Goal: Transaction & Acquisition: Purchase product/service

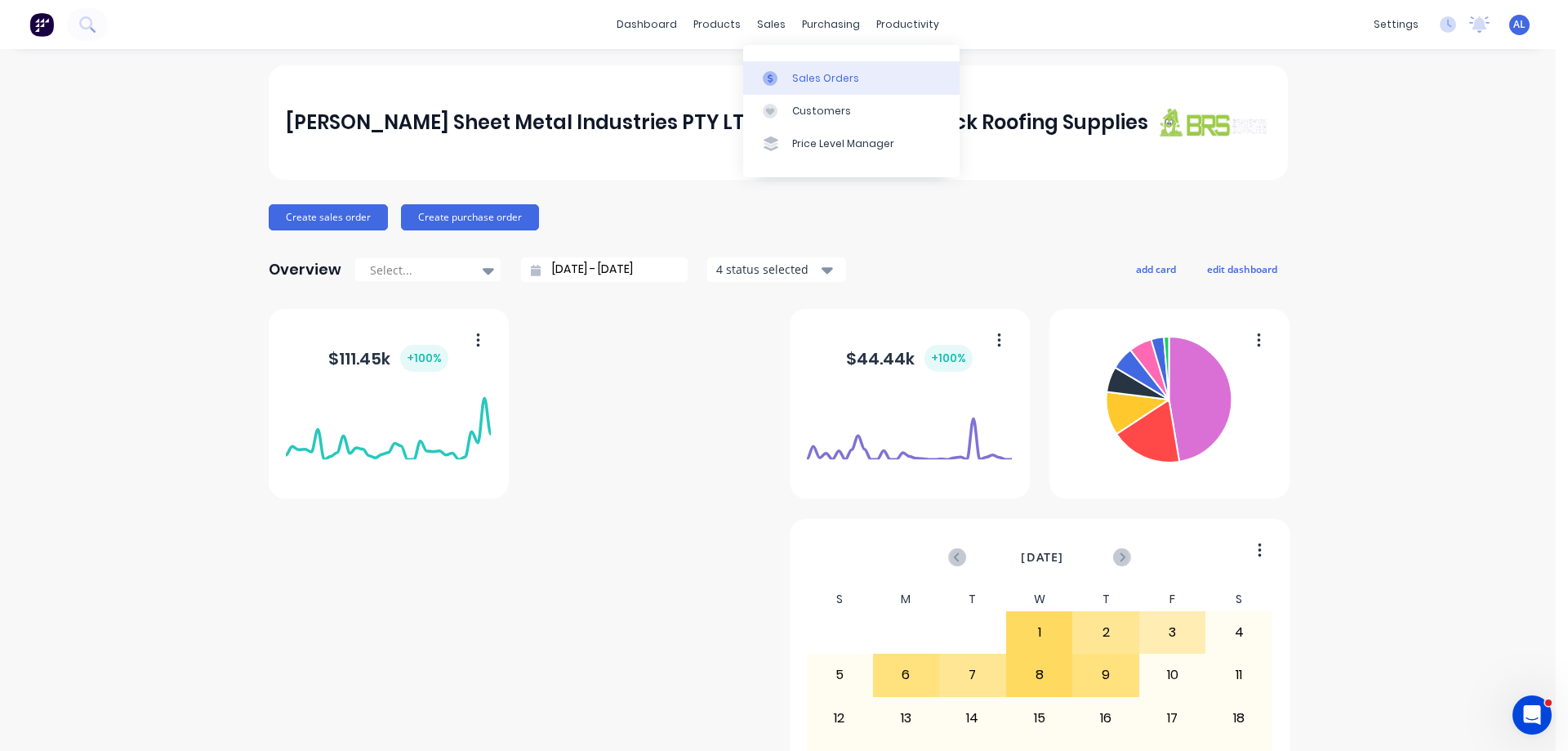
click at [806, 75] on div "Sales Orders" at bounding box center [825, 79] width 67 height 15
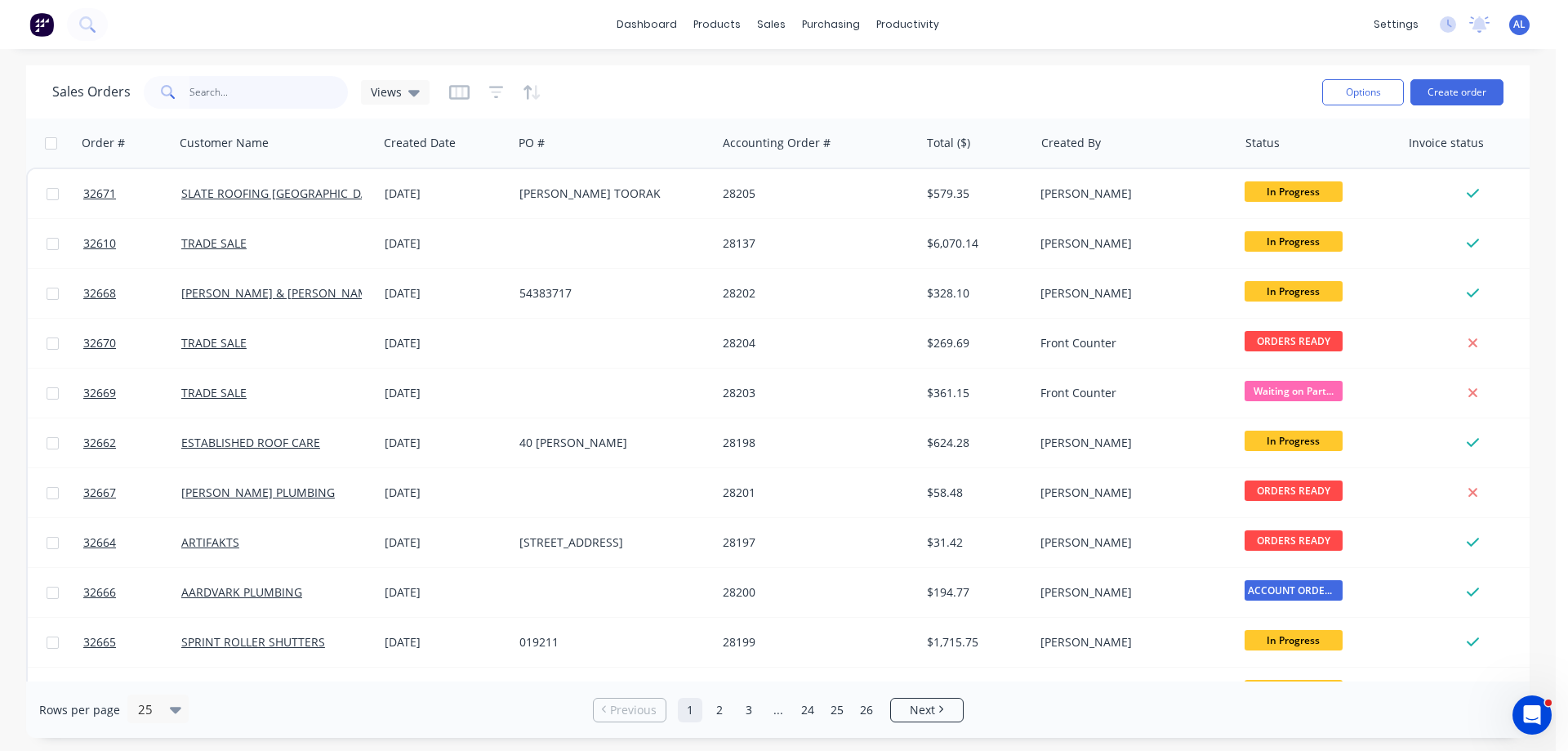
click at [246, 89] on input "text" at bounding box center [269, 92] width 159 height 32
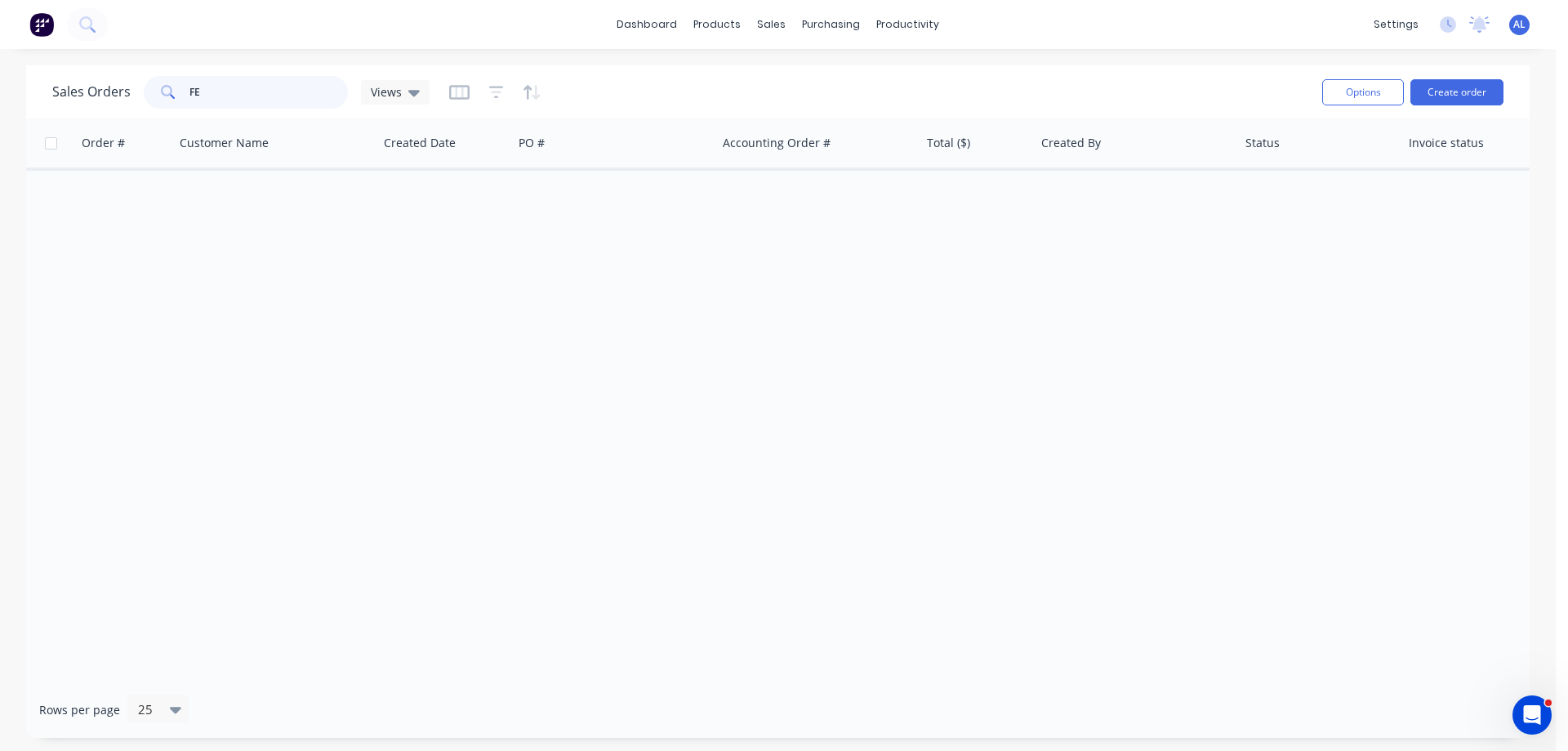
type input "F"
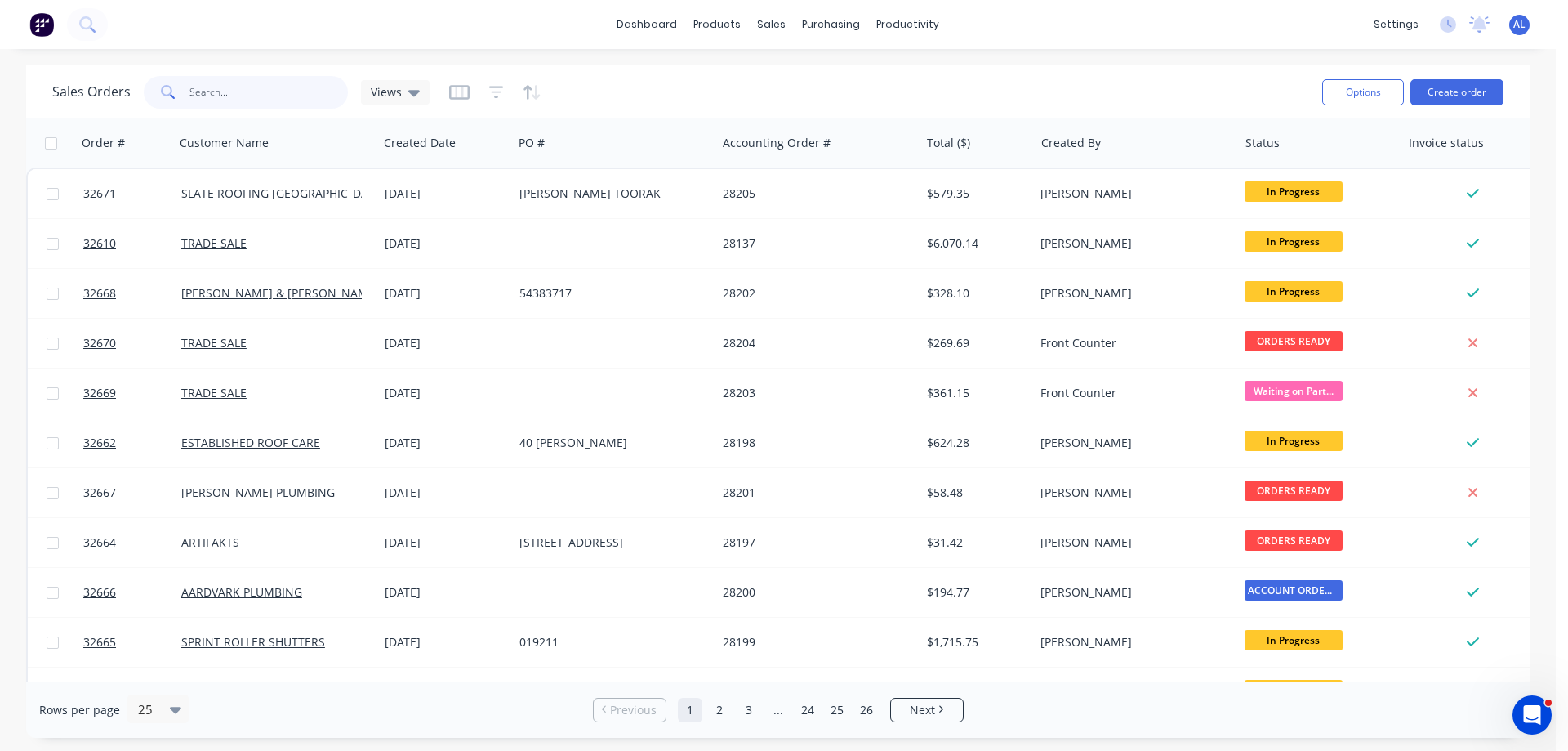
click at [251, 87] on input "text" at bounding box center [269, 92] width 159 height 32
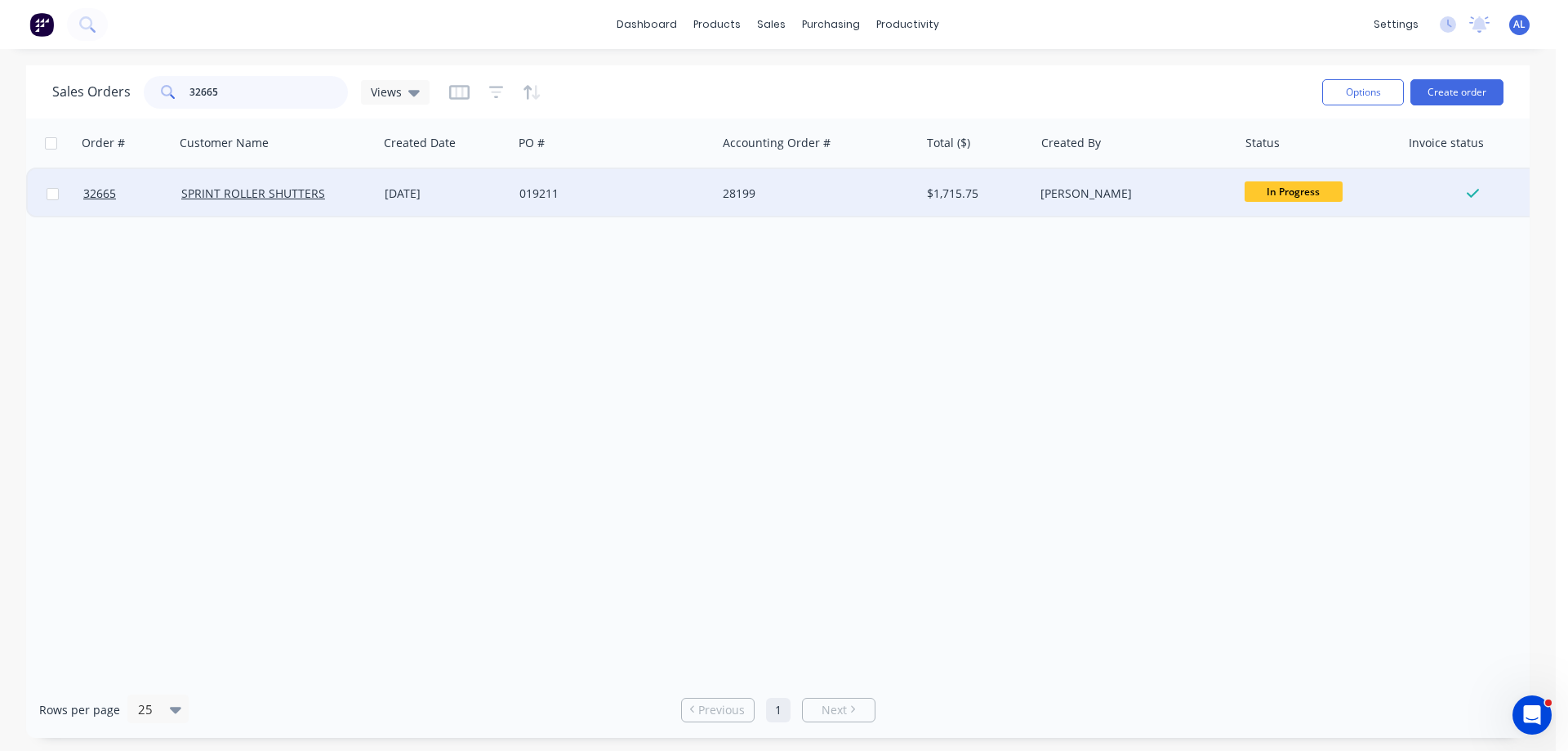
type input "32665"
click at [728, 193] on div "28199" at bounding box center [813, 193] width 182 height 17
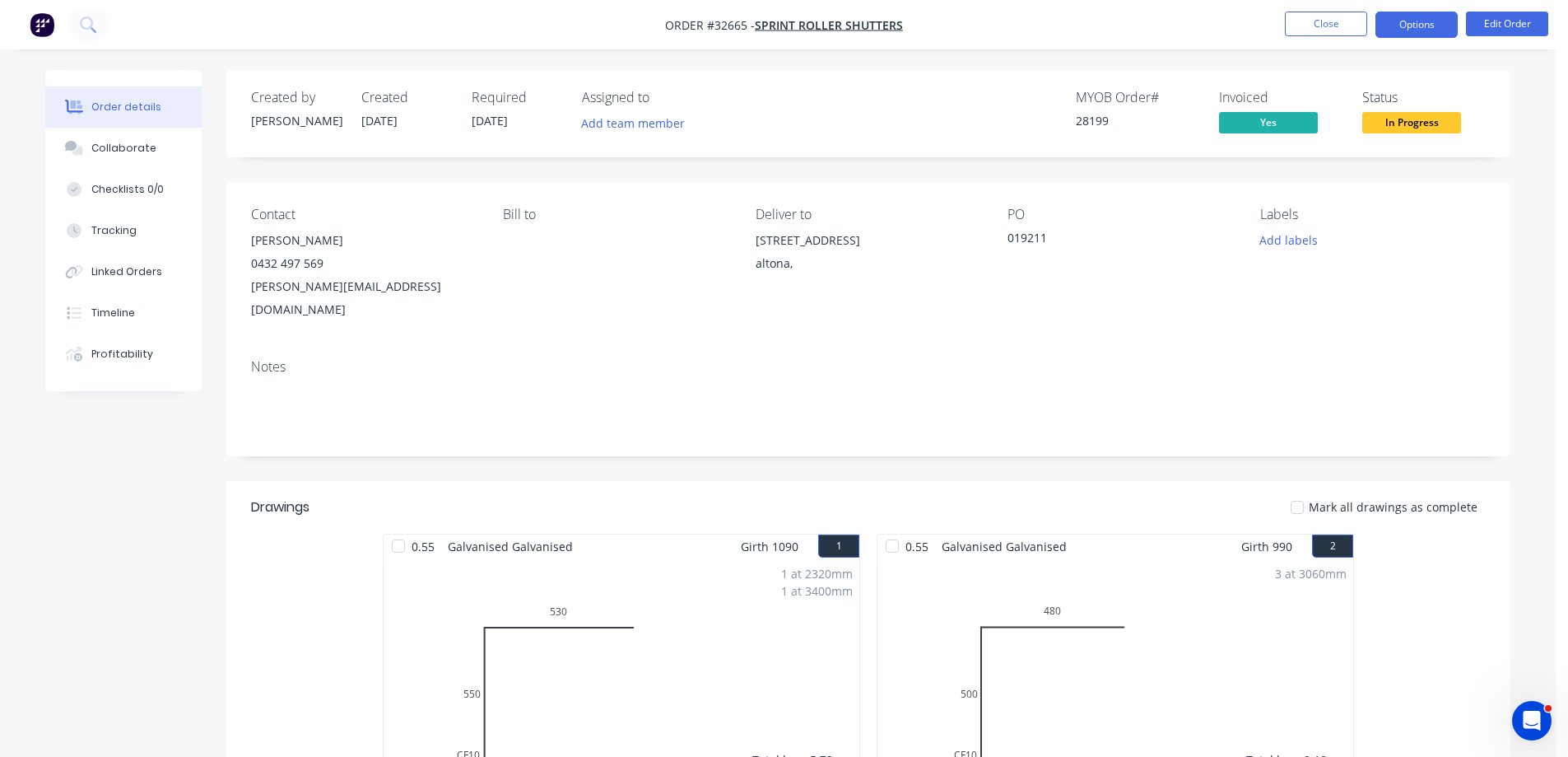
click at [1414, 31] on button "Options" at bounding box center [1417, 24] width 82 height 26
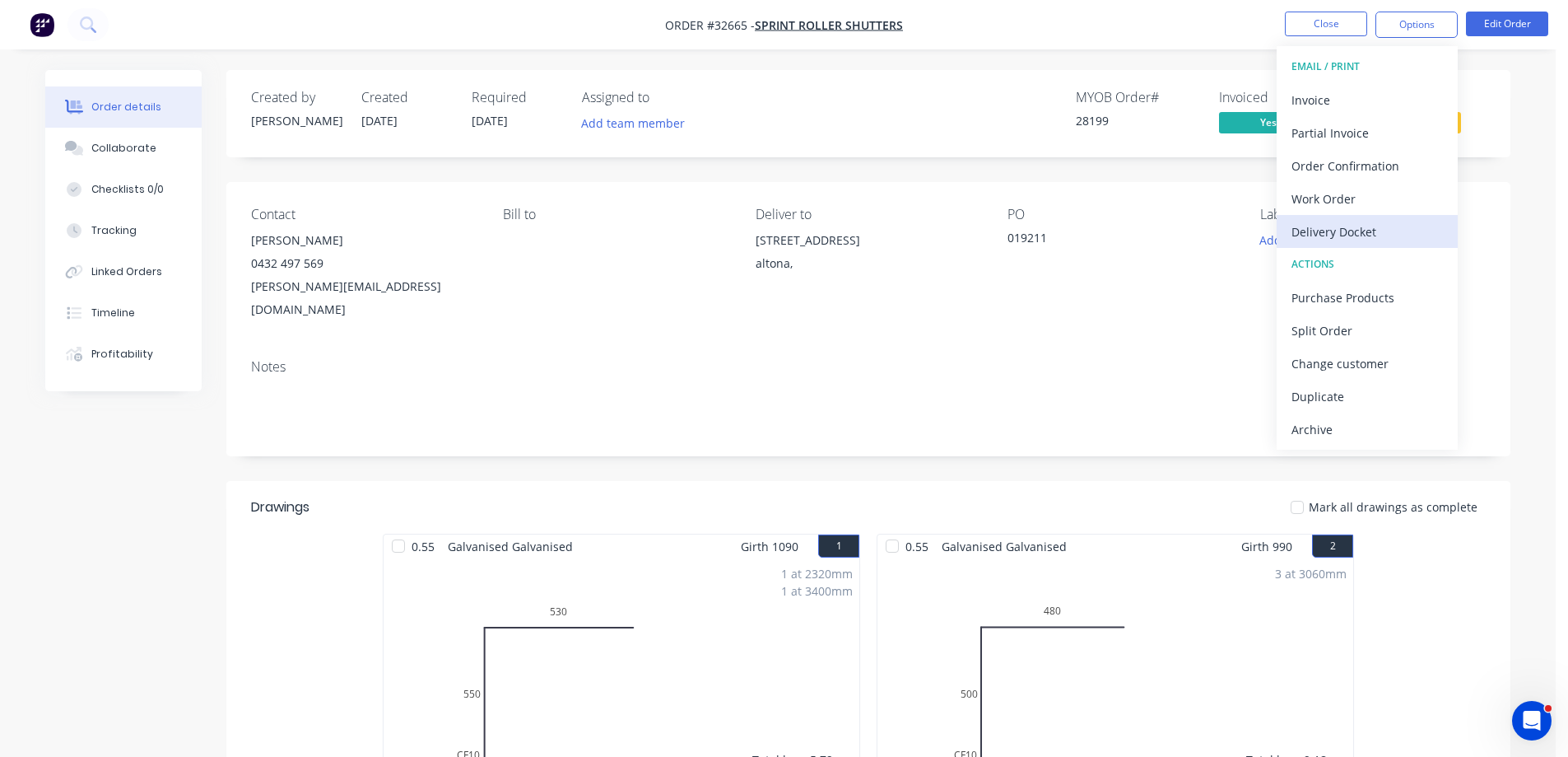
click at [1356, 238] on div "Delivery Docket" at bounding box center [1366, 232] width 151 height 24
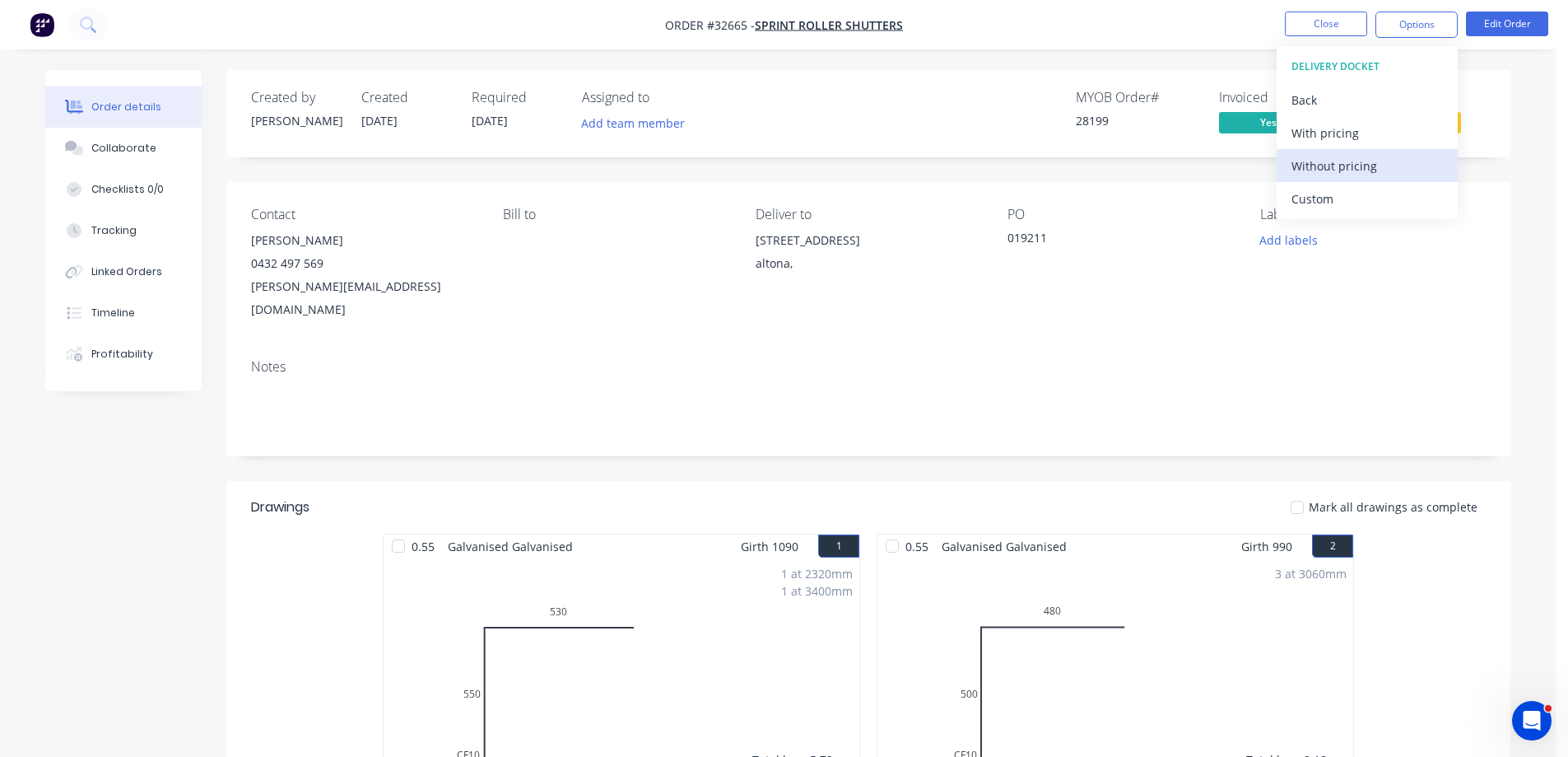
click at [1351, 171] on div "Without pricing" at bounding box center [1366, 166] width 151 height 24
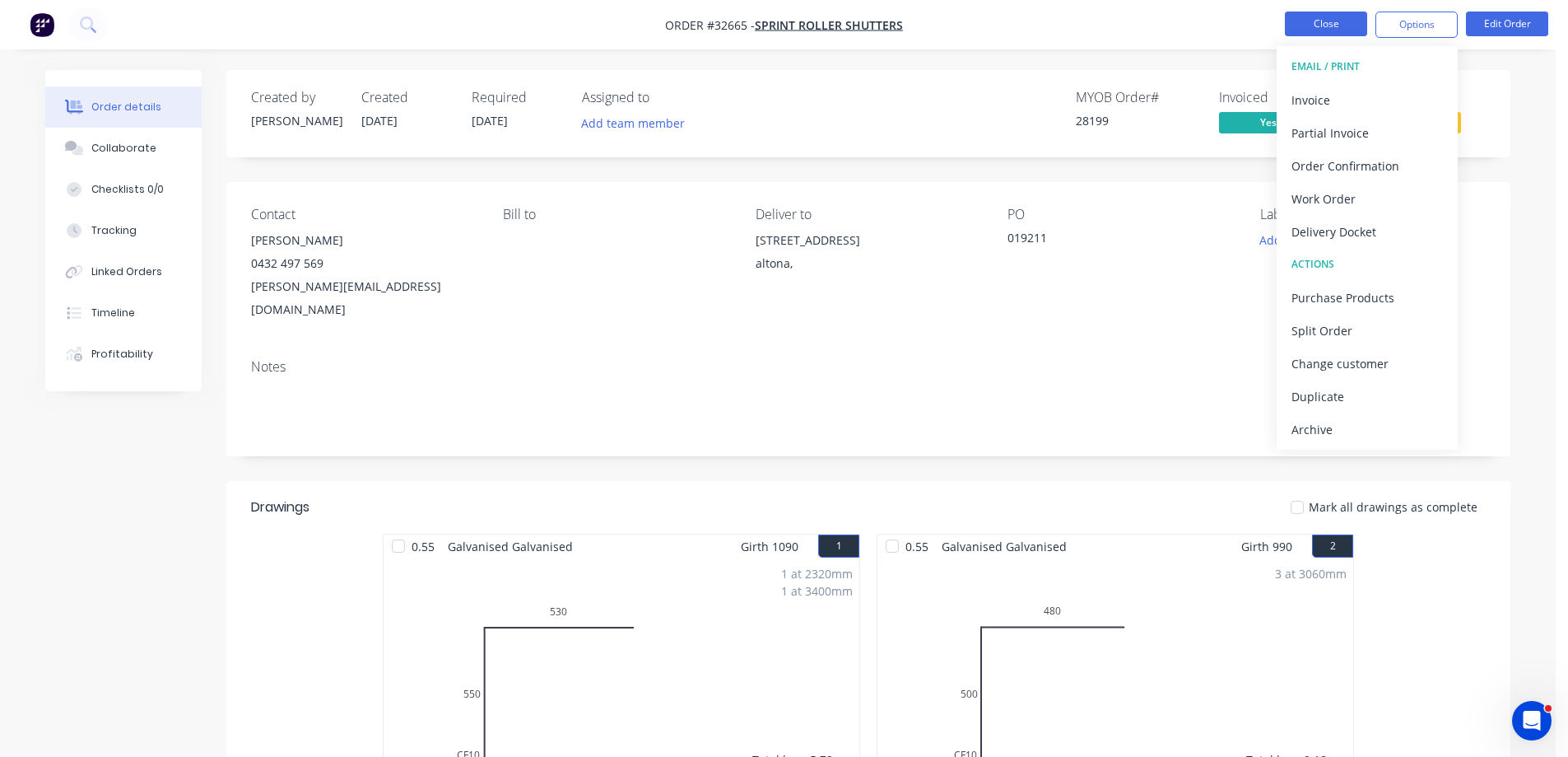
click at [1350, 24] on button "Close" at bounding box center [1325, 24] width 82 height 25
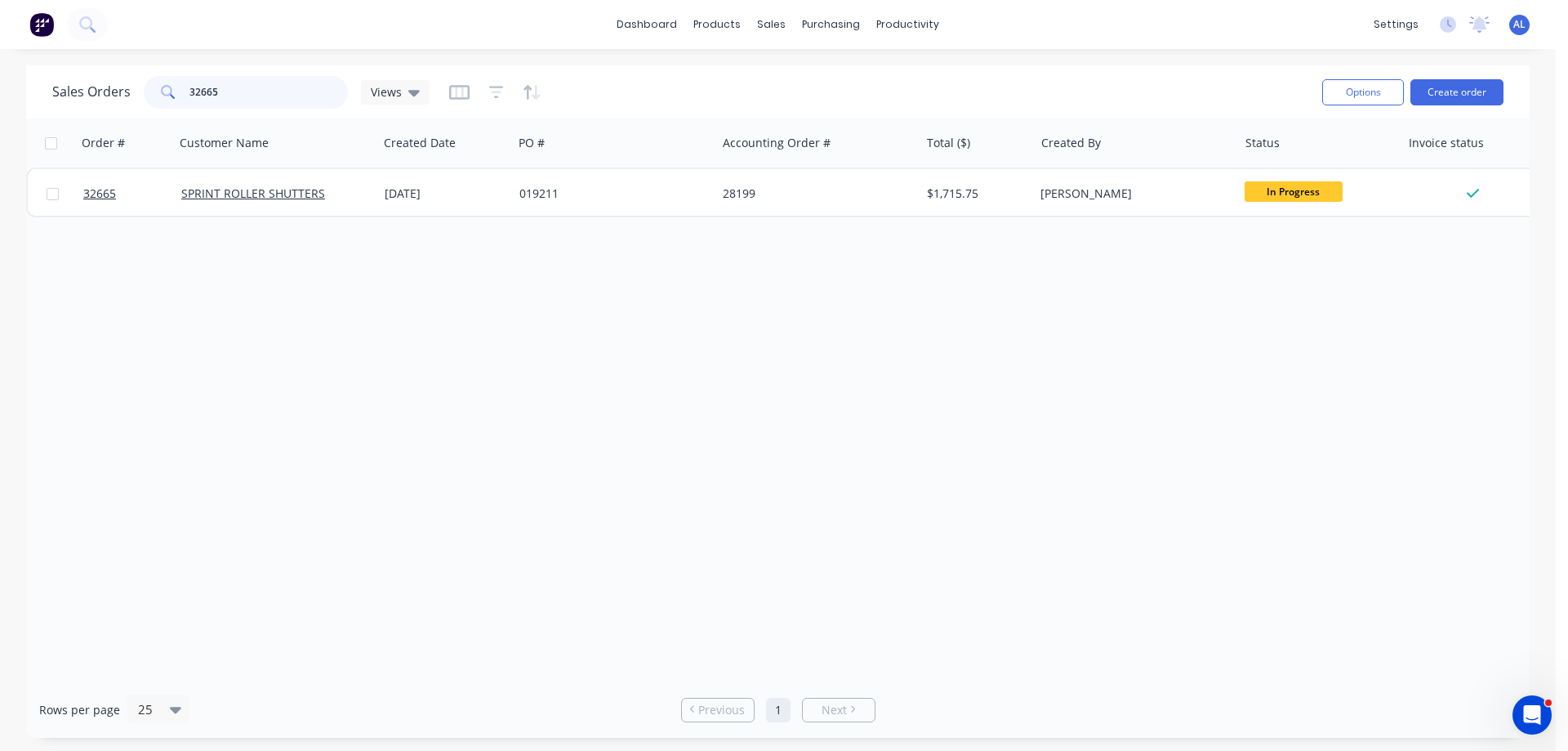
click at [261, 100] on input "32665" at bounding box center [269, 92] width 159 height 32
type input "3"
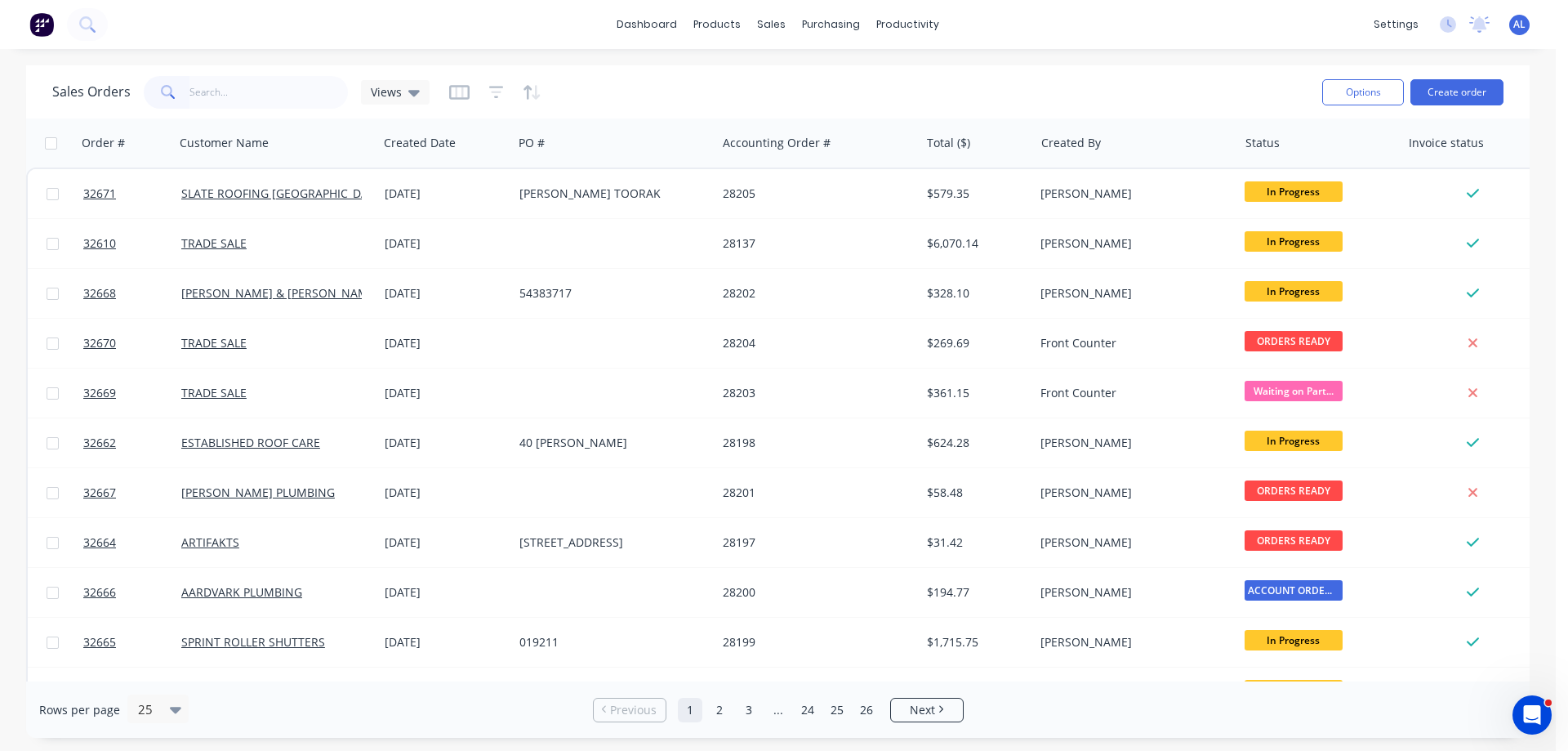
click at [39, 25] on img at bounding box center [41, 25] width 25 height 25
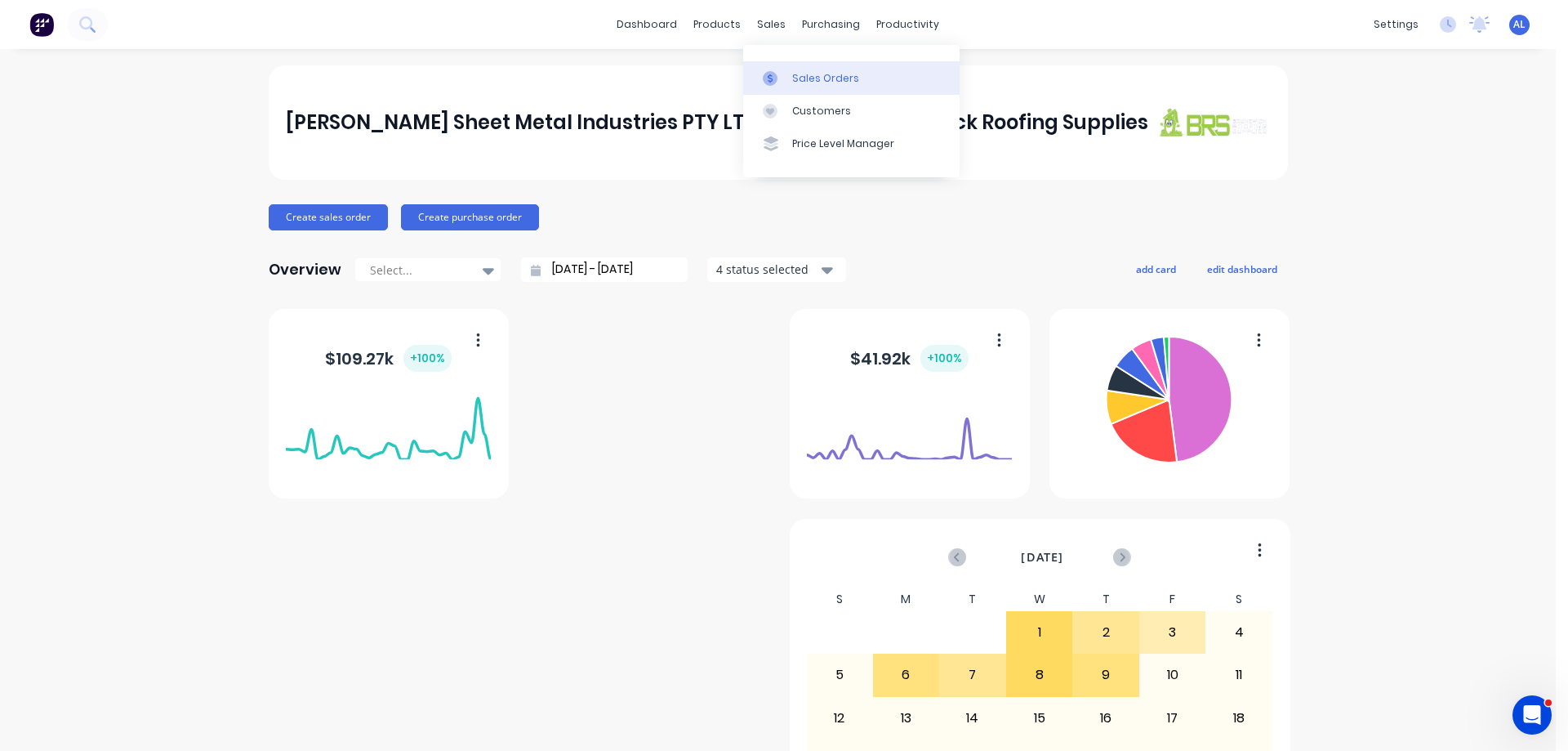
click at [798, 78] on div "Sales Orders" at bounding box center [825, 79] width 67 height 15
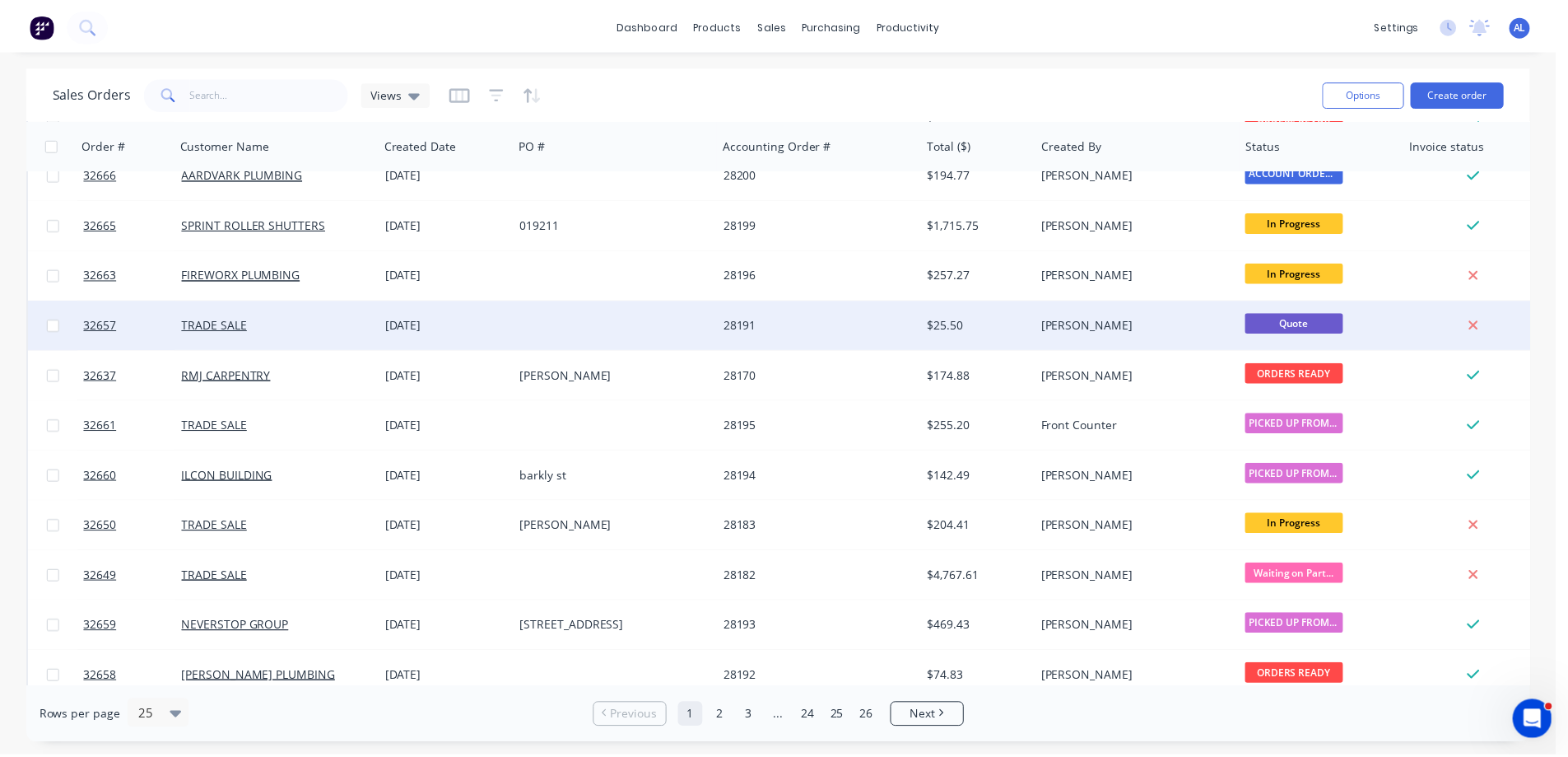
scroll to position [412, 0]
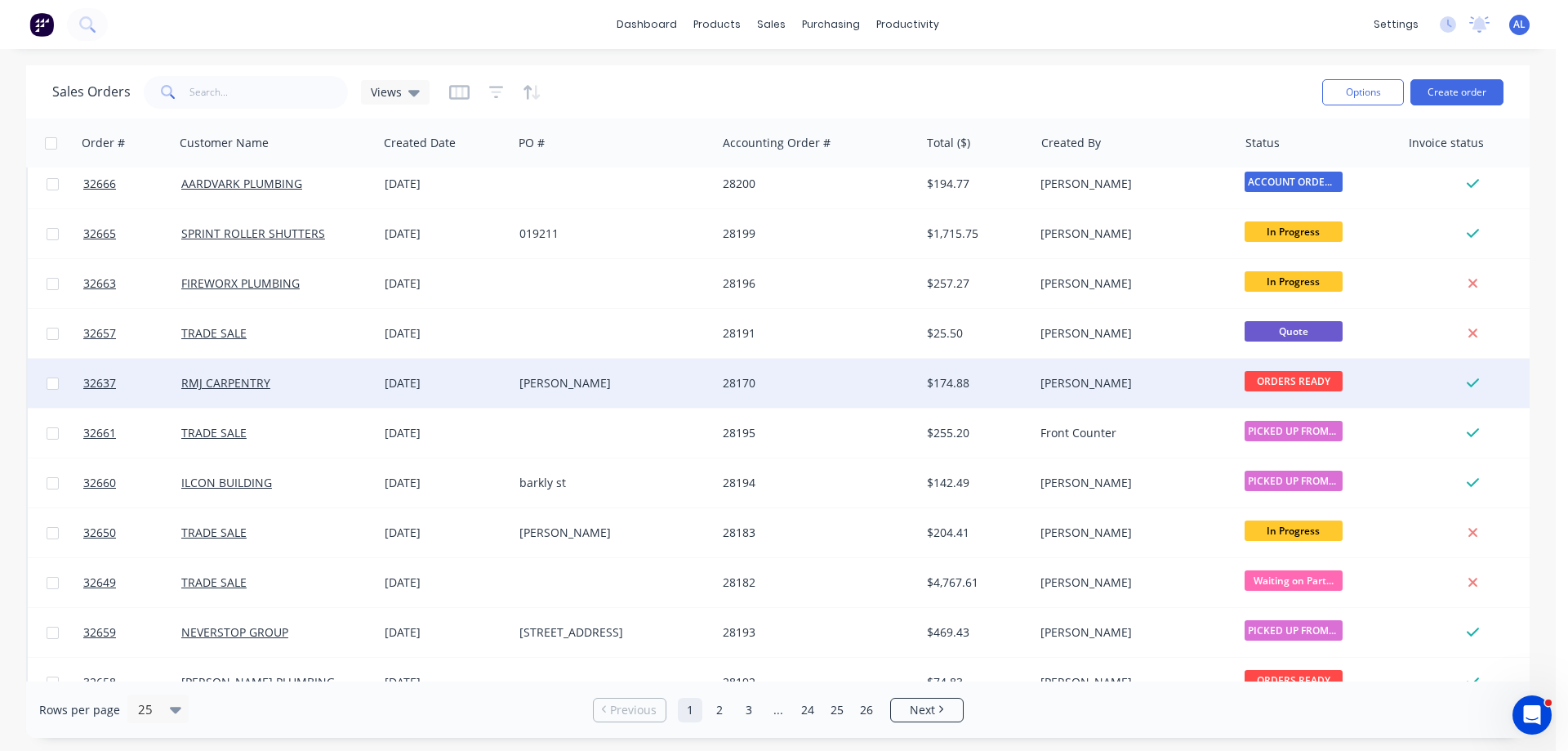
click at [699, 382] on div "BEVERIDGE" at bounding box center [610, 383] width 182 height 17
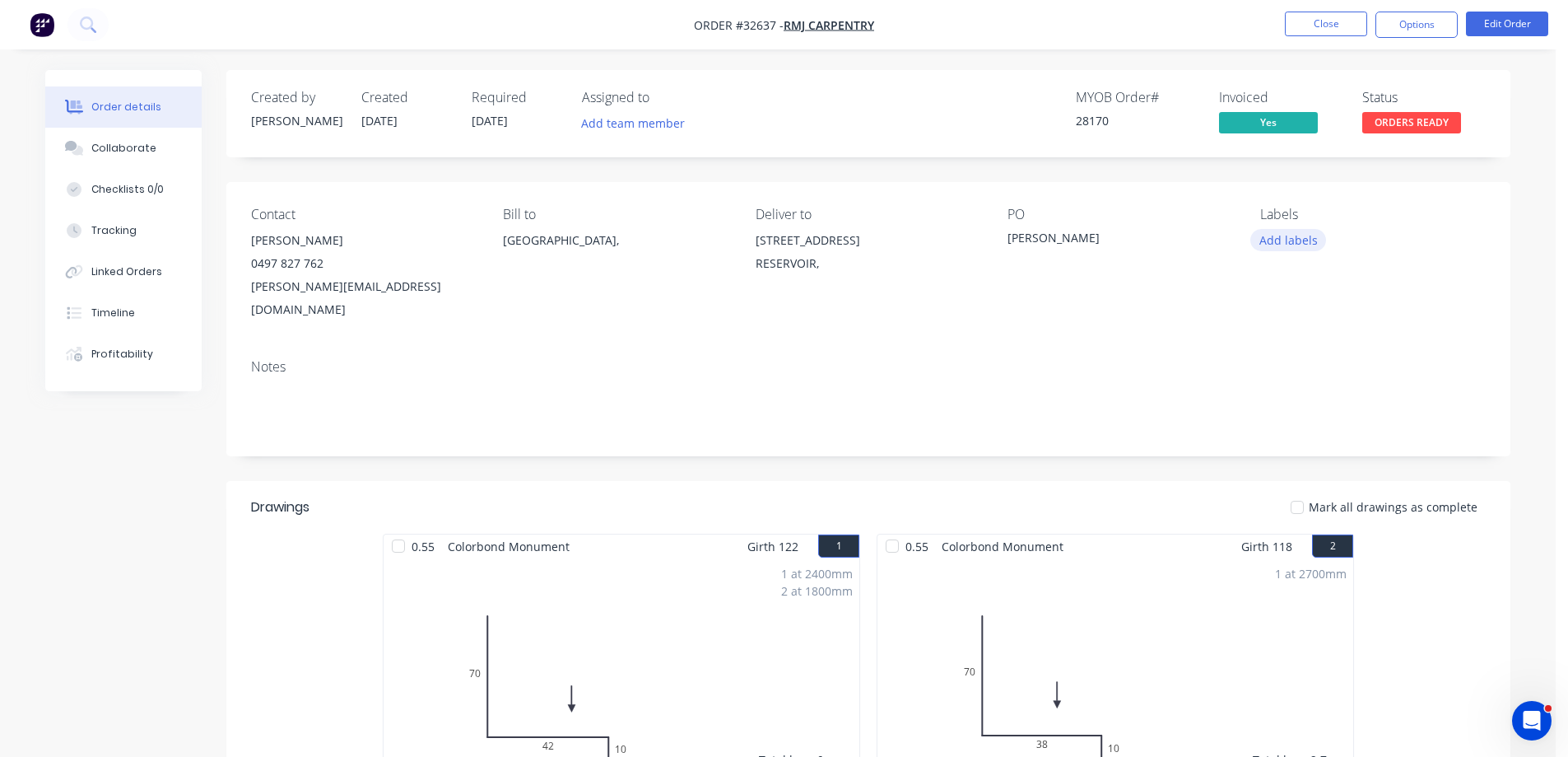
click at [1296, 242] on button "Add labels" at bounding box center [1288, 240] width 76 height 23
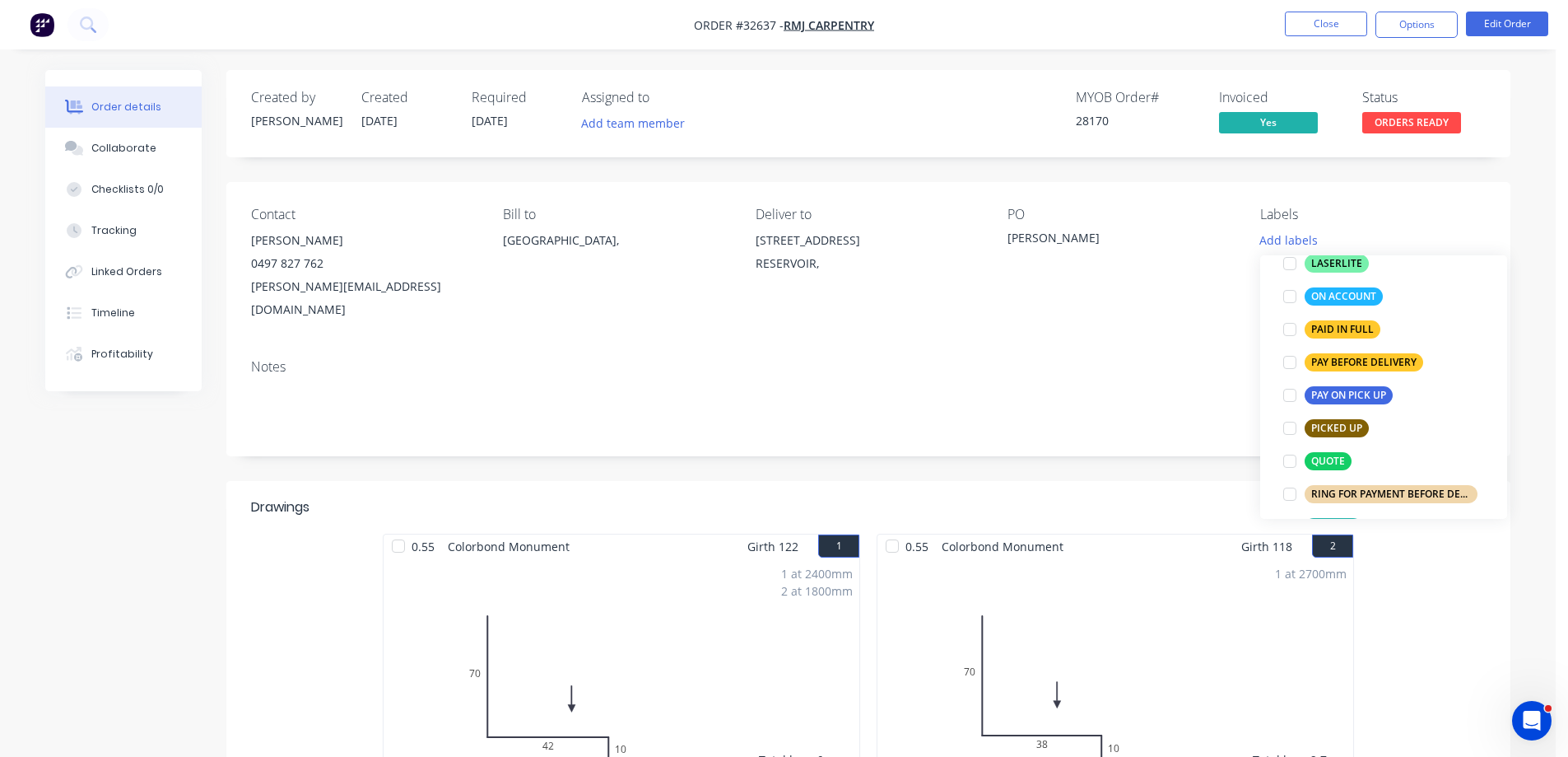
scroll to position [494, 0]
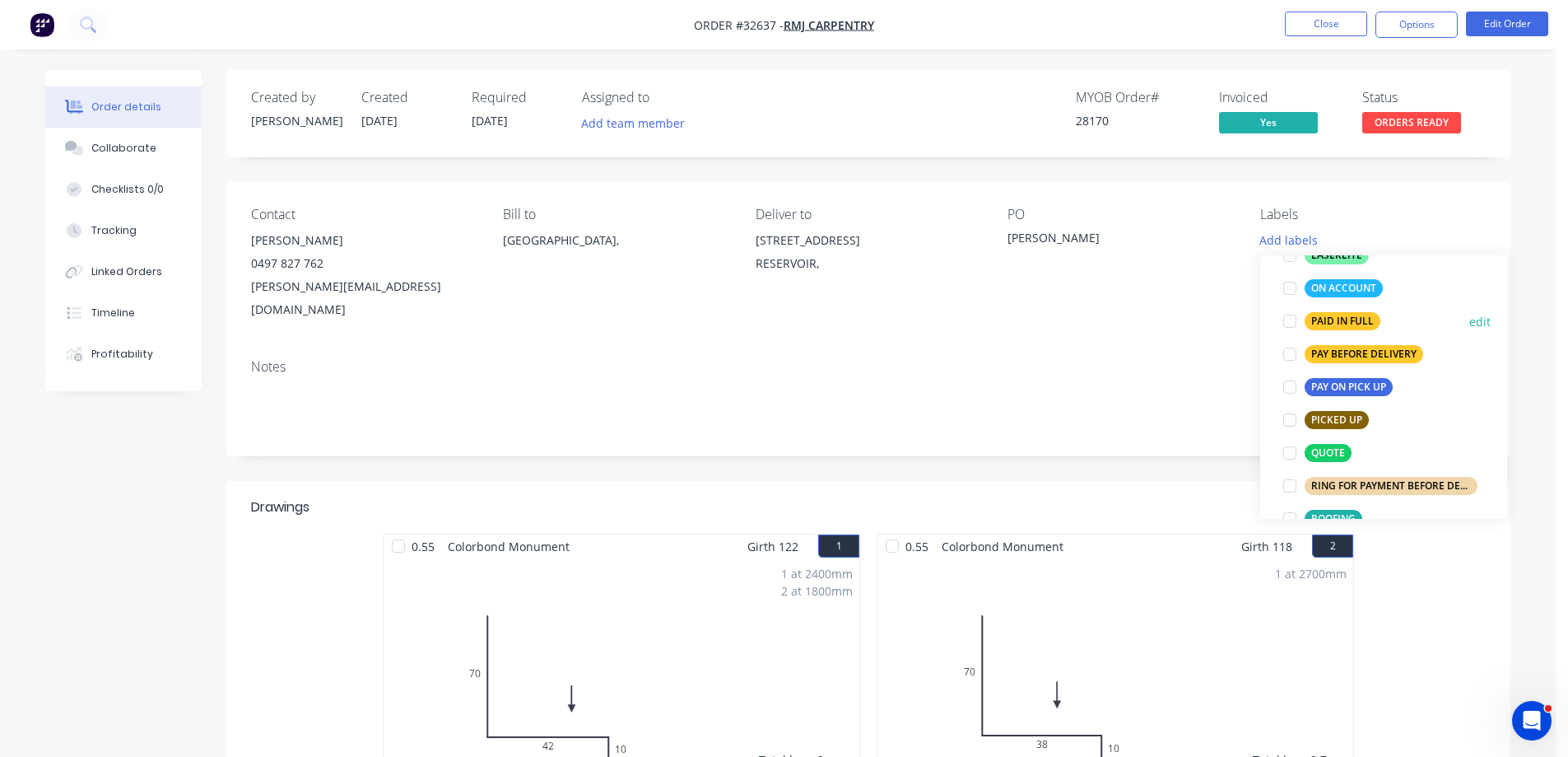
click at [1342, 323] on div "PAID IN FULL" at bounding box center [1342, 321] width 76 height 18
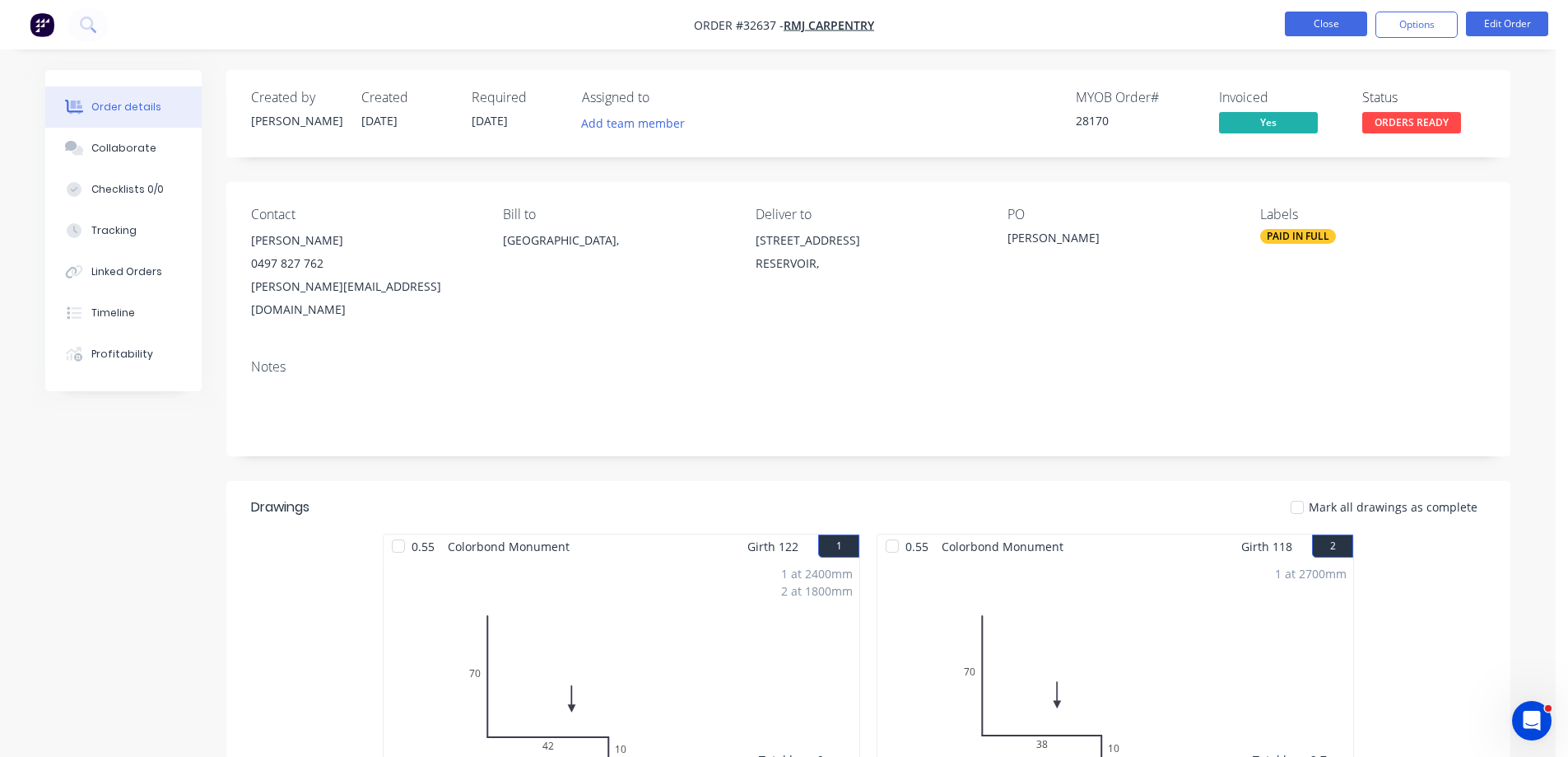
click at [1315, 26] on button "Close" at bounding box center [1325, 24] width 82 height 25
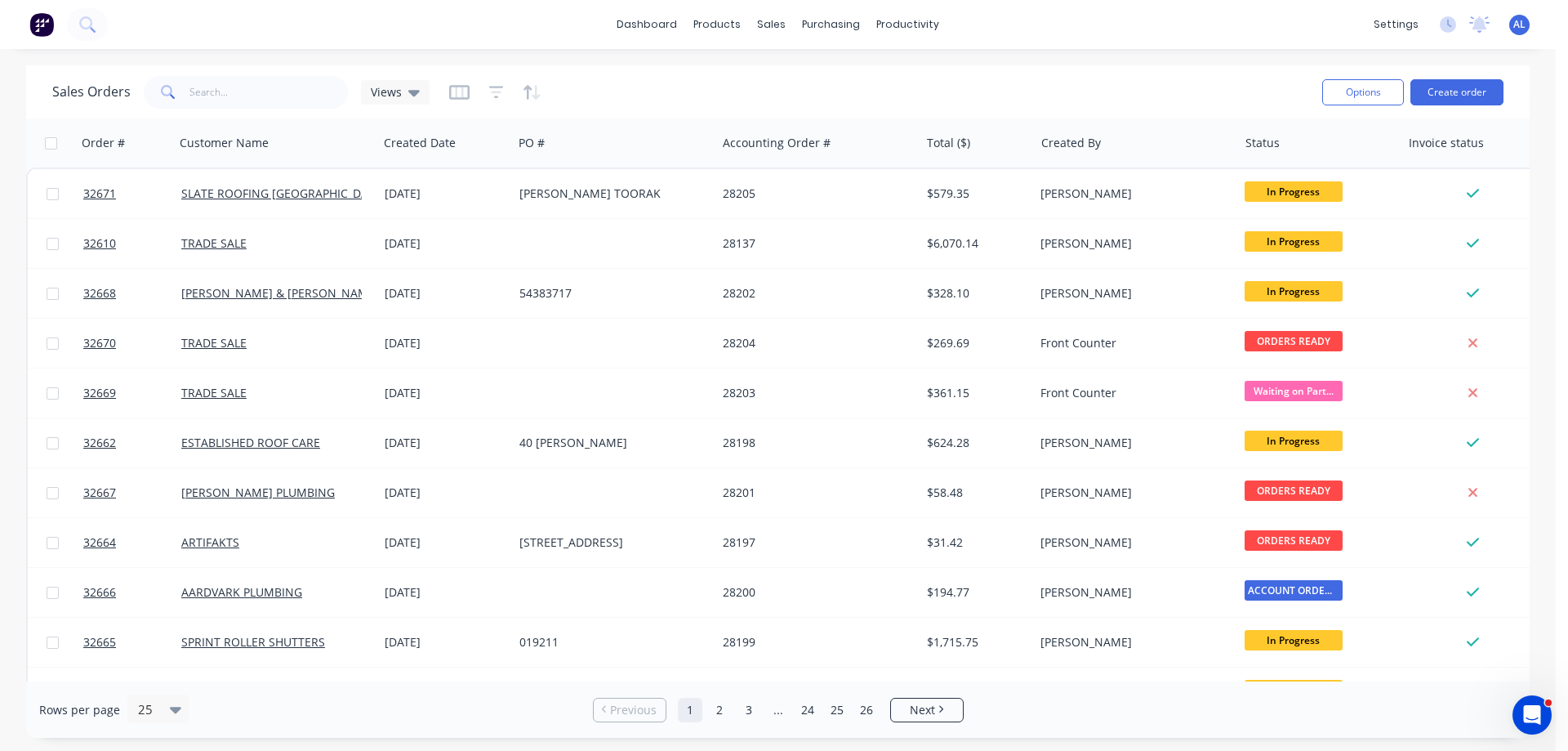
click at [32, 27] on img at bounding box center [41, 25] width 25 height 25
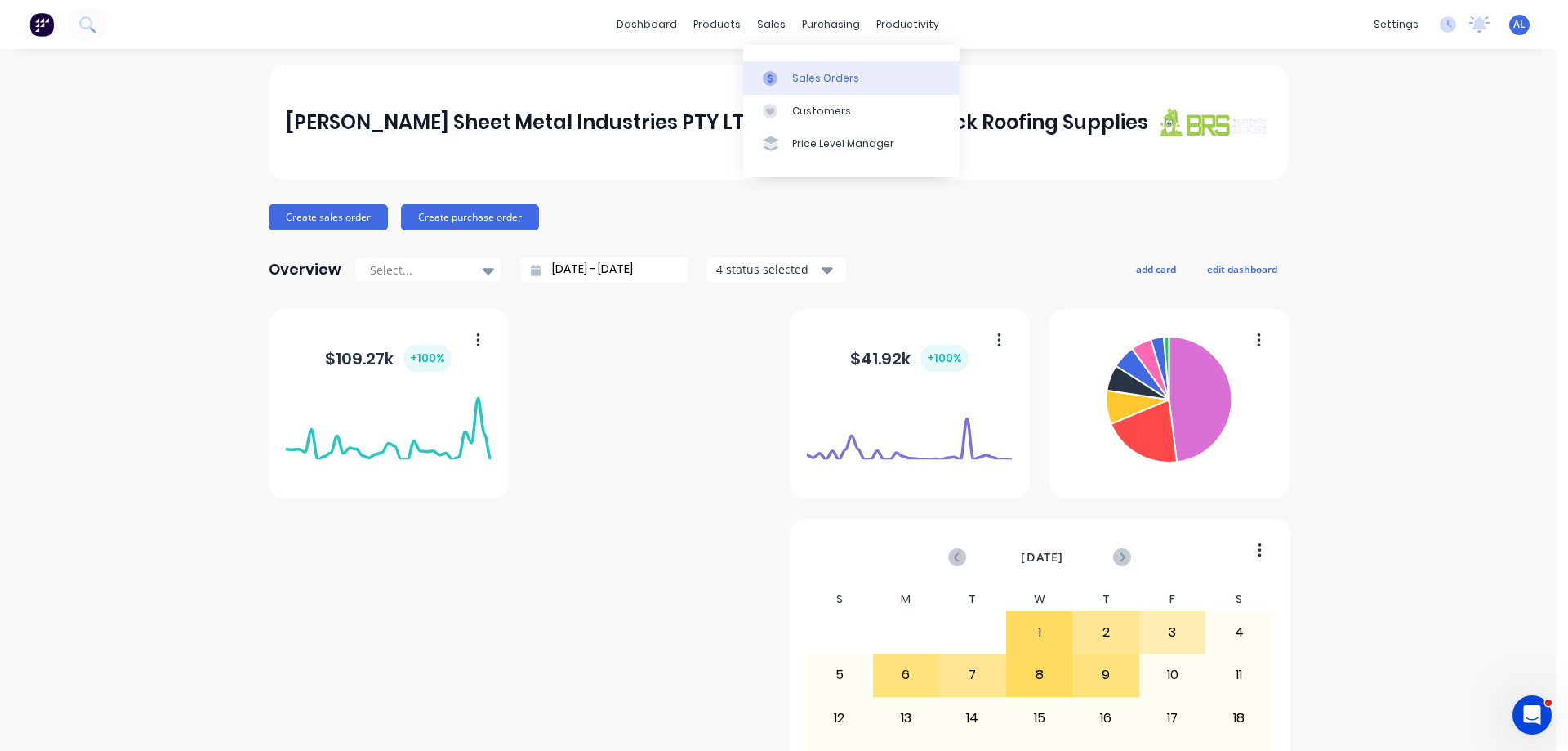
click at [846, 80] on div "Sales Orders" at bounding box center [825, 79] width 67 height 15
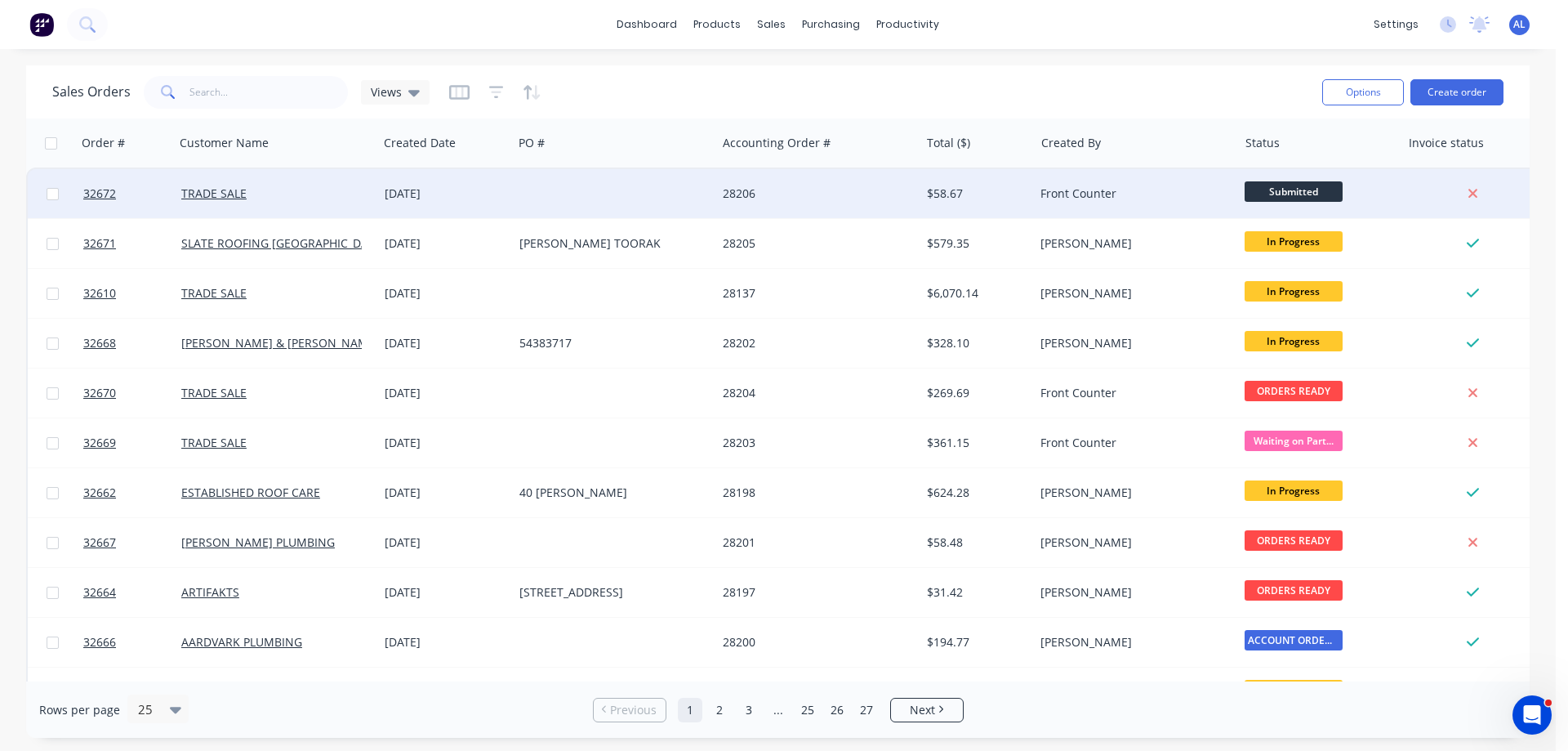
click at [1328, 188] on span "Submitted" at bounding box center [1293, 192] width 98 height 21
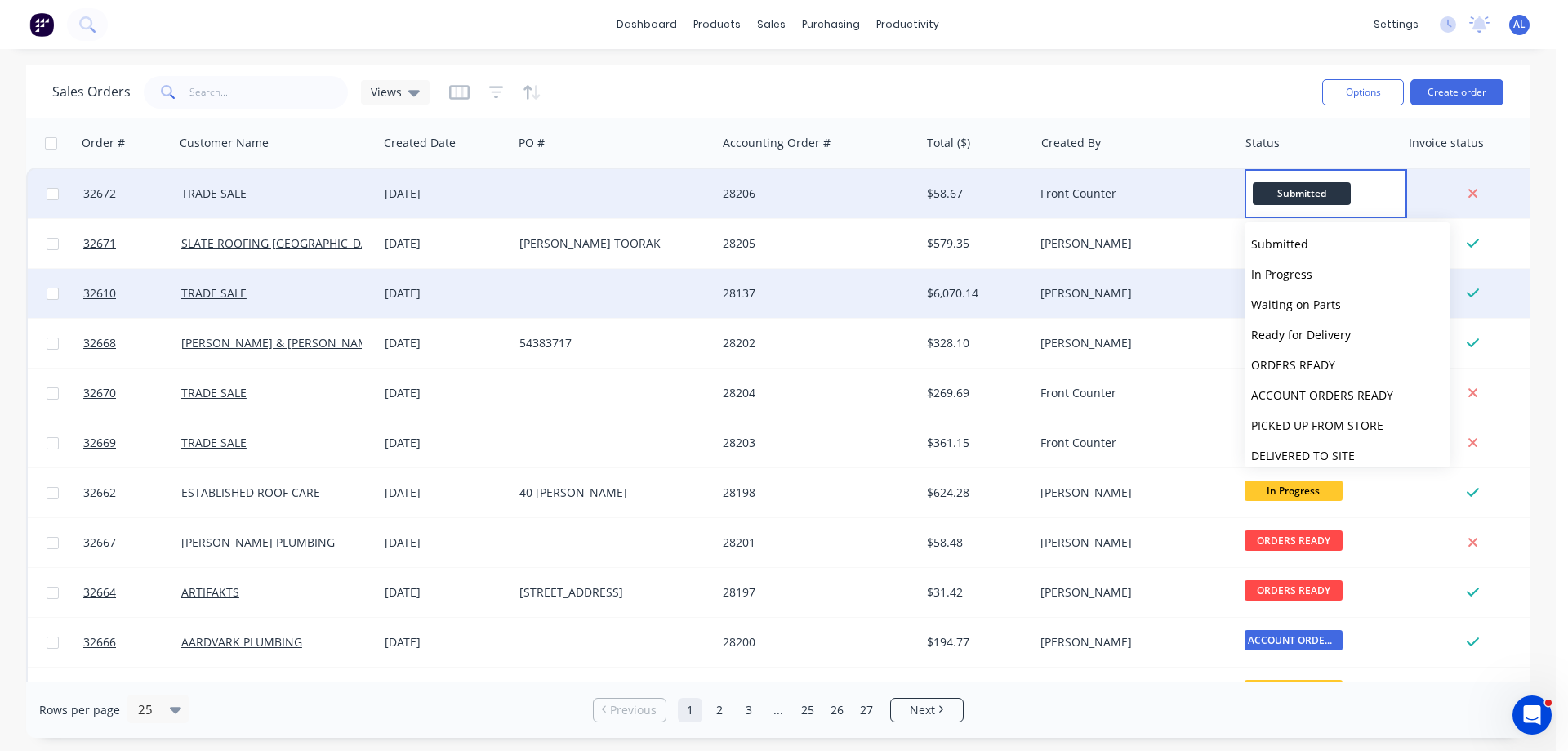
click at [1281, 276] on span "In Progress" at bounding box center [1282, 274] width 61 height 16
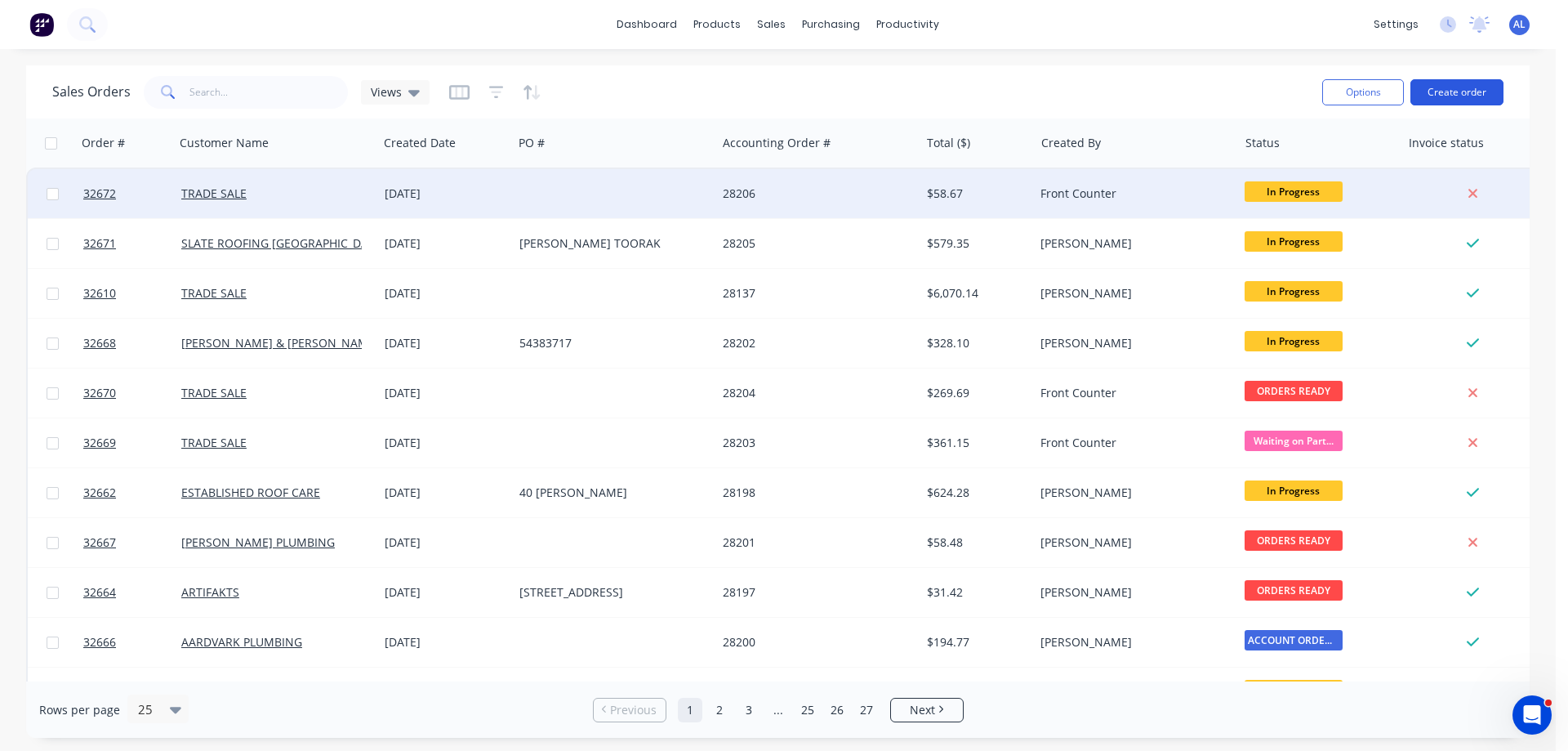
click at [1458, 95] on button "Create order" at bounding box center [1457, 91] width 93 height 26
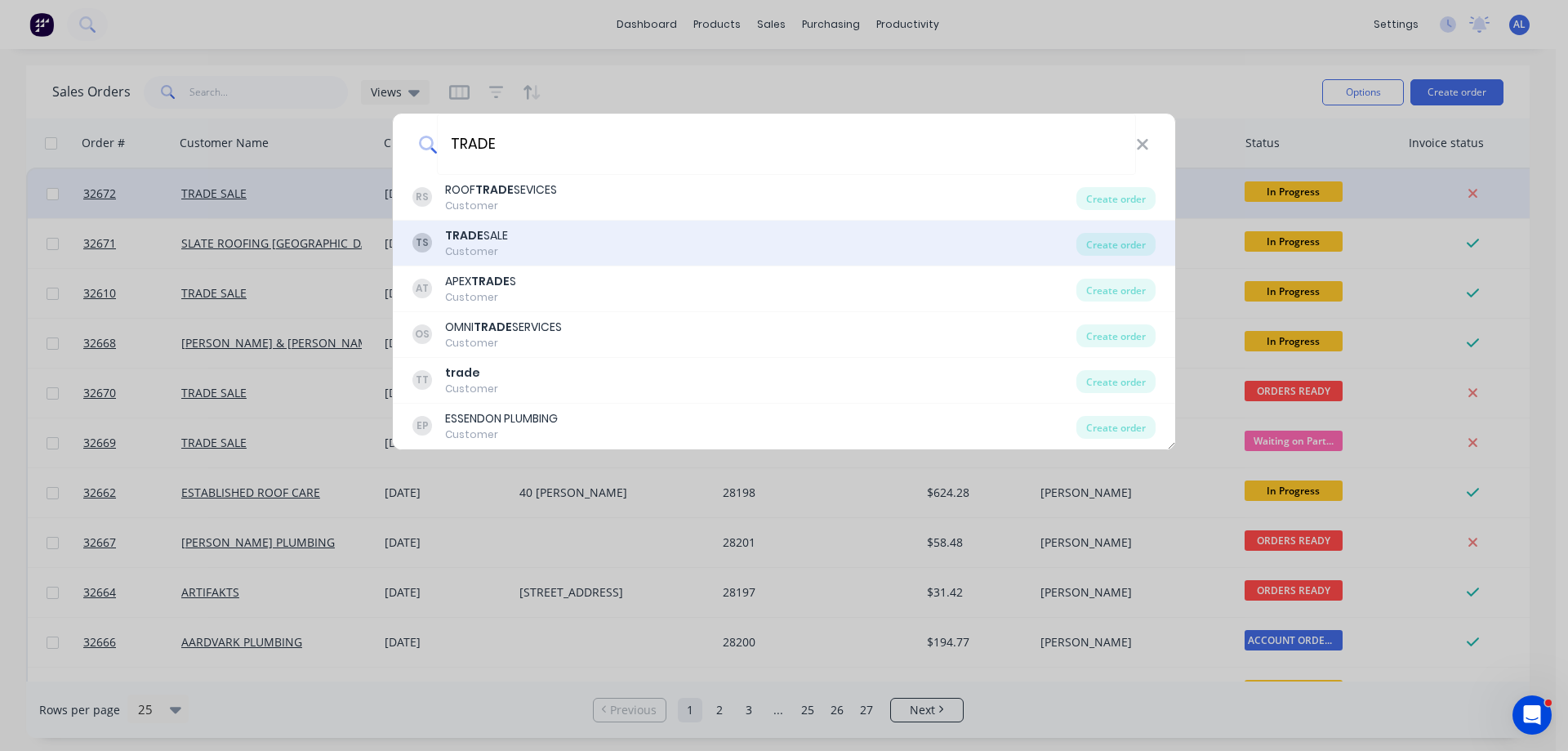
type input "TRADE"
click at [574, 250] on div "TS TRADE SALE Customer" at bounding box center [744, 243] width 664 height 32
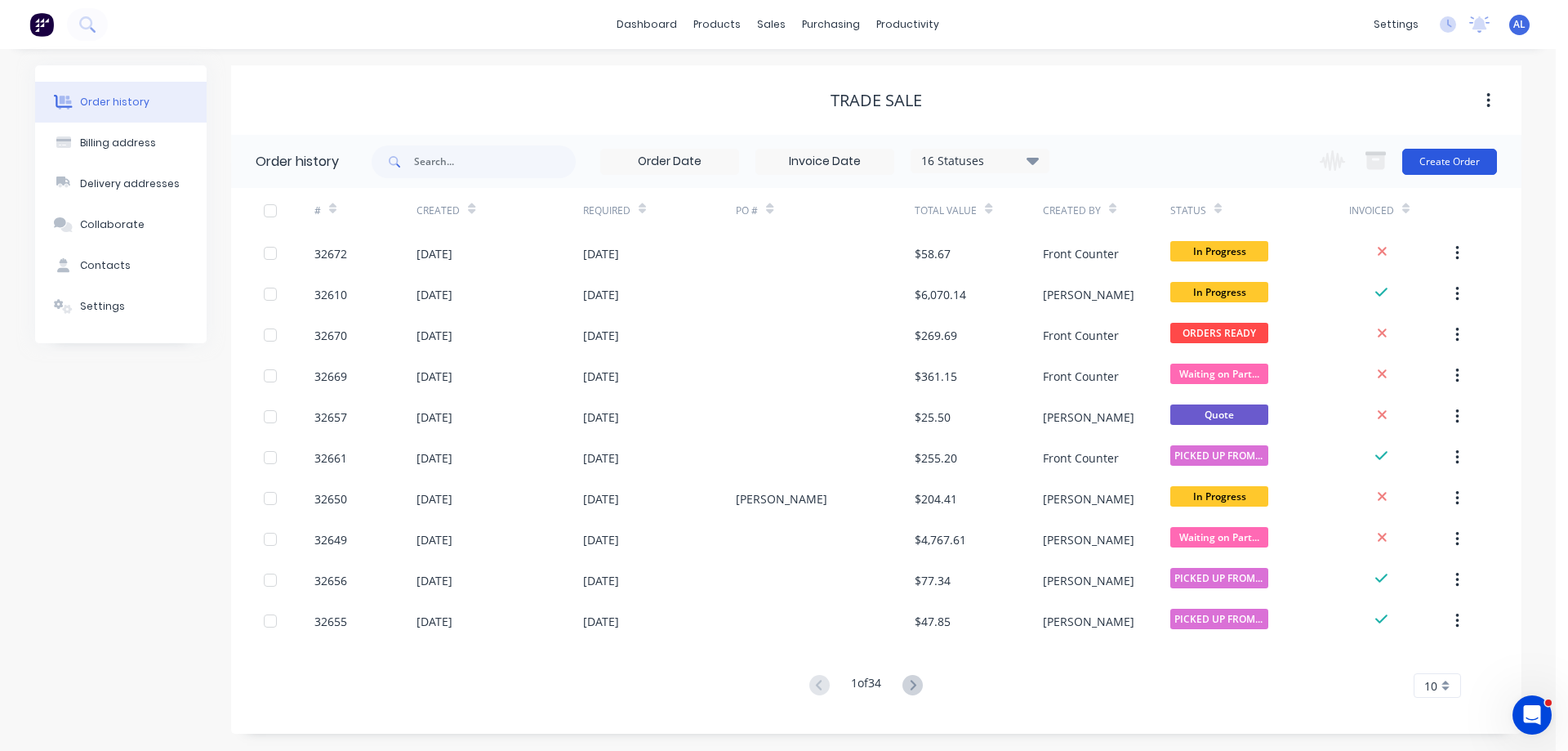
click at [1435, 161] on button "Create Order" at bounding box center [1449, 161] width 95 height 26
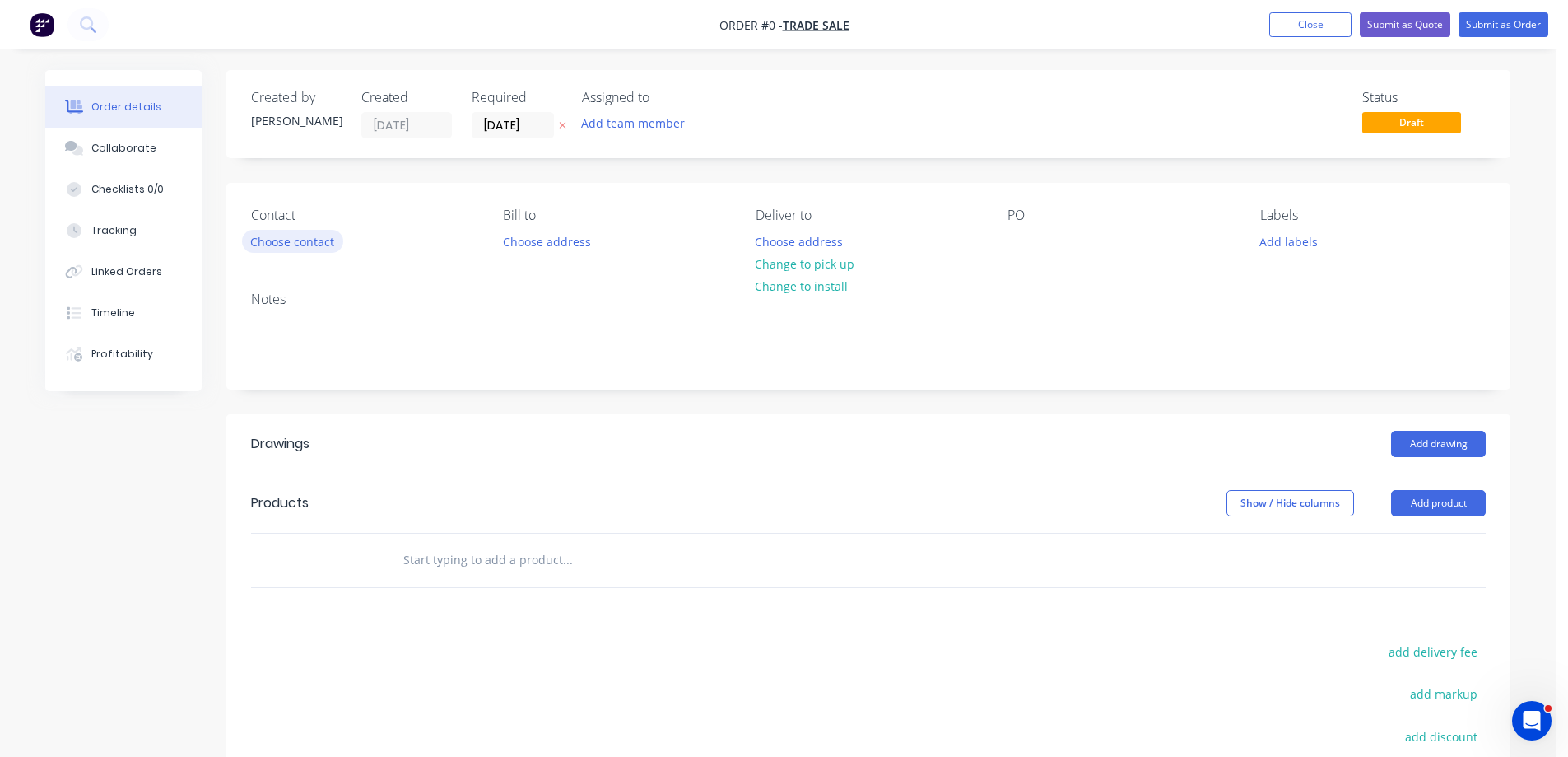
click at [308, 243] on button "Choose contact" at bounding box center [292, 241] width 101 height 23
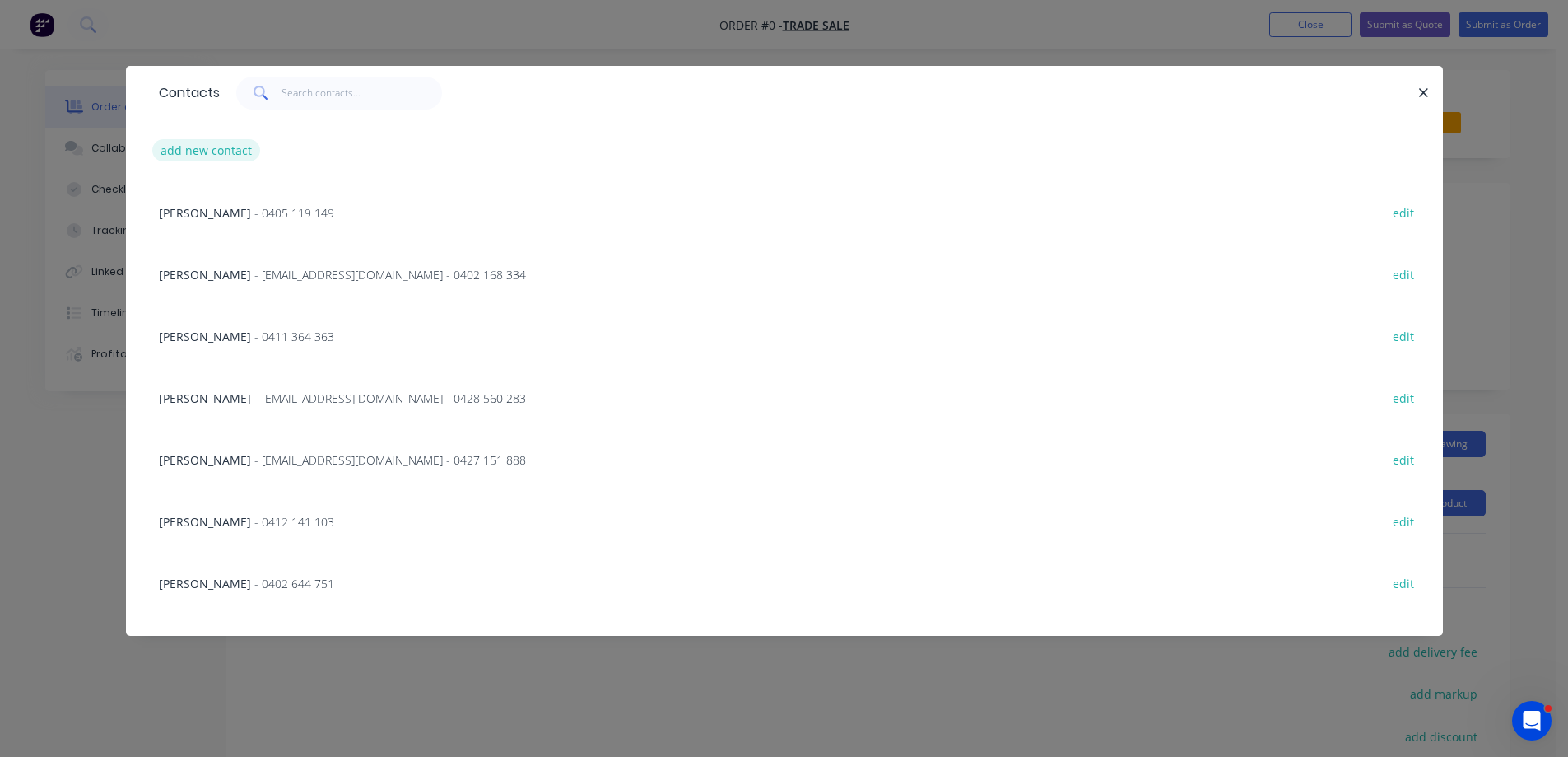
click at [194, 139] on div "add new contact" at bounding box center [784, 151] width 1268 height 62
click at [199, 150] on button "add new contact" at bounding box center [207, 150] width 109 height 23
select select "AU"
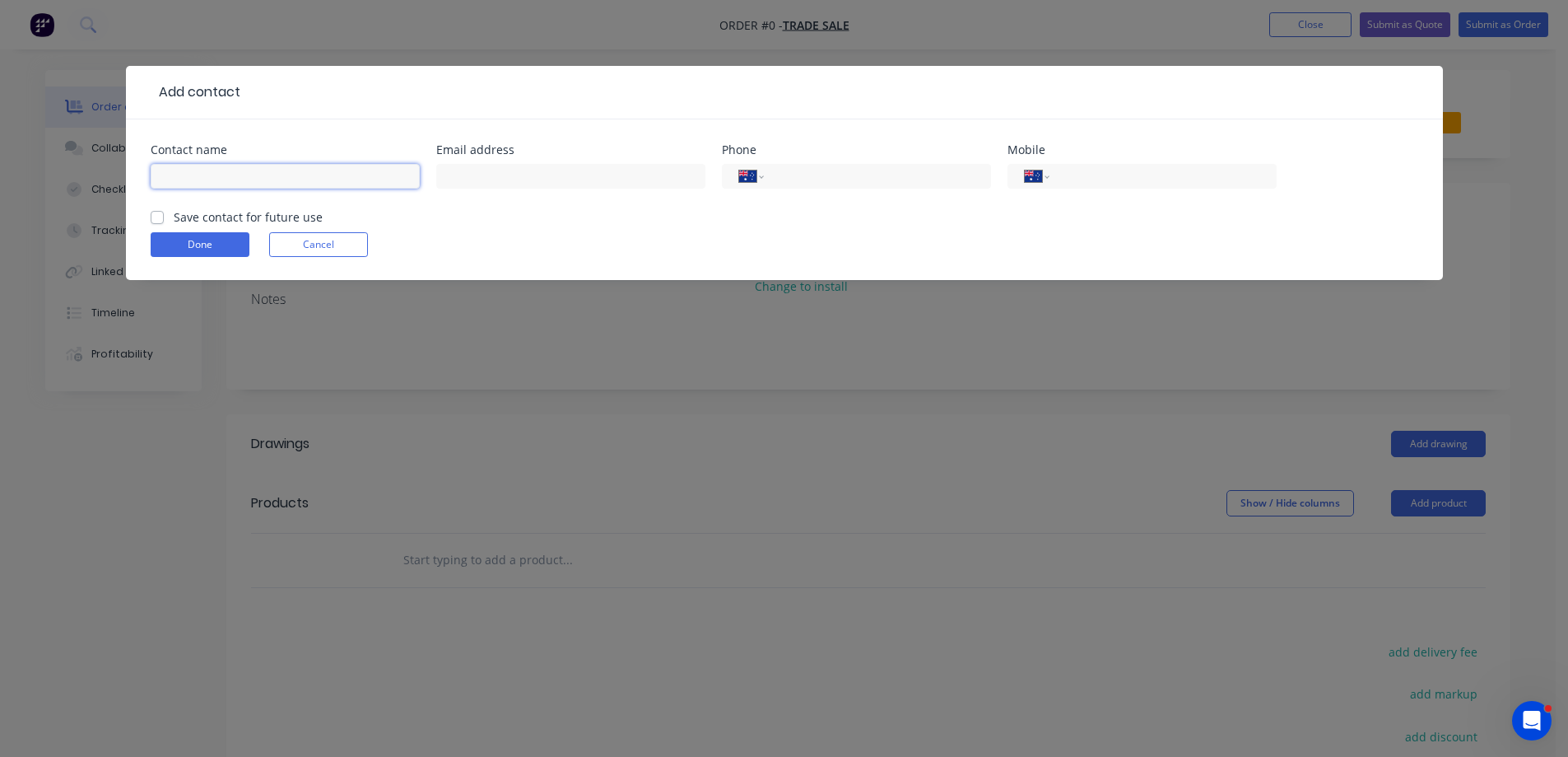
click at [312, 183] on input "text" at bounding box center [285, 176] width 269 height 25
type input "NAZEE"
drag, startPoint x: 1113, startPoint y: 176, endPoint x: 1111, endPoint y: 192, distance: 16.1
click at [1113, 176] on input "tel" at bounding box center [1160, 176] width 197 height 19
type input "0409 535 508"
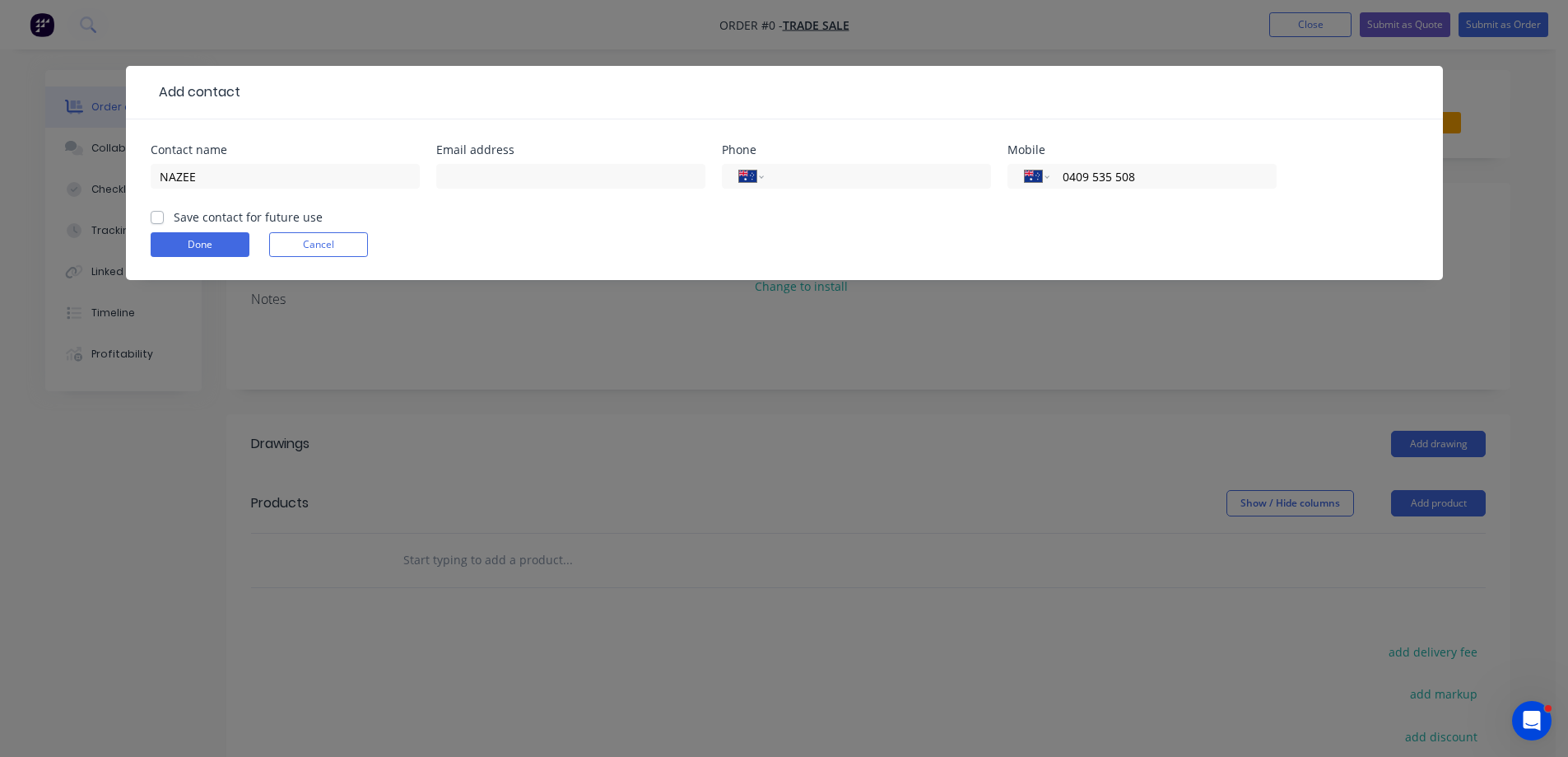
click button "Done" at bounding box center [200, 245] width 99 height 25
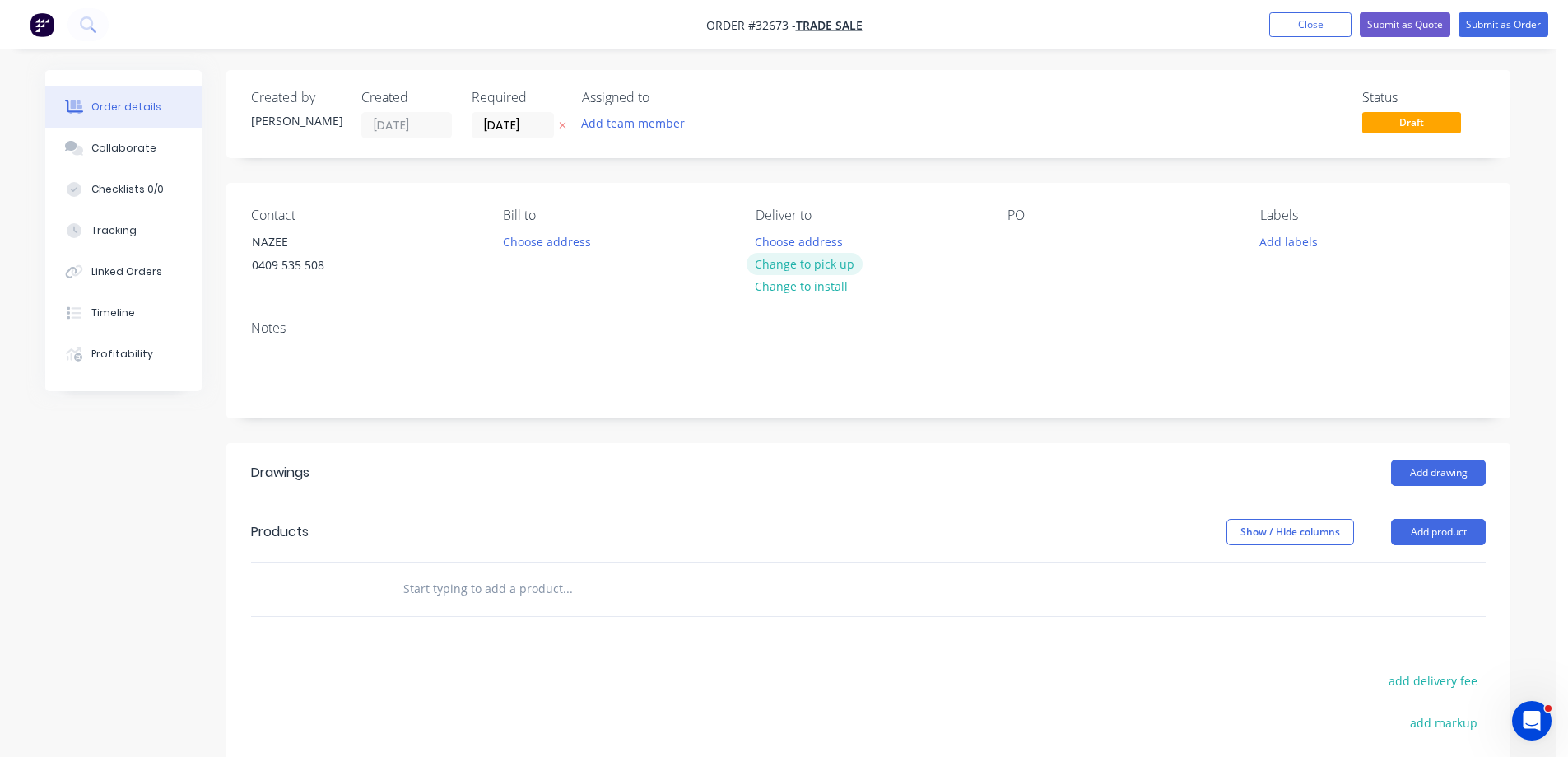
click at [797, 268] on button "Change to pick up" at bounding box center [805, 263] width 117 height 23
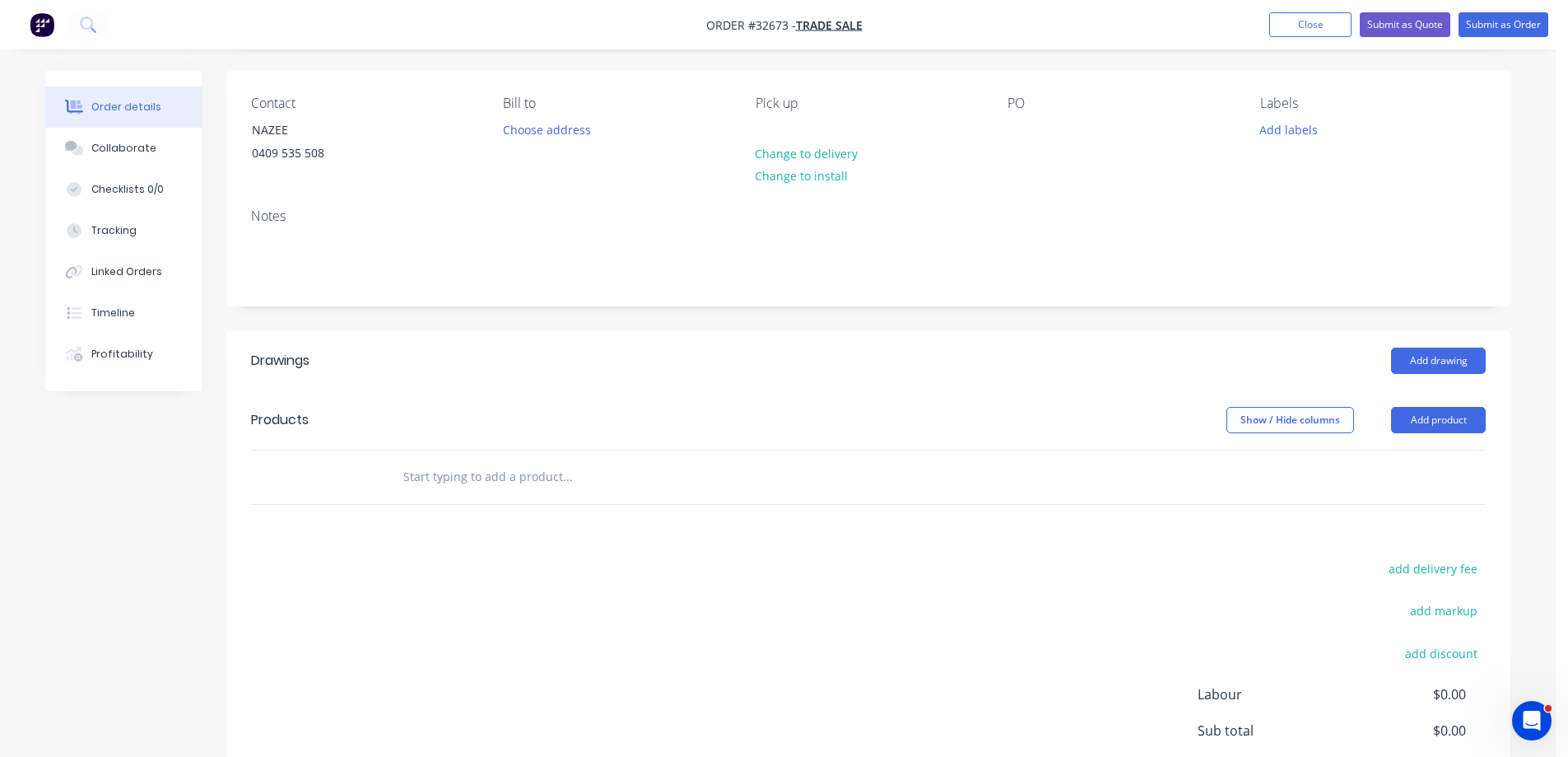
scroll to position [247, 0]
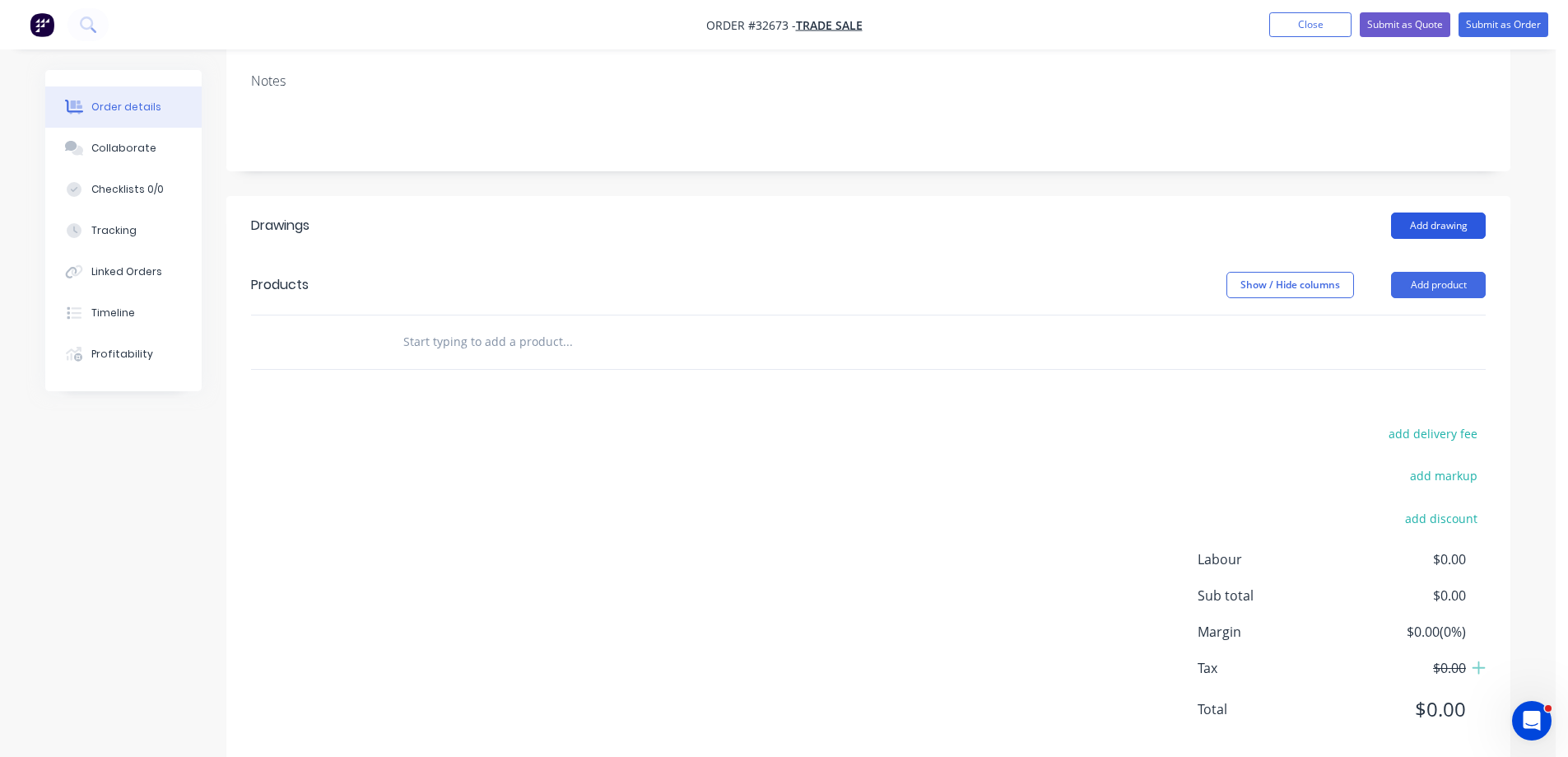
click at [1449, 232] on button "Add drawing" at bounding box center [1438, 225] width 94 height 26
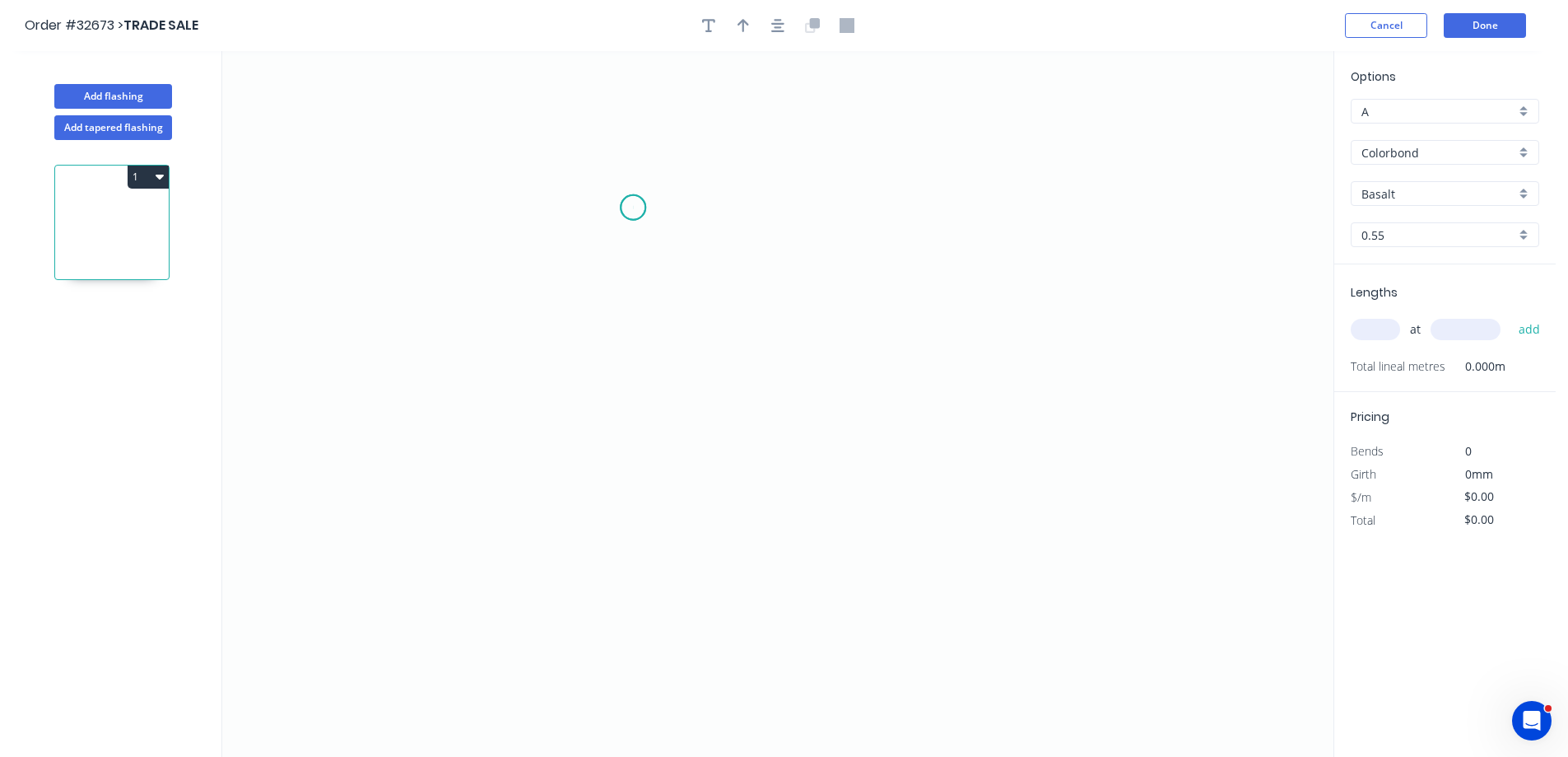
click at [633, 207] on icon "0" at bounding box center [778, 404] width 1111 height 706
click at [627, 401] on icon "0" at bounding box center [778, 404] width 1111 height 706
click at [862, 453] on icon "0 ?" at bounding box center [778, 404] width 1111 height 706
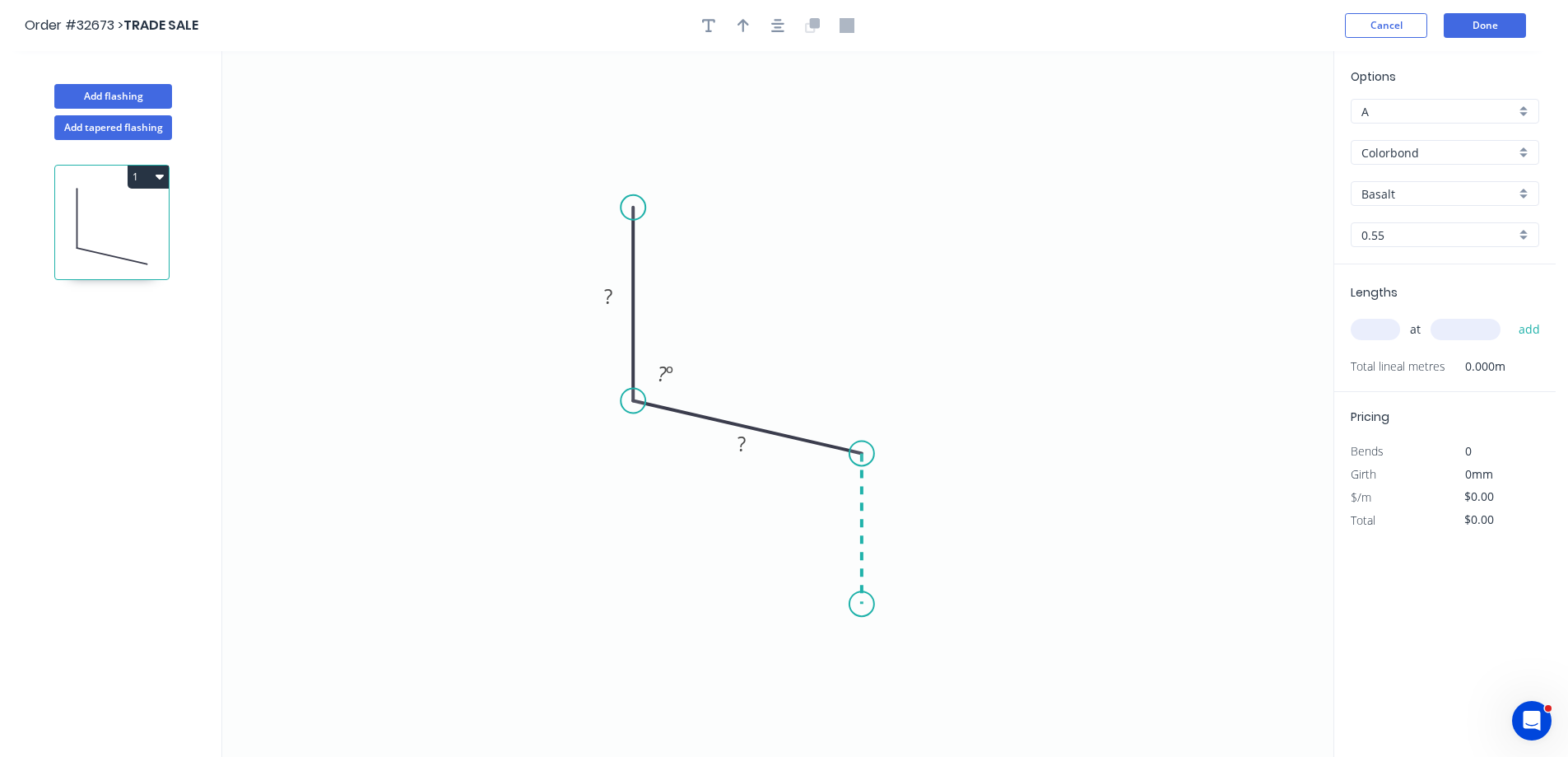
click at [851, 604] on icon "0 ? ? ? º" at bounding box center [778, 404] width 1111 height 706
click at [613, 293] on g "?" at bounding box center [608, 296] width 33 height 27
type input "$9.56"
click at [780, 26] on icon "button" at bounding box center [778, 26] width 13 height 13
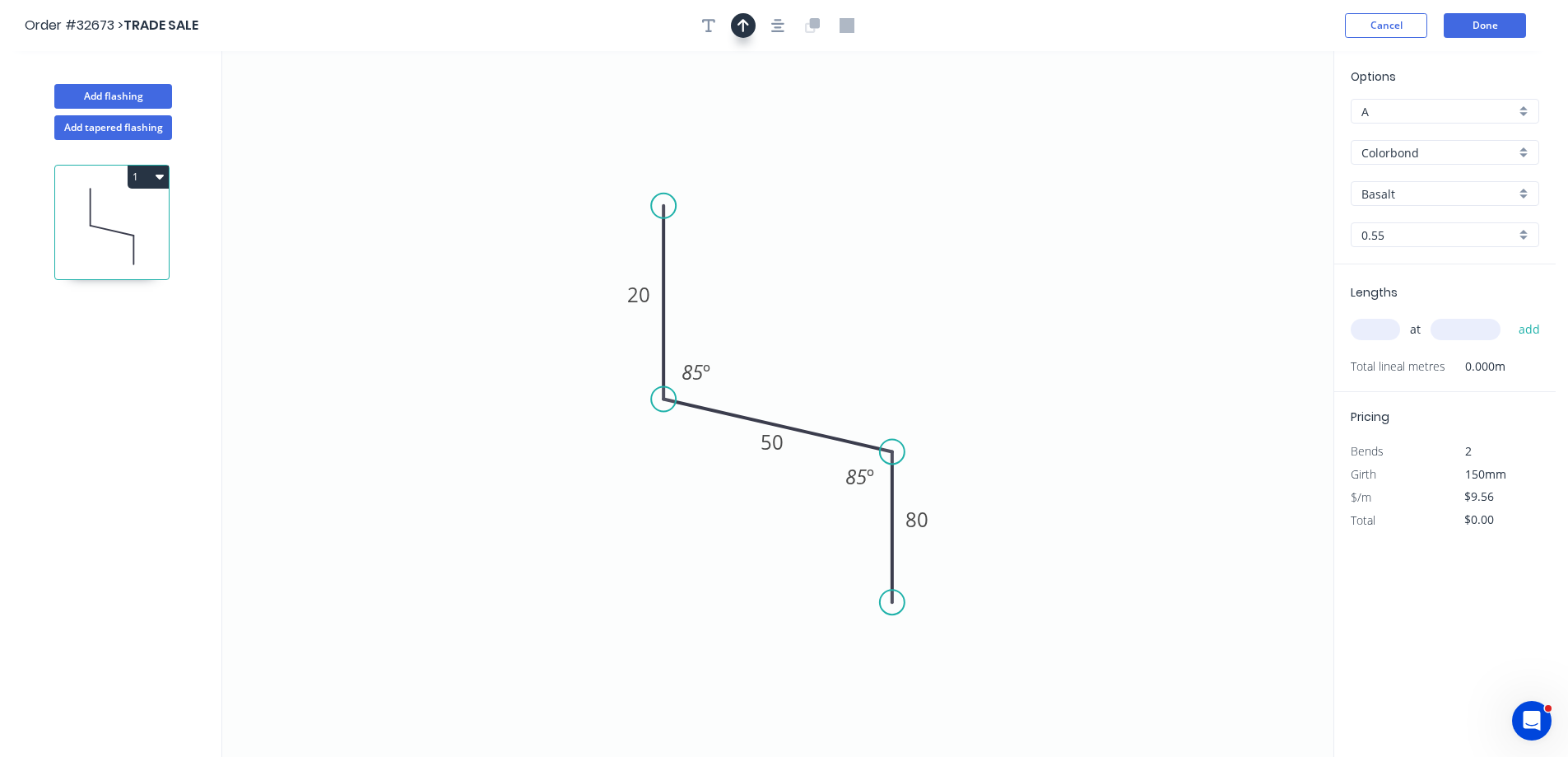
click at [747, 28] on icon "button" at bounding box center [743, 26] width 12 height 15
drag, startPoint x: 1250, startPoint y: 129, endPoint x: 802, endPoint y: 368, distance: 507.8
click at [802, 368] on icon at bounding box center [802, 350] width 15 height 53
click at [1525, 194] on div "Basalt" at bounding box center [1444, 194] width 188 height 25
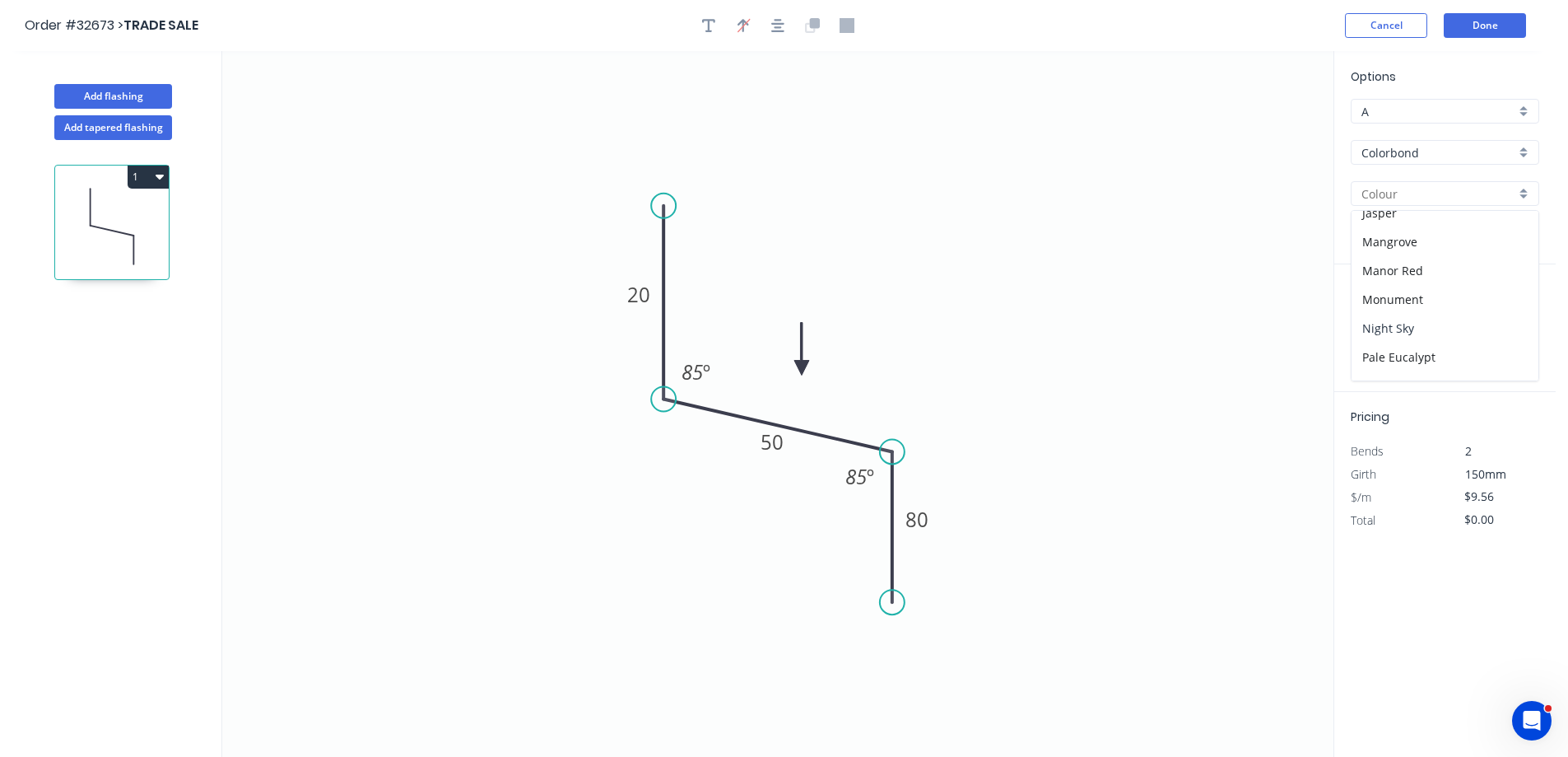
click at [1434, 325] on div "Night Sky" at bounding box center [1444, 328] width 186 height 28
type input "Night Sky"
drag, startPoint x: 1375, startPoint y: 325, endPoint x: 1350, endPoint y: 319, distance: 25.7
click at [1375, 326] on input "text" at bounding box center [1375, 330] width 49 height 22
type input "2"
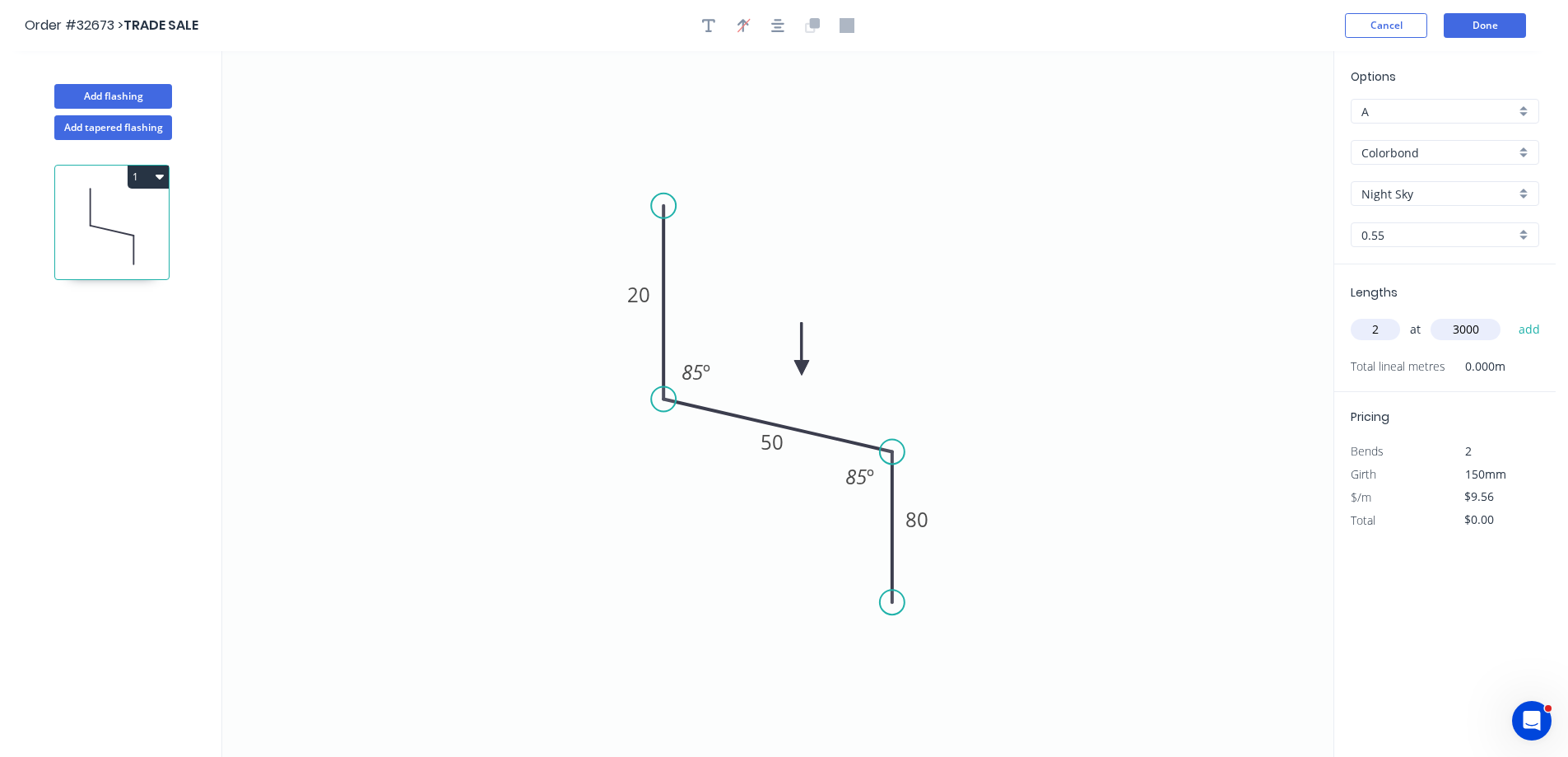
type input "3000"
click at [1510, 315] on button "add" at bounding box center [1530, 329] width 38 height 28
type input "$57.36"
click at [1494, 26] on button "Done" at bounding box center [1484, 26] width 82 height 25
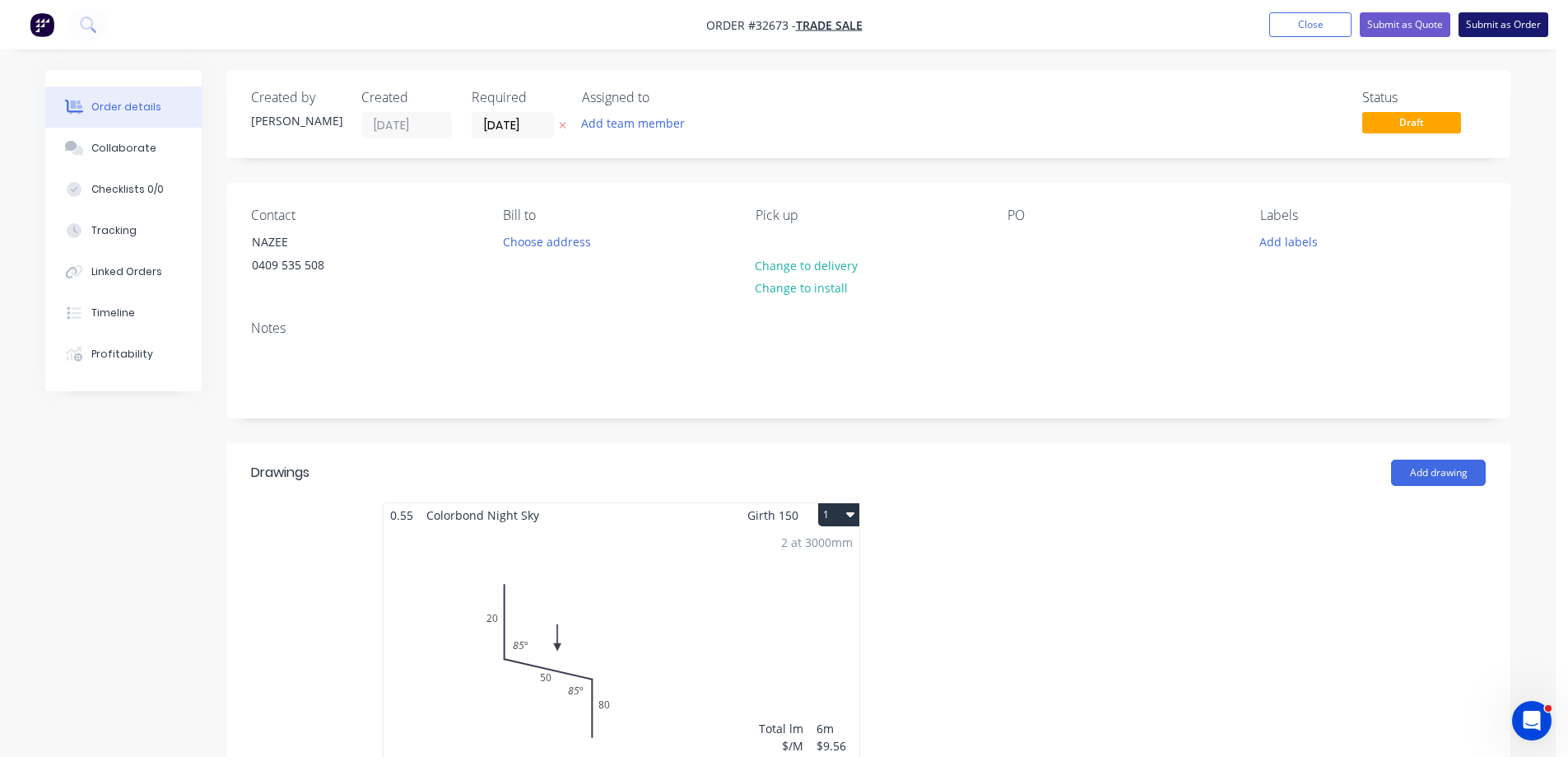
click at [1492, 28] on button "Submit as Order" at bounding box center [1503, 25] width 89 height 25
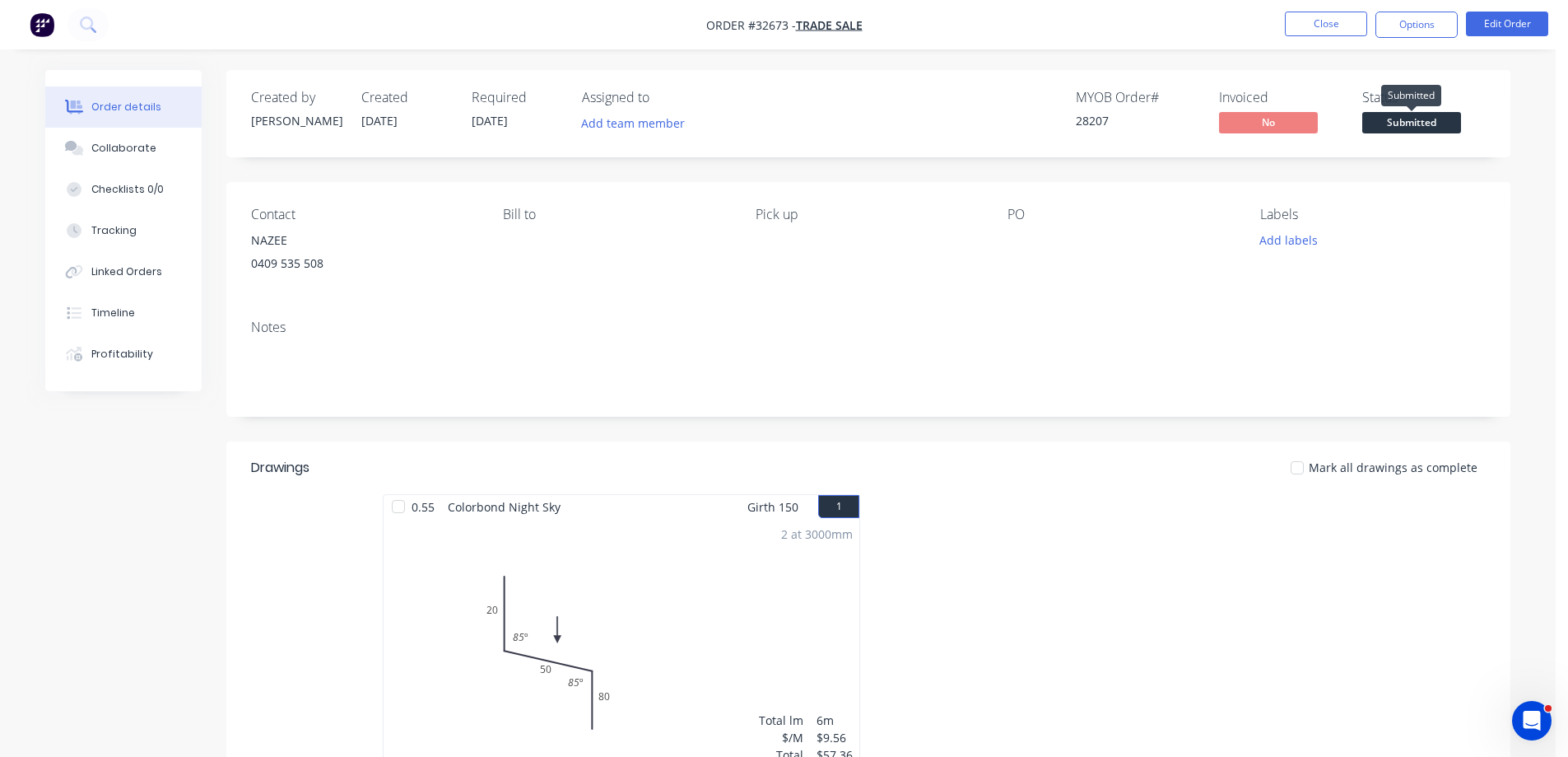
click at [1417, 127] on span "Submitted" at bounding box center [1412, 122] width 99 height 21
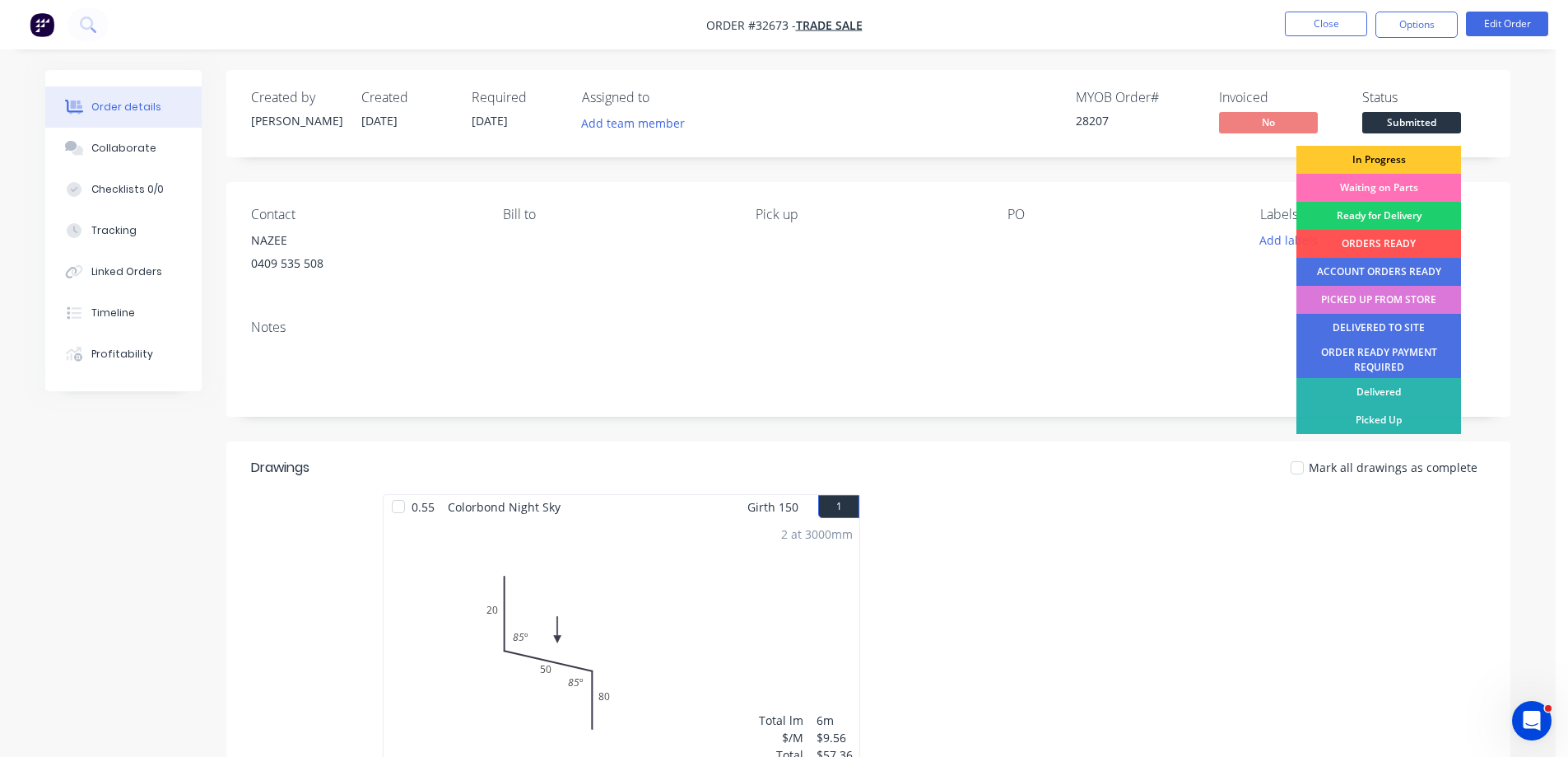
click at [1415, 156] on div "In Progress" at bounding box center [1378, 159] width 165 height 28
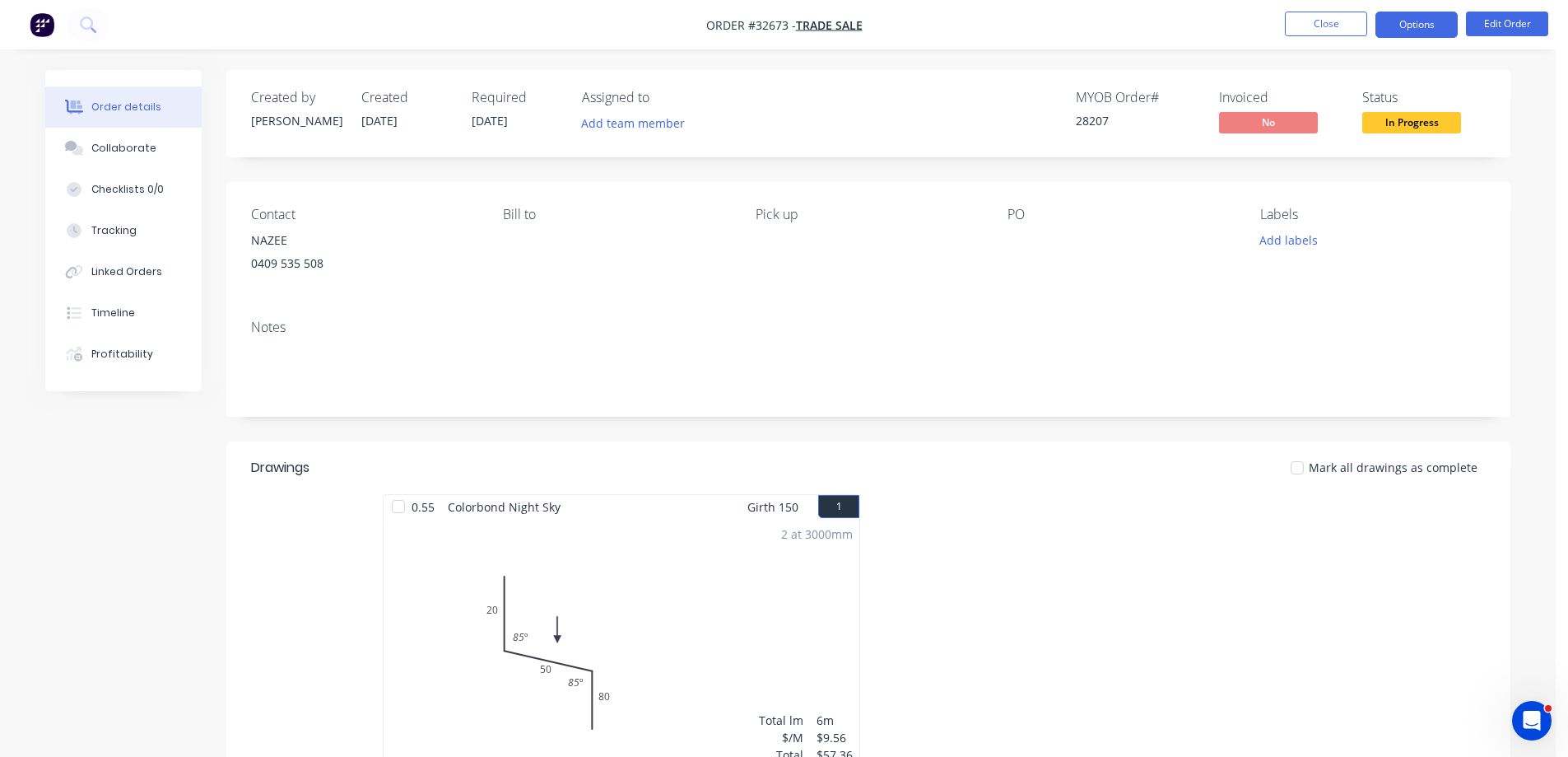
click at [1429, 22] on button "Options" at bounding box center [1417, 24] width 82 height 26
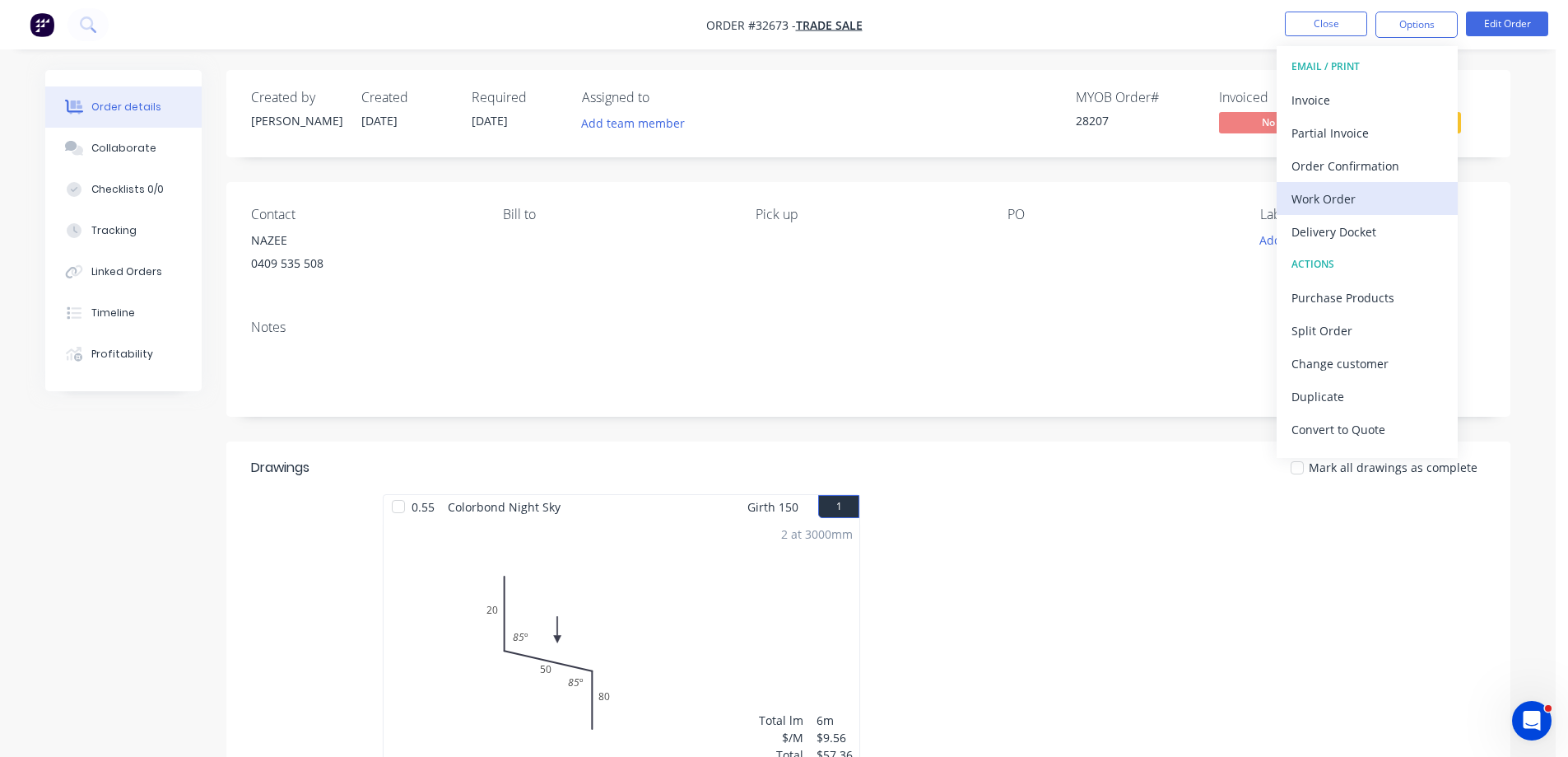
click at [1382, 193] on div "Work Order" at bounding box center [1366, 198] width 151 height 24
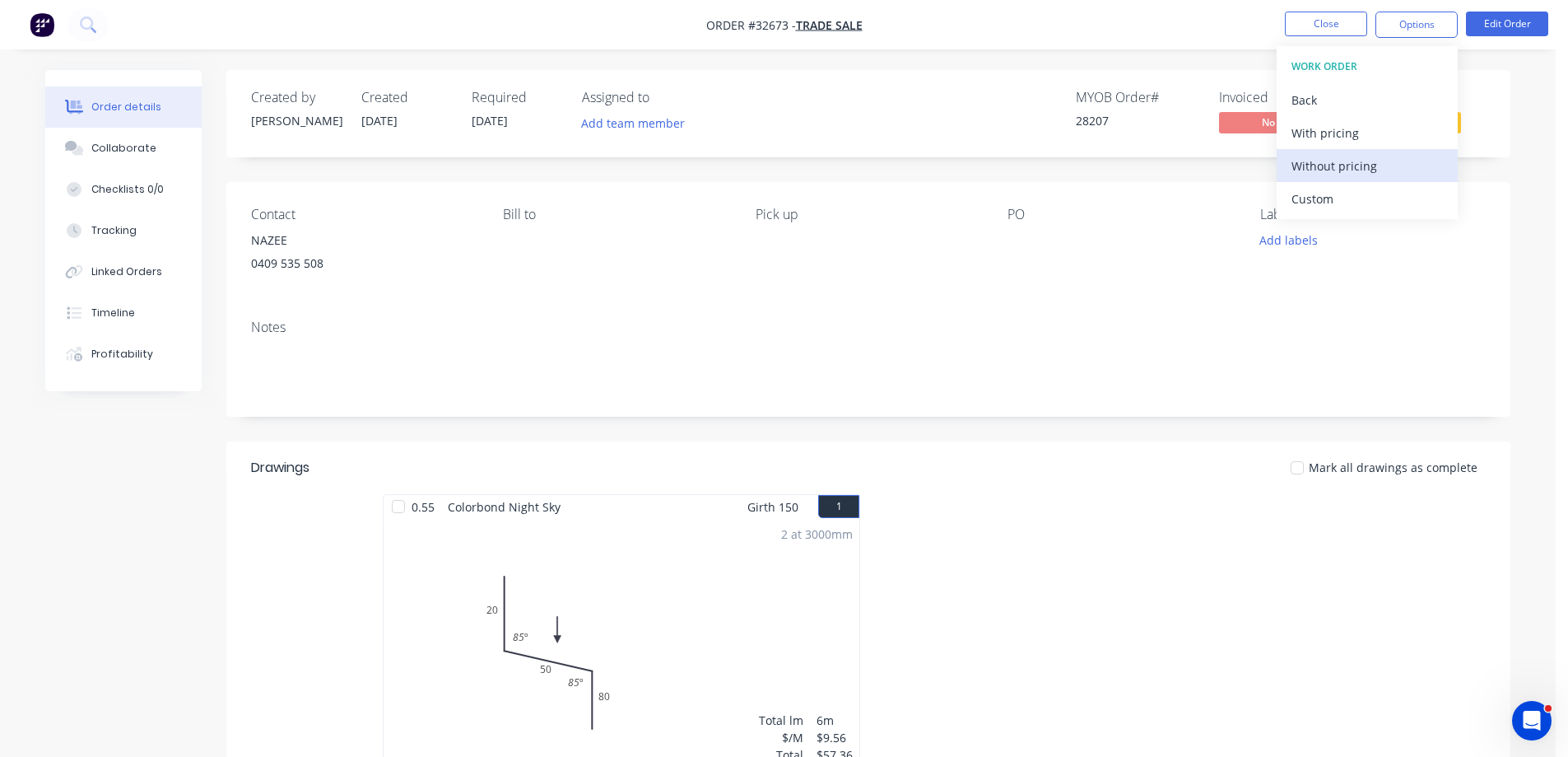
click at [1392, 160] on div "Without pricing" at bounding box center [1366, 166] width 151 height 24
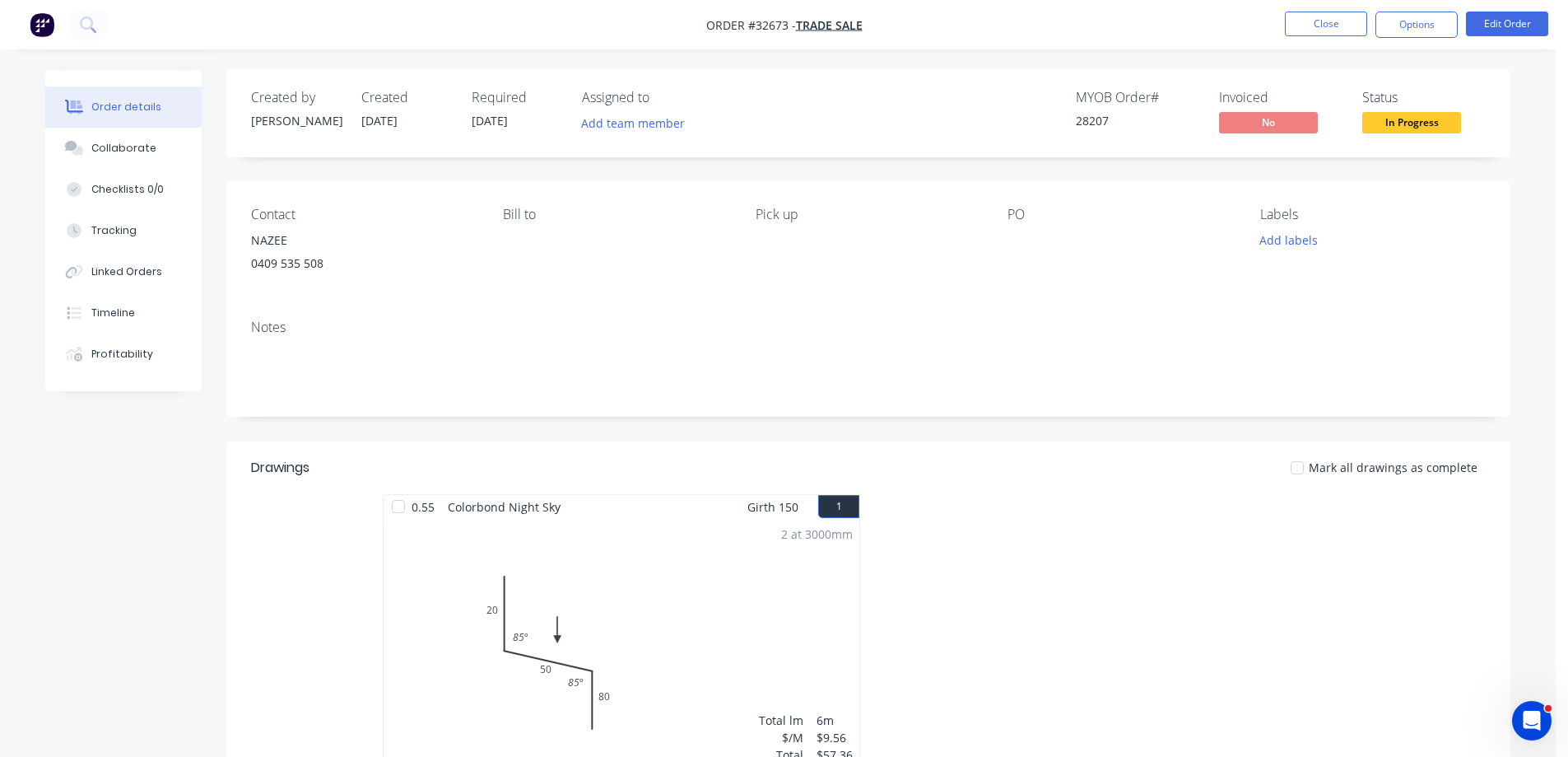
click at [1538, 171] on div "Order details Collaborate Checklists 0/0 Tracking Linked Orders Timeline Profit…" at bounding box center [778, 540] width 1555 height 1080
click at [1330, 28] on button "Close" at bounding box center [1325, 24] width 82 height 25
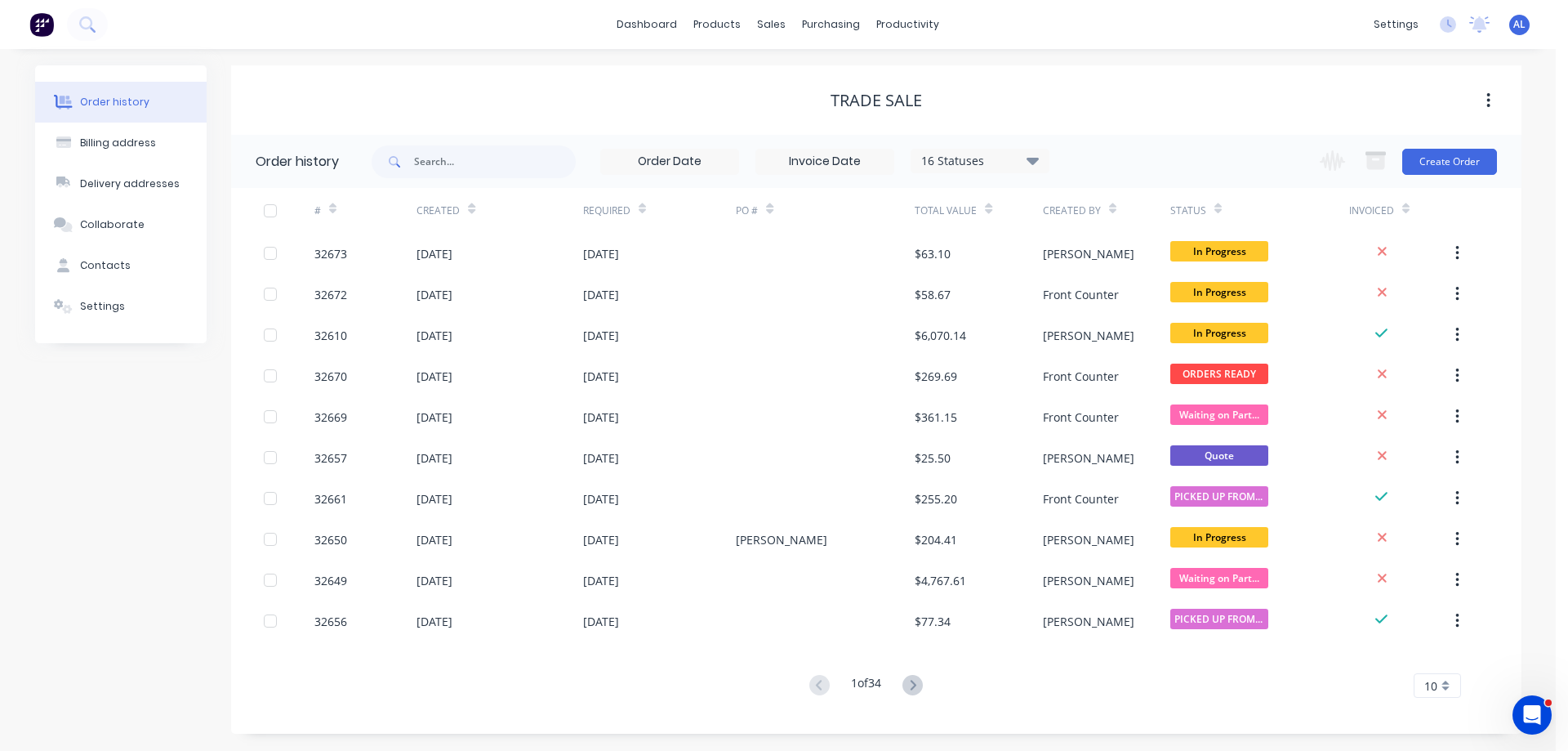
click at [42, 23] on img at bounding box center [41, 25] width 25 height 25
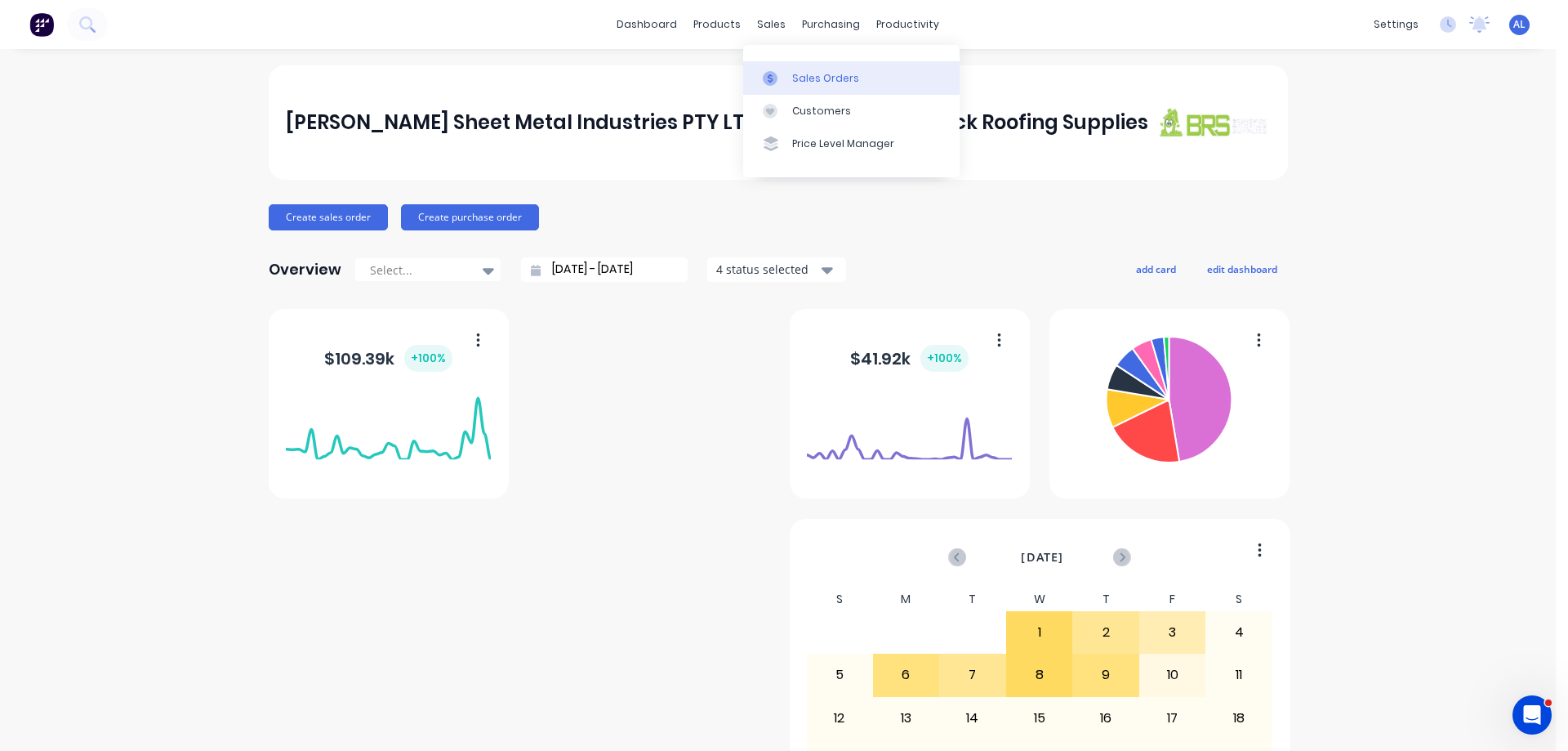
click at [809, 76] on div "Sales Orders" at bounding box center [825, 79] width 67 height 15
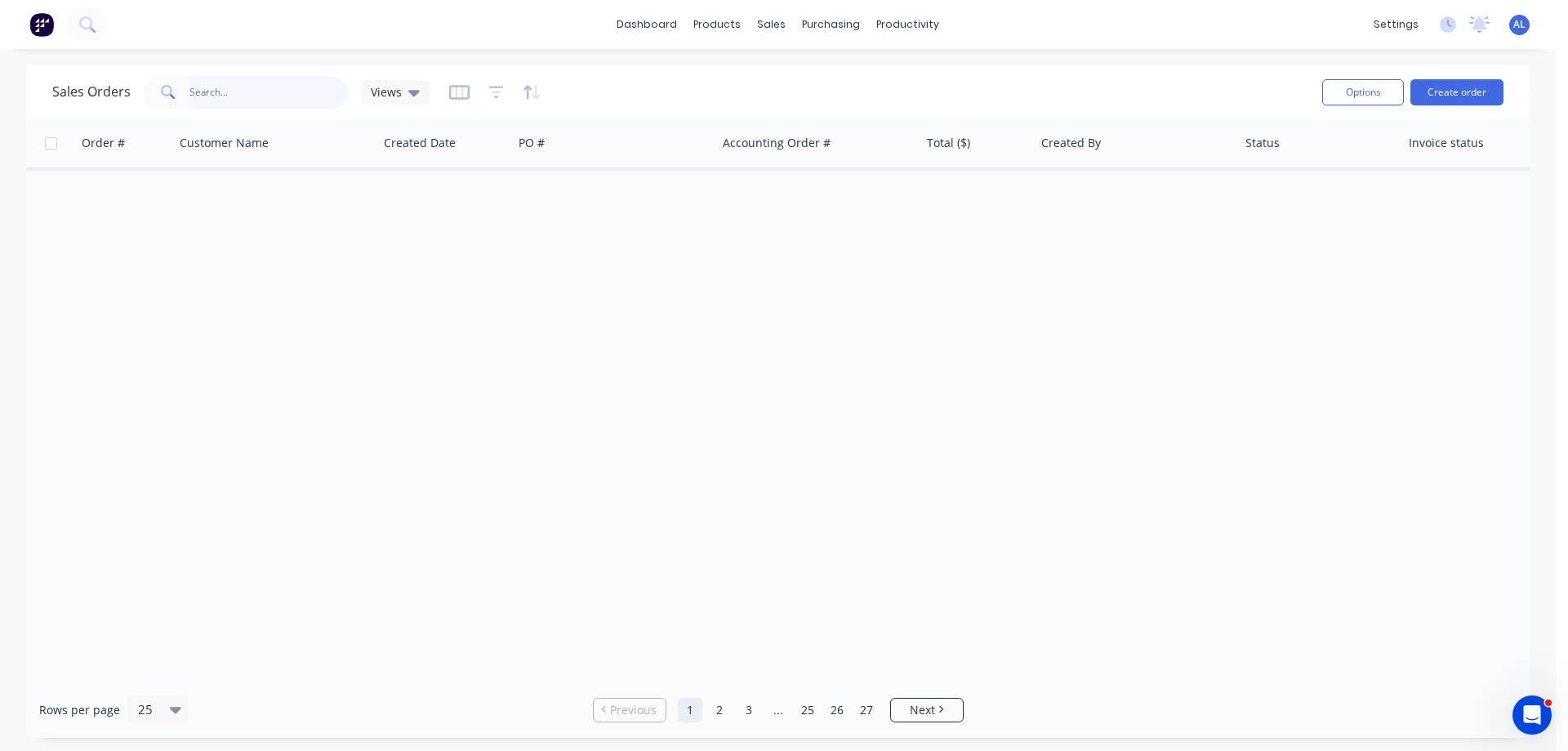
click at [287, 91] on input "text" at bounding box center [269, 92] width 159 height 32
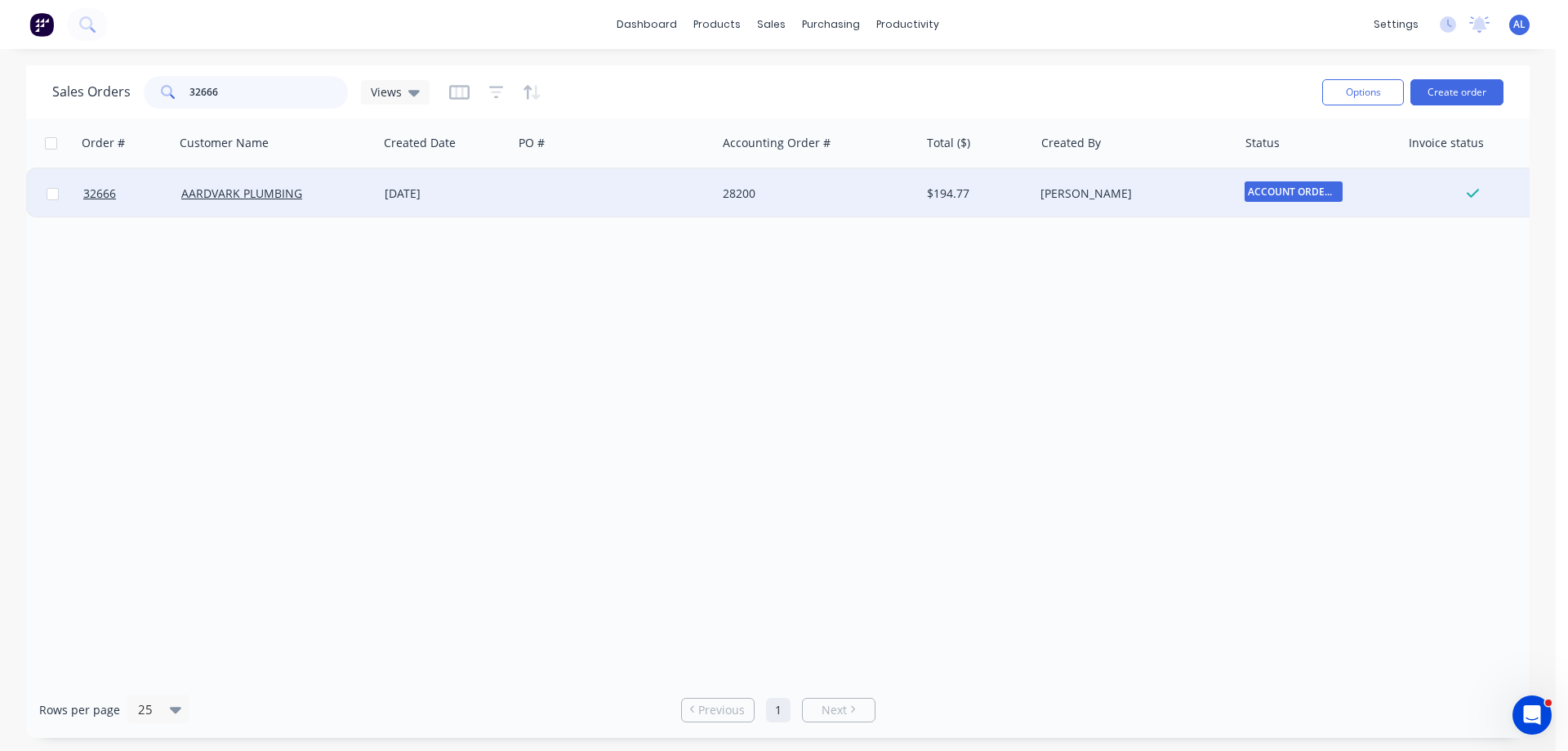
type input "32666"
click at [535, 197] on div at bounding box center [614, 193] width 203 height 49
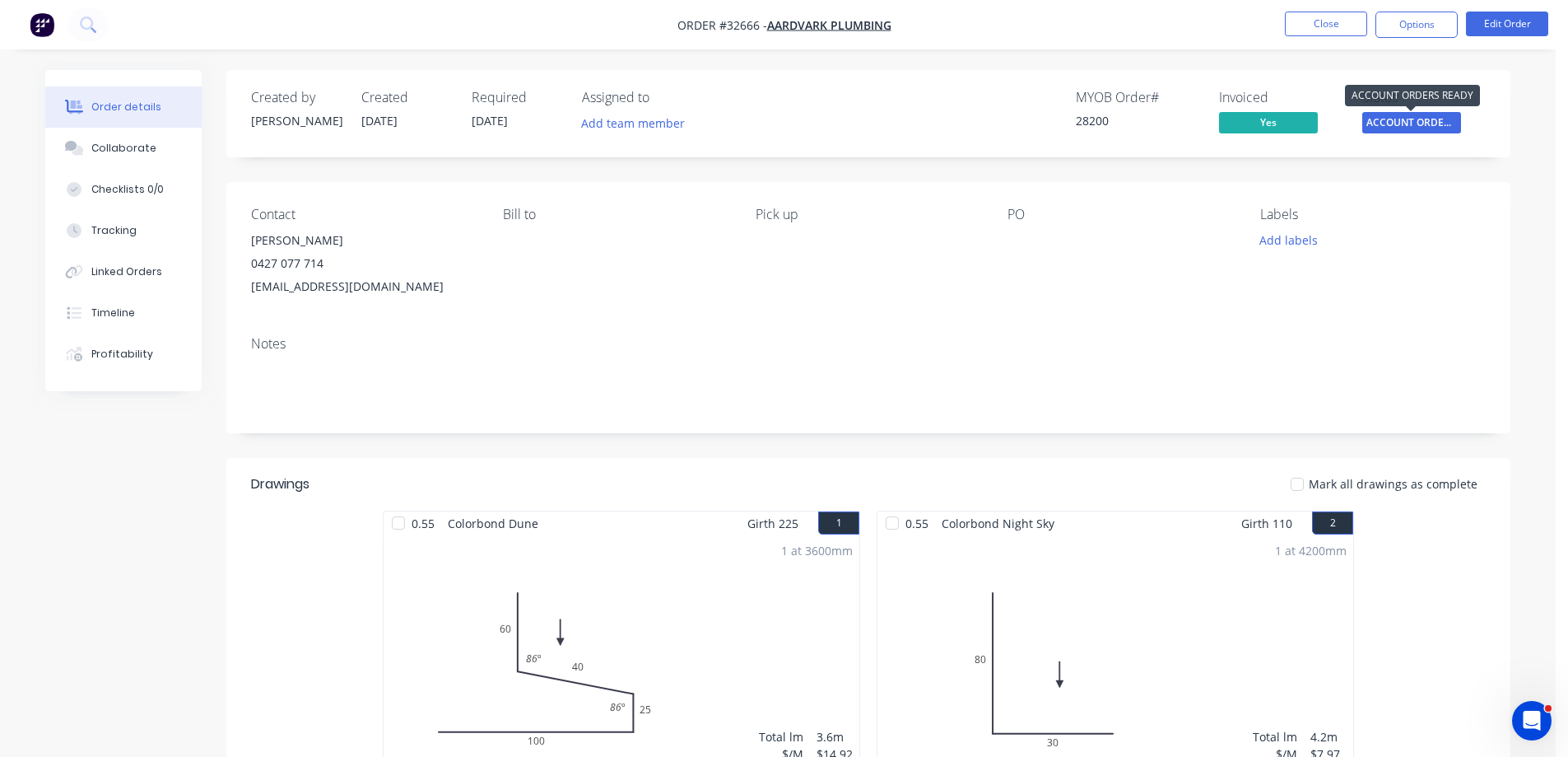
click at [1395, 122] on span "ACCOUNT ORDERS ..." at bounding box center [1412, 122] width 99 height 21
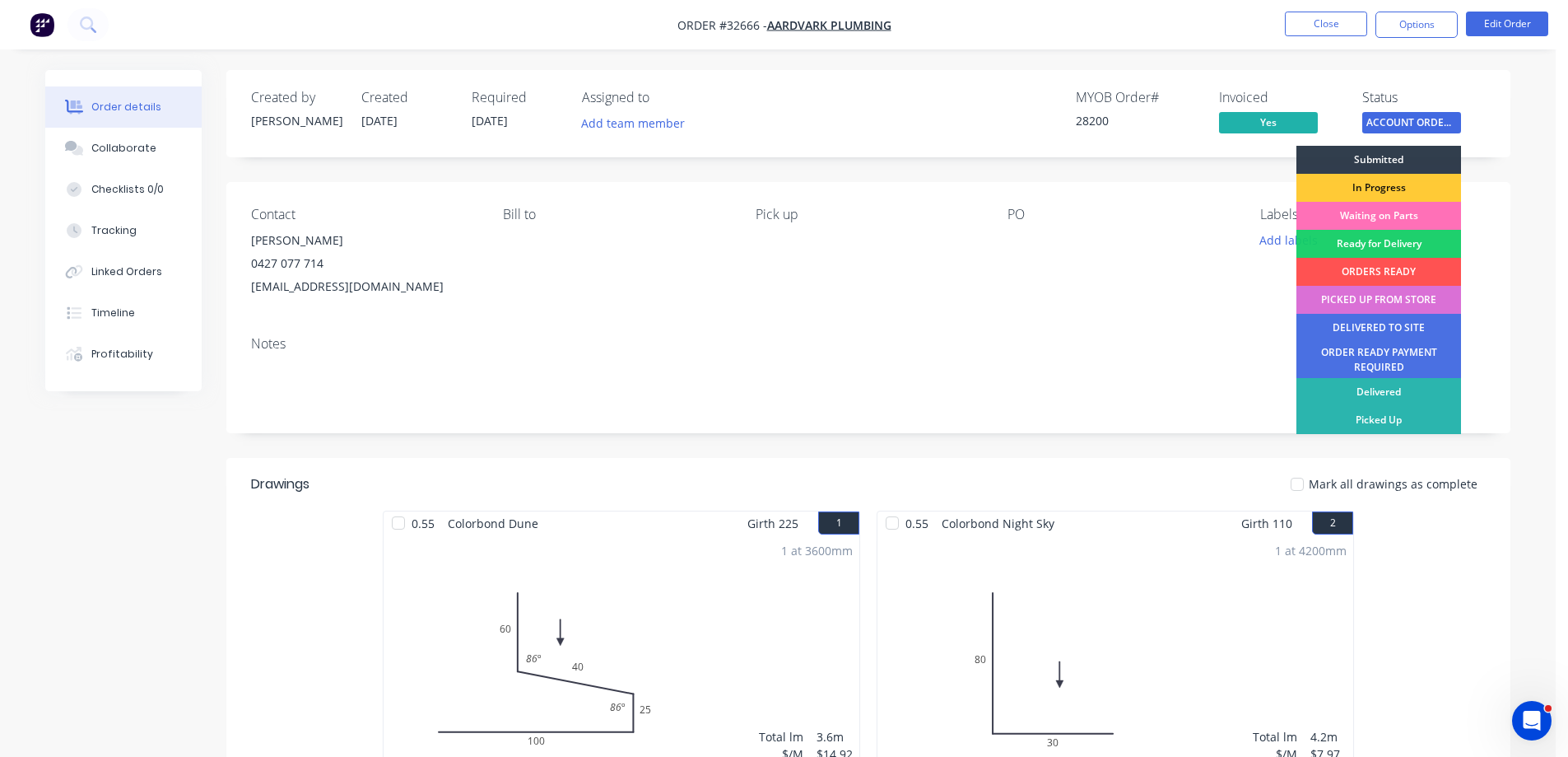
click at [1394, 304] on div "PICKED UP FROM STORE" at bounding box center [1378, 299] width 165 height 28
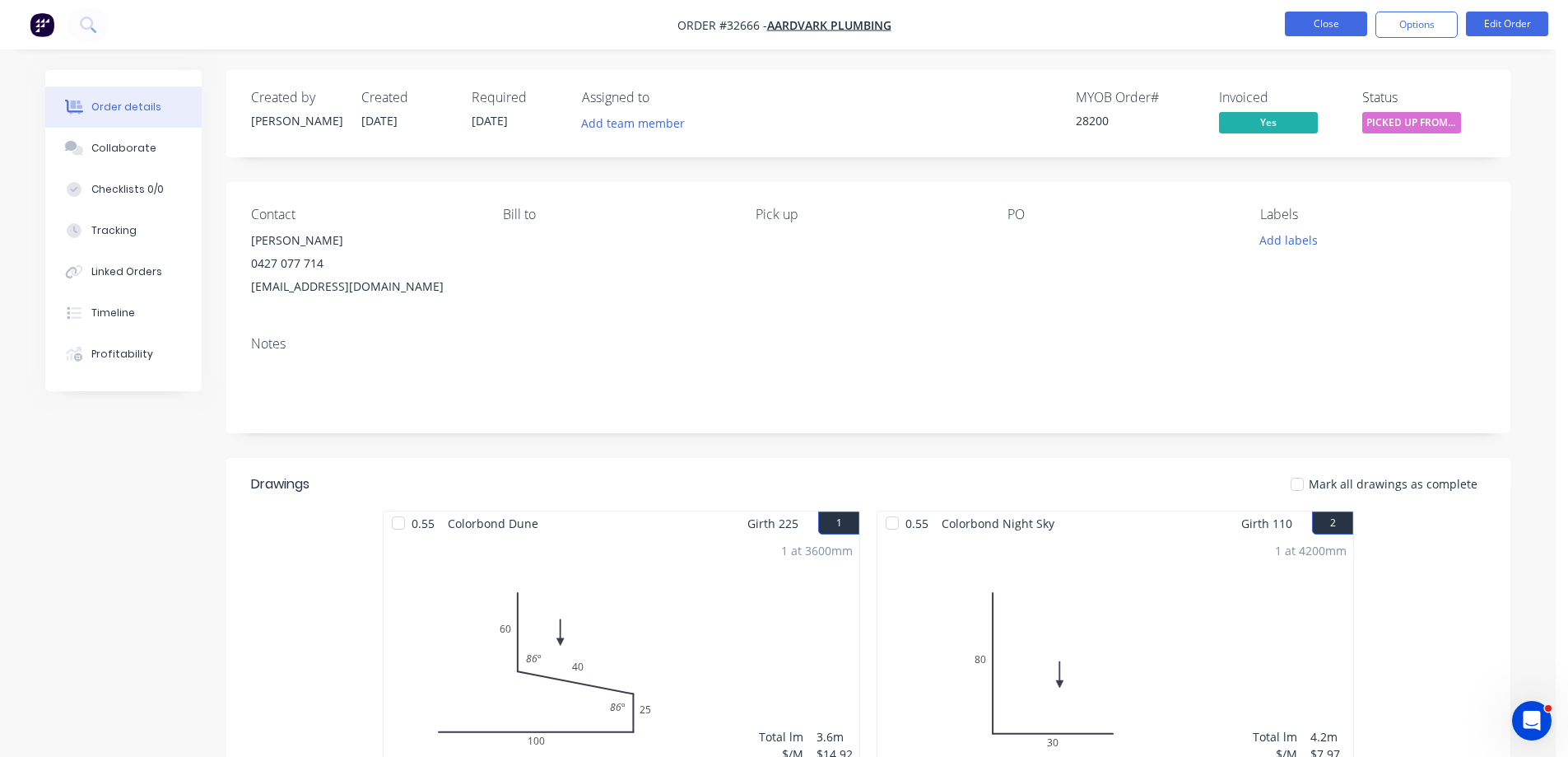
click at [1321, 23] on button "Close" at bounding box center [1325, 24] width 82 height 25
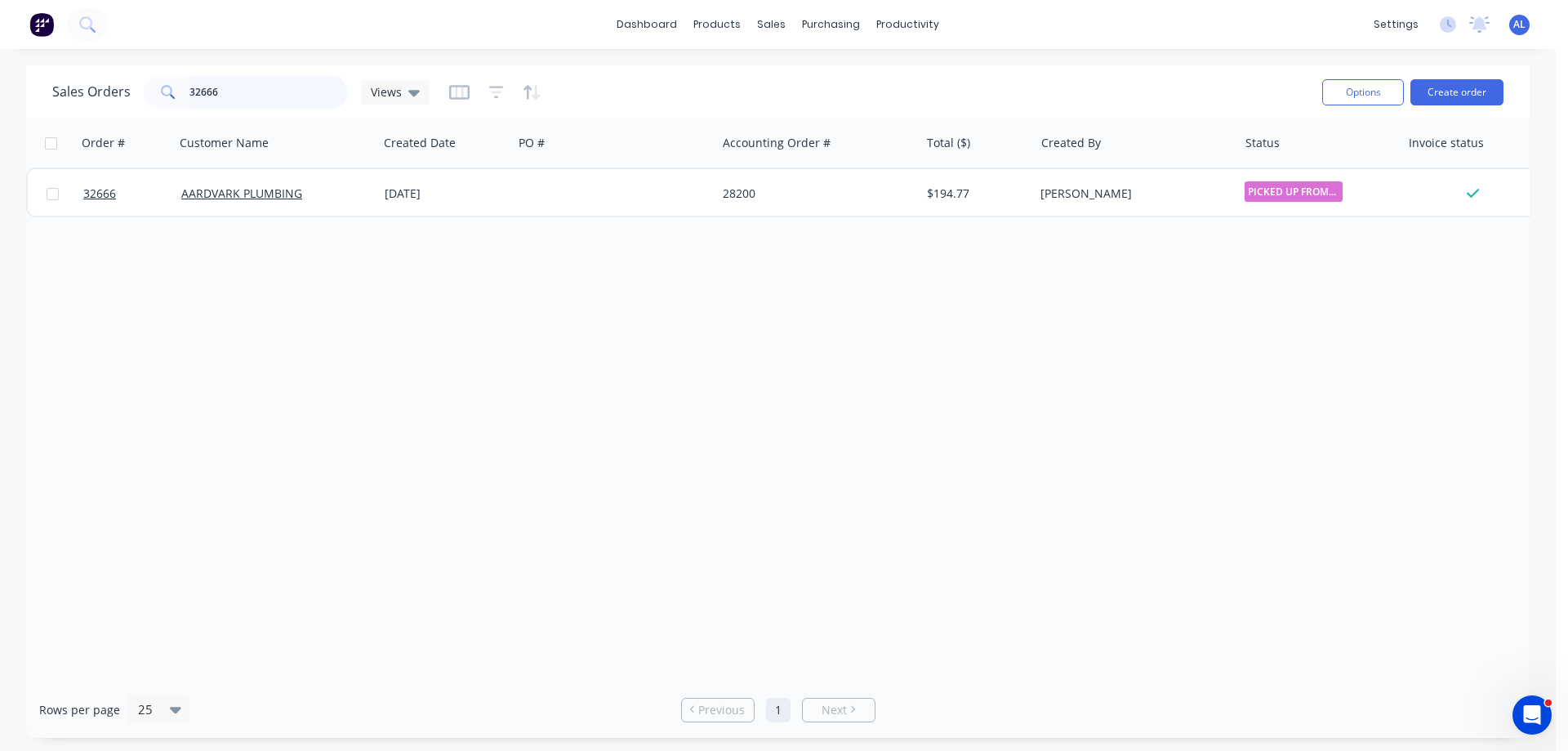
click at [255, 80] on input "32666" at bounding box center [269, 92] width 159 height 32
type input "3"
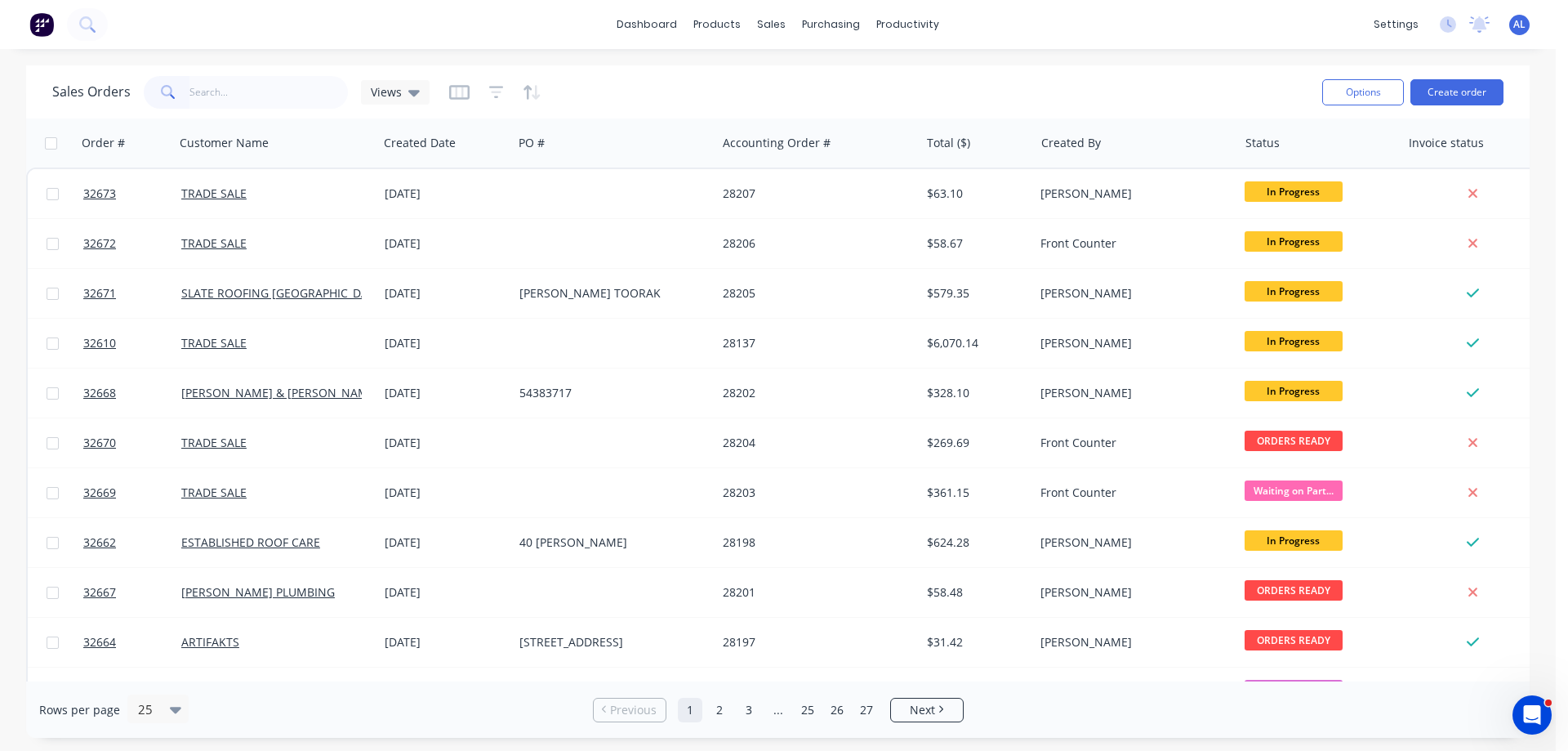
click at [42, 29] on img at bounding box center [41, 25] width 25 height 25
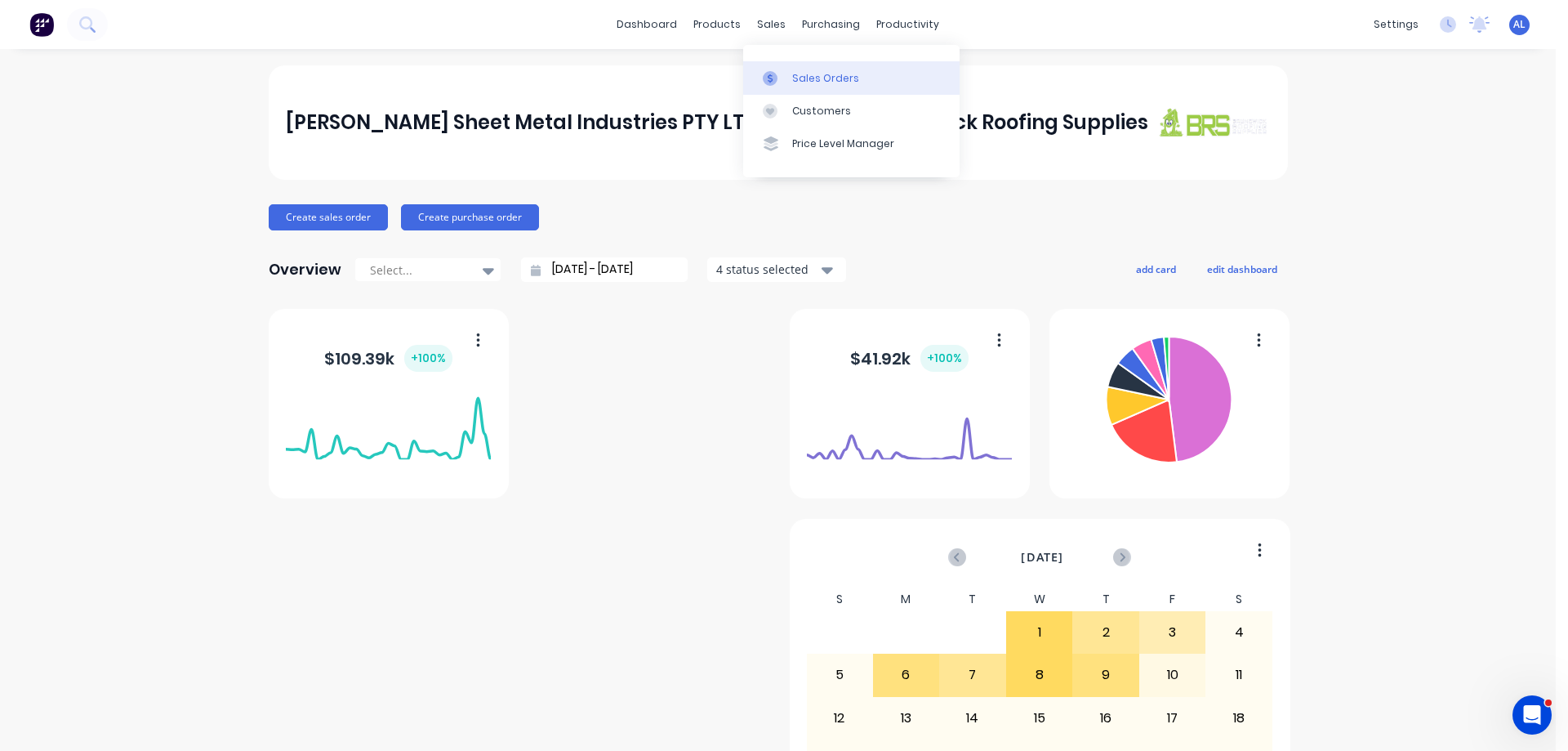
click at [793, 76] on div "Sales Orders" at bounding box center [825, 79] width 67 height 15
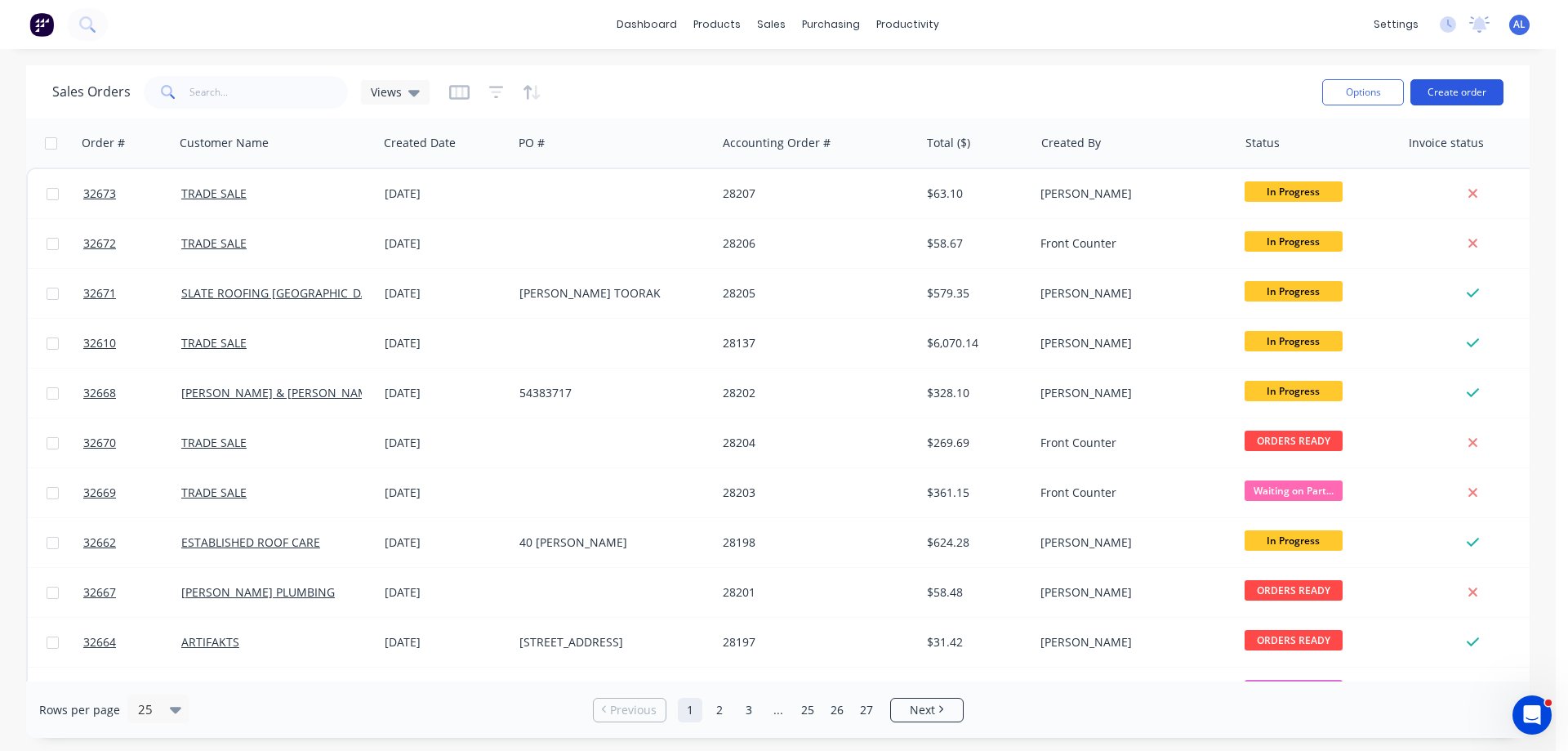
click at [1446, 85] on button "Create order" at bounding box center [1457, 91] width 93 height 26
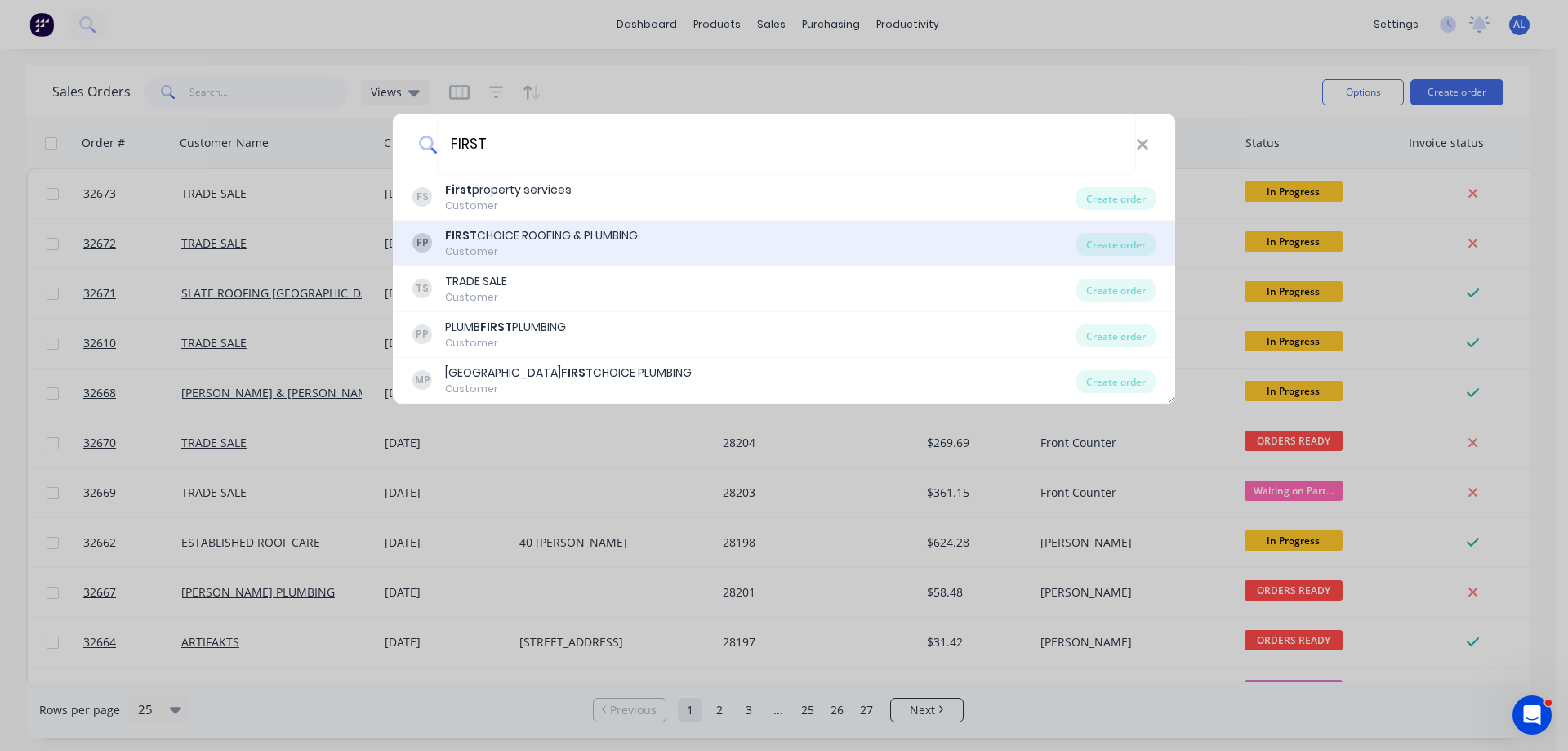
type input "FIRST"
click at [583, 242] on div "FIRST CHOICE ROOFING & PLUMBING" at bounding box center [541, 236] width 192 height 17
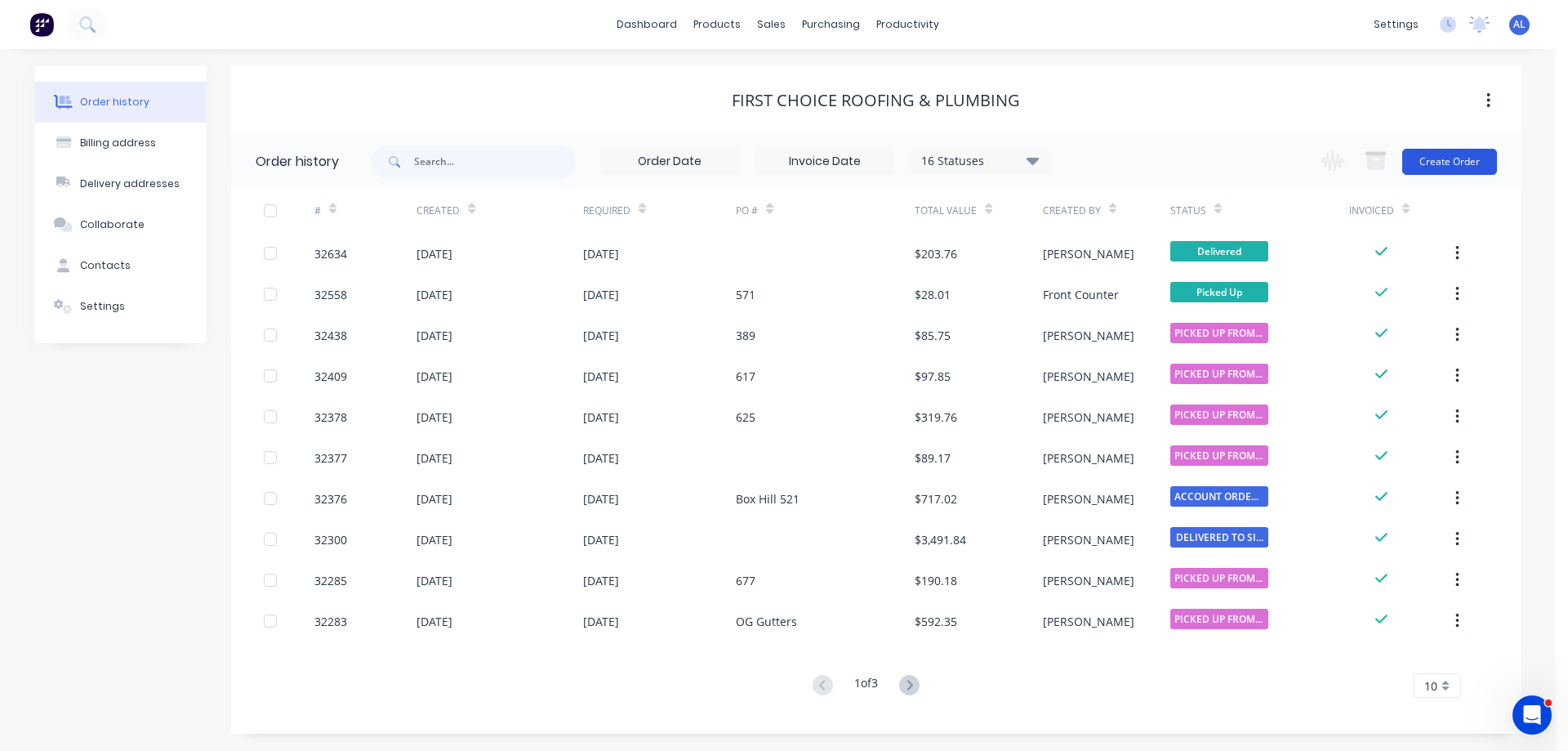
click at [1435, 153] on button "Create Order" at bounding box center [1449, 161] width 95 height 26
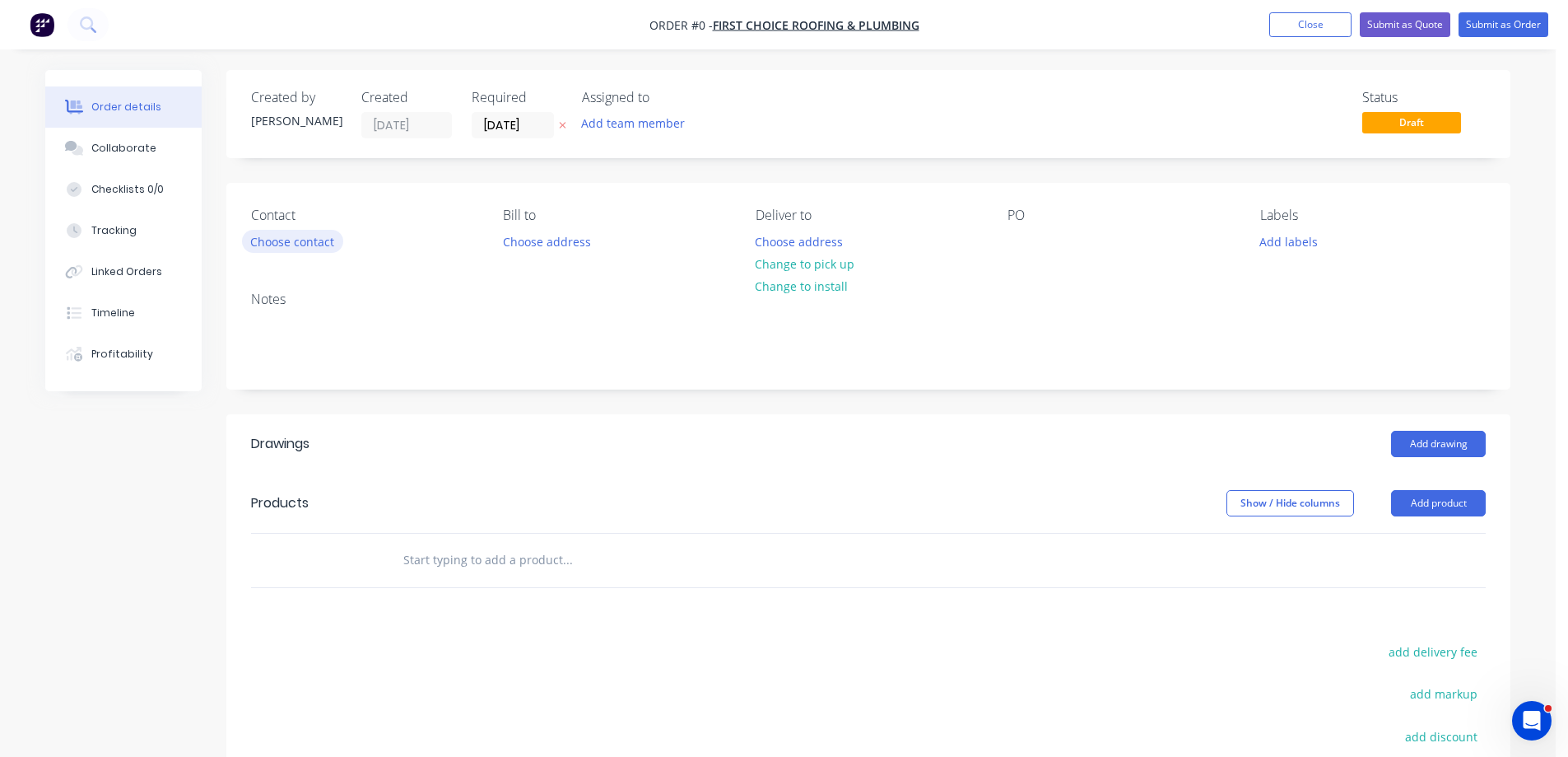
click at [321, 239] on button "Choose contact" at bounding box center [292, 241] width 101 height 23
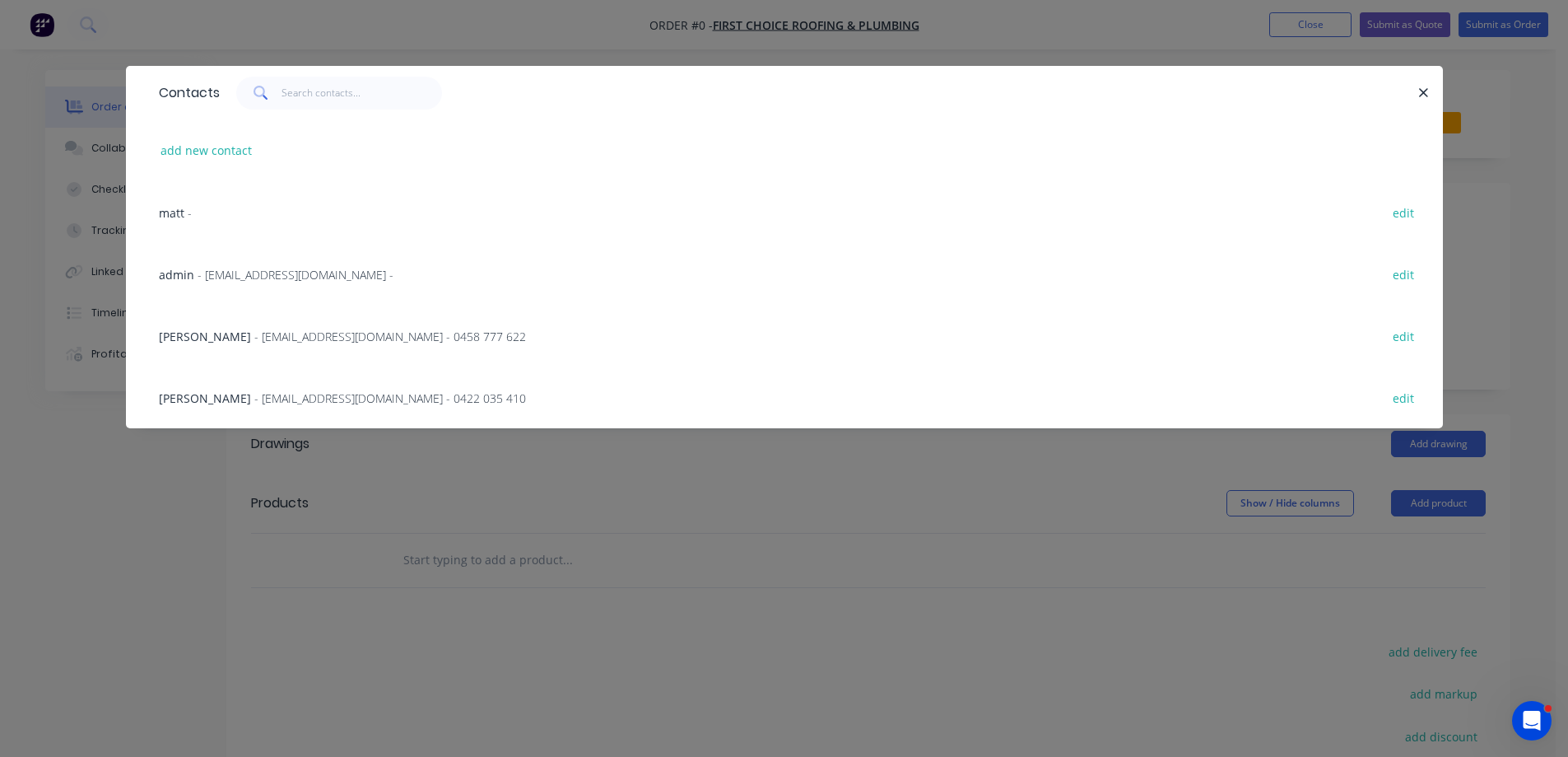
click at [280, 274] on span "- admin@firstchoiceroofingandplumbing.com.au -" at bounding box center [295, 274] width 196 height 16
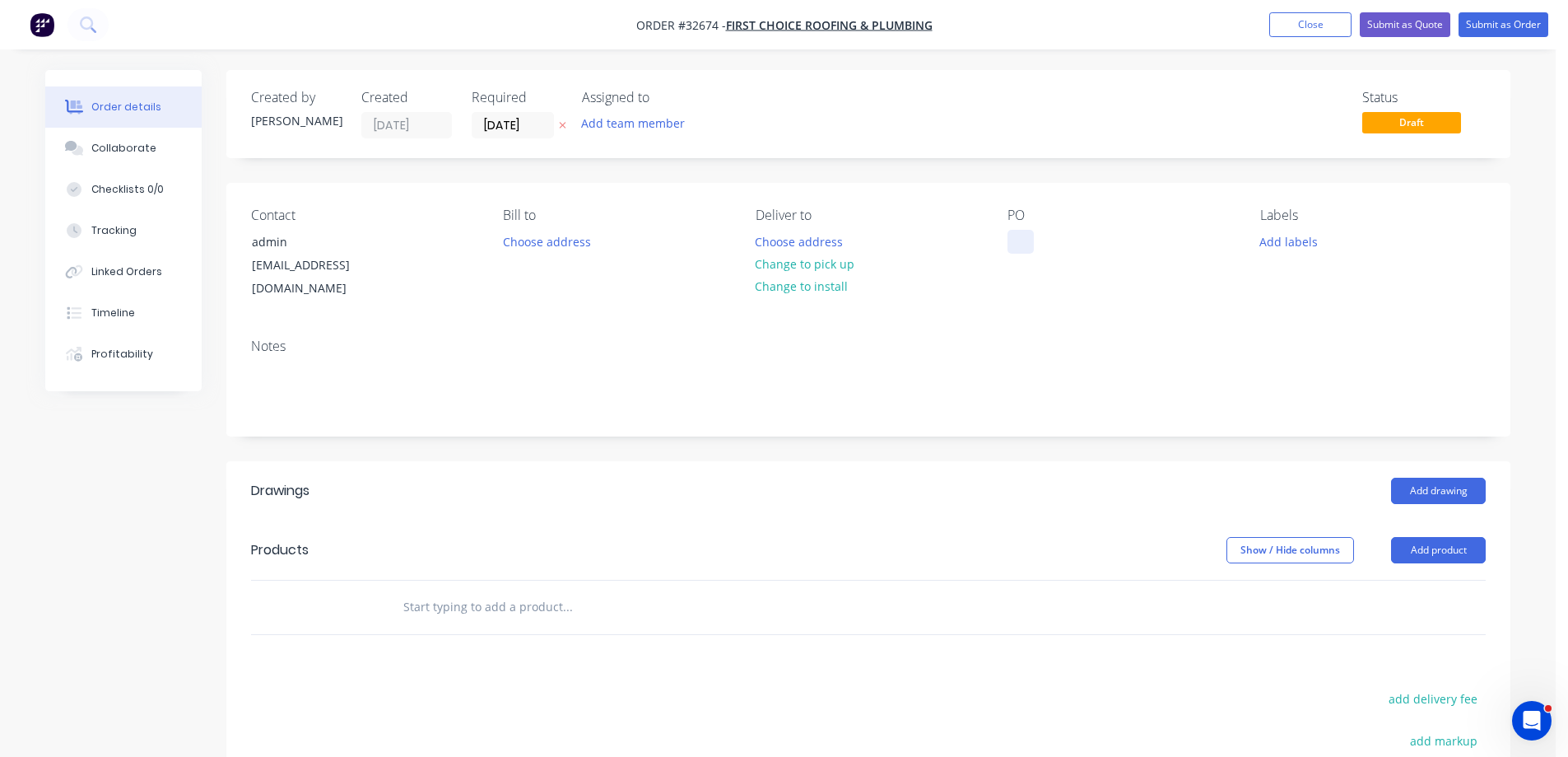
click at [1019, 238] on div at bounding box center [1020, 242] width 26 height 24
click at [539, 591] on input "text" at bounding box center [567, 606] width 329 height 33
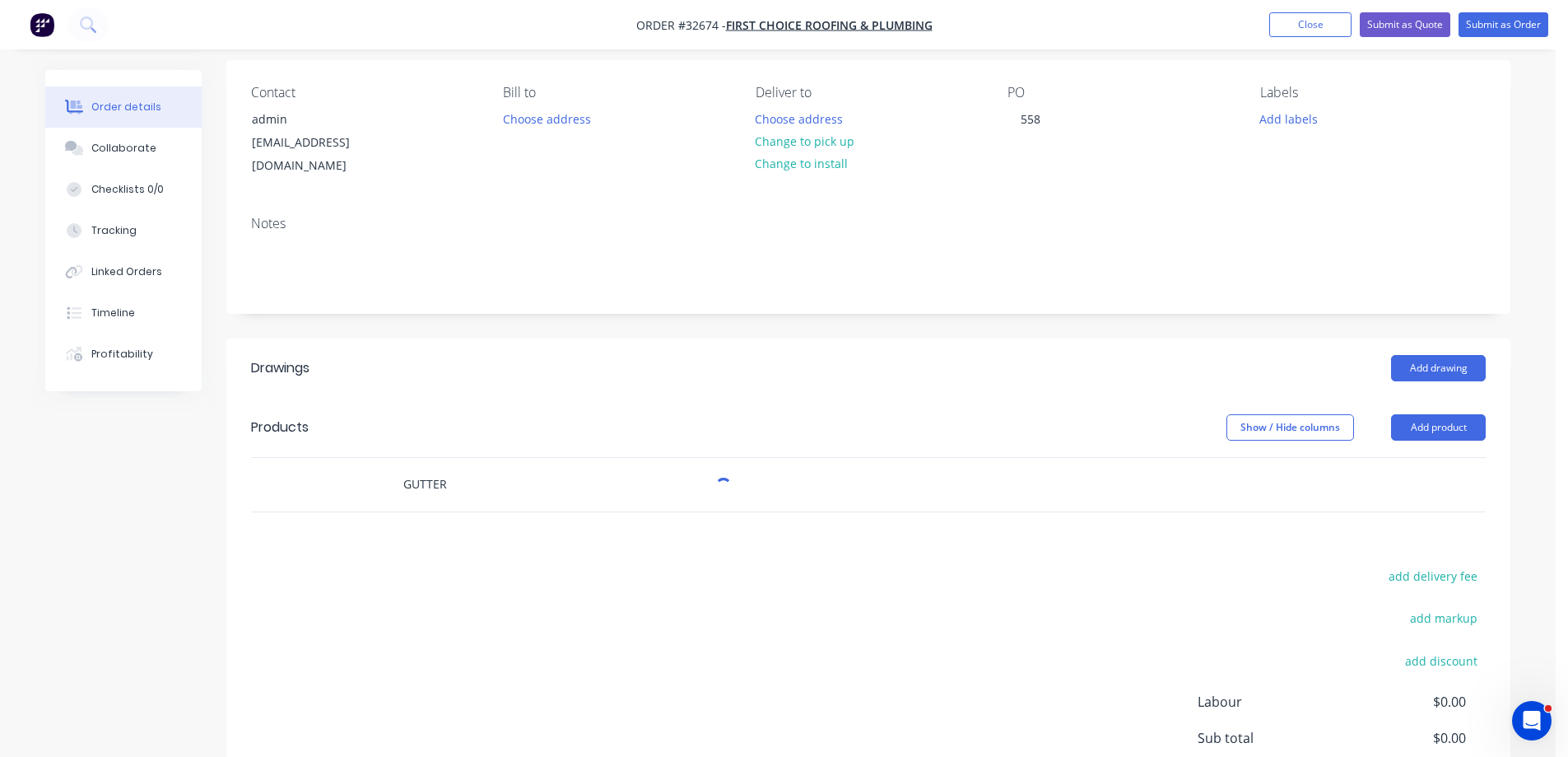
scroll to position [280, 0]
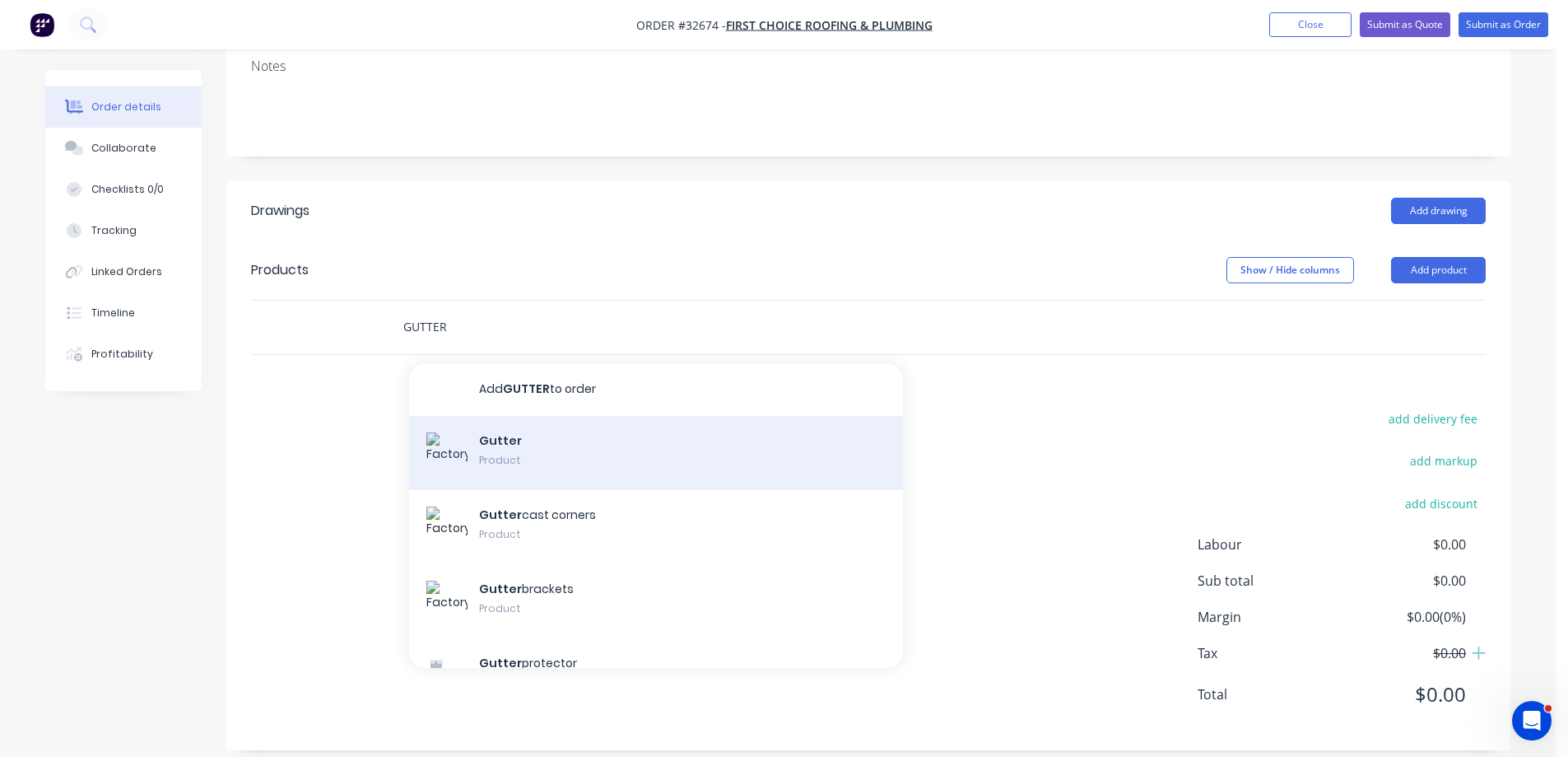
type input "GUTTER"
click at [571, 437] on div "Gutter Product" at bounding box center [656, 453] width 494 height 74
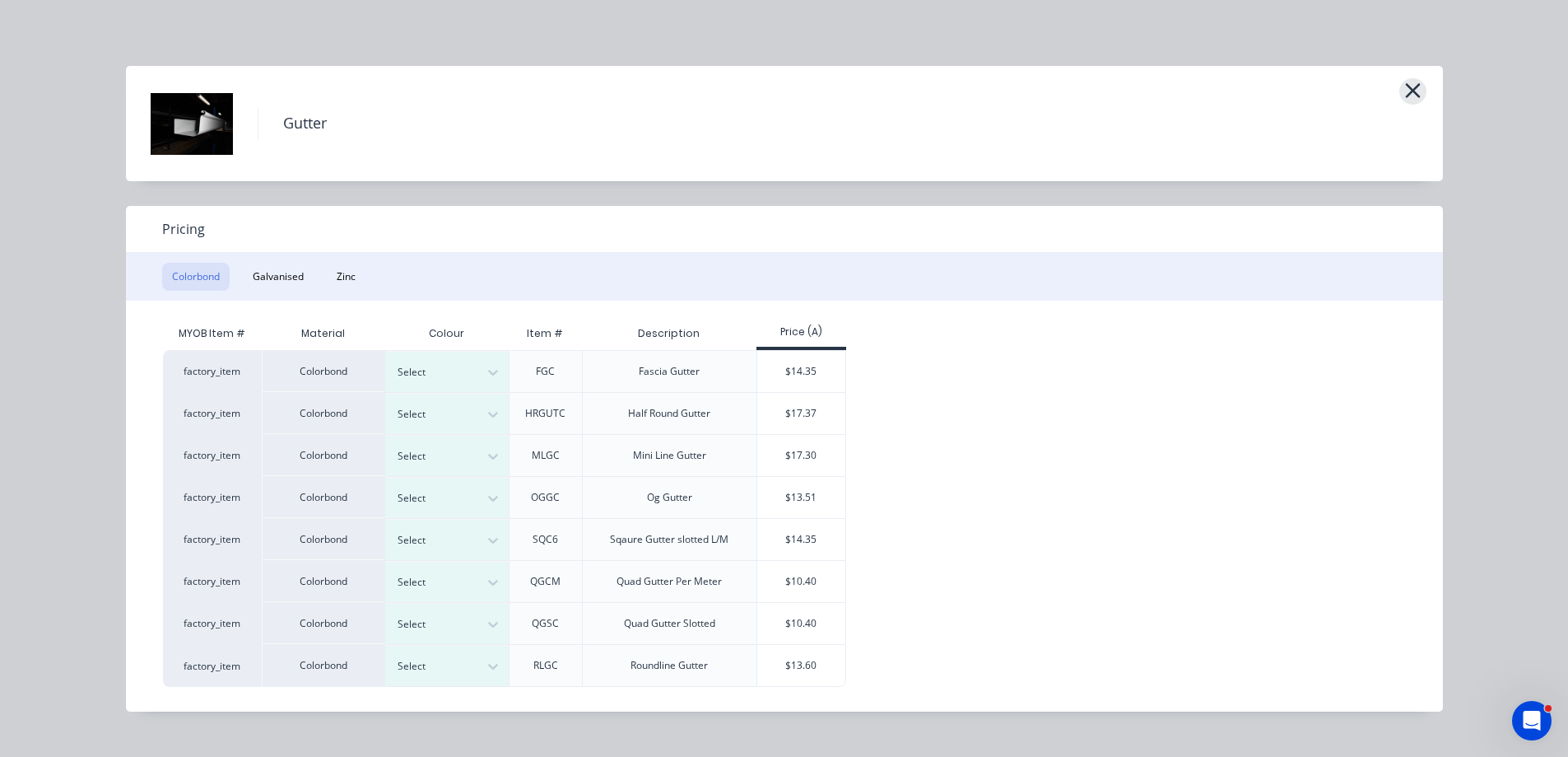
click at [1404, 87] on icon "button" at bounding box center [1412, 90] width 18 height 23
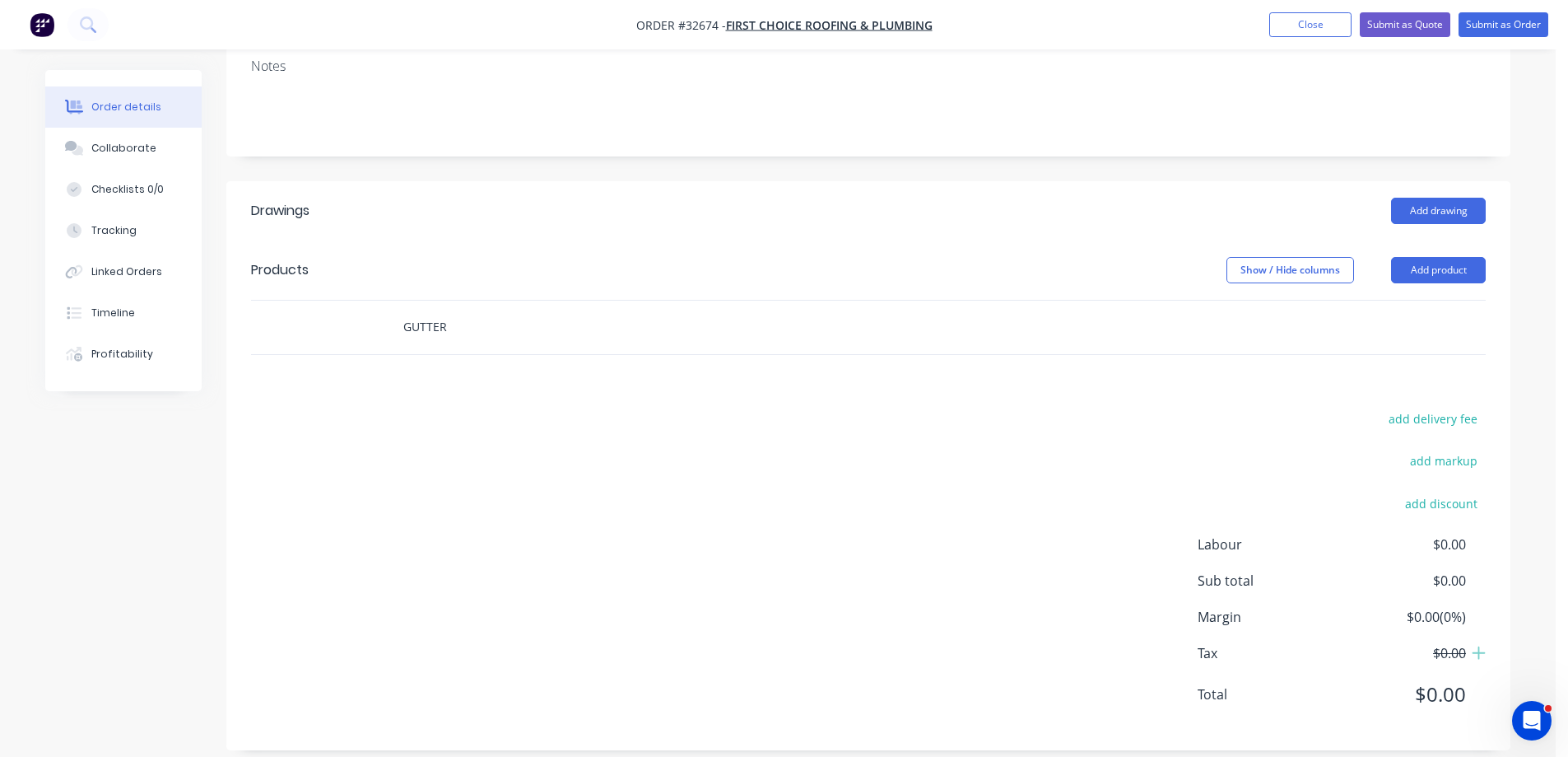
click at [448, 310] on input "GUTTER" at bounding box center [567, 326] width 329 height 33
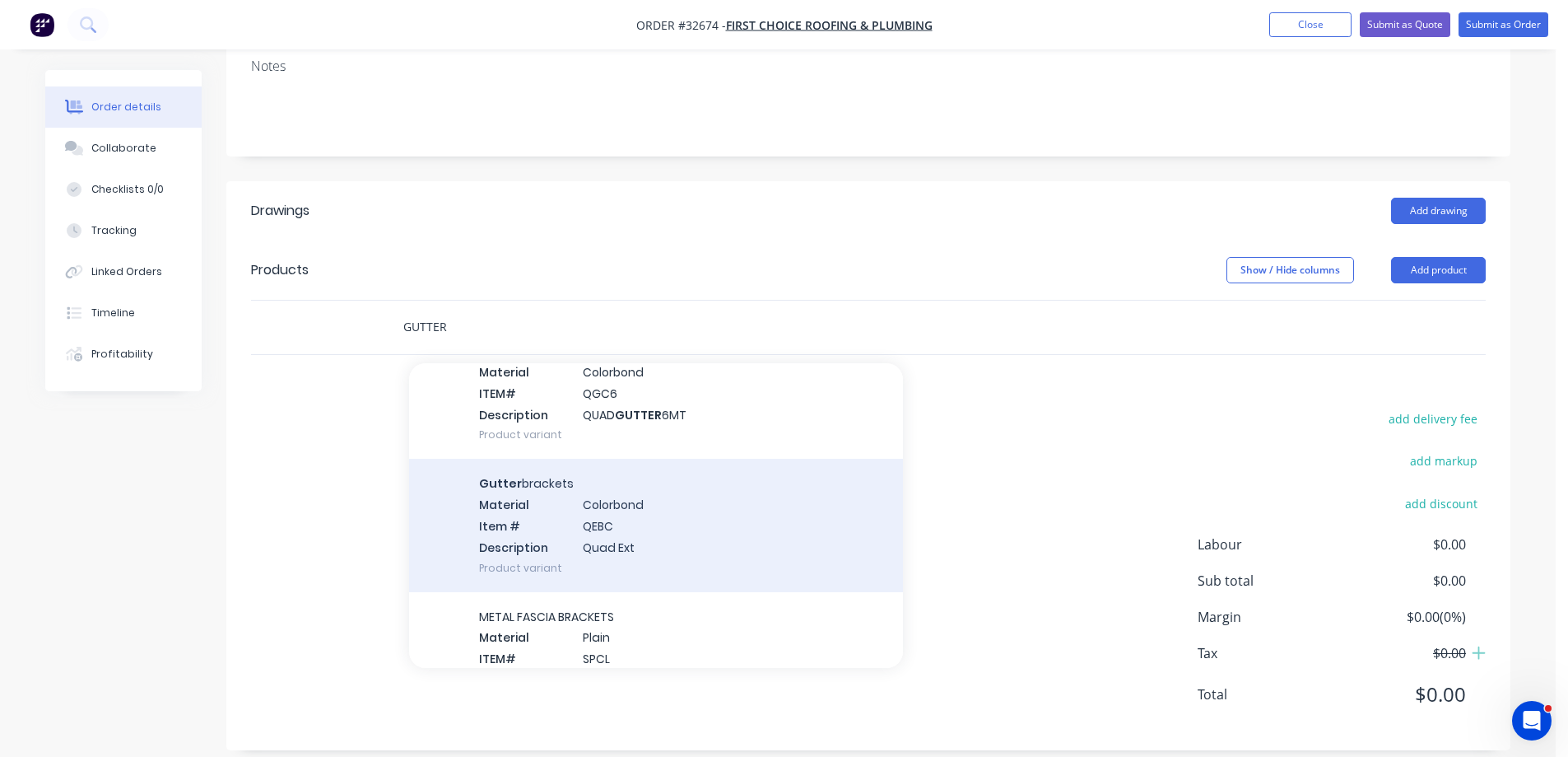
scroll to position [1317, 0]
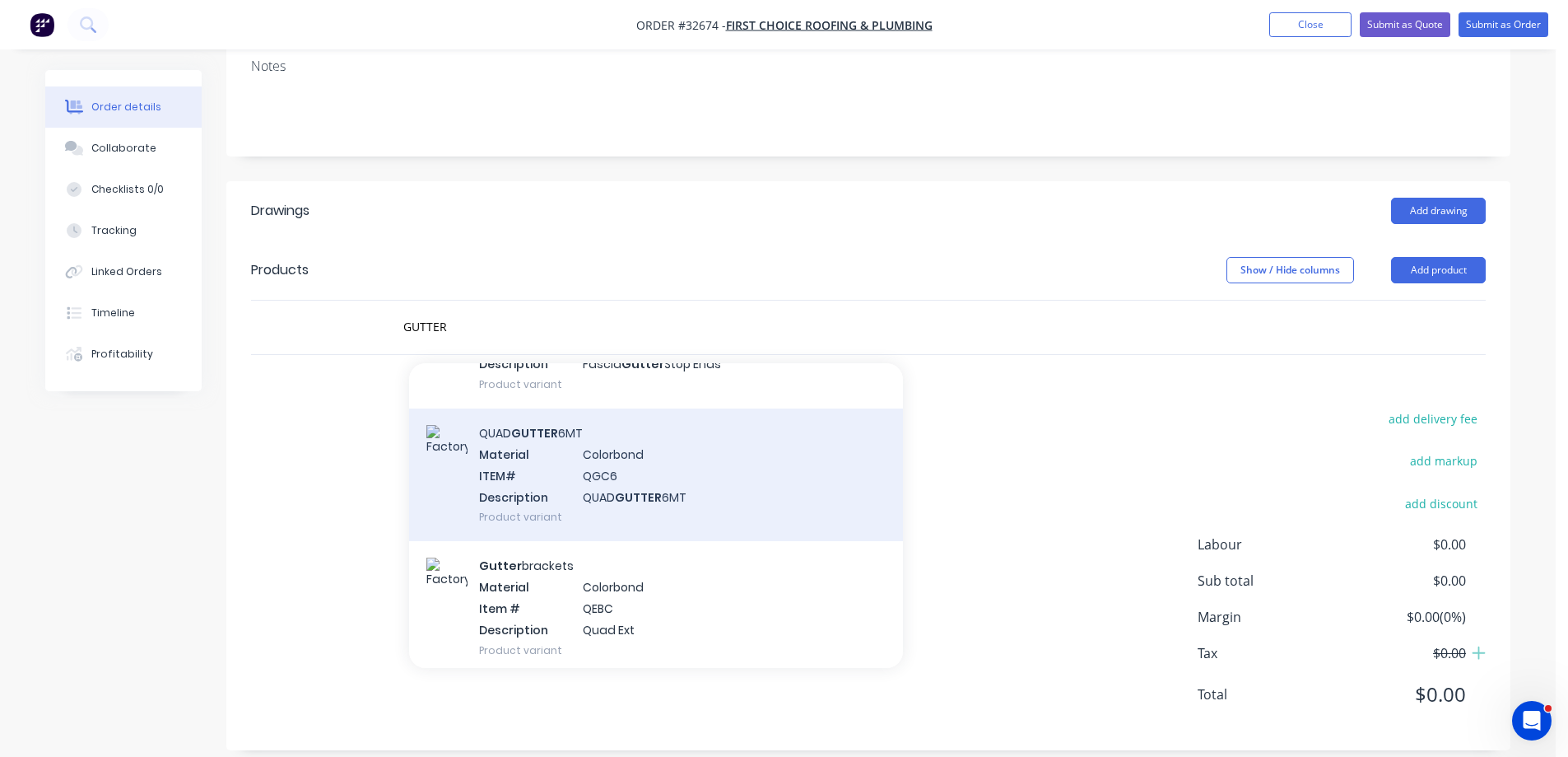
click at [660, 485] on div "QUAD GUTTER 6MT Material Colorbond ITEM# QGC6 Description QUAD GUTTER 6MT Produ…" at bounding box center [656, 474] width 494 height 132
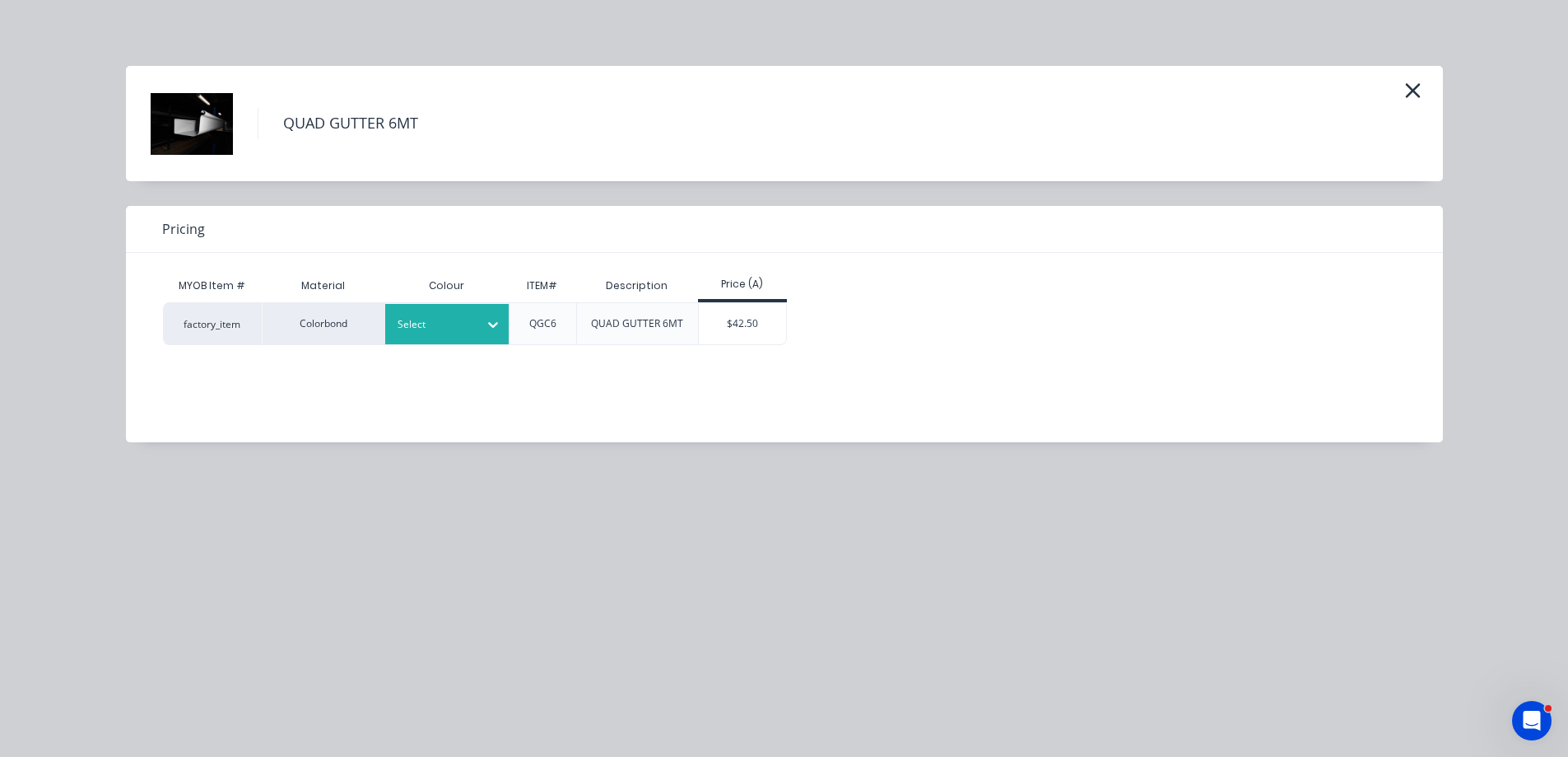
click at [498, 325] on icon at bounding box center [493, 325] width 17 height 17
click at [206, 614] on div "Night Sky" at bounding box center [103, 629] width 206 height 30
click at [758, 326] on div "$42.50" at bounding box center [743, 323] width 88 height 41
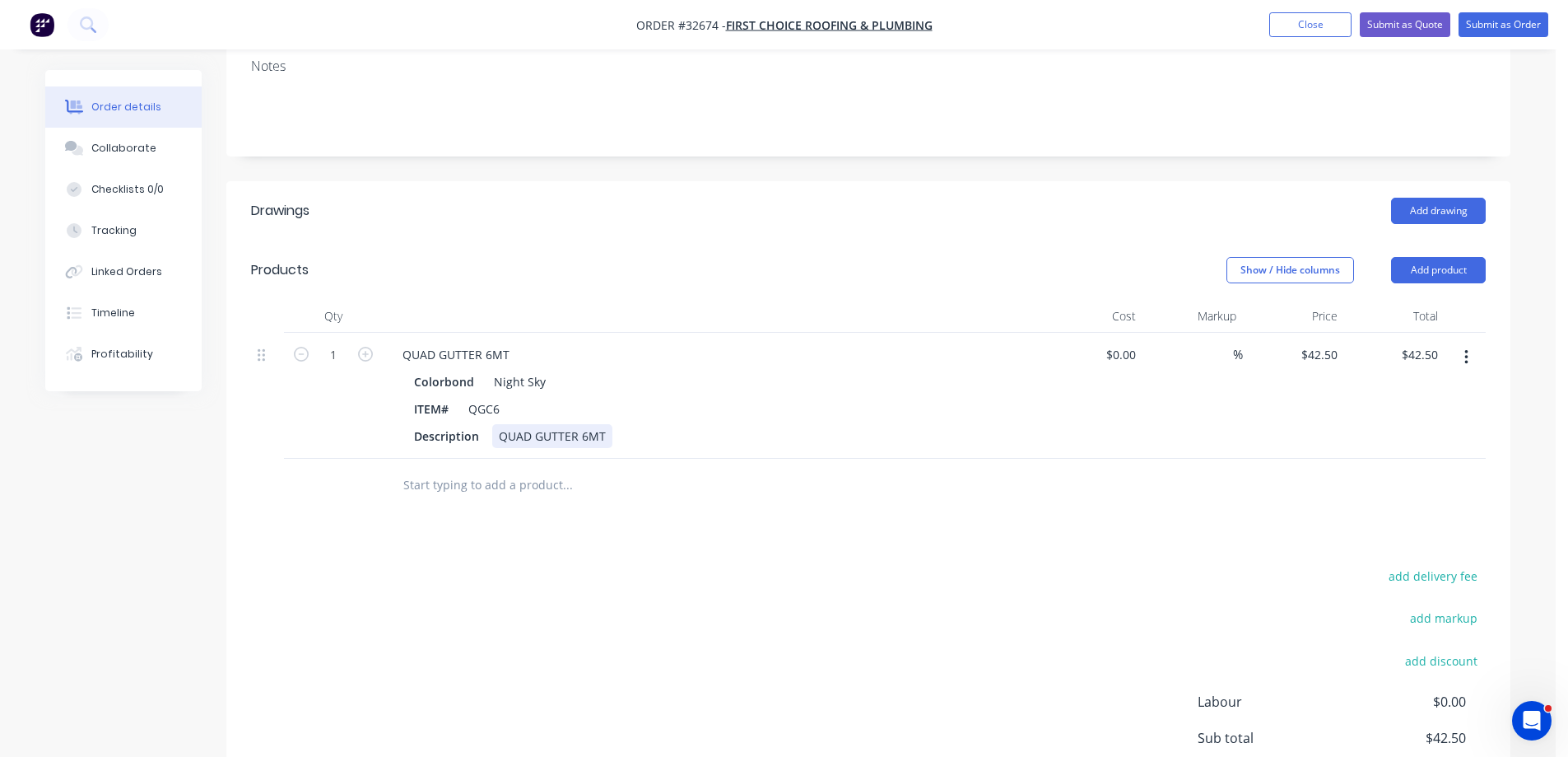
drag, startPoint x: 604, startPoint y: 412, endPoint x: 644, endPoint y: 475, distance: 74.6
click at [607, 424] on div "QUAD GUTTER 6MT" at bounding box center [553, 436] width 120 height 24
click at [369, 346] on icon "button" at bounding box center [365, 354] width 15 height 15
type input "2"
type input "$85.00"
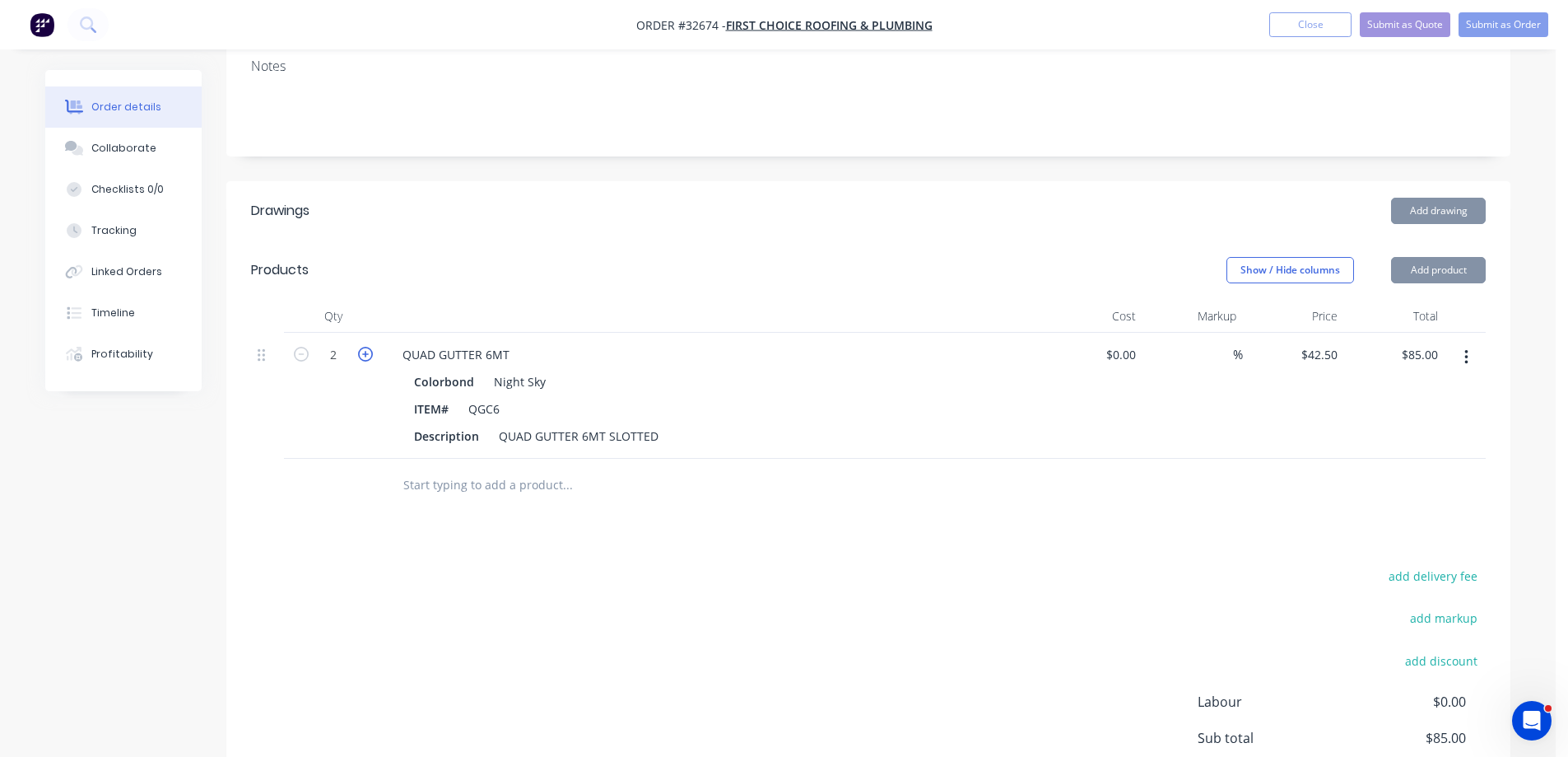
click at [369, 346] on icon "button" at bounding box center [365, 354] width 15 height 15
type input "3"
type input "$127.50"
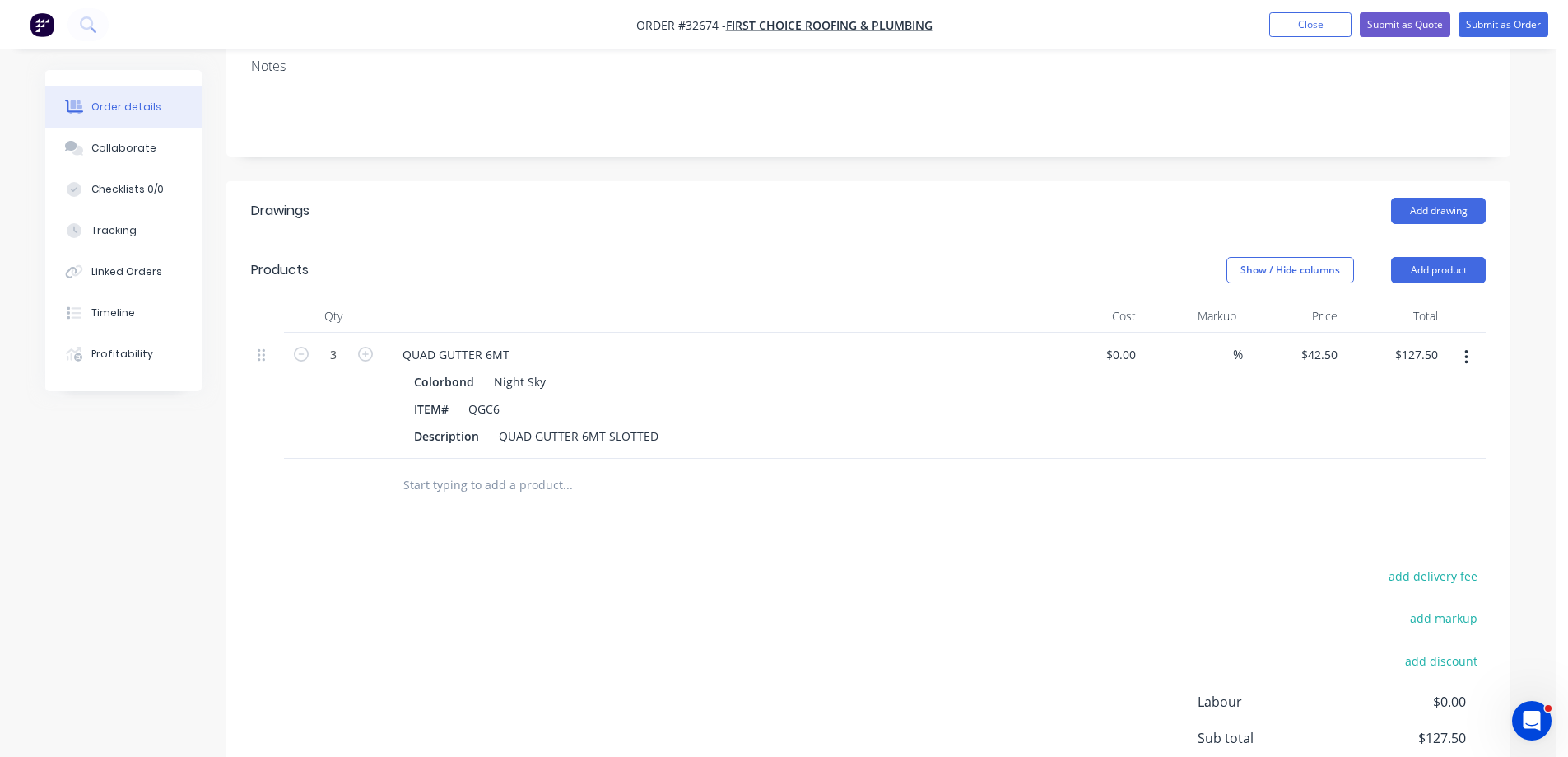
click at [478, 475] on input "text" at bounding box center [567, 484] width 329 height 33
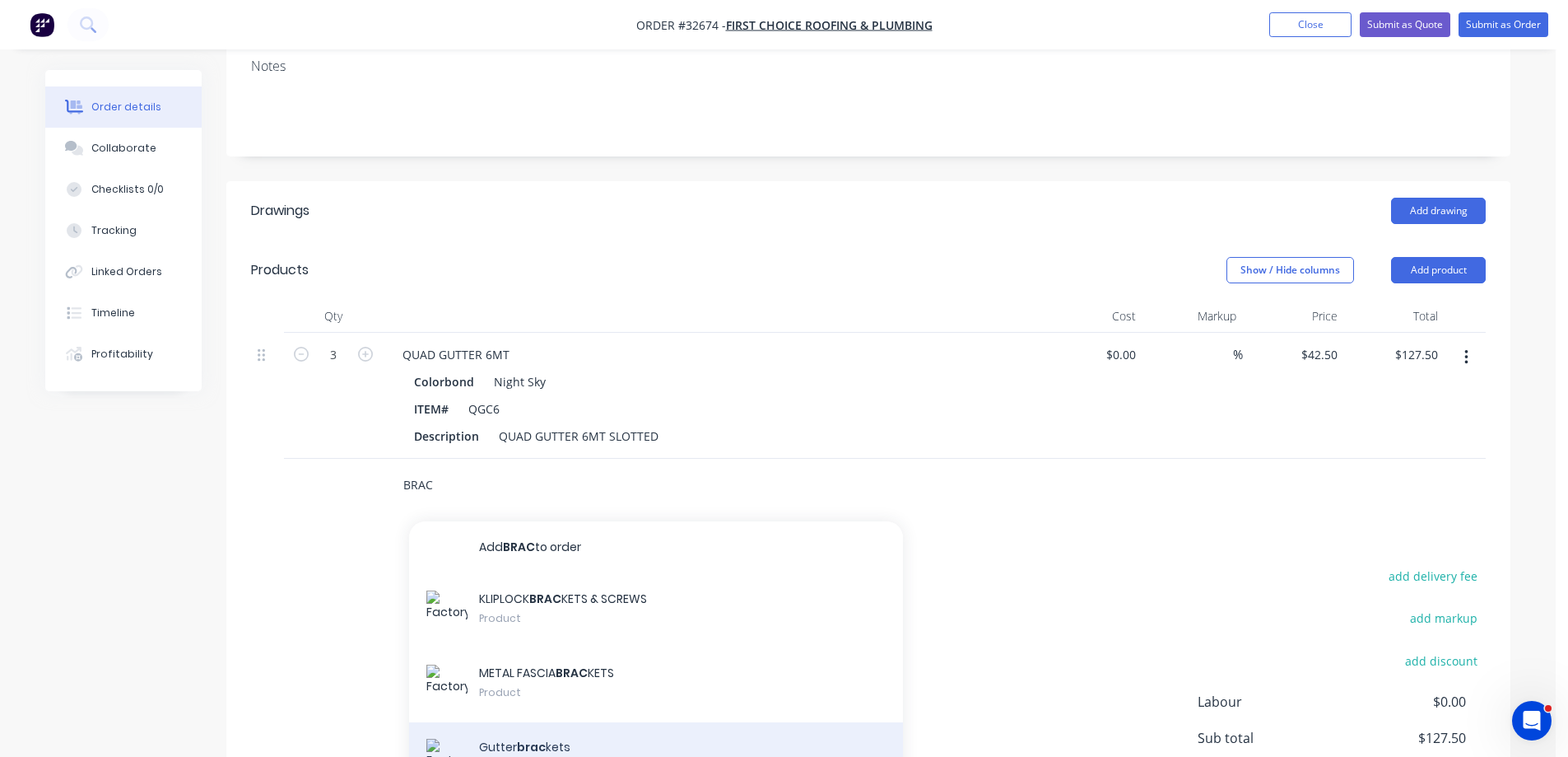
scroll to position [82, 0]
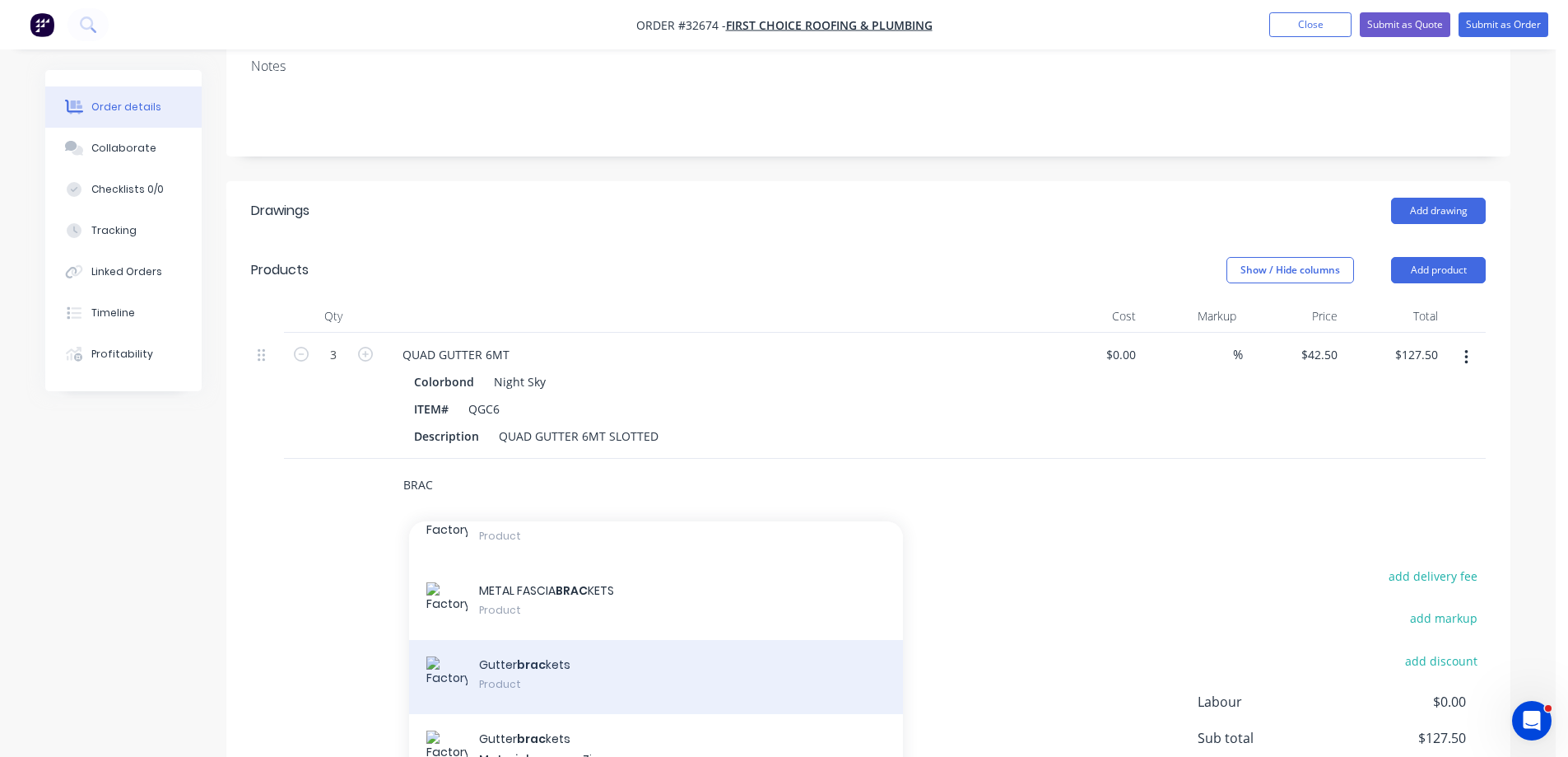
type input "BRAC"
click at [612, 657] on div "Gutter brac kets Product" at bounding box center [656, 677] width 494 height 74
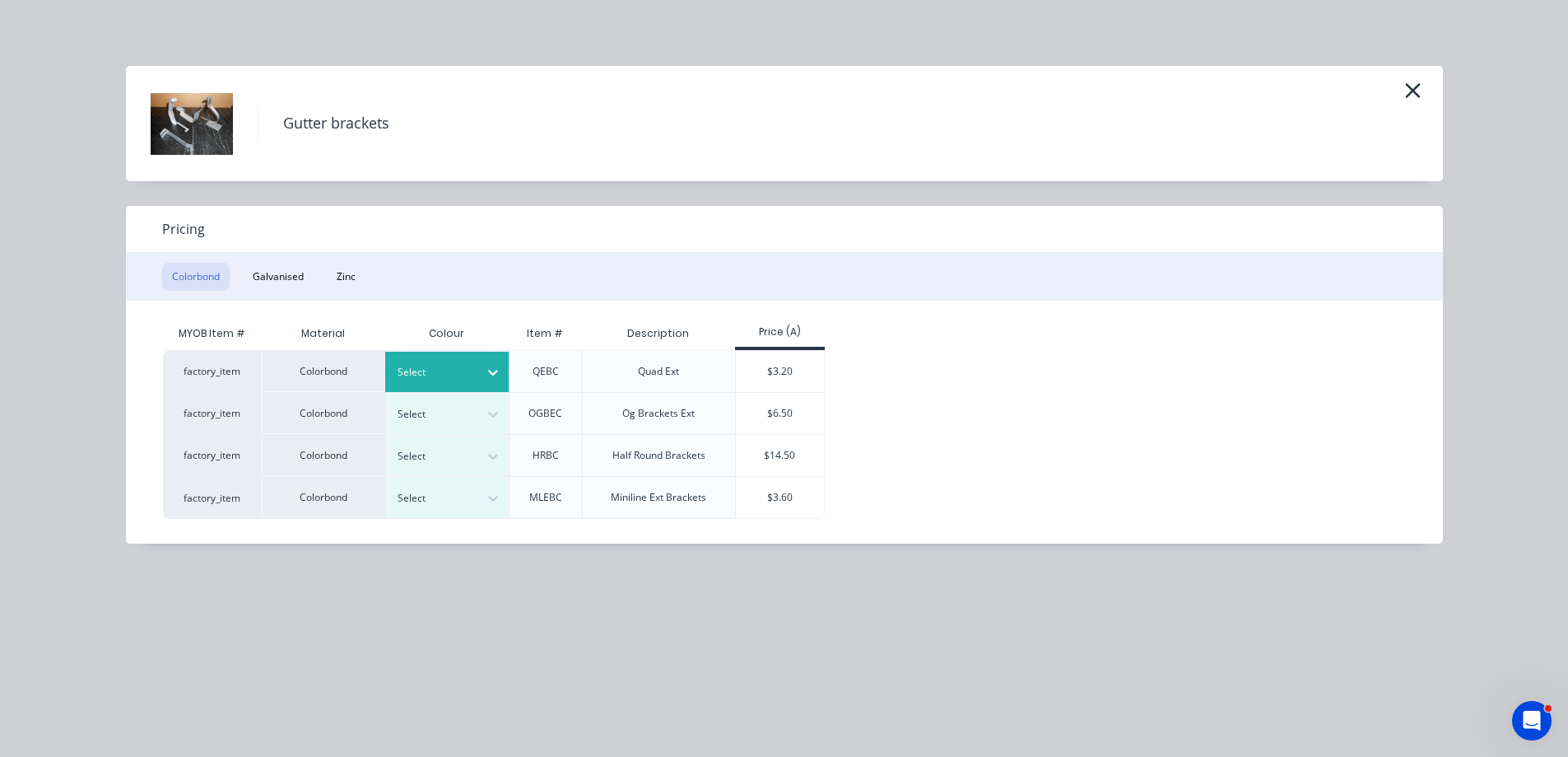
click at [493, 369] on icon at bounding box center [493, 372] width 17 height 17
click at [206, 614] on div "Night Sky" at bounding box center [103, 629] width 206 height 30
click at [774, 375] on div "$3.20" at bounding box center [779, 371] width 88 height 41
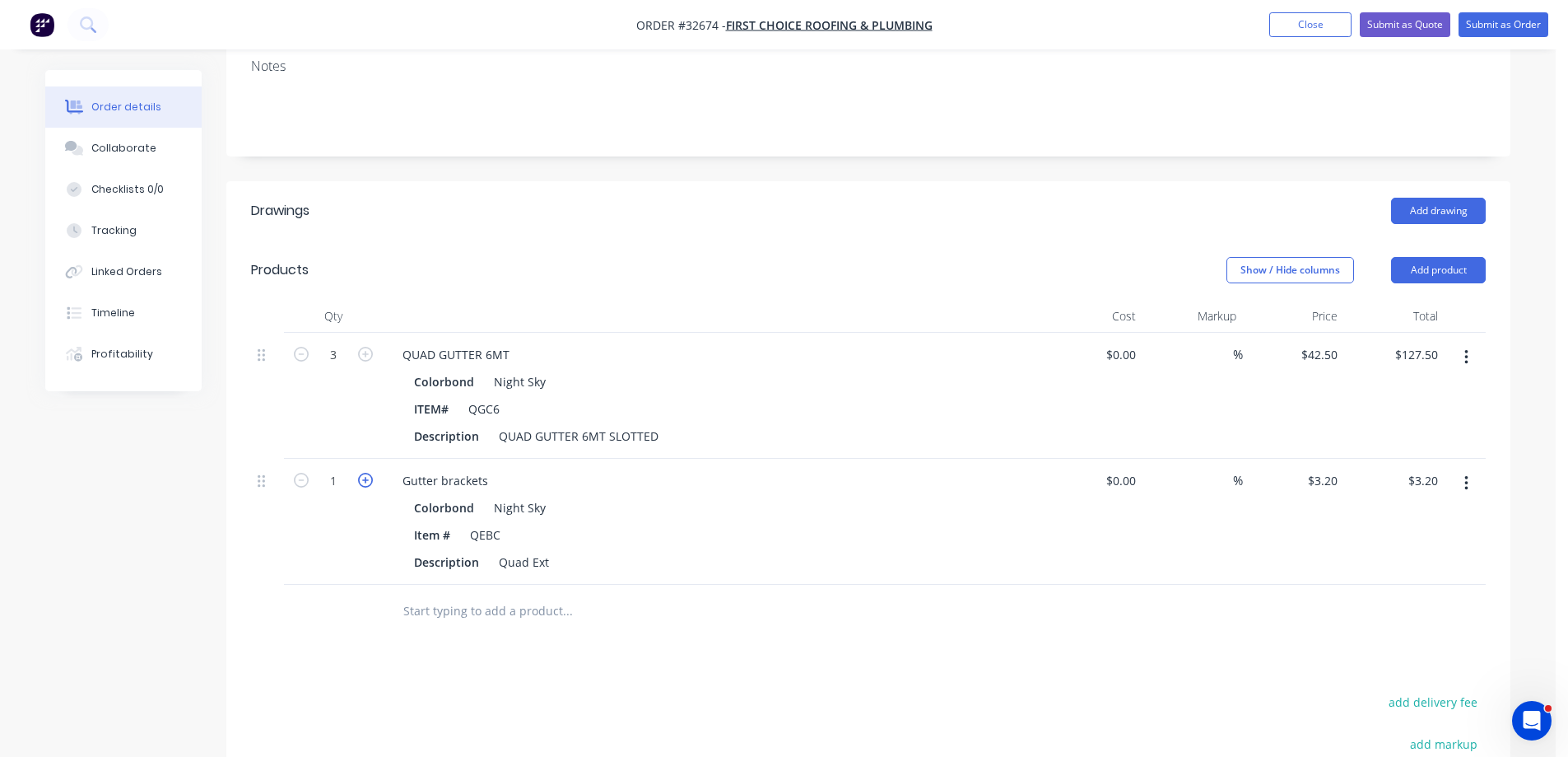
click at [362, 473] on icon "button" at bounding box center [365, 480] width 15 height 15
type input "2"
type input "$6.40"
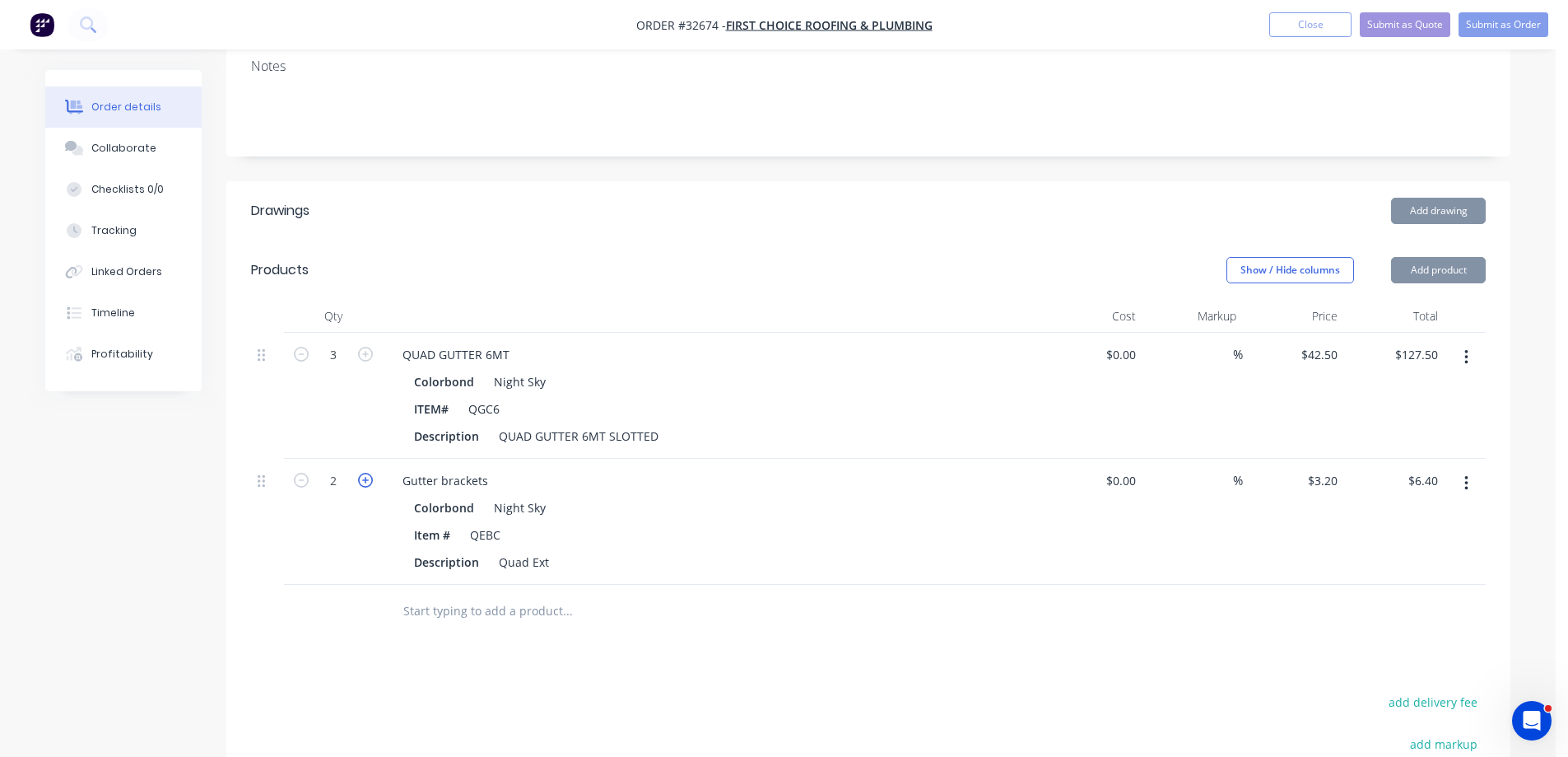
click at [362, 473] on icon "button" at bounding box center [365, 480] width 15 height 15
type input "3"
type input "$9.60"
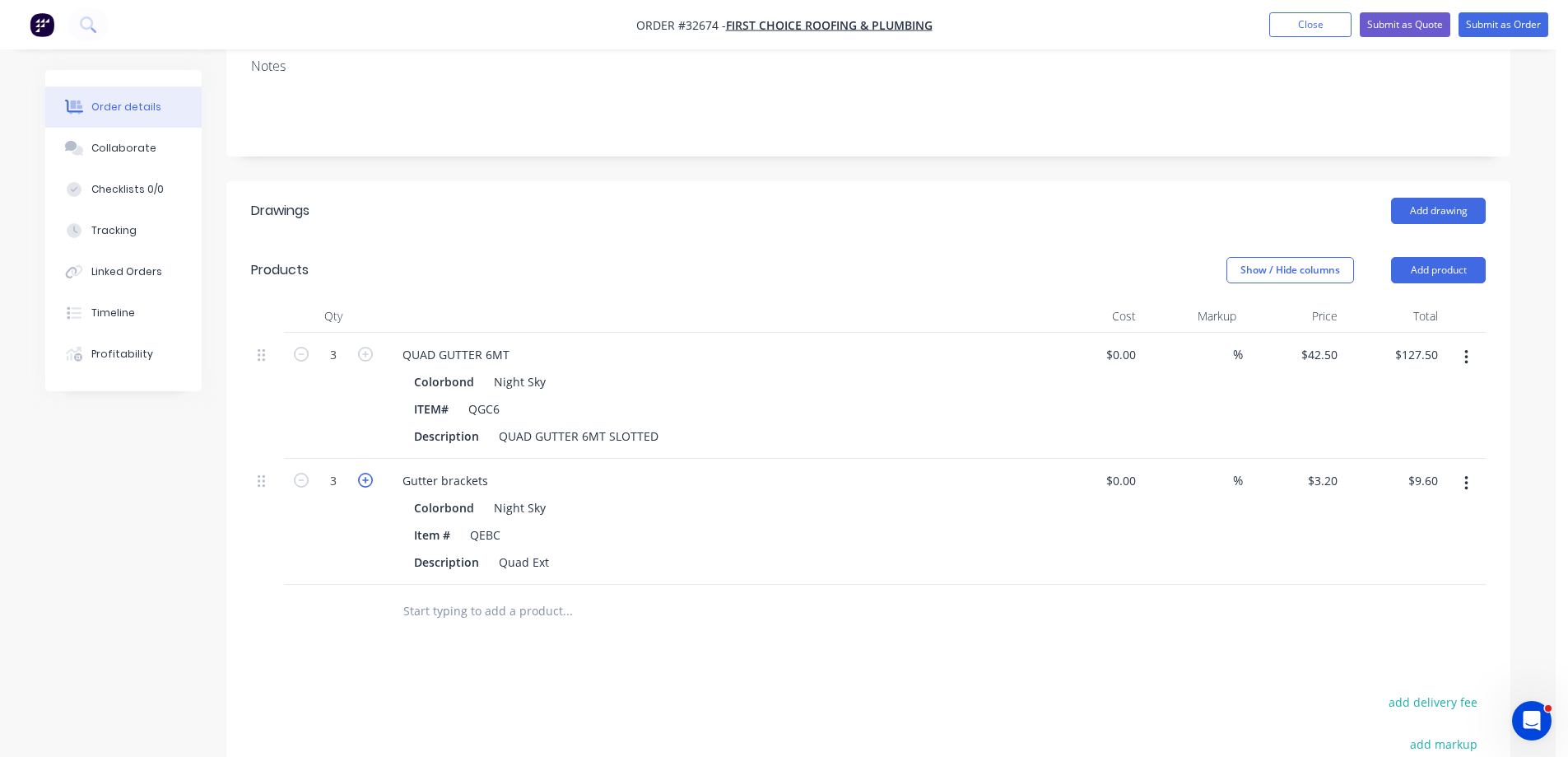
click at [362, 473] on icon "button" at bounding box center [365, 480] width 15 height 15
type input "4"
type input "$12.80"
click at [362, 473] on icon "button" at bounding box center [365, 480] width 15 height 15
type input "5"
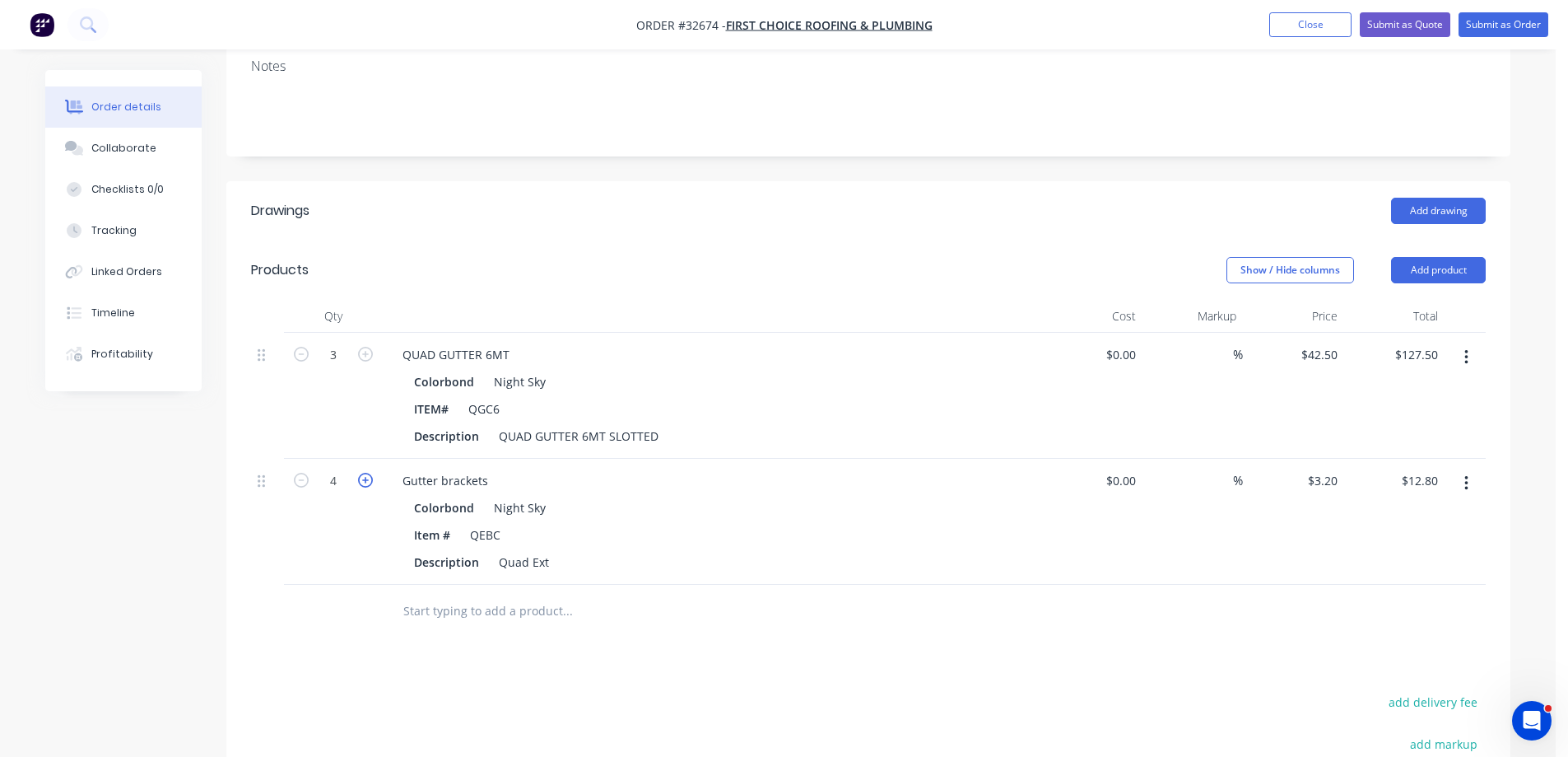
type input "$16.00"
click at [362, 473] on icon "button" at bounding box center [365, 480] width 15 height 15
type input "6"
type input "$19.20"
click at [362, 473] on icon "button" at bounding box center [365, 480] width 15 height 15
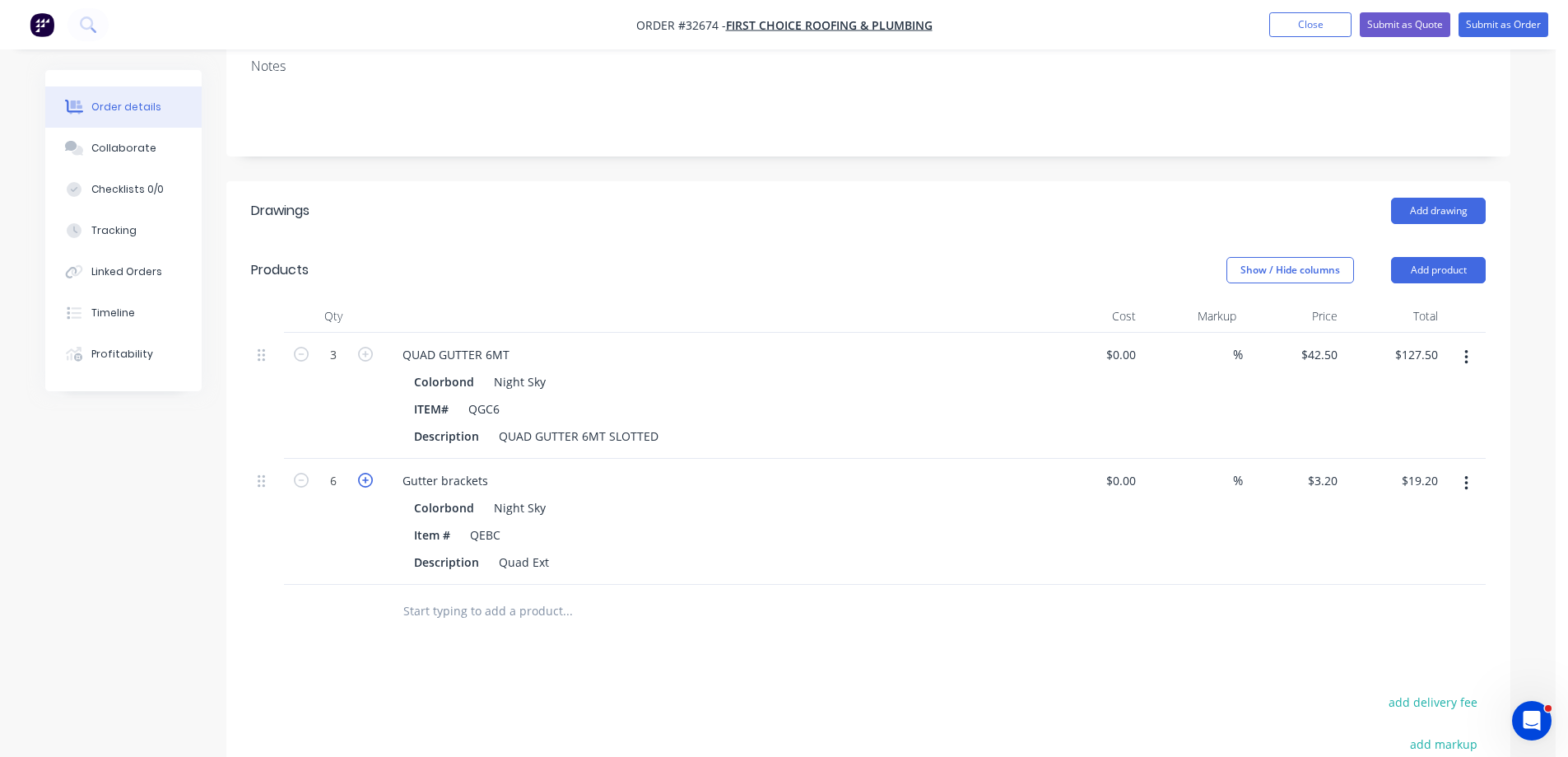
type input "7"
type input "$22.40"
click at [362, 473] on icon "button" at bounding box center [365, 480] width 15 height 15
type input "8"
type input "$25.60"
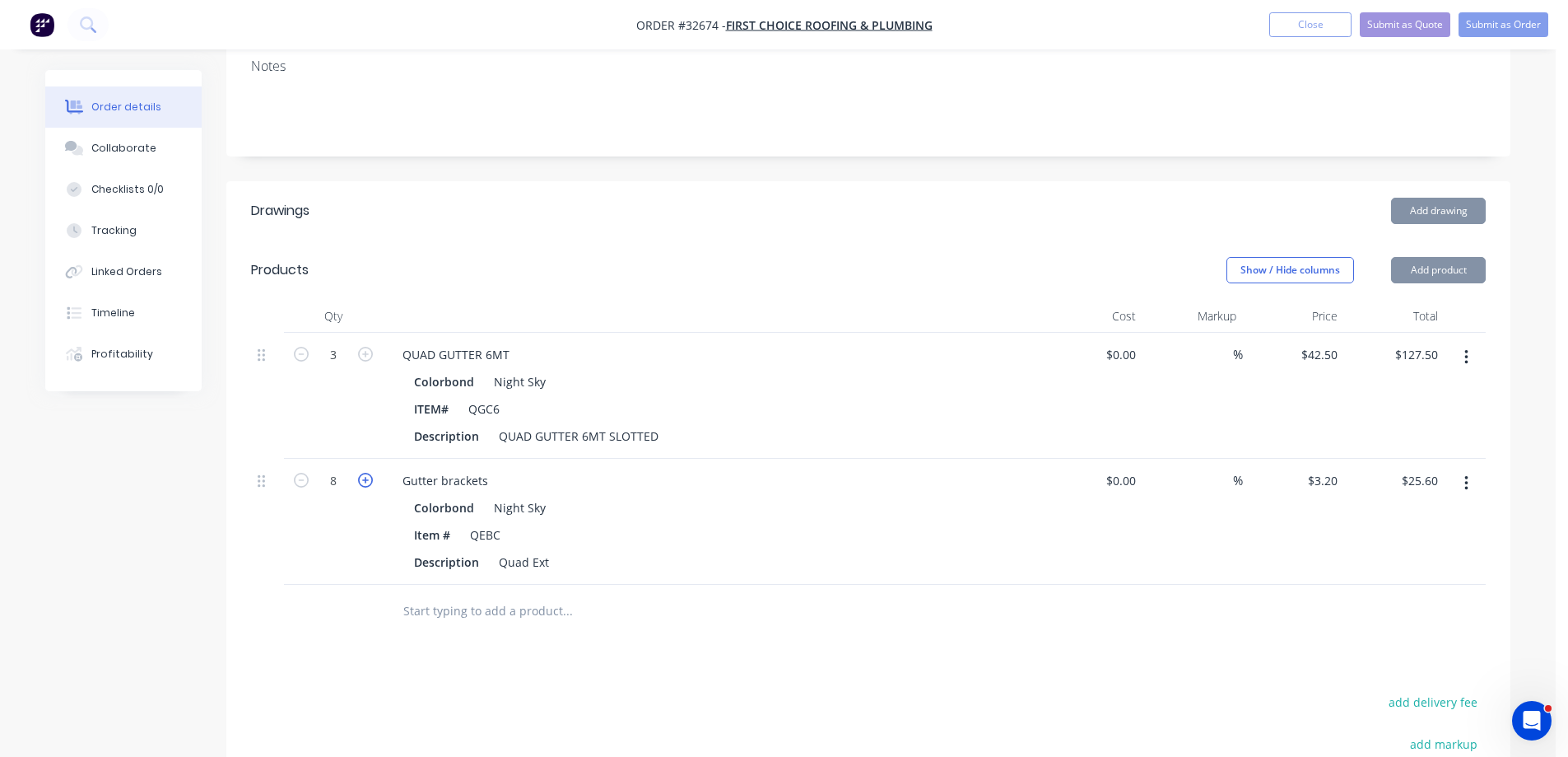
click at [362, 473] on icon "button" at bounding box center [365, 480] width 15 height 15
type input "9"
type input "$28.80"
click at [362, 473] on icon "button" at bounding box center [365, 480] width 15 height 15
type input "10"
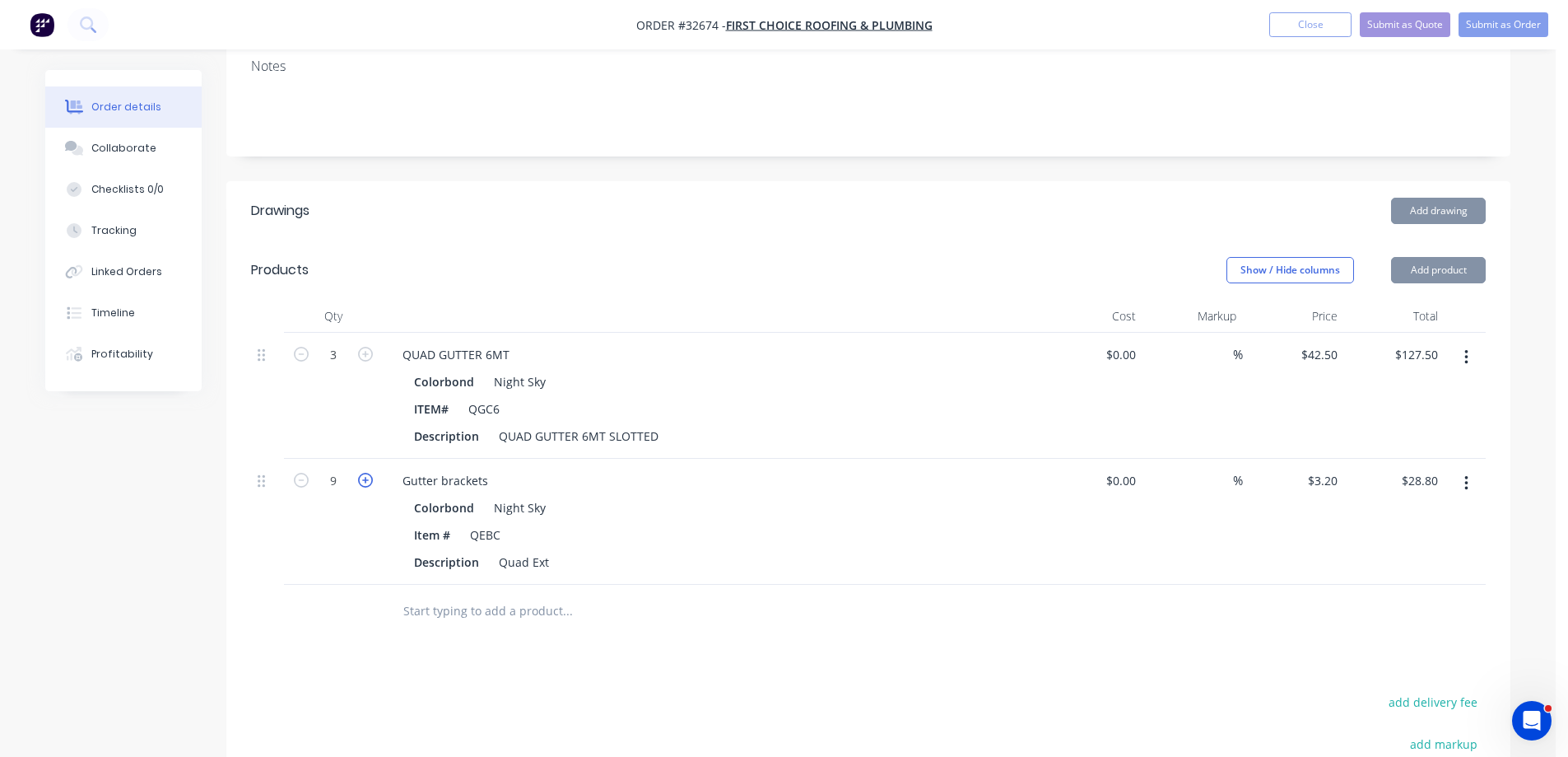
type input "$32.00"
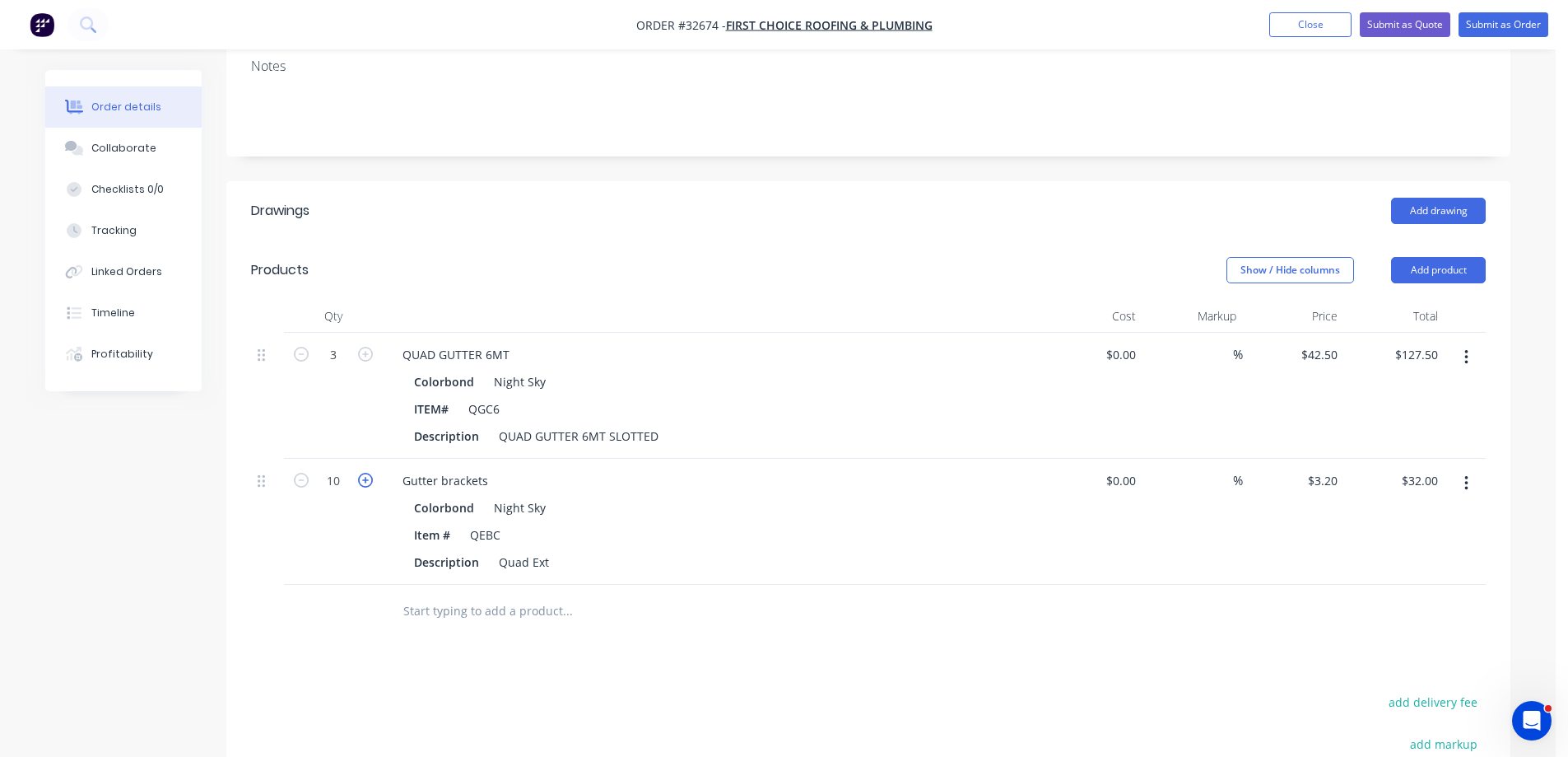
click at [362, 473] on icon "button" at bounding box center [365, 480] width 15 height 15
type input "11"
type input "$35.20"
click at [362, 473] on icon "button" at bounding box center [365, 480] width 15 height 15
type input "12"
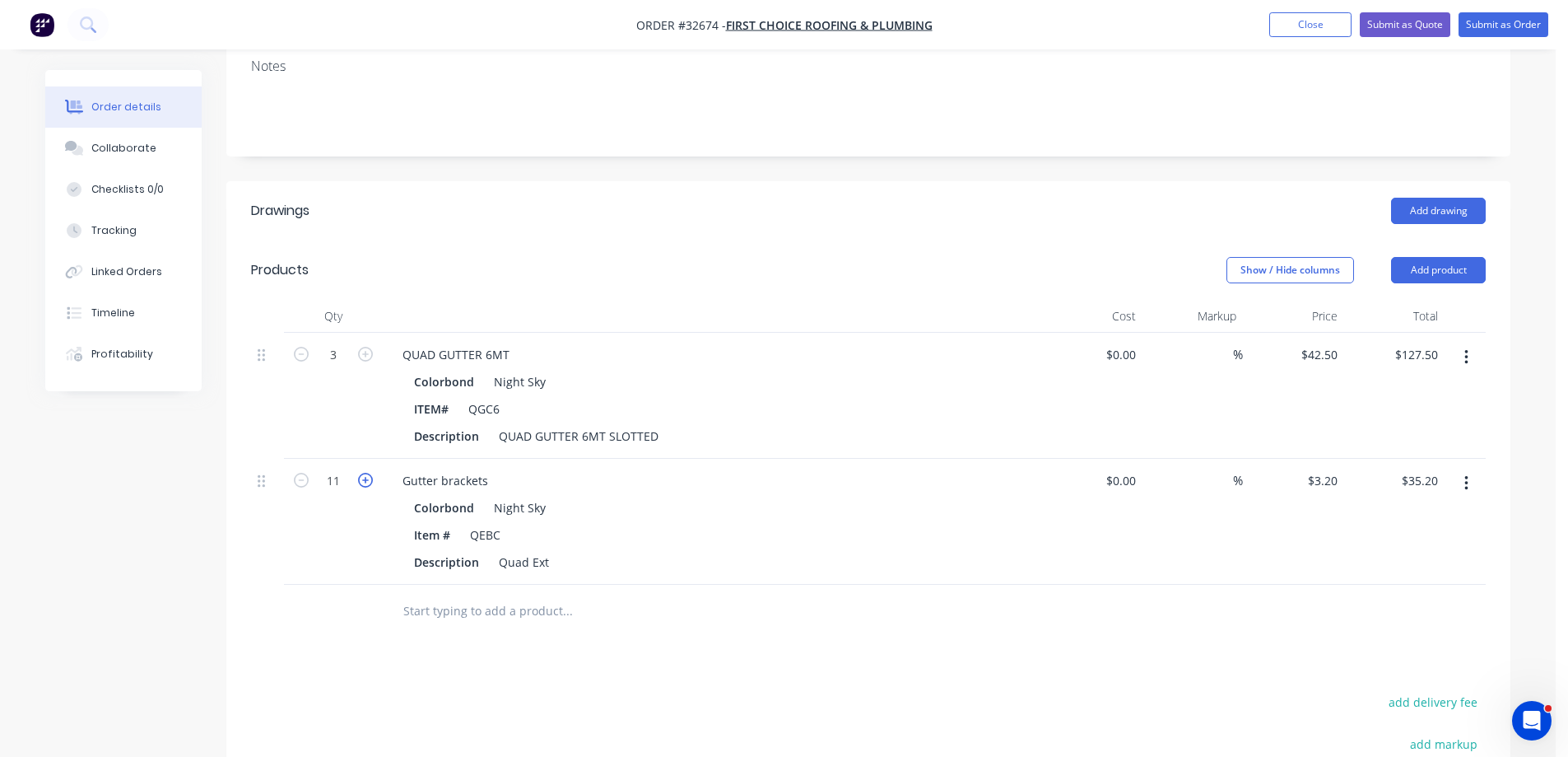
type input "$38.40"
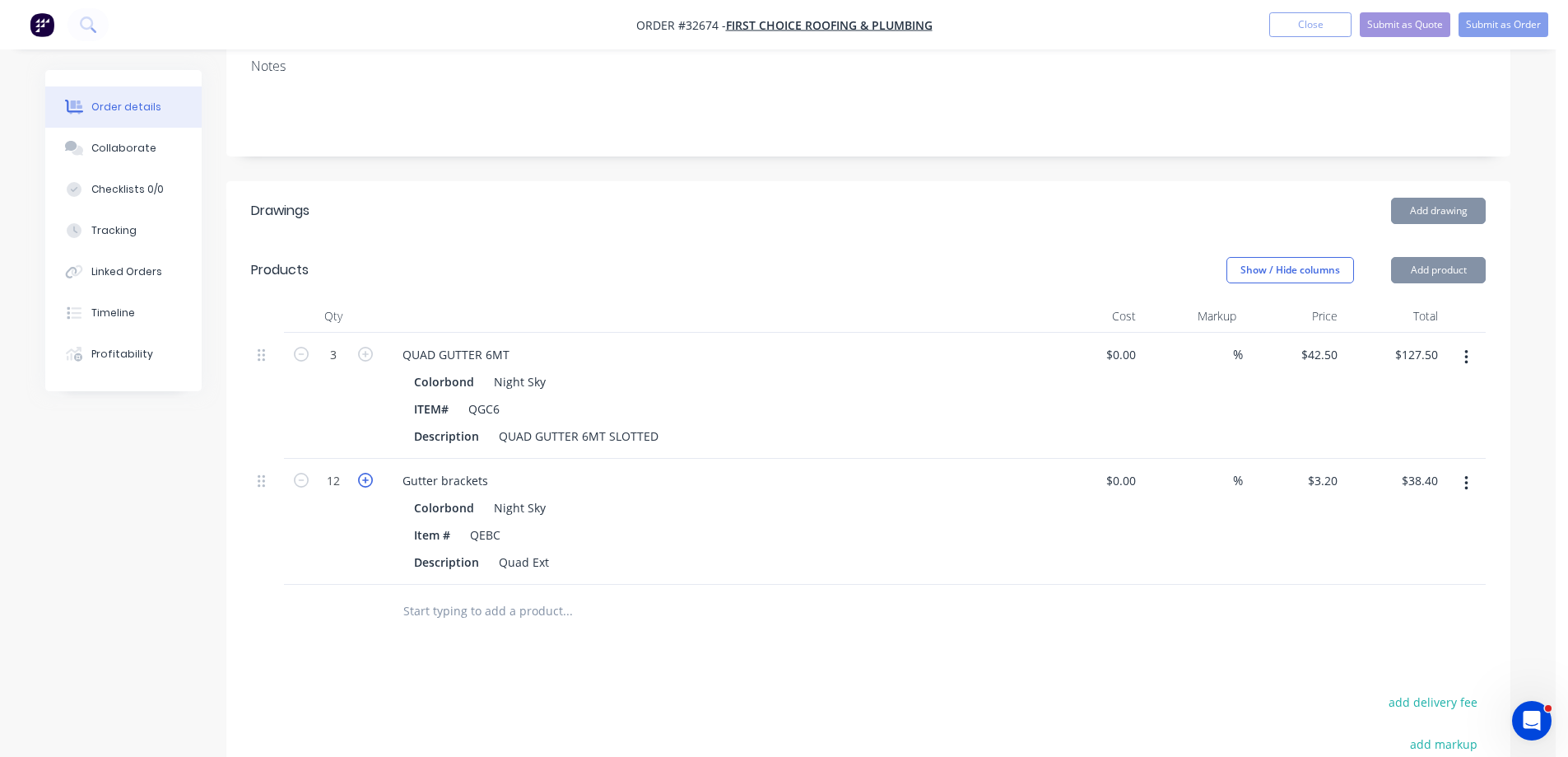
click at [362, 473] on icon "button" at bounding box center [365, 480] width 15 height 15
type input "13"
type input "$41.60"
click at [362, 473] on icon "button" at bounding box center [365, 480] width 15 height 15
type input "14"
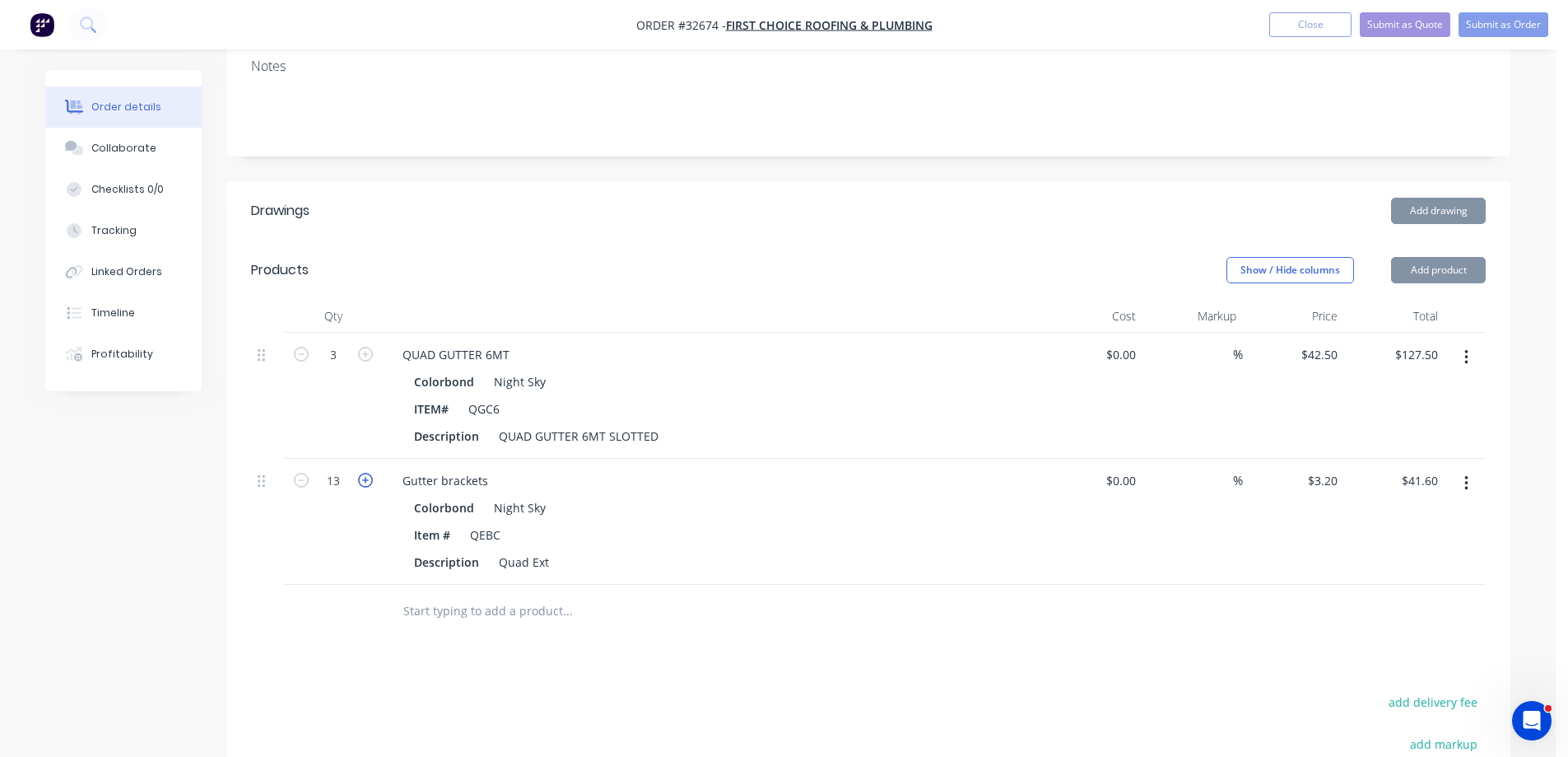
type input "$44.80"
click at [362, 473] on icon "button" at bounding box center [365, 480] width 15 height 15
type input "15"
type input "$48.00"
click at [362, 473] on icon "button" at bounding box center [365, 480] width 15 height 15
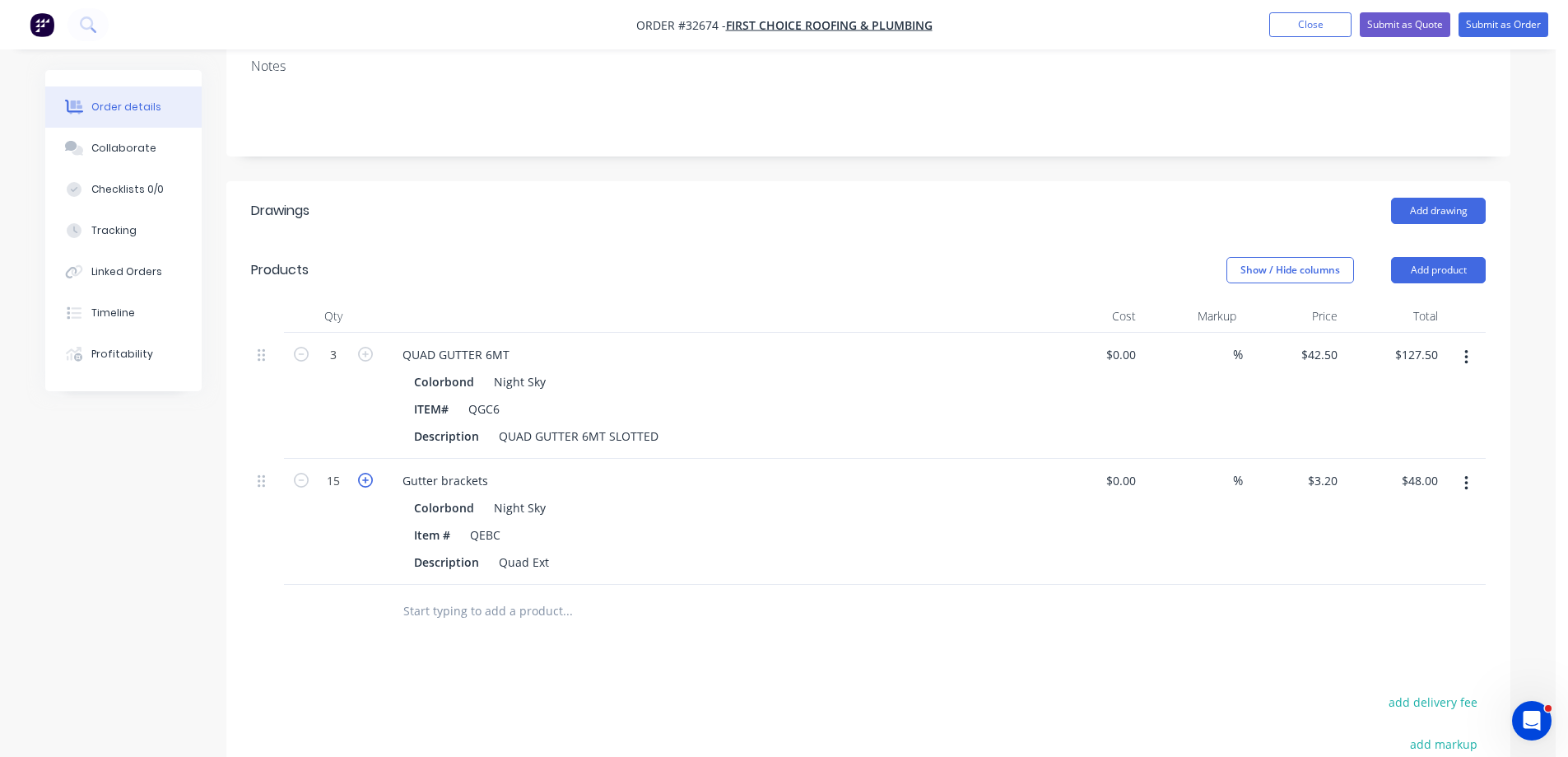
type input "16"
type input "$51.20"
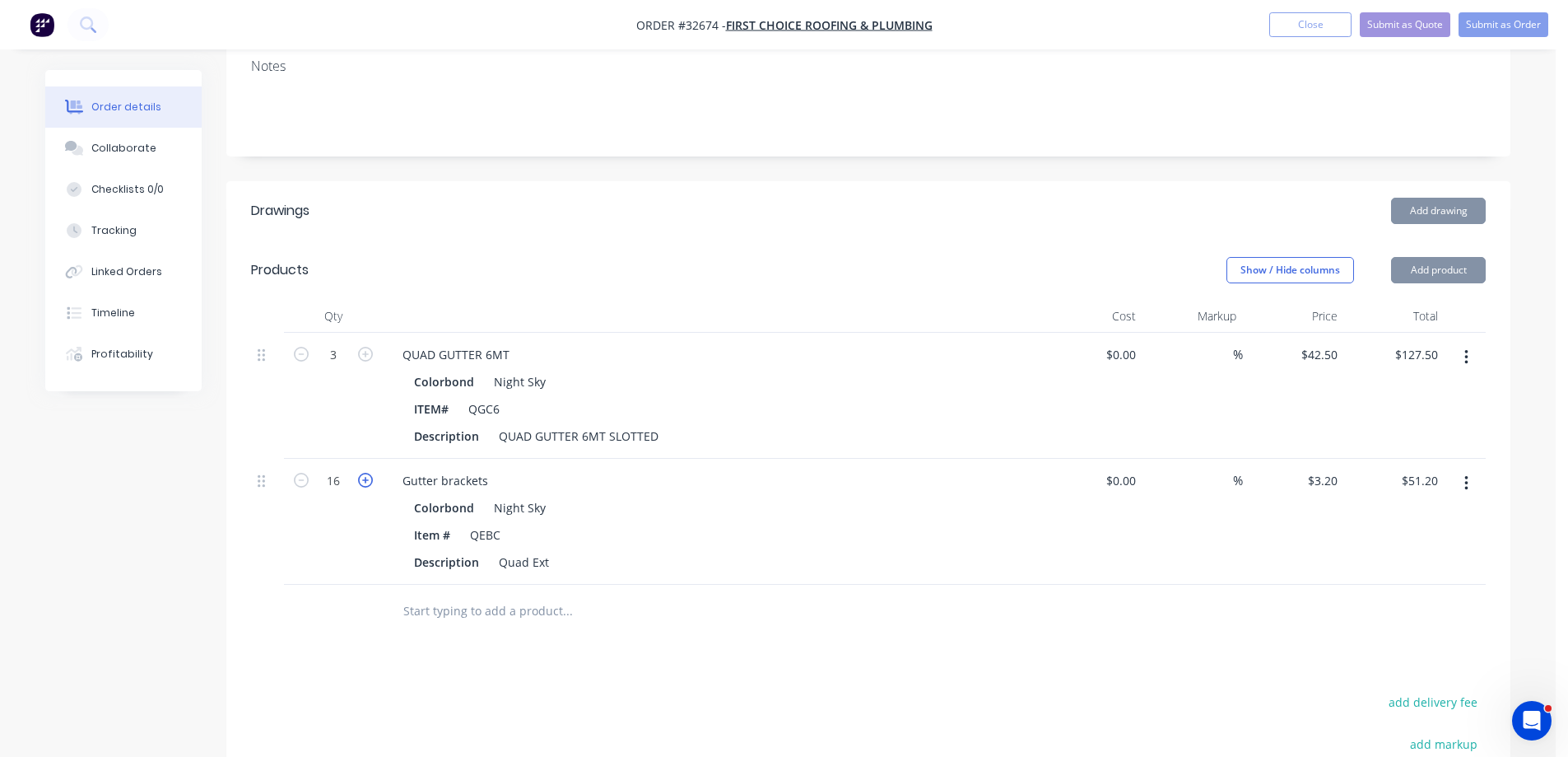
click at [362, 473] on icon "button" at bounding box center [365, 480] width 15 height 15
type input "17"
type input "$54.40"
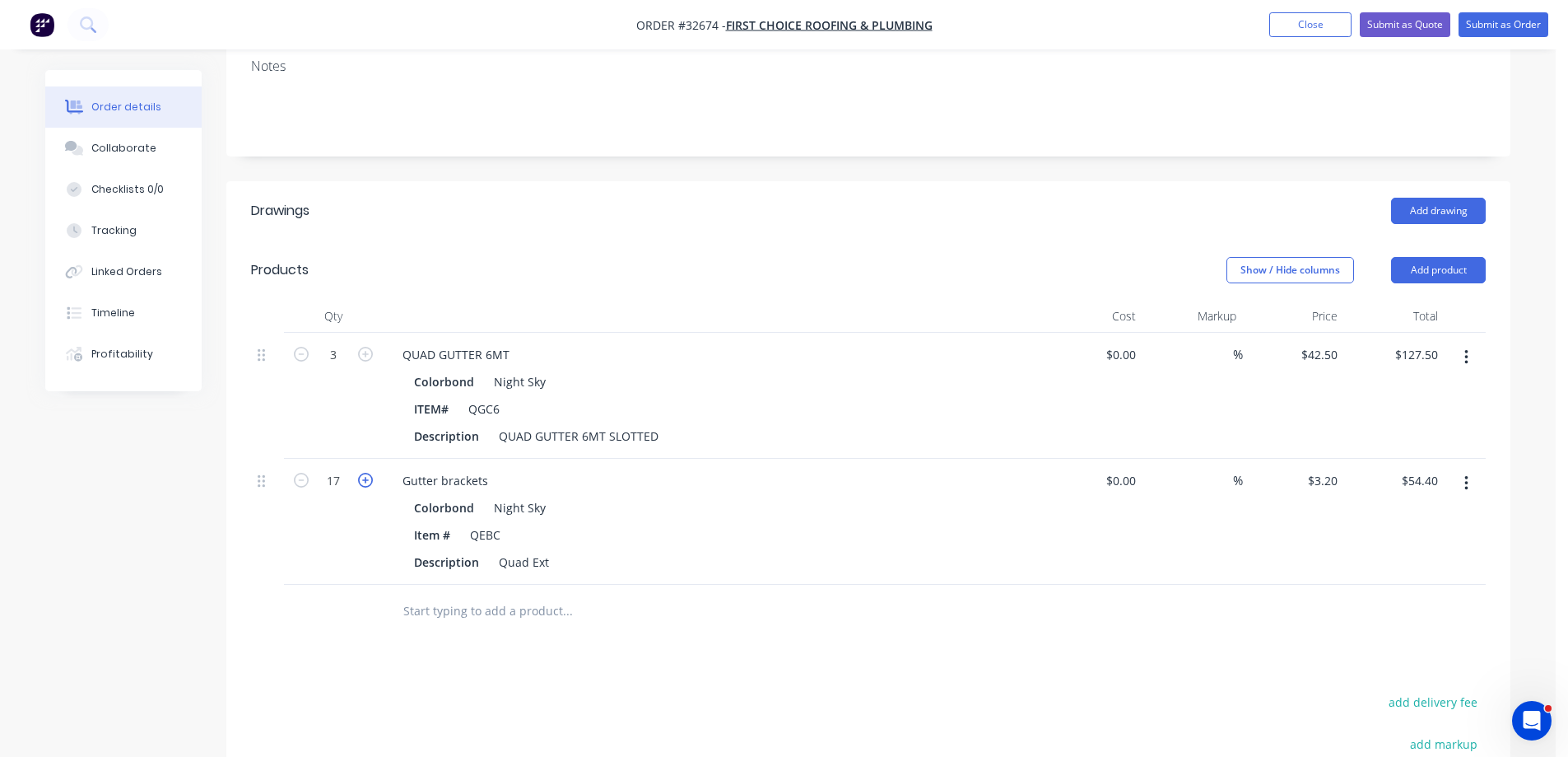
click at [362, 473] on icon "button" at bounding box center [365, 480] width 15 height 15
type input "18"
type input "$57.60"
click at [518, 596] on input "text" at bounding box center [567, 611] width 329 height 33
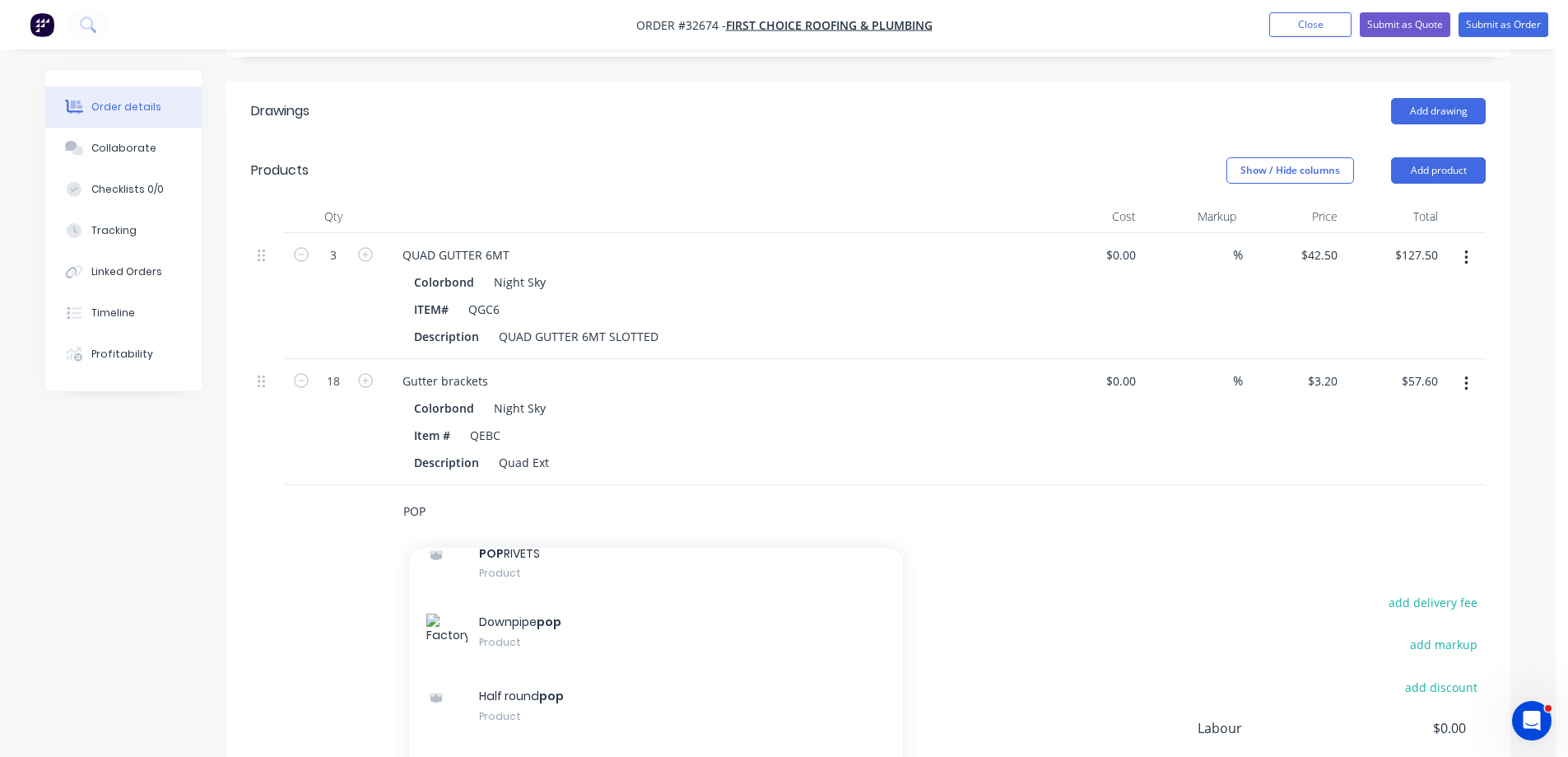
scroll to position [563, 0]
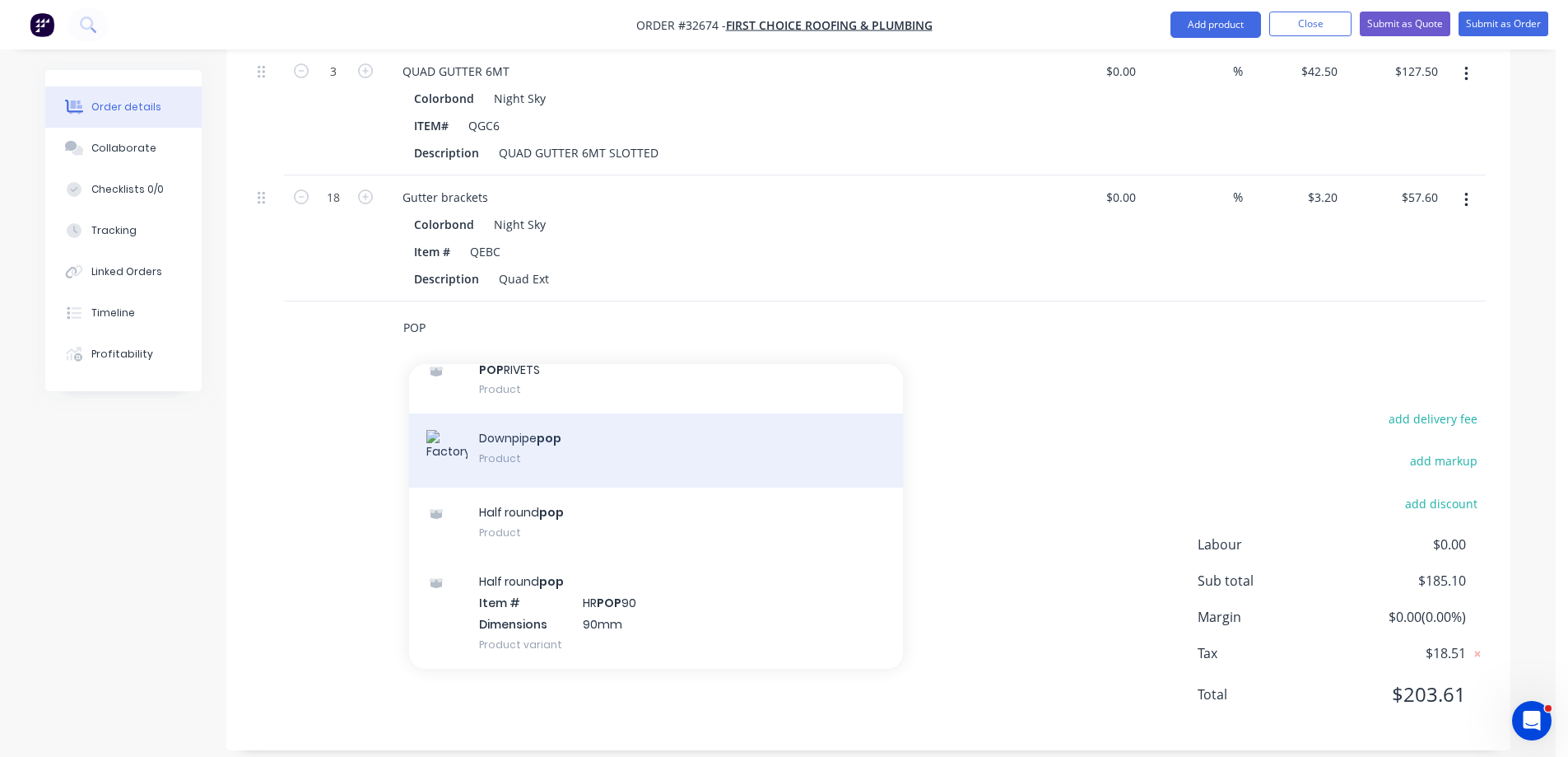
type input "POP"
click at [623, 442] on div "Downpipe pop Product" at bounding box center [656, 450] width 494 height 74
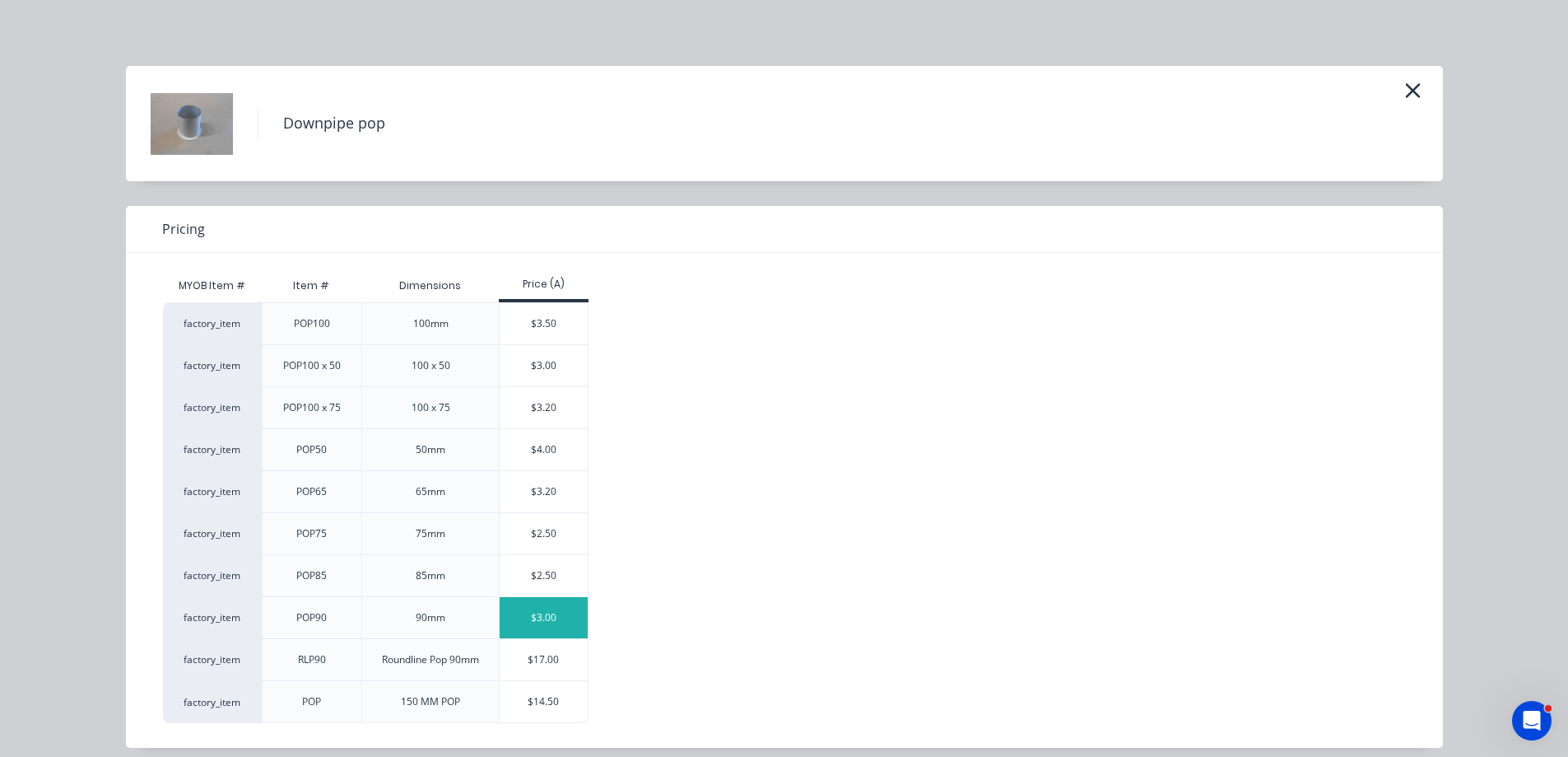
click at [554, 622] on div "$3.00" at bounding box center [543, 617] width 88 height 41
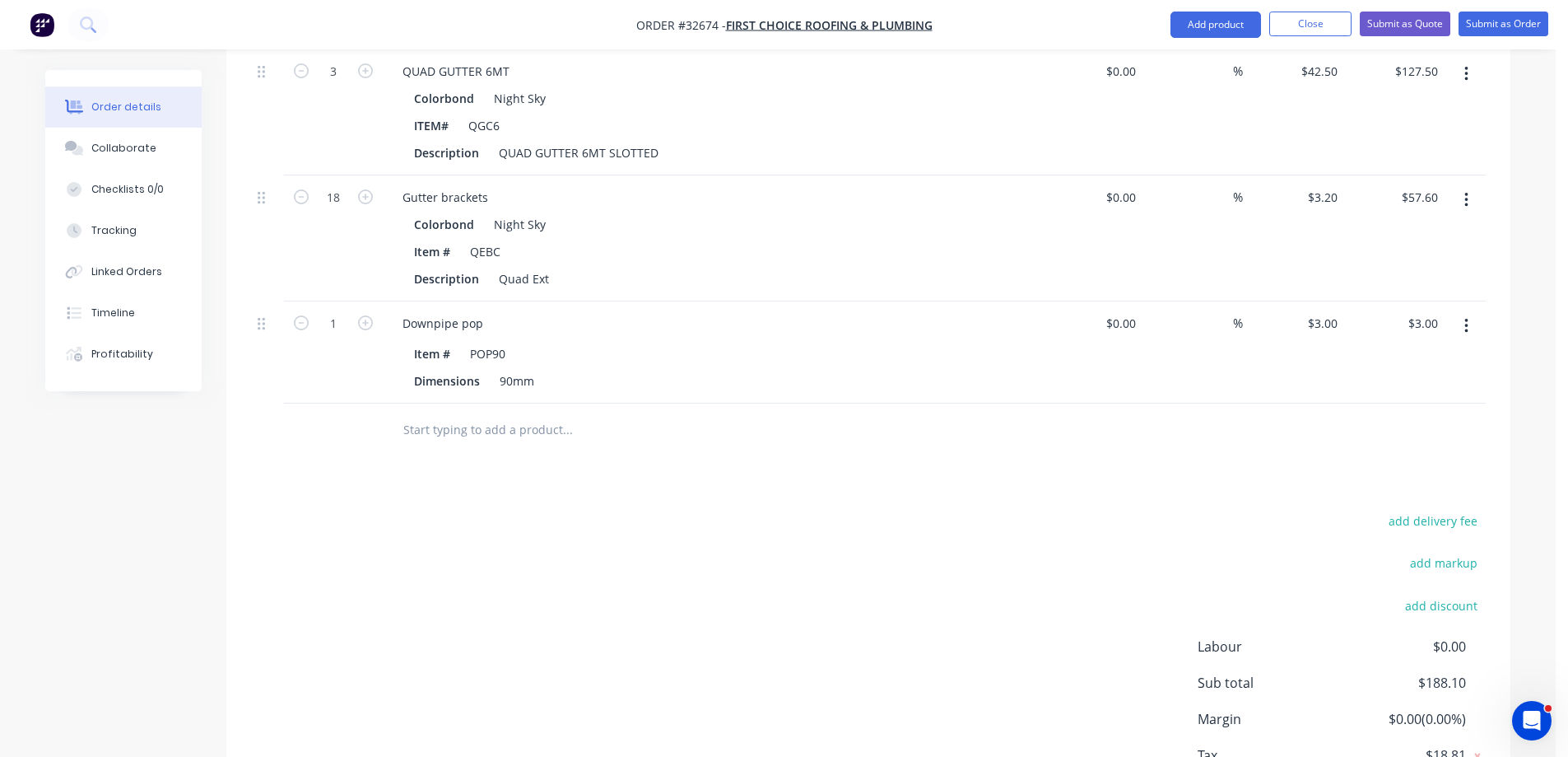
click at [475, 413] on input "text" at bounding box center [567, 429] width 329 height 33
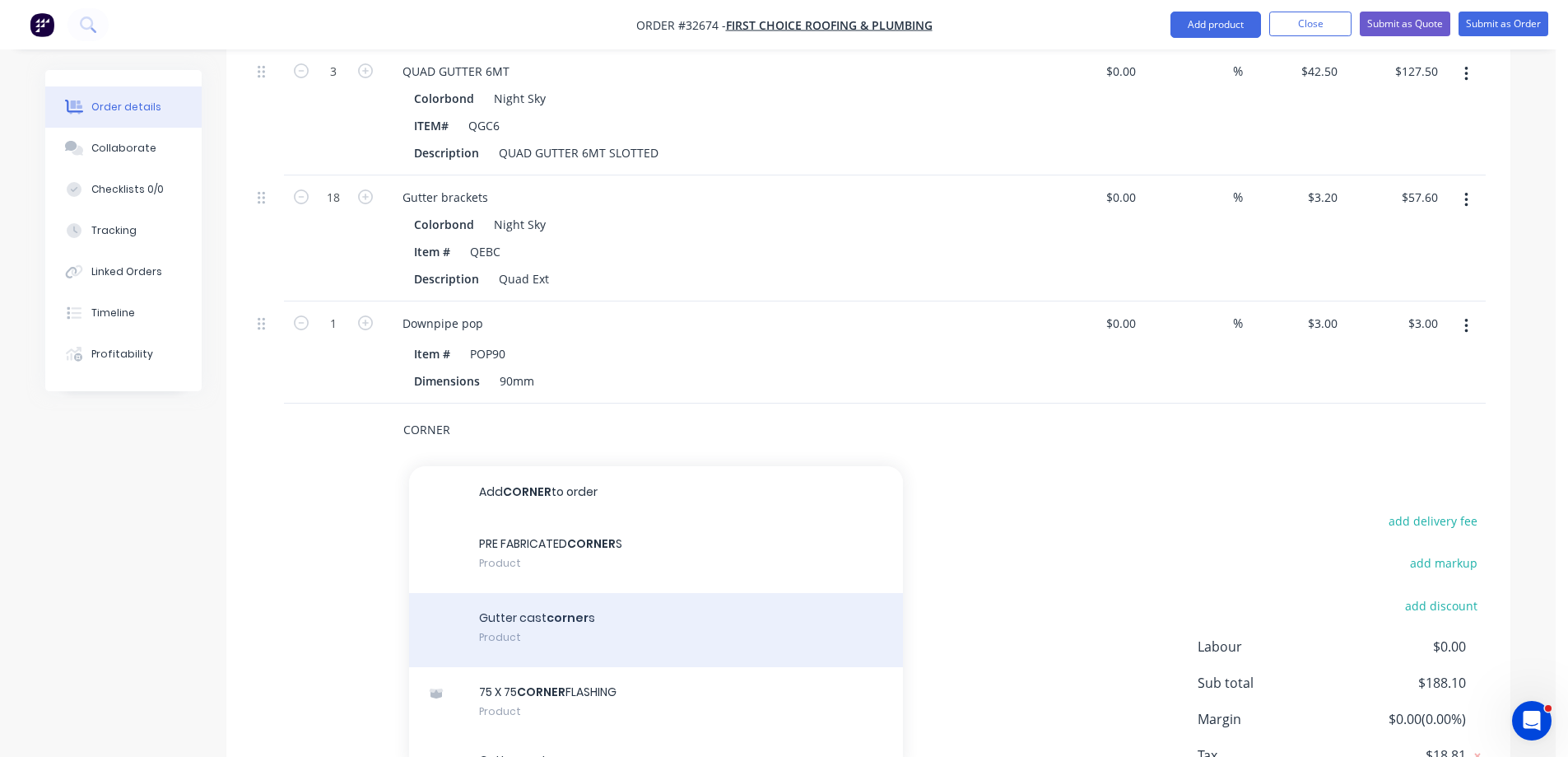
type input "CORNER"
click at [703, 610] on div "Gutter cast corner s Product" at bounding box center [656, 630] width 494 height 74
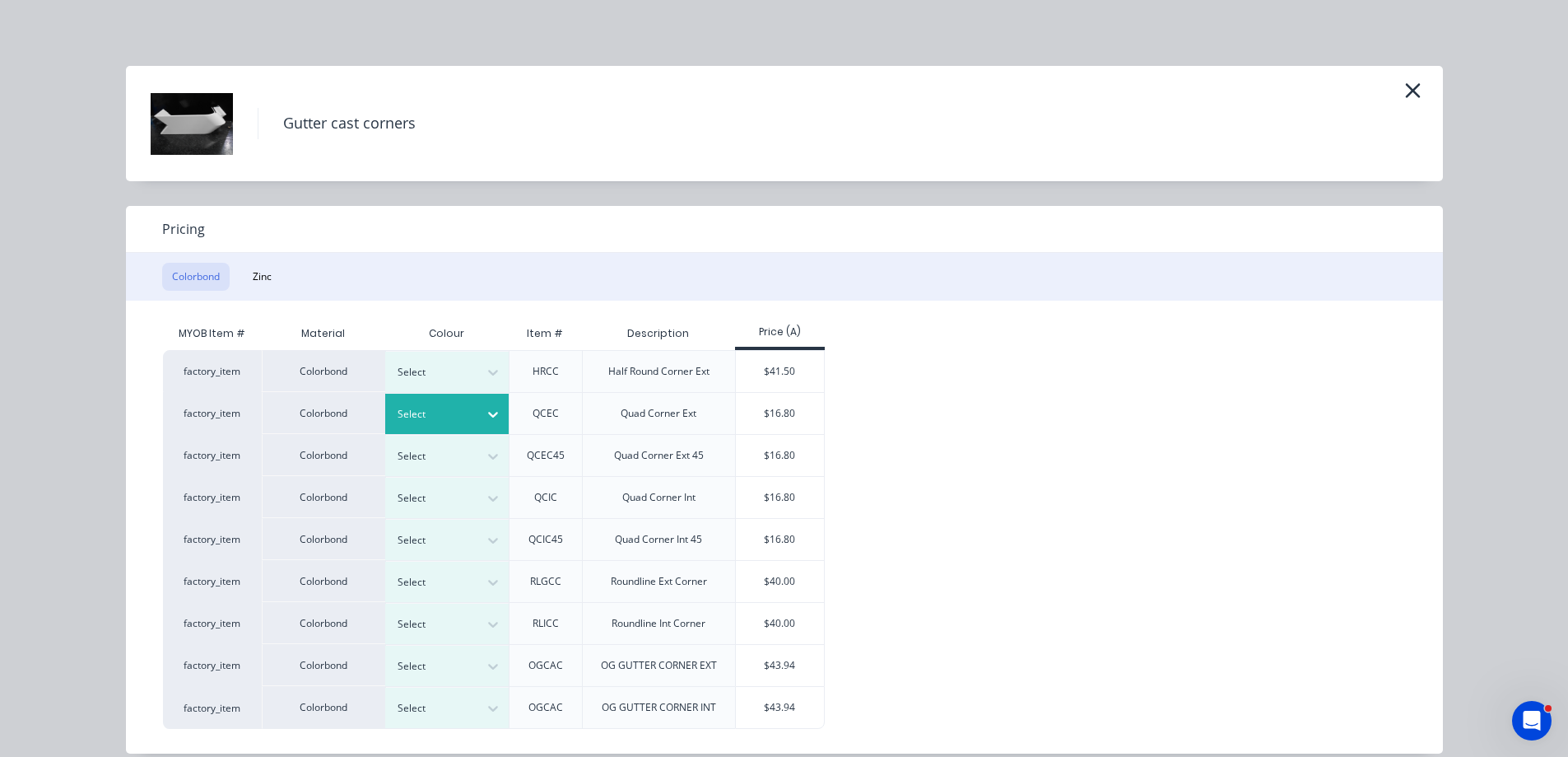
click at [485, 407] on icon at bounding box center [493, 414] width 17 height 17
click at [785, 407] on div "$16.80" at bounding box center [779, 413] width 88 height 41
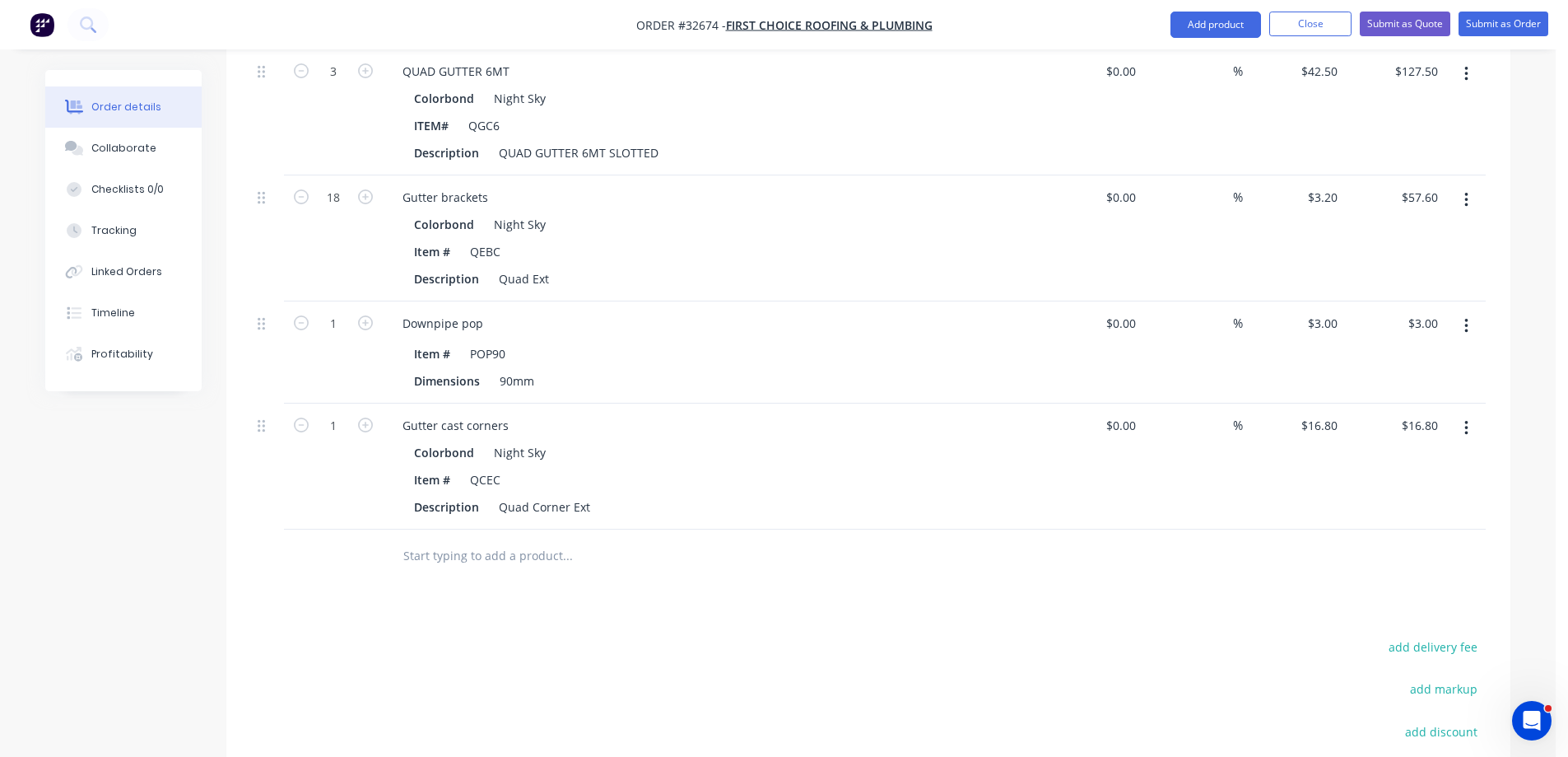
click at [503, 540] on input "text" at bounding box center [567, 555] width 329 height 33
click at [544, 540] on input "text" at bounding box center [567, 555] width 329 height 33
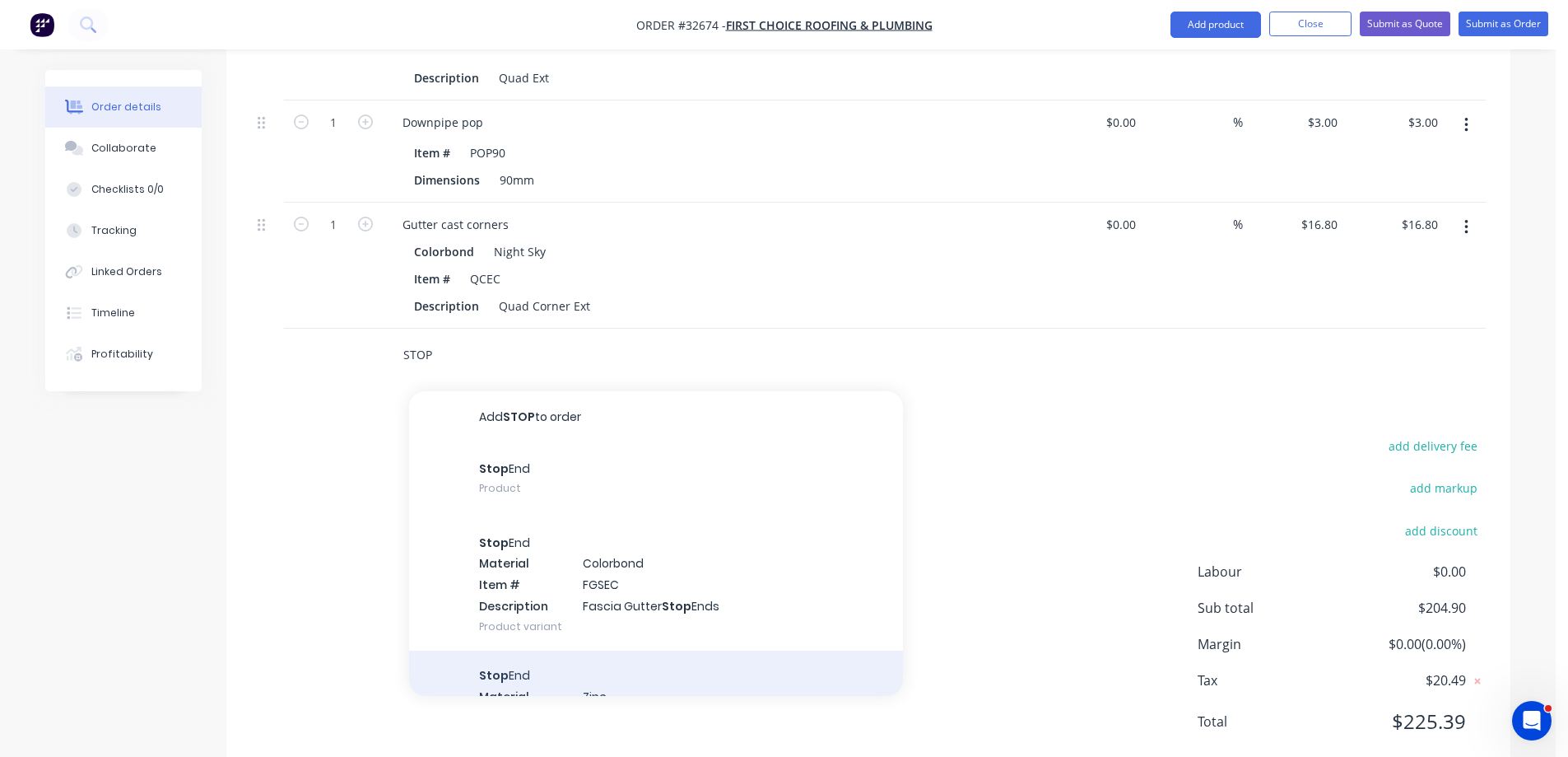
scroll to position [791, 0]
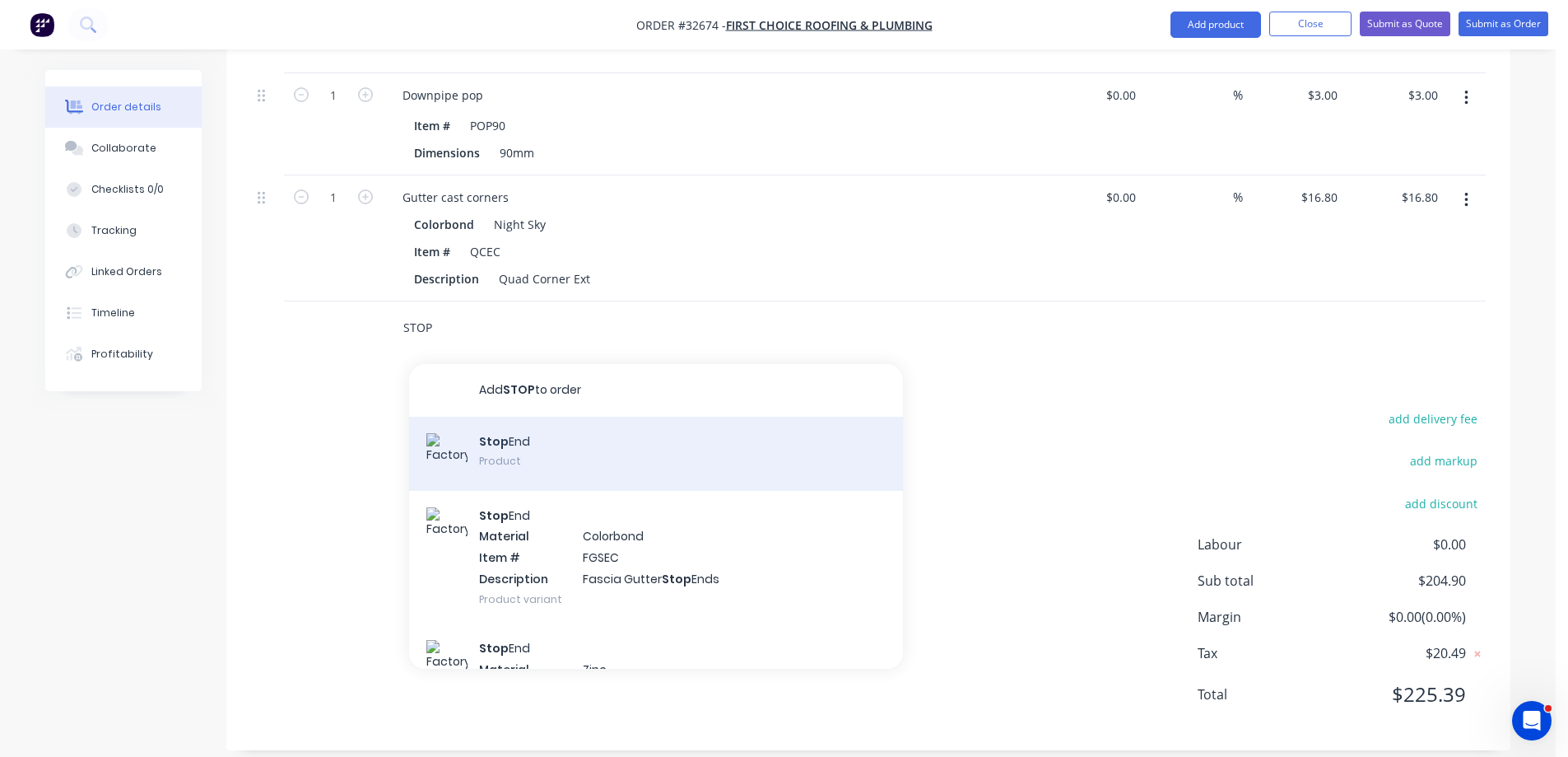
type input "STOP"
click at [615, 444] on div "Stop End Product" at bounding box center [656, 453] width 494 height 74
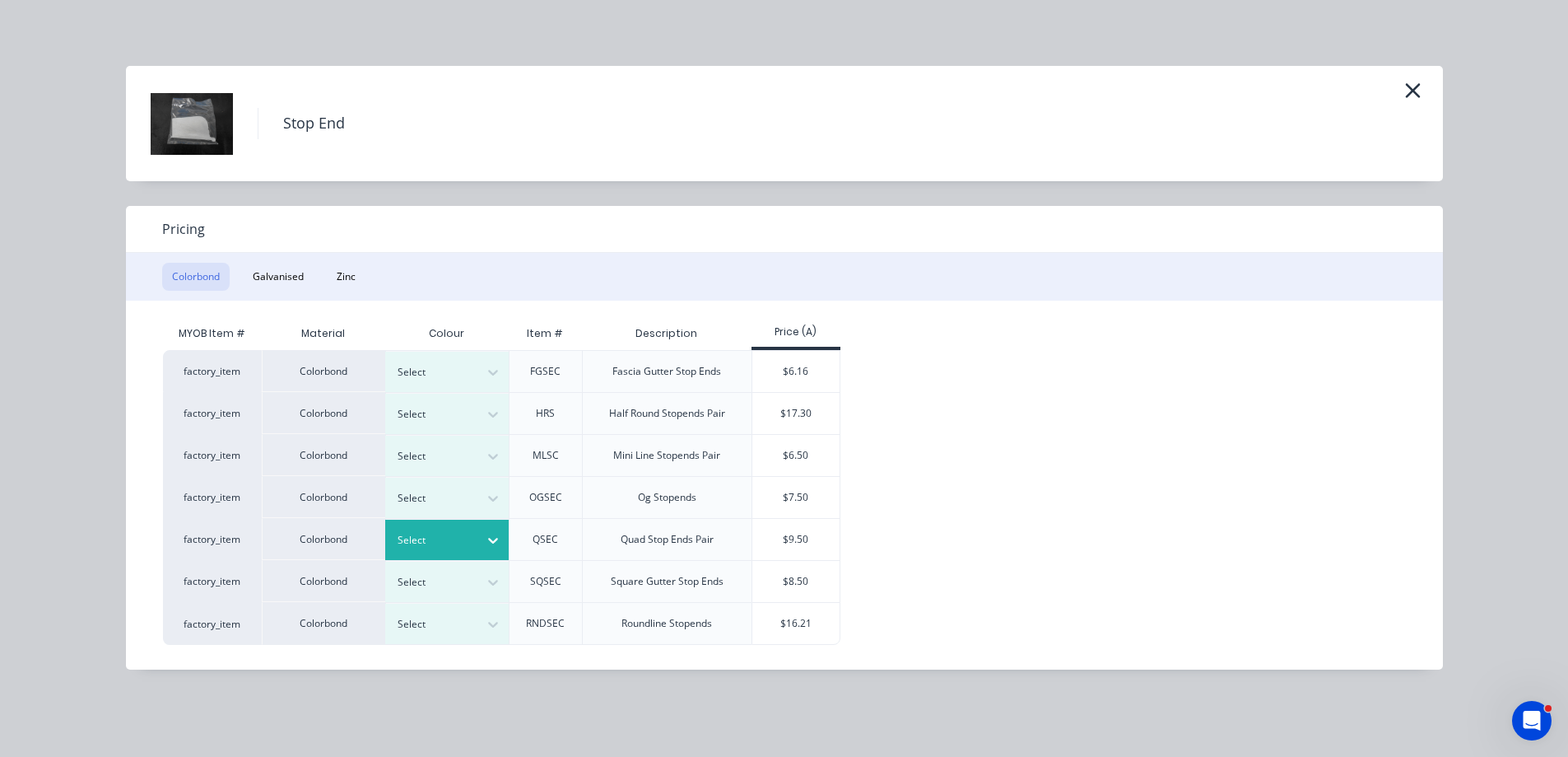
click at [500, 544] on icon at bounding box center [493, 540] width 17 height 17
click at [206, 418] on div "Night Sky" at bounding box center [103, 403] width 206 height 30
click at [799, 540] on div "$9.50" at bounding box center [796, 539] width 88 height 41
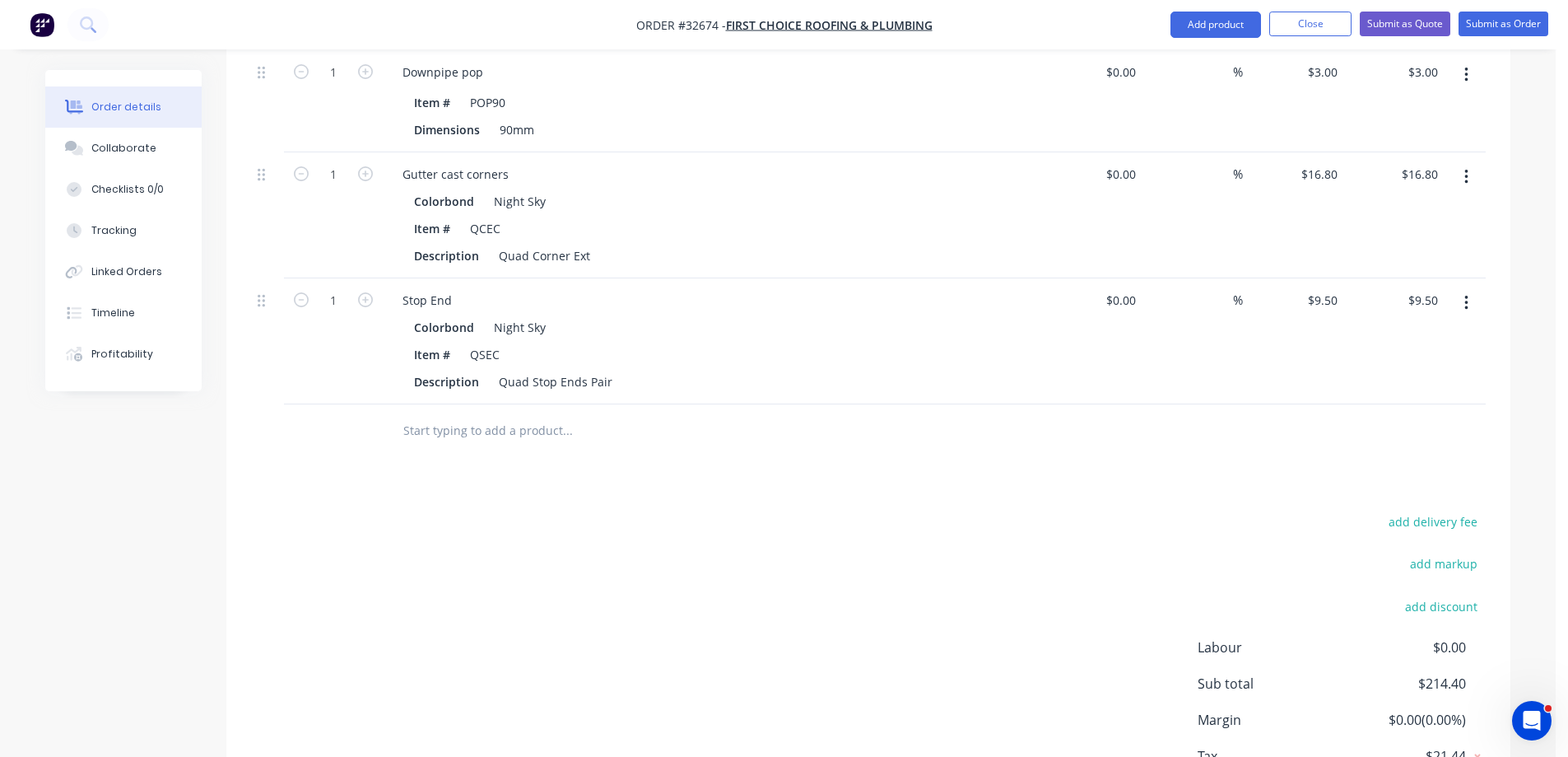
click at [491, 414] on input "text" at bounding box center [567, 430] width 329 height 33
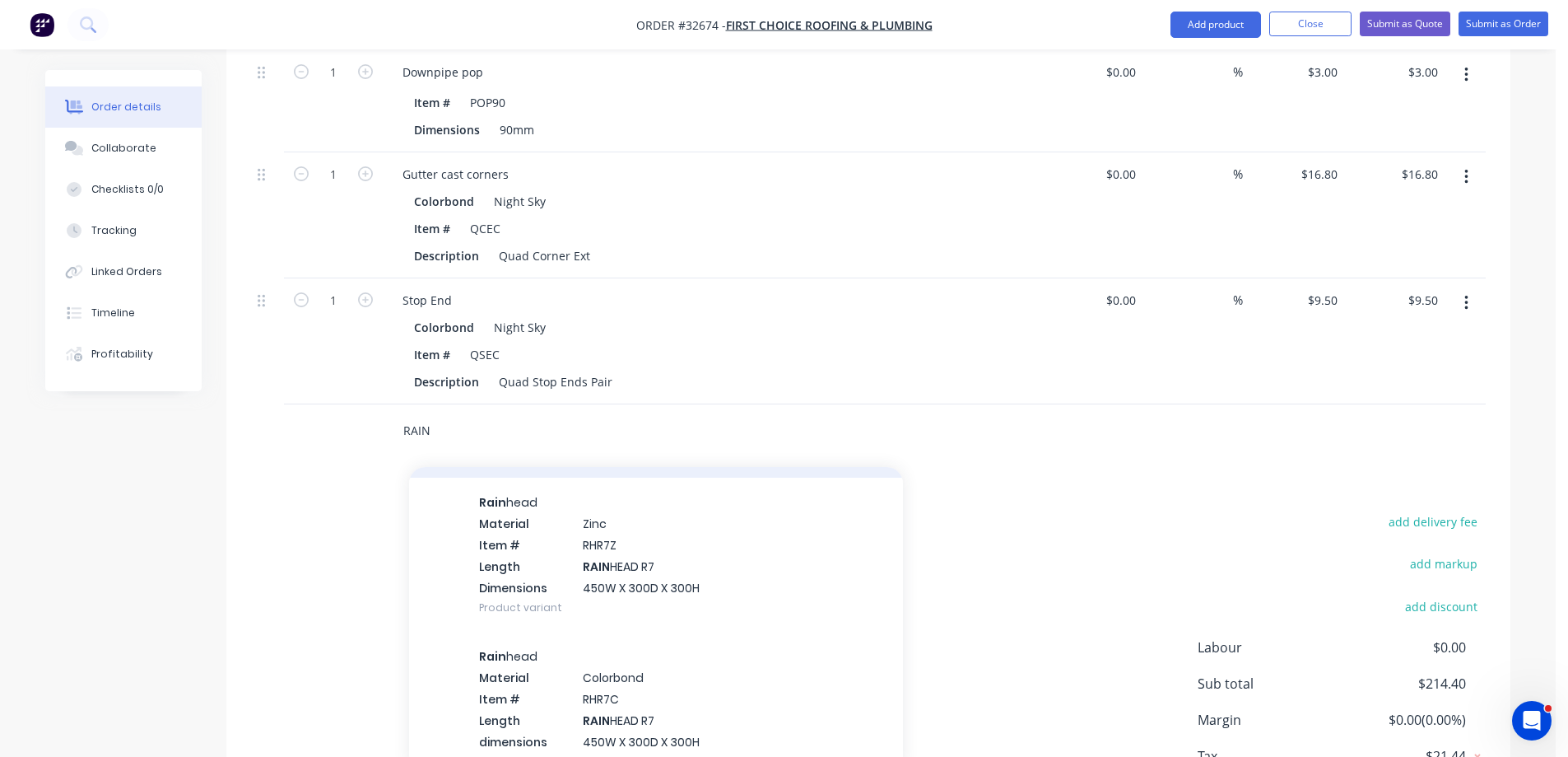
scroll to position [988, 0]
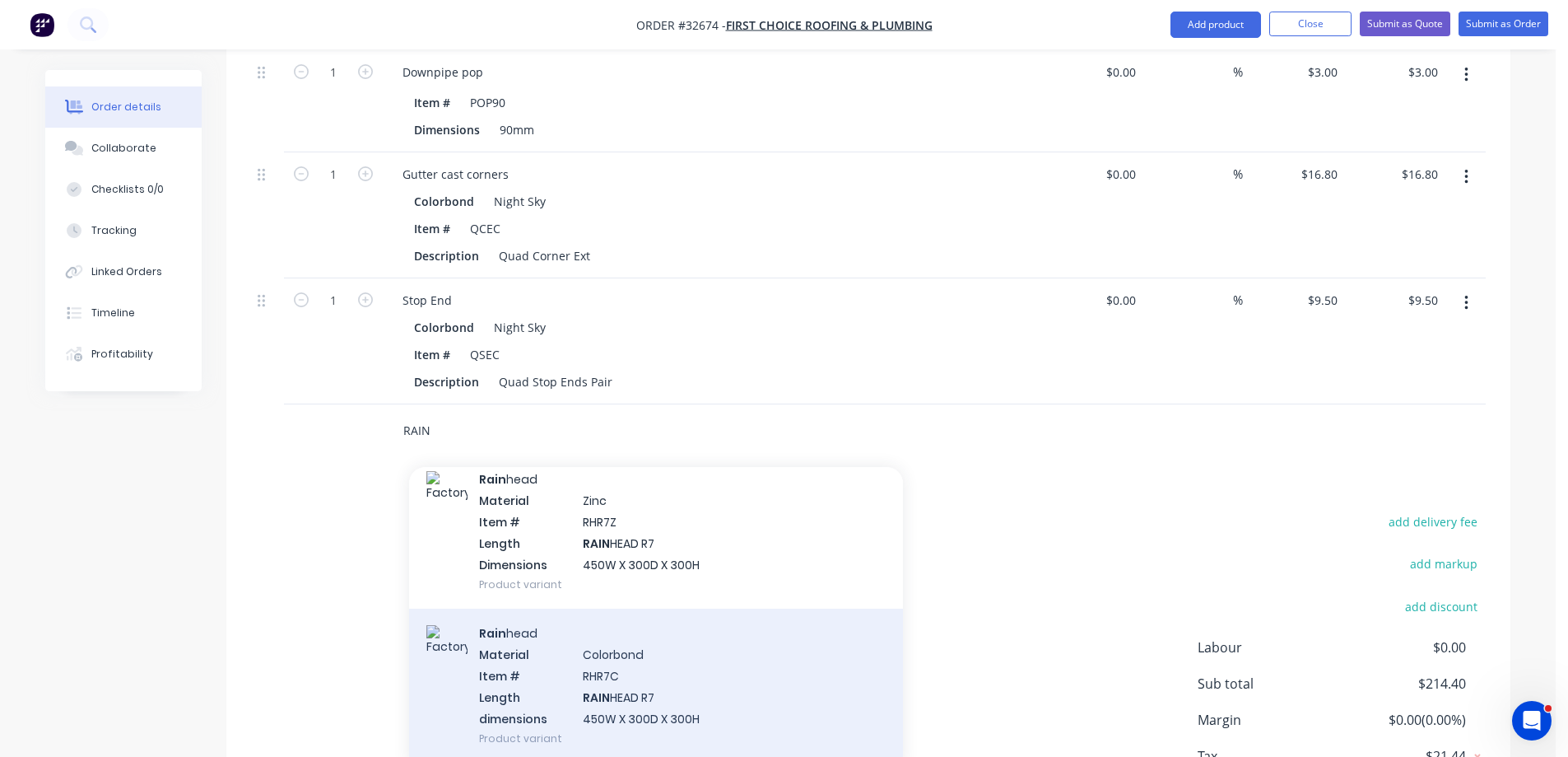
type input "RAIN"
click at [707, 675] on div "Rain head Material Colorbond Item # RHR7C Length RAIN HEAD R7 dimensions 450W X…" at bounding box center [656, 685] width 494 height 154
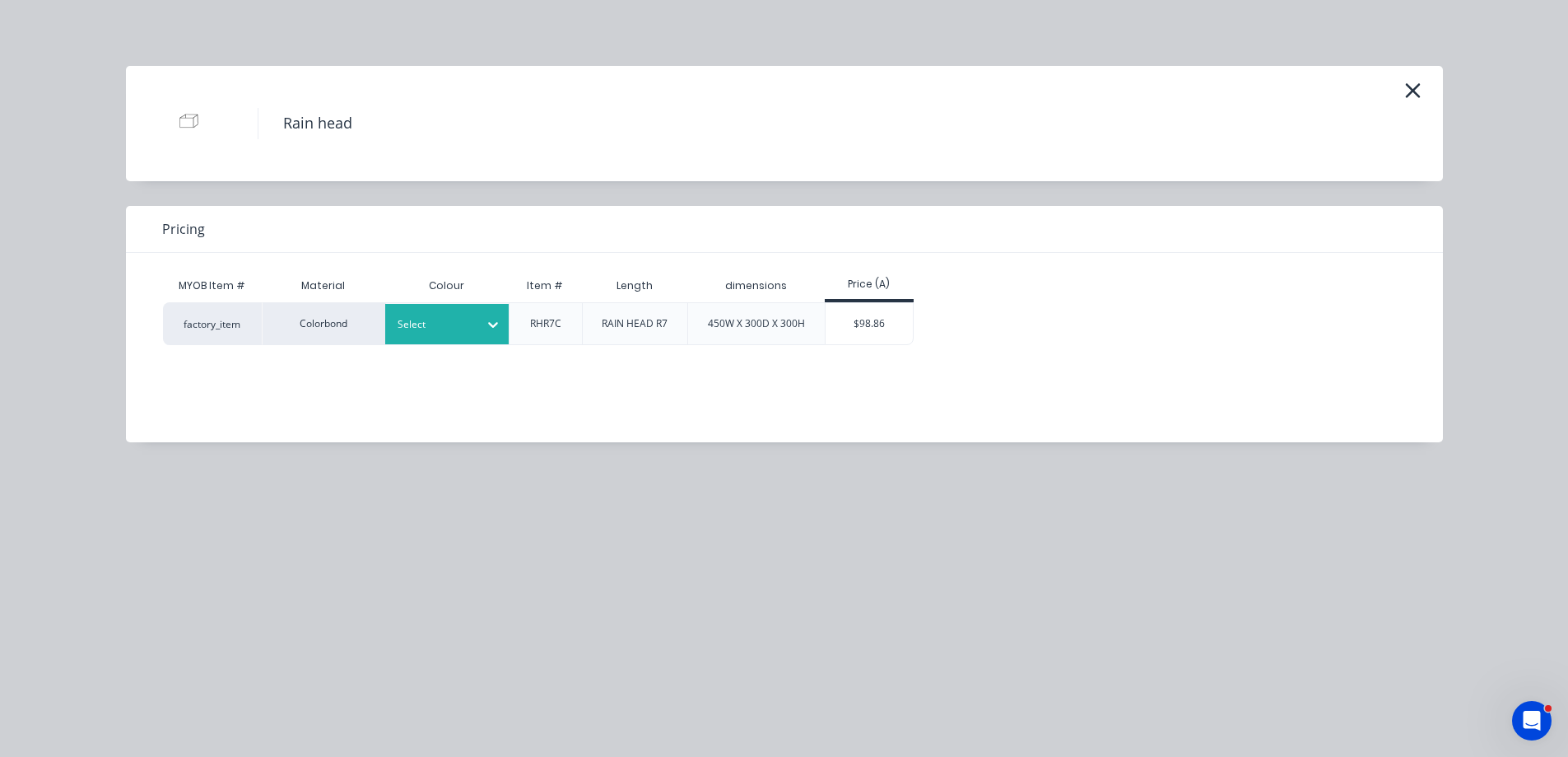
click at [488, 330] on icon at bounding box center [493, 325] width 17 height 17
click at [206, 110] on div "Night Sky" at bounding box center [103, 95] width 206 height 30
click at [868, 326] on div "$98.86" at bounding box center [869, 323] width 88 height 41
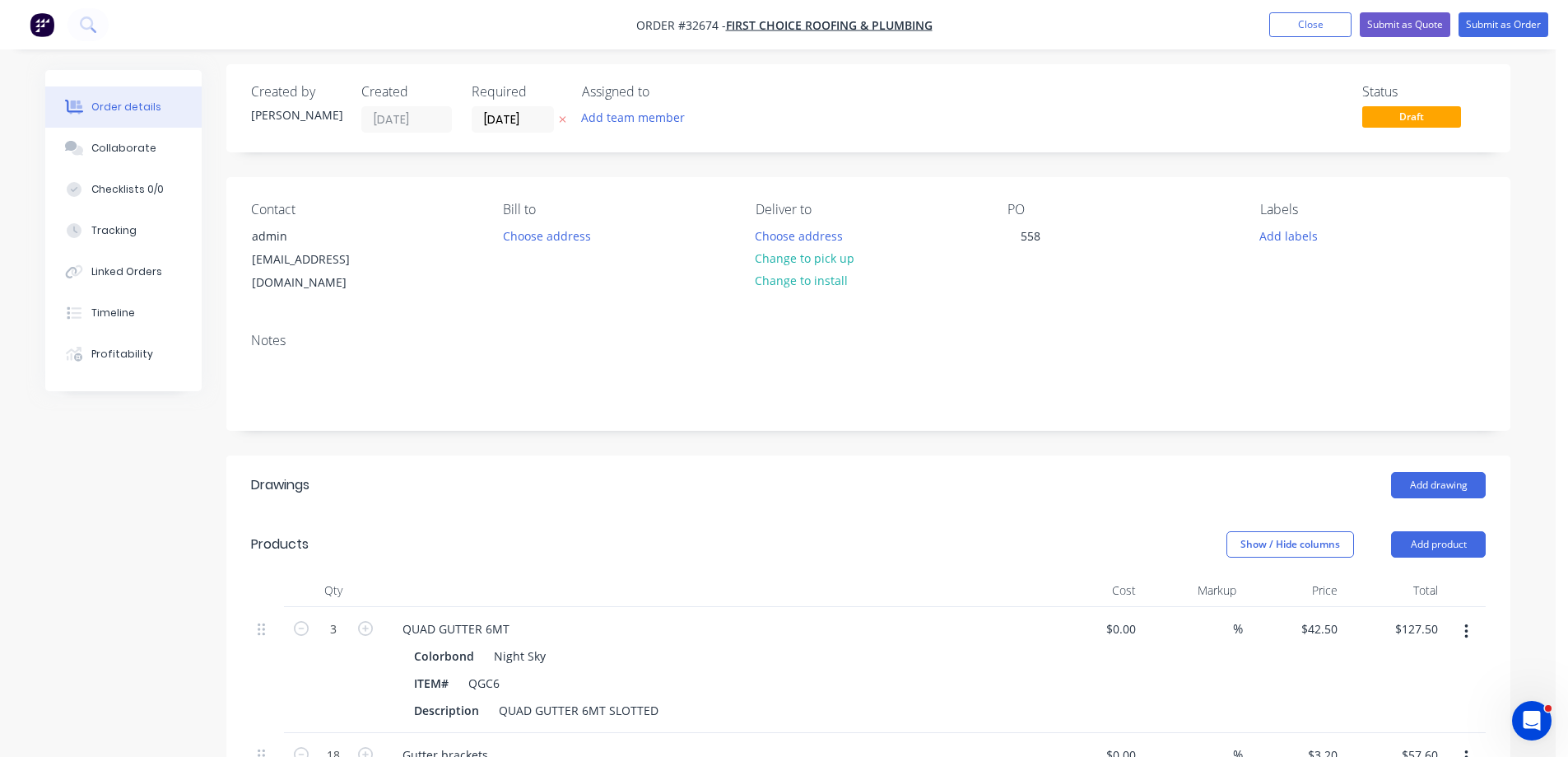
scroll to position [0, 0]
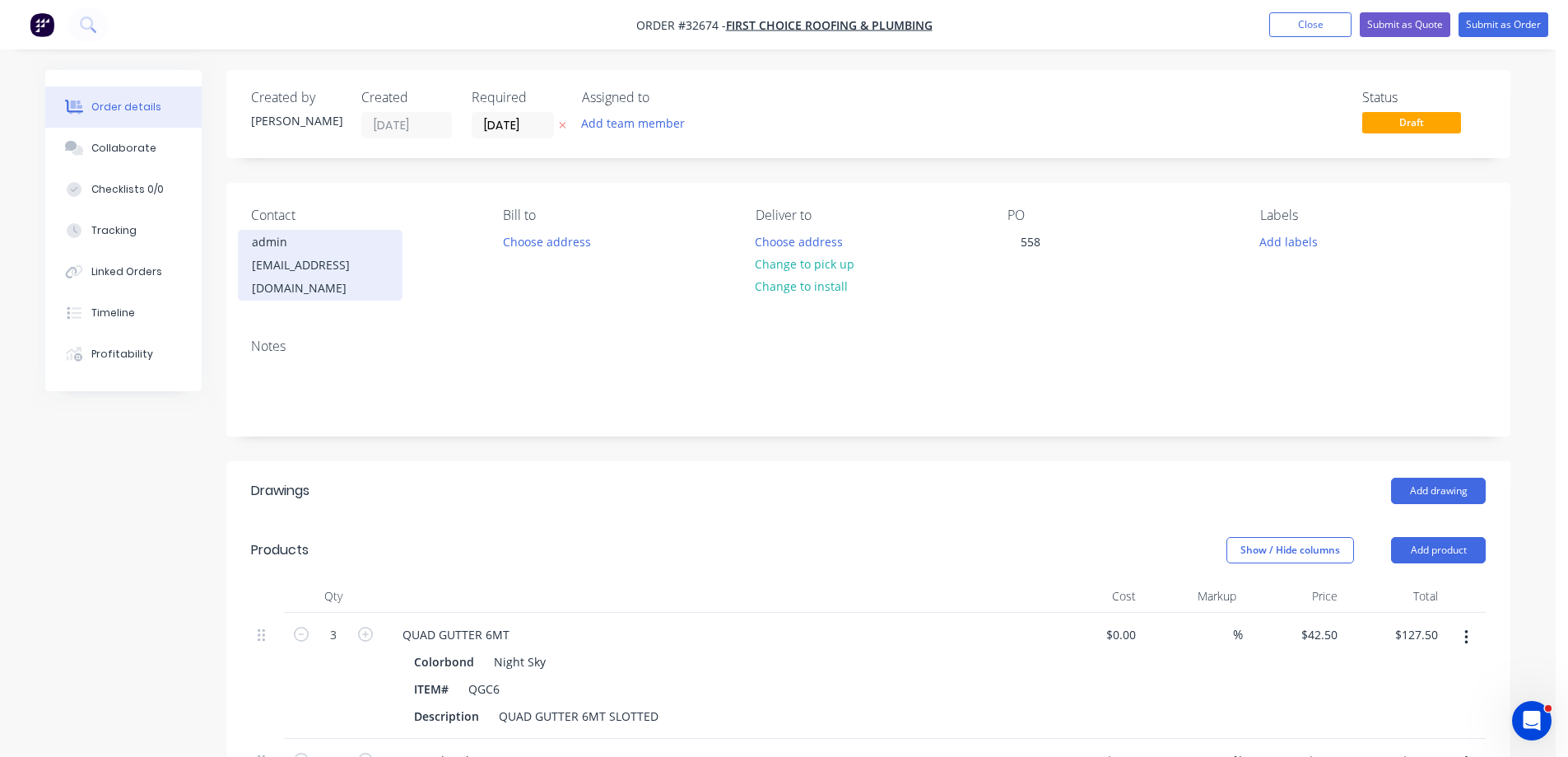
click at [361, 248] on div "admin" at bounding box center [319, 243] width 136 height 23
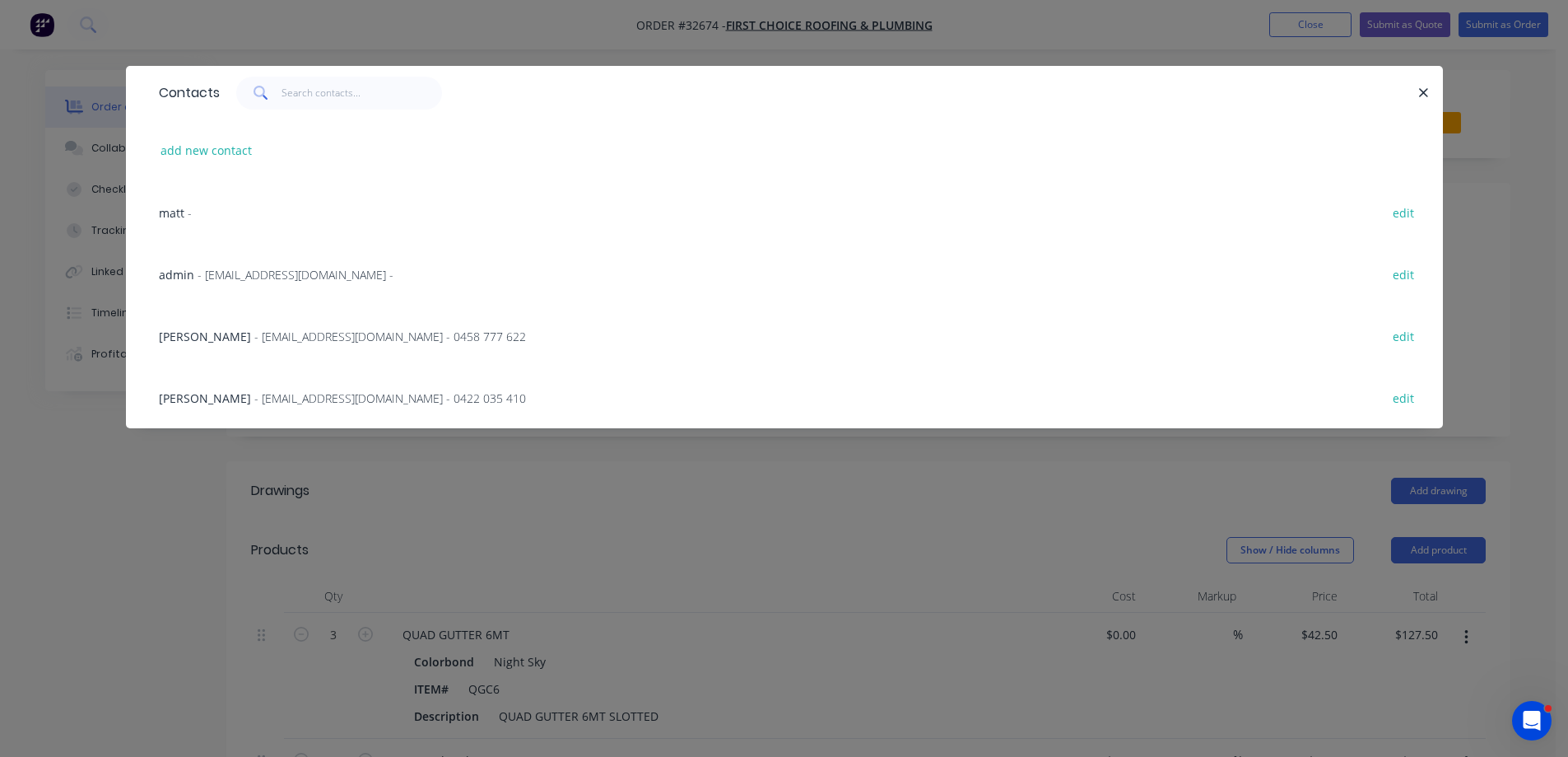
click at [446, 335] on span "- adam@firstchoiceroofingandplumbing.com.au - 0458 777 622" at bounding box center [390, 336] width 272 height 16
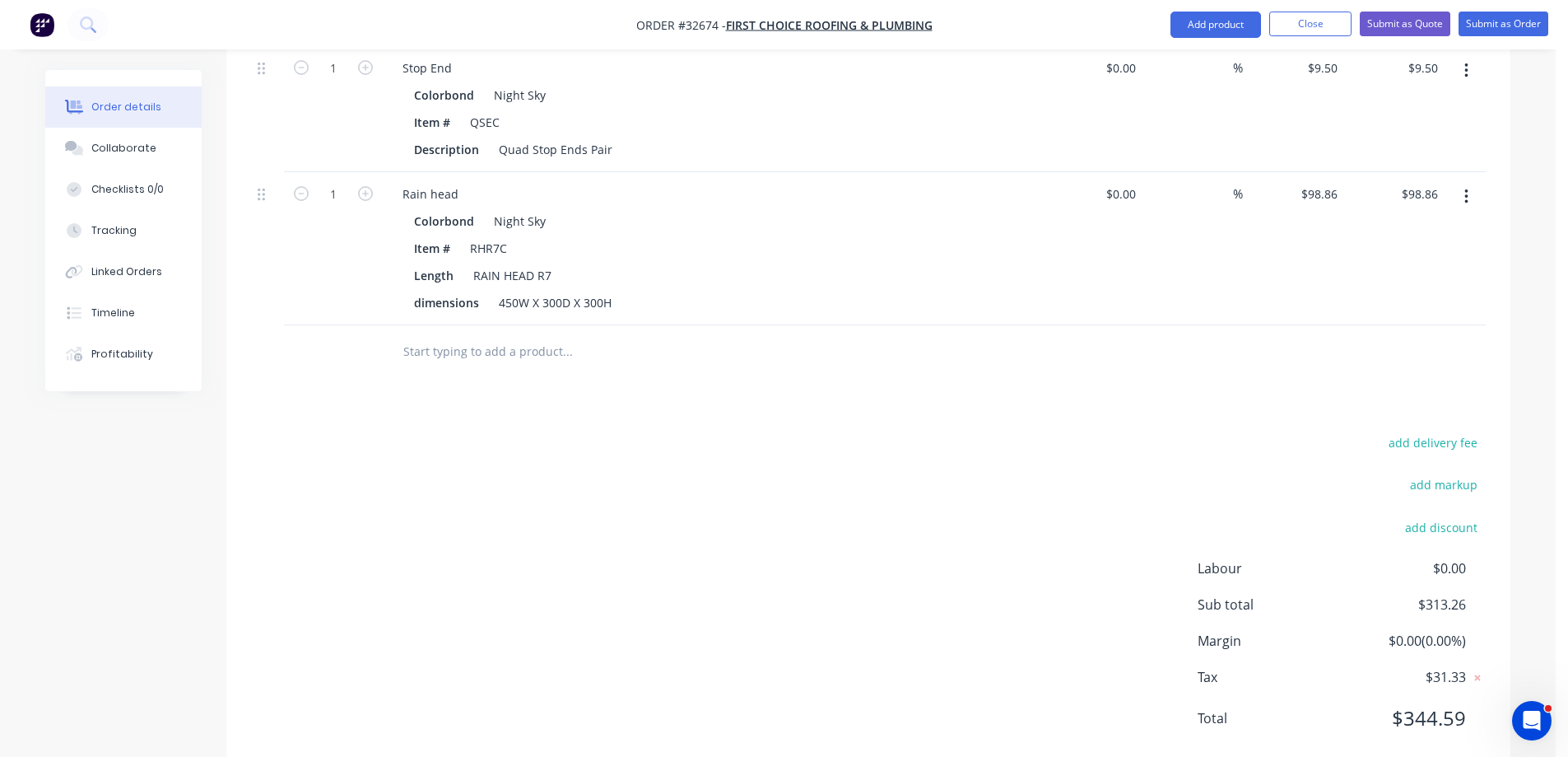
scroll to position [1071, 0]
click at [516, 289] on div "450W X 300D X 300H" at bounding box center [555, 301] width 126 height 24
click at [517, 289] on div "450W X 300D X 300H" at bounding box center [555, 301] width 126 height 24
click at [1470, 182] on button "button" at bounding box center [1466, 196] width 38 height 29
click at [1402, 326] on div "Delete" at bounding box center [1407, 338] width 127 height 24
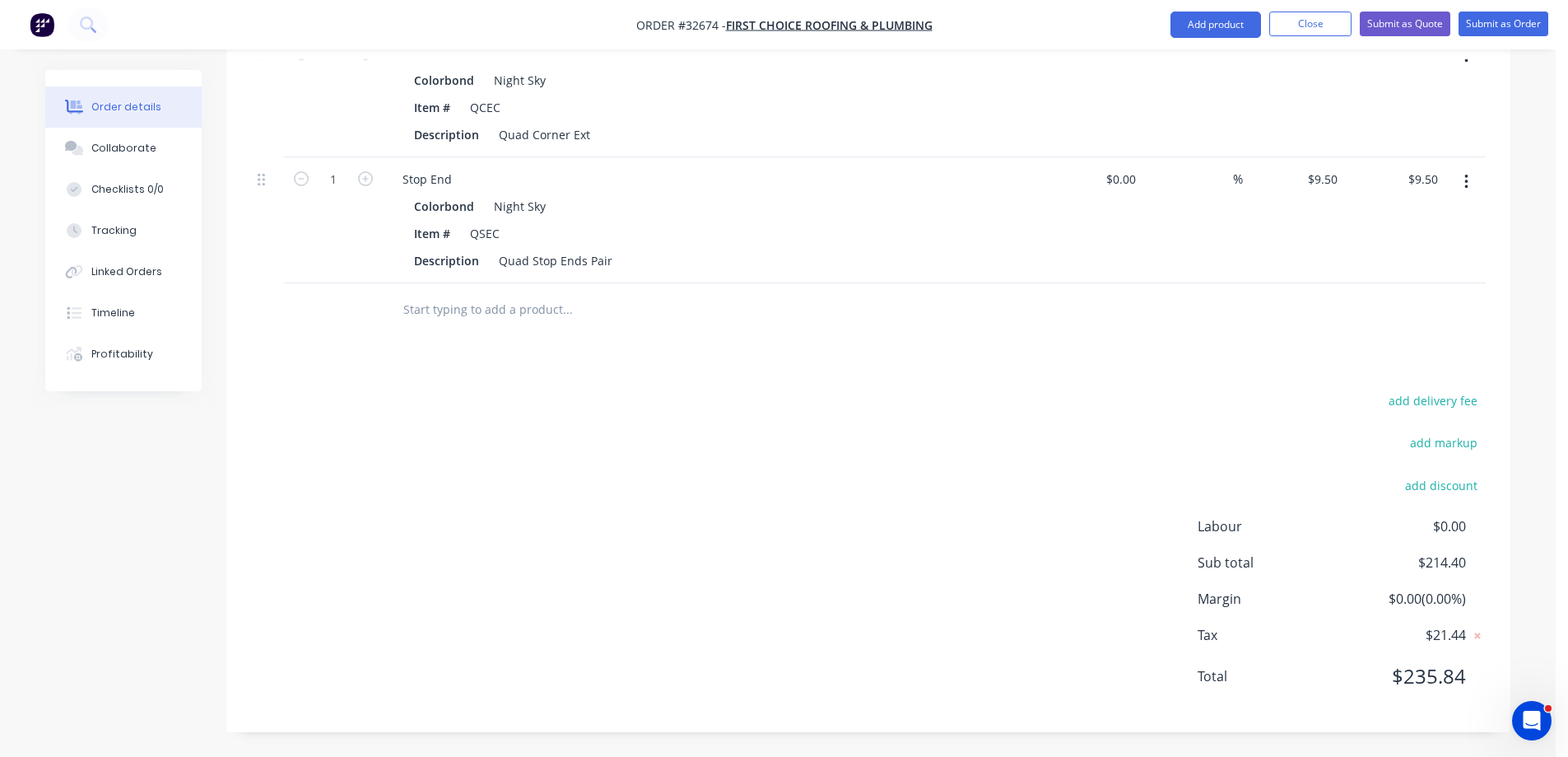
scroll to position [935, 0]
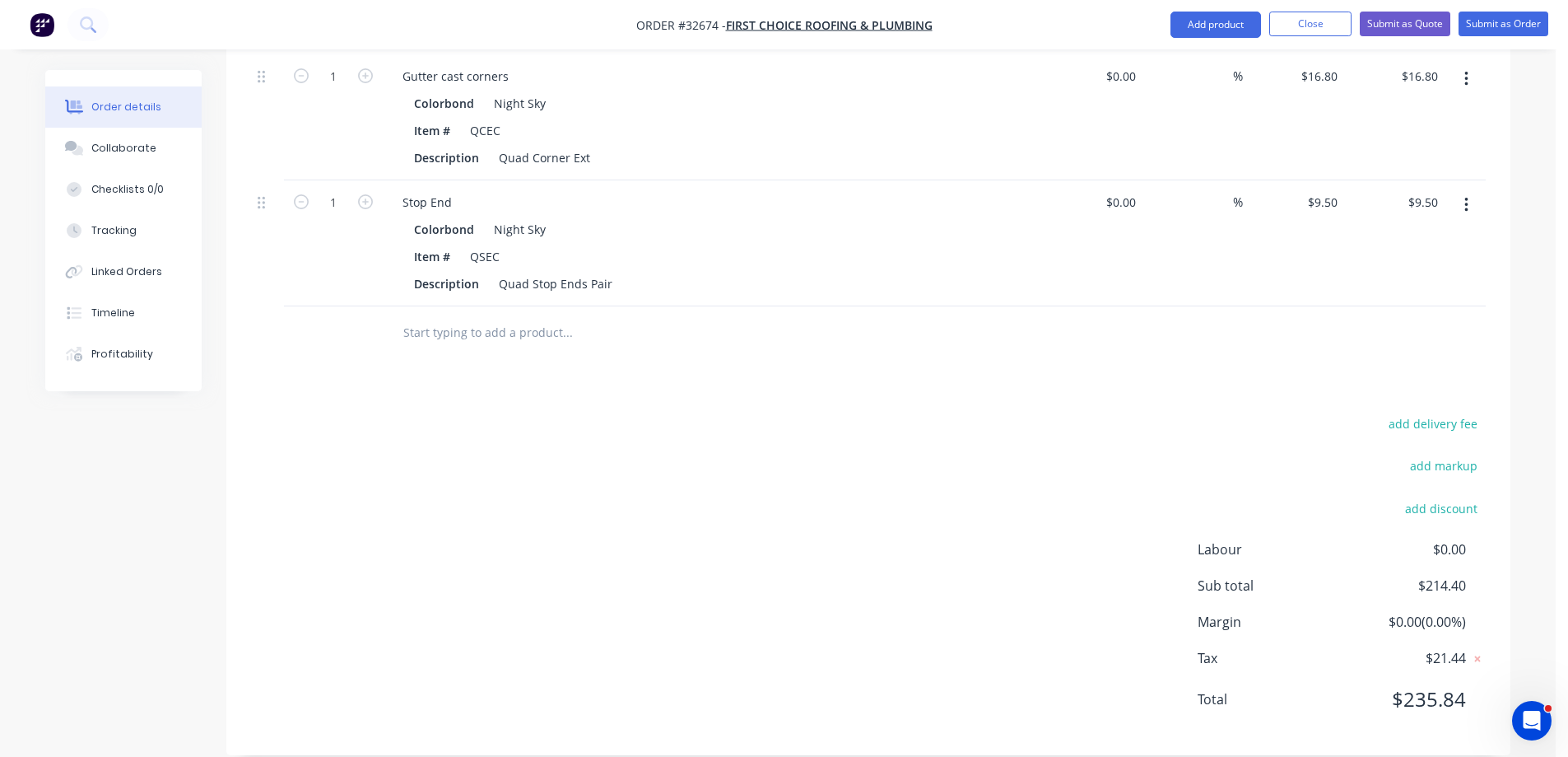
click at [510, 316] on input "text" at bounding box center [567, 332] width 329 height 33
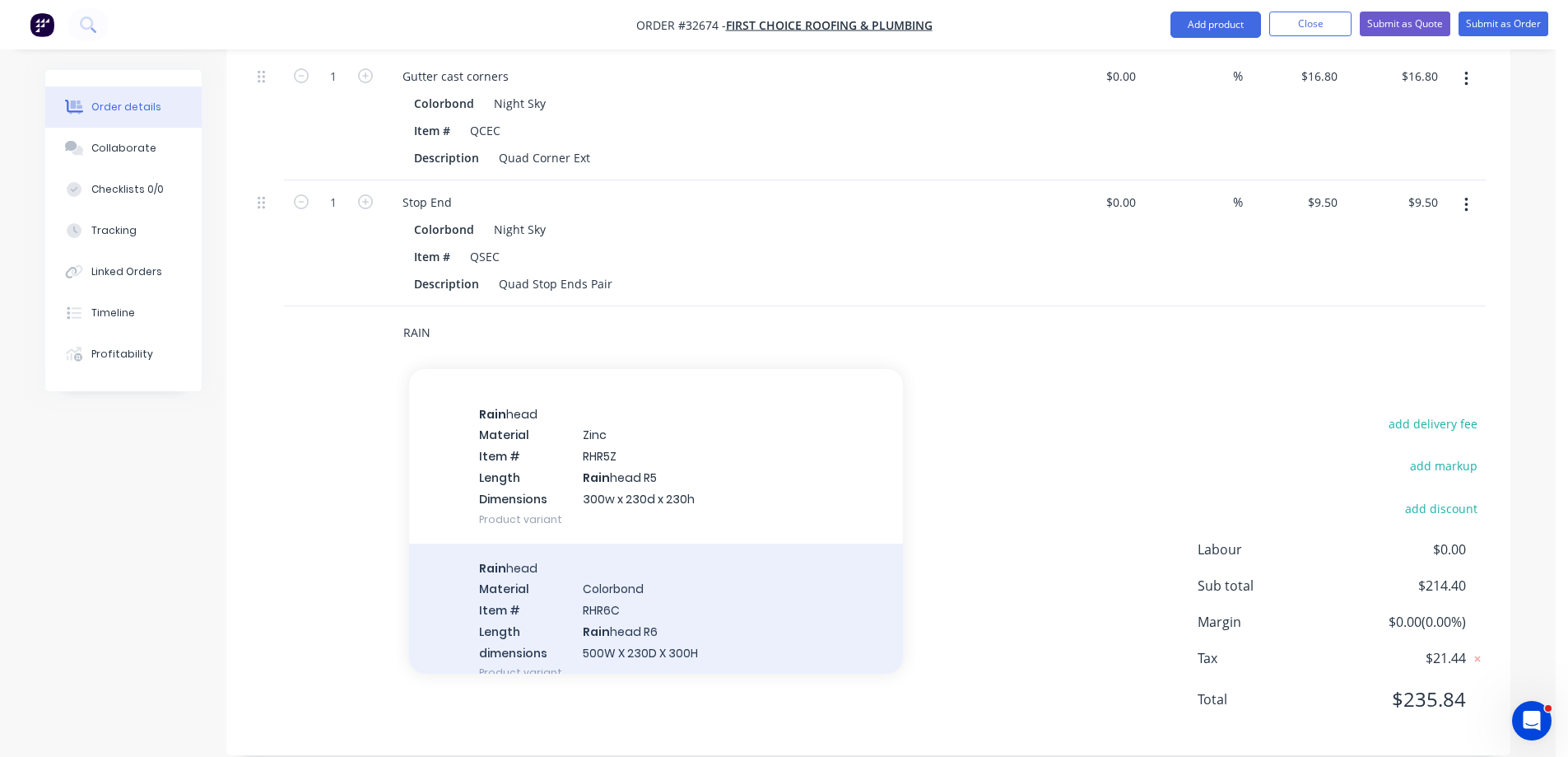
scroll to position [658, 0]
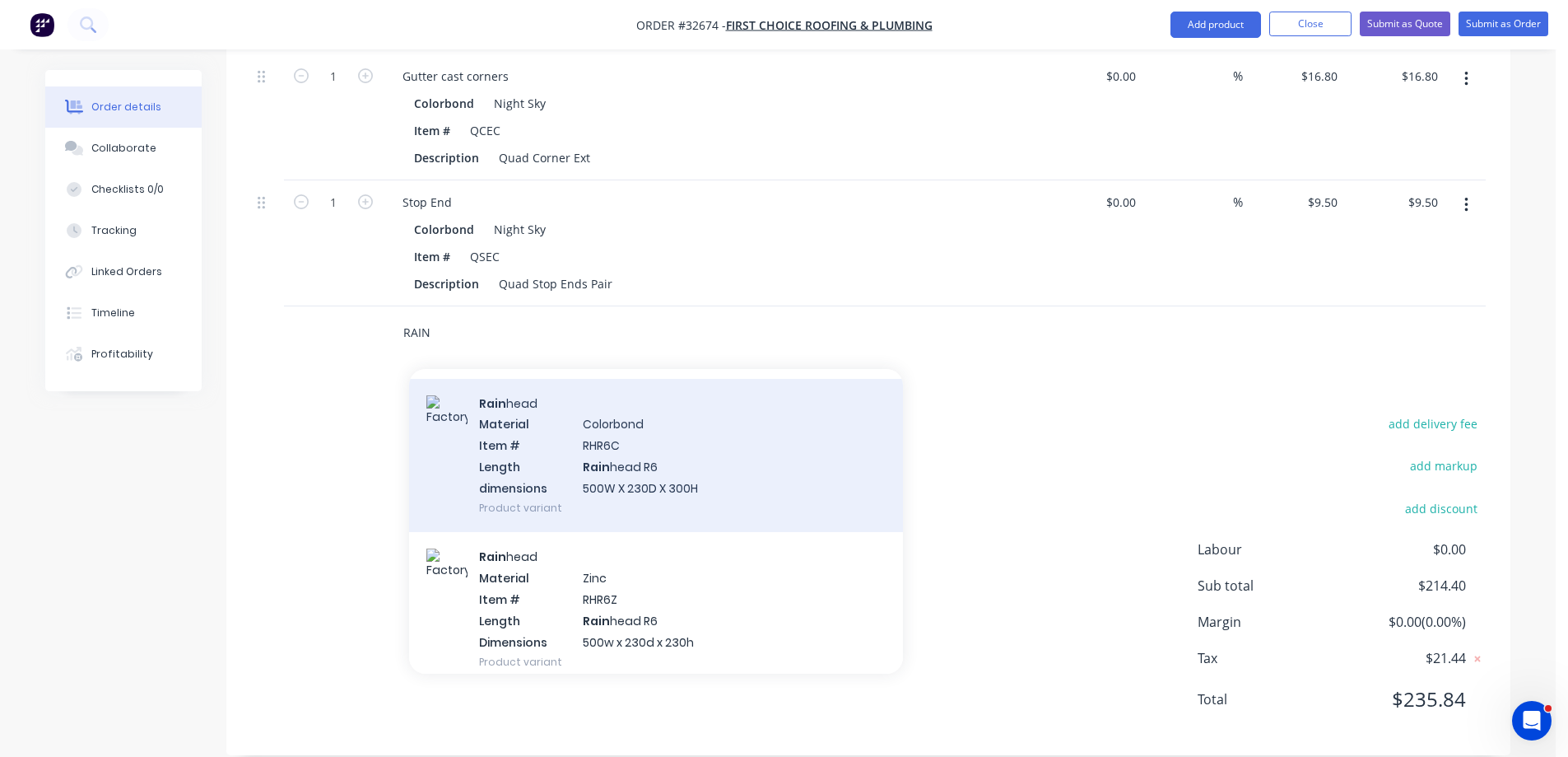
type input "RAIN"
click at [703, 449] on div "Rain head Material Colorbond Item # RHR6C Length Rain head R6 dimensions 500W X…" at bounding box center [656, 456] width 494 height 154
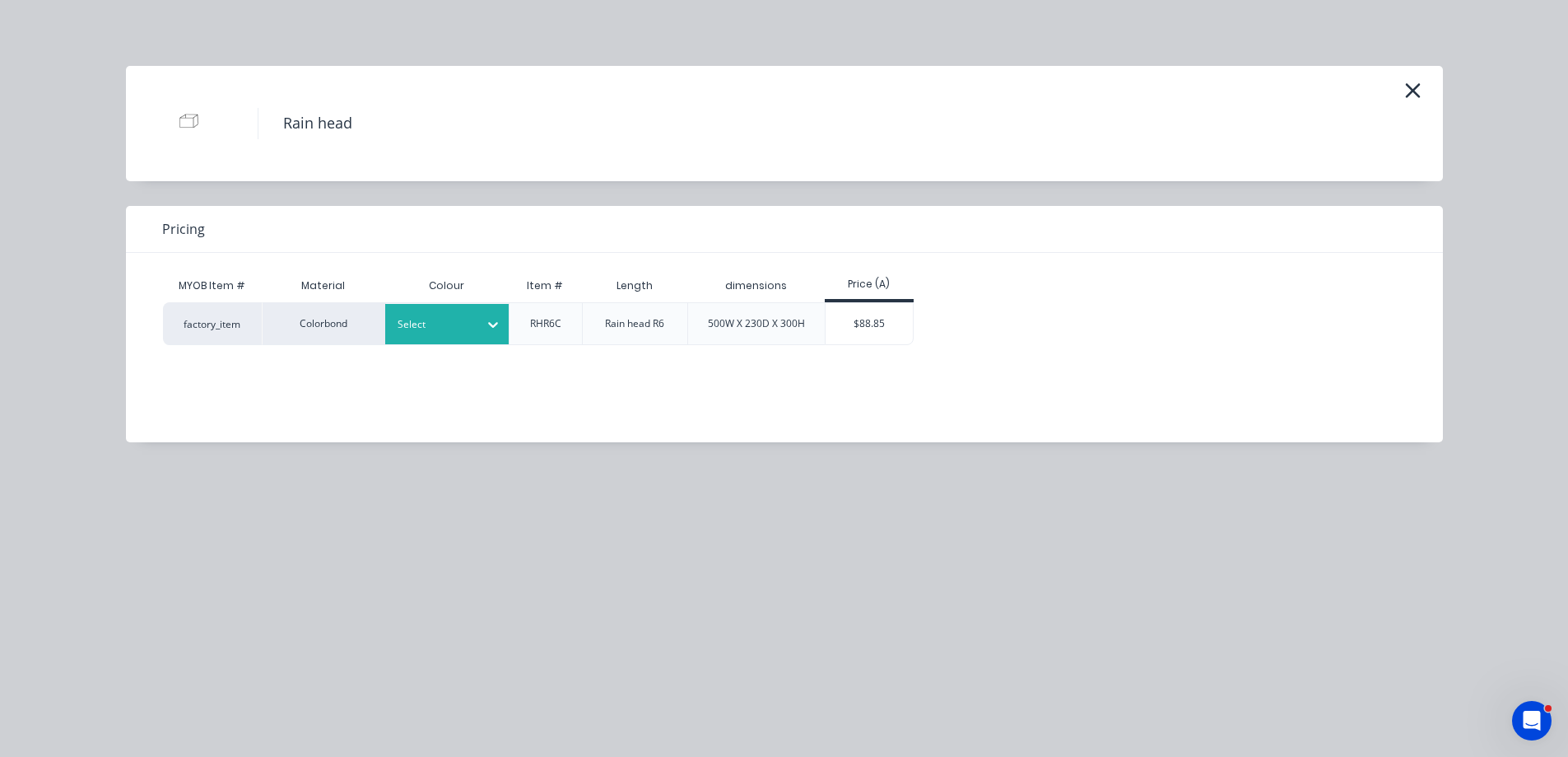
click at [481, 315] on div at bounding box center [493, 324] width 29 height 26
click at [861, 328] on div "$88.85" at bounding box center [869, 323] width 88 height 41
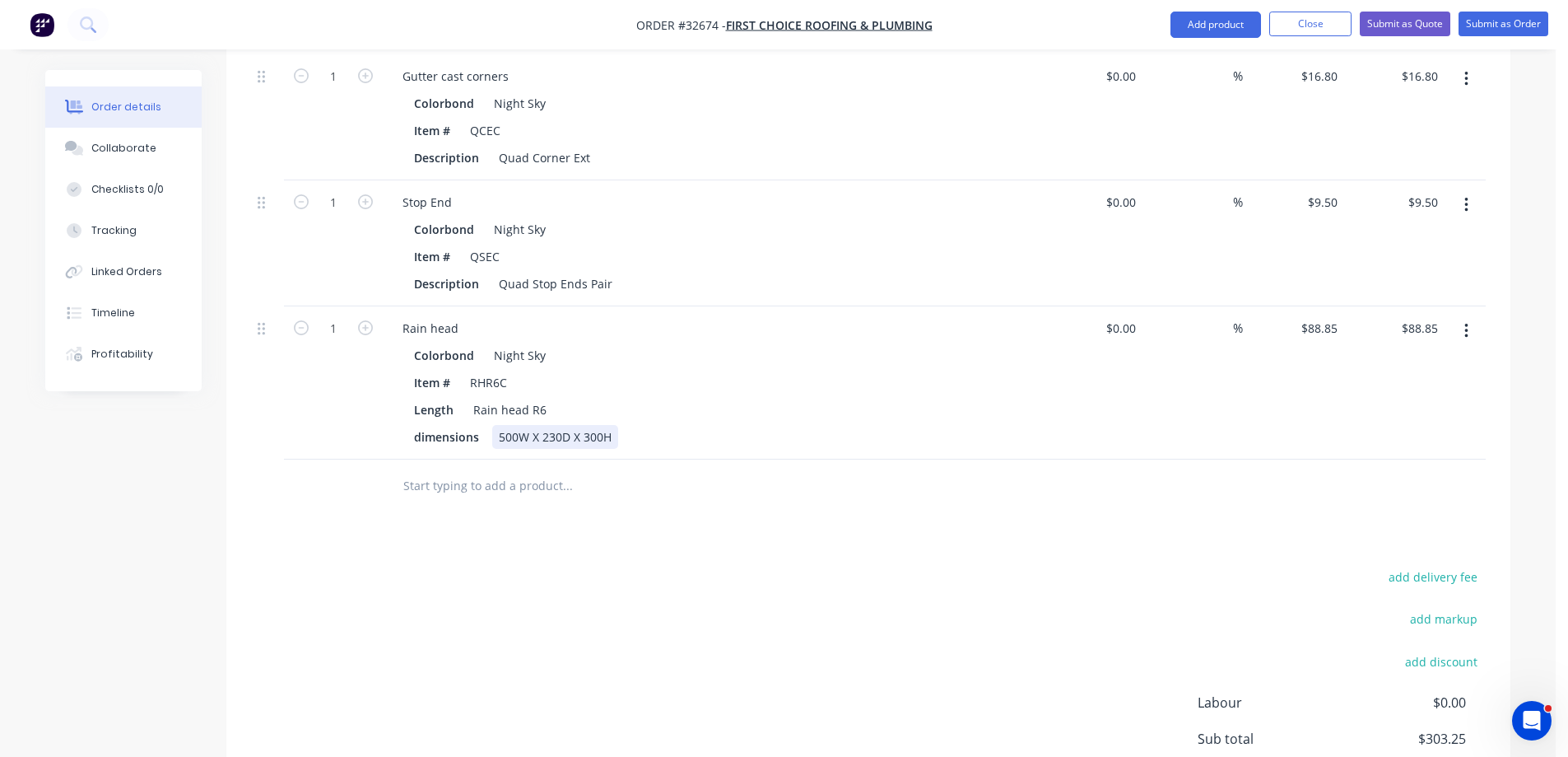
click at [515, 425] on div "500W X 230D X 300H" at bounding box center [555, 437] width 126 height 24
click at [514, 425] on div "500W X 230D X 300H" at bounding box center [555, 437] width 126 height 24
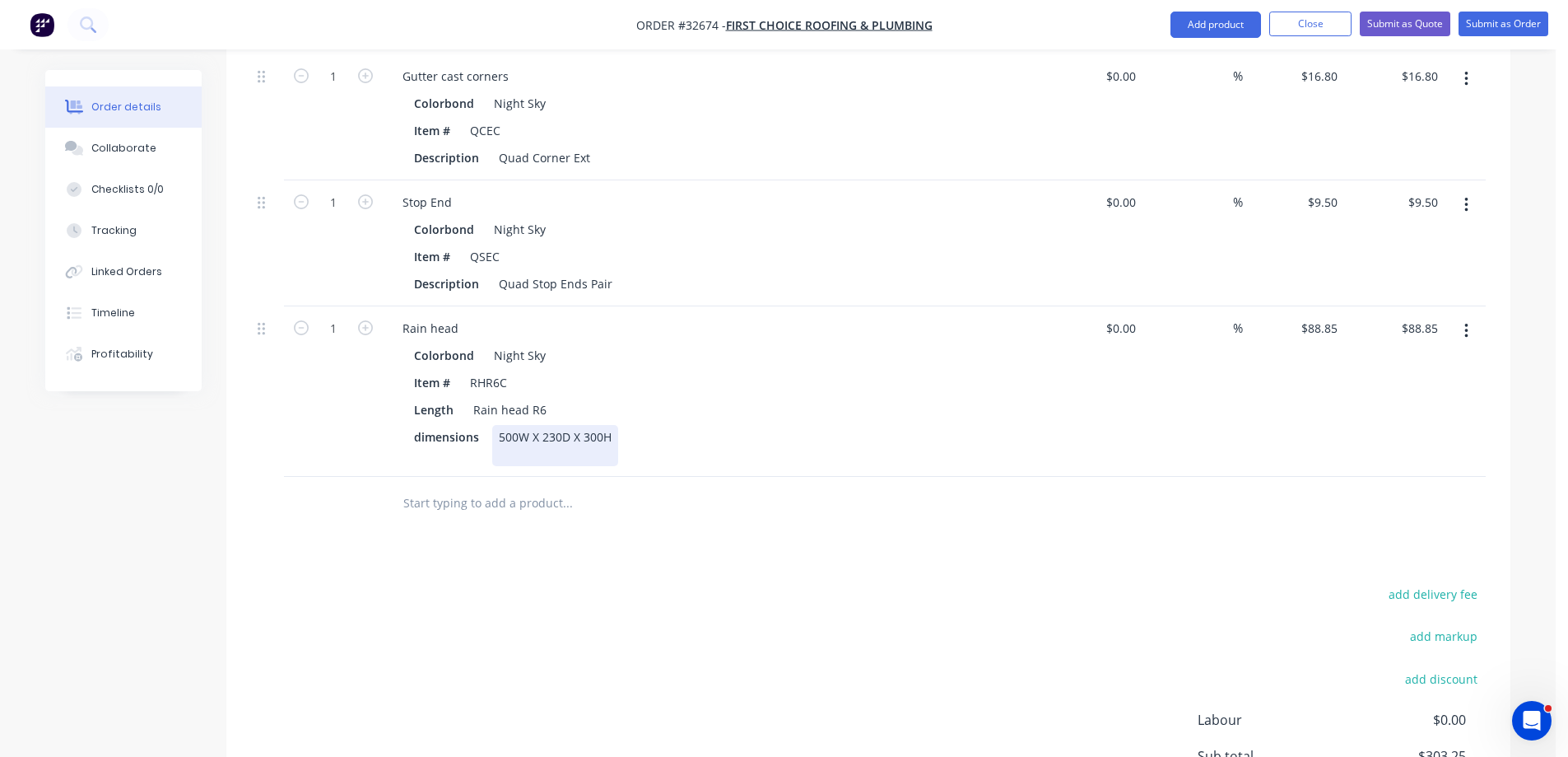
drag, startPoint x: 605, startPoint y: 414, endPoint x: 585, endPoint y: 574, distance: 161.2
click at [603, 427] on div "500W X 230D X 300H" at bounding box center [555, 445] width 126 height 41
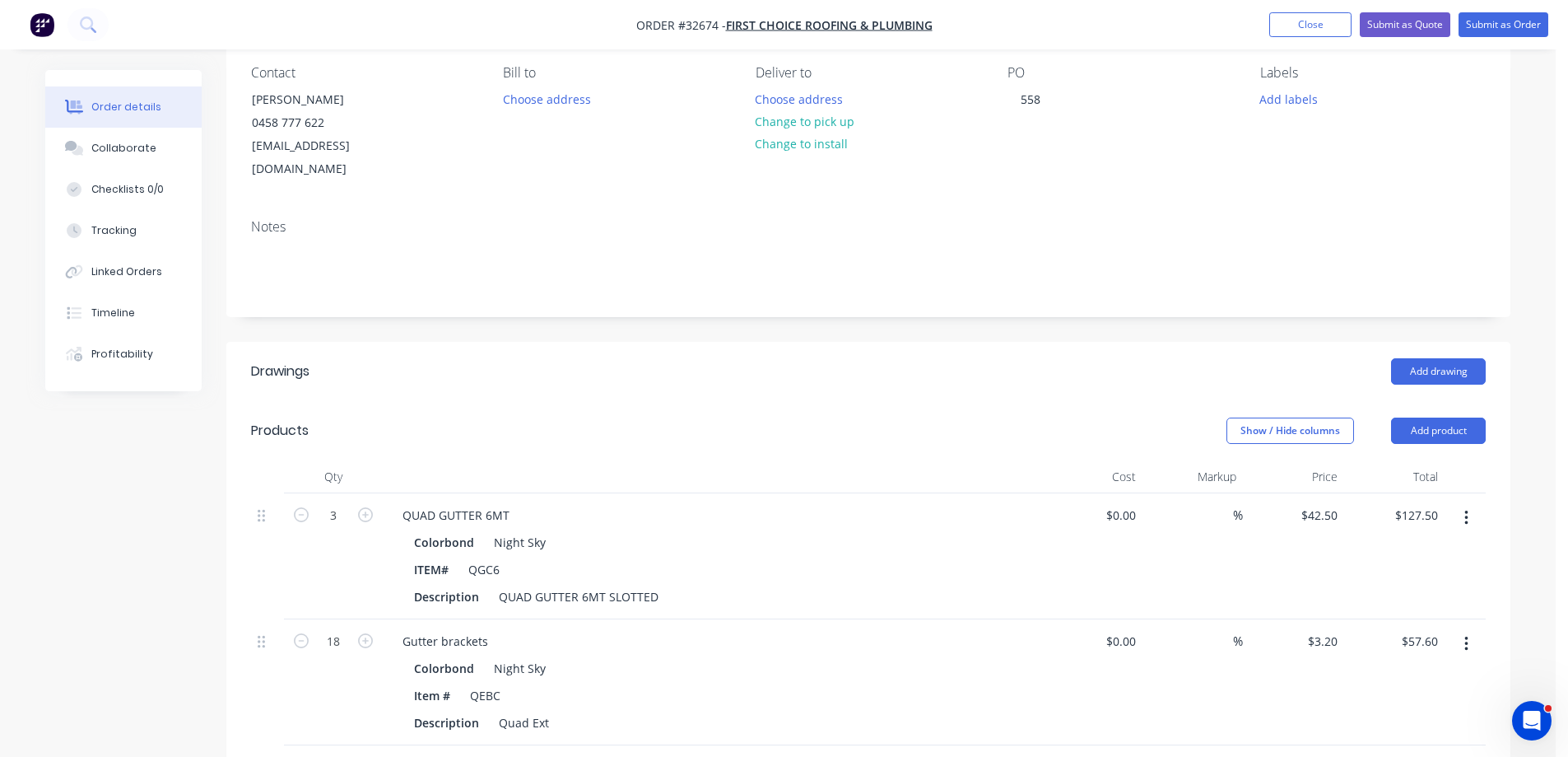
scroll to position [0, 0]
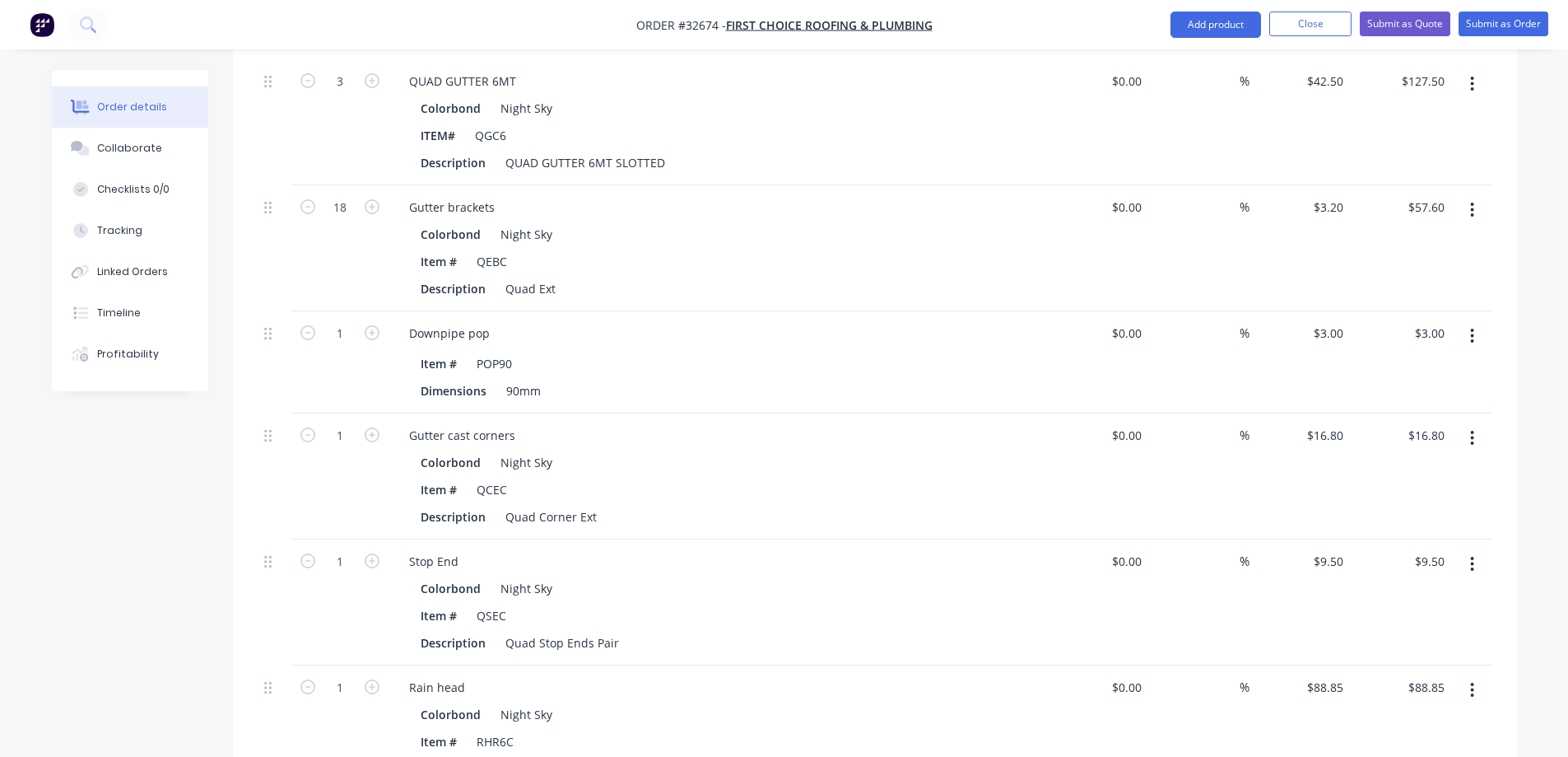
scroll to position [1071, 0]
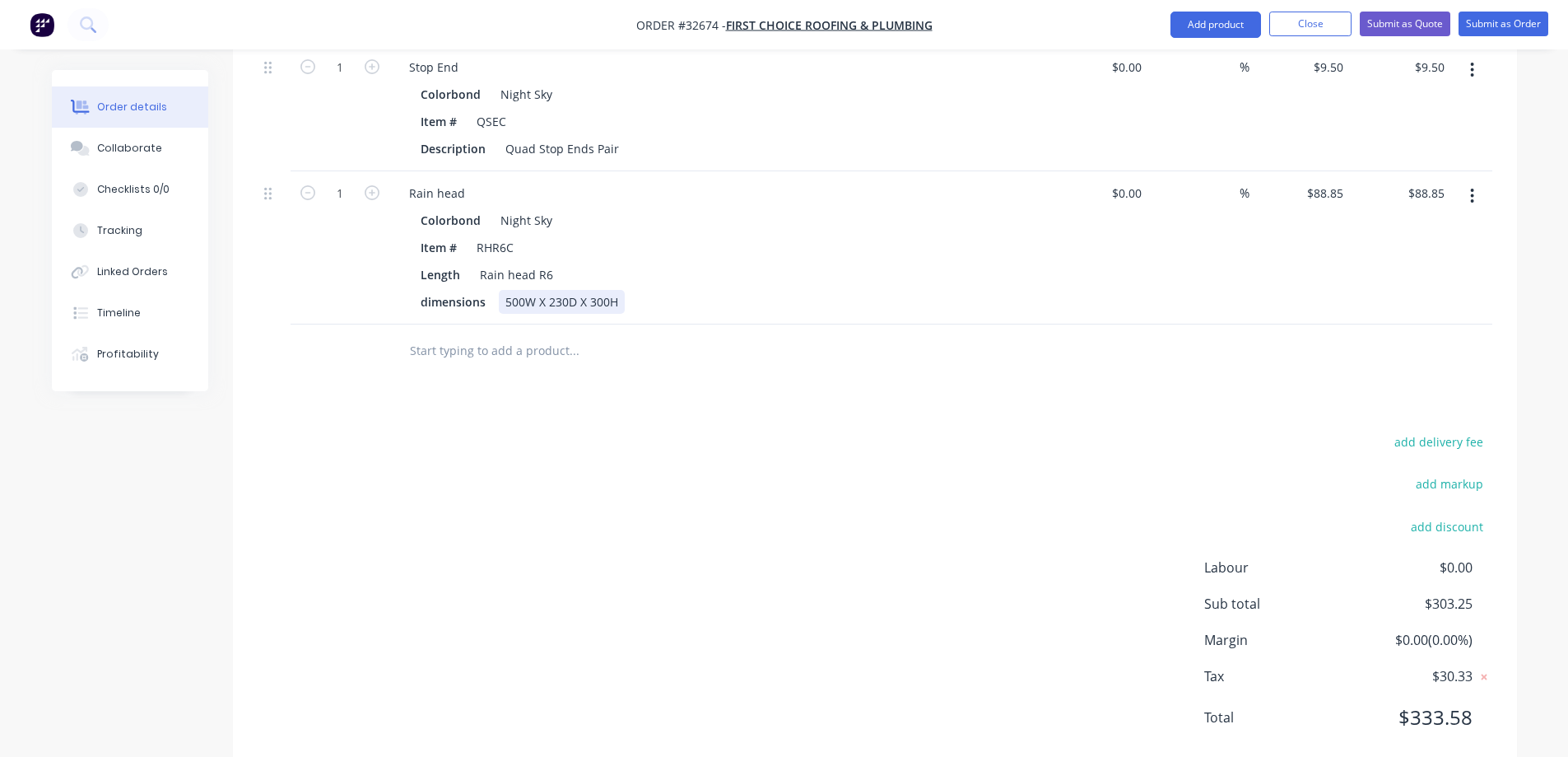
click at [527, 289] on div "500W X 230D X 300H" at bounding box center [561, 301] width 126 height 24
drag, startPoint x: 564, startPoint y: 278, endPoint x: 578, endPoint y: 350, distance: 73.3
click at [564, 289] on div "320W X 230D X 300H" at bounding box center [561, 301] width 126 height 24
click at [604, 289] on div "320W X 200D X 300H" at bounding box center [561, 301] width 126 height 24
click at [606, 289] on div "320W X 200D X 300H" at bounding box center [561, 301] width 126 height 24
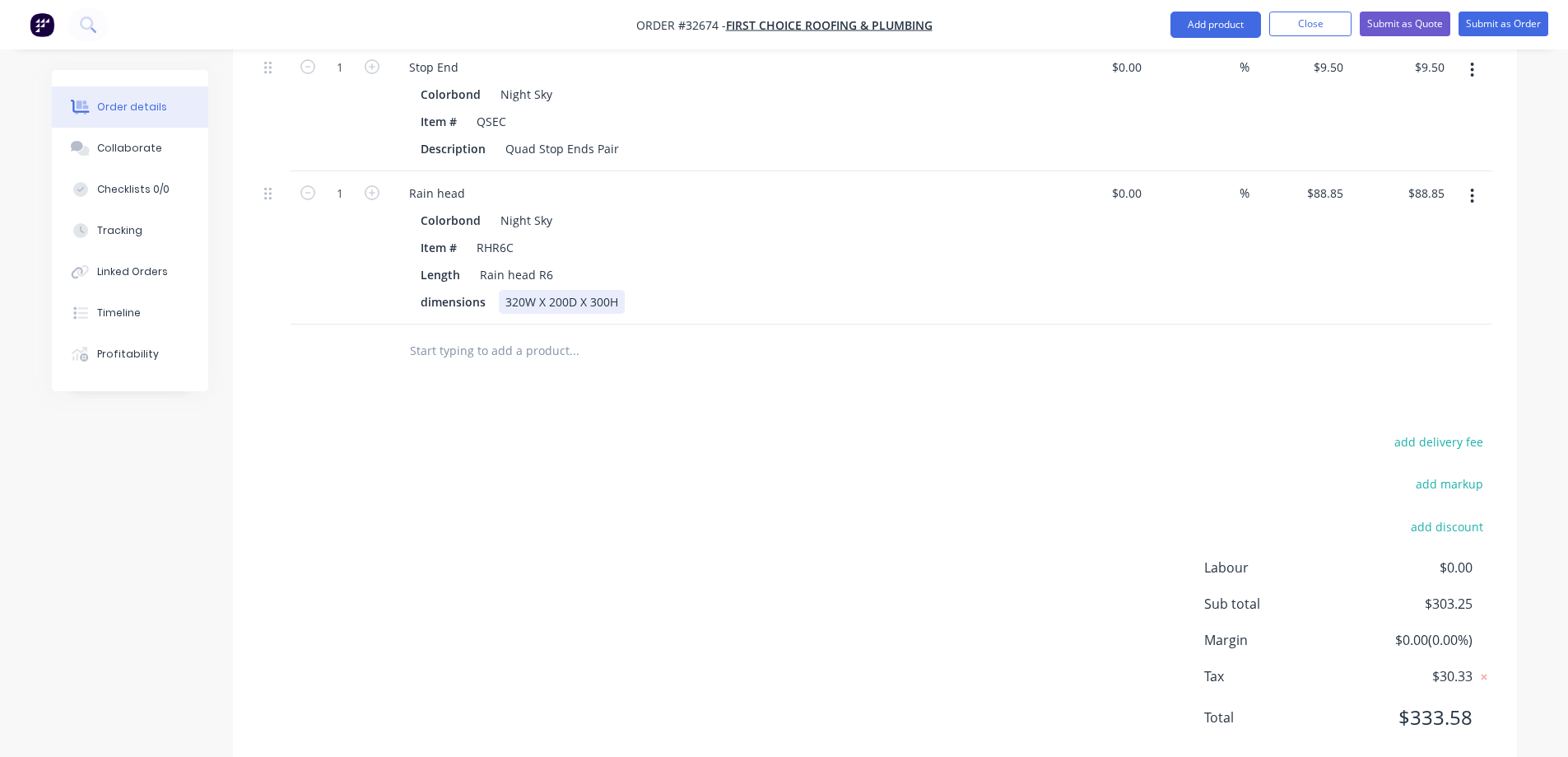
click at [621, 289] on div "320W X 200D X 300H" at bounding box center [561, 301] width 126 height 24
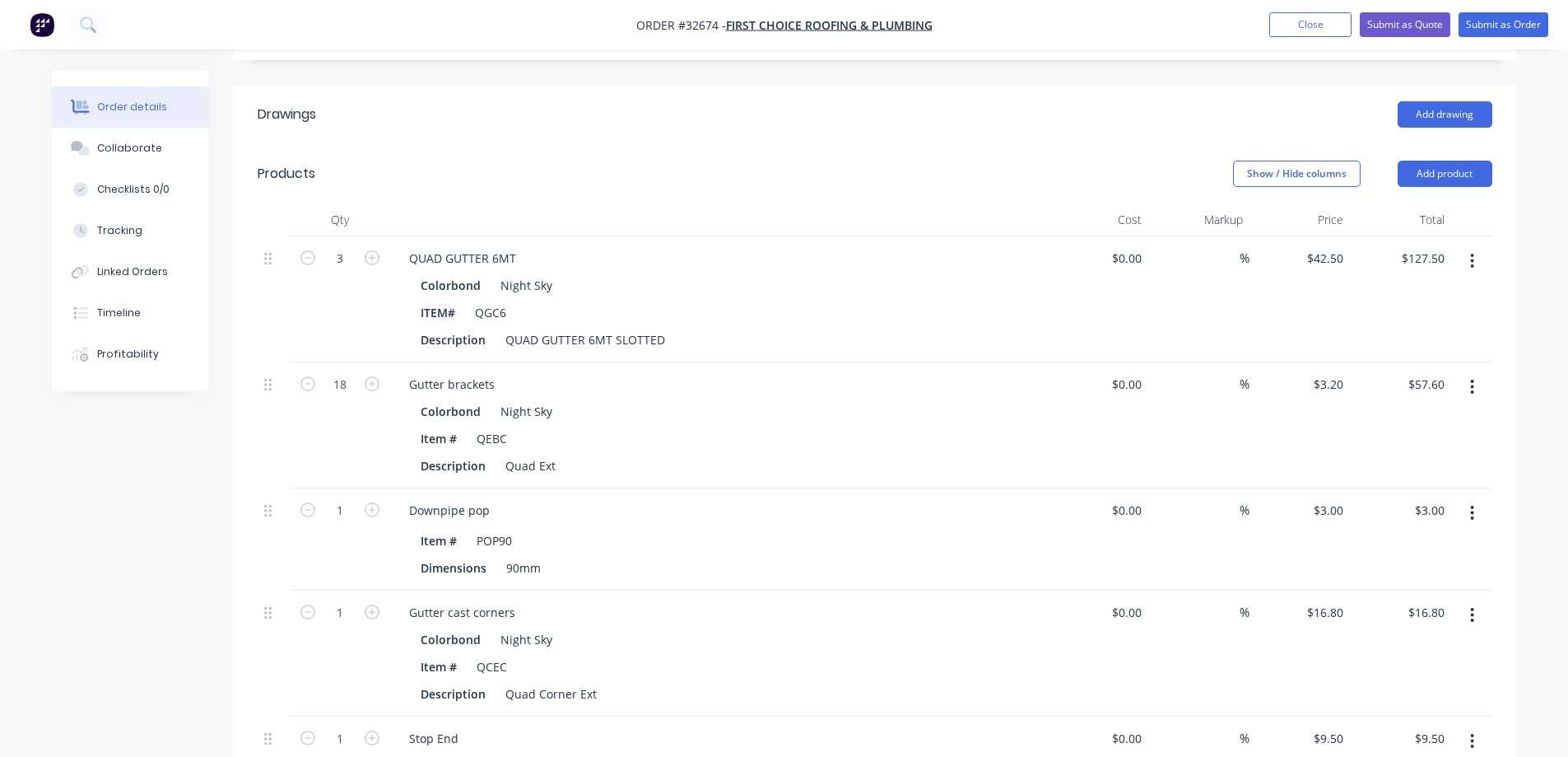
scroll to position [0, 0]
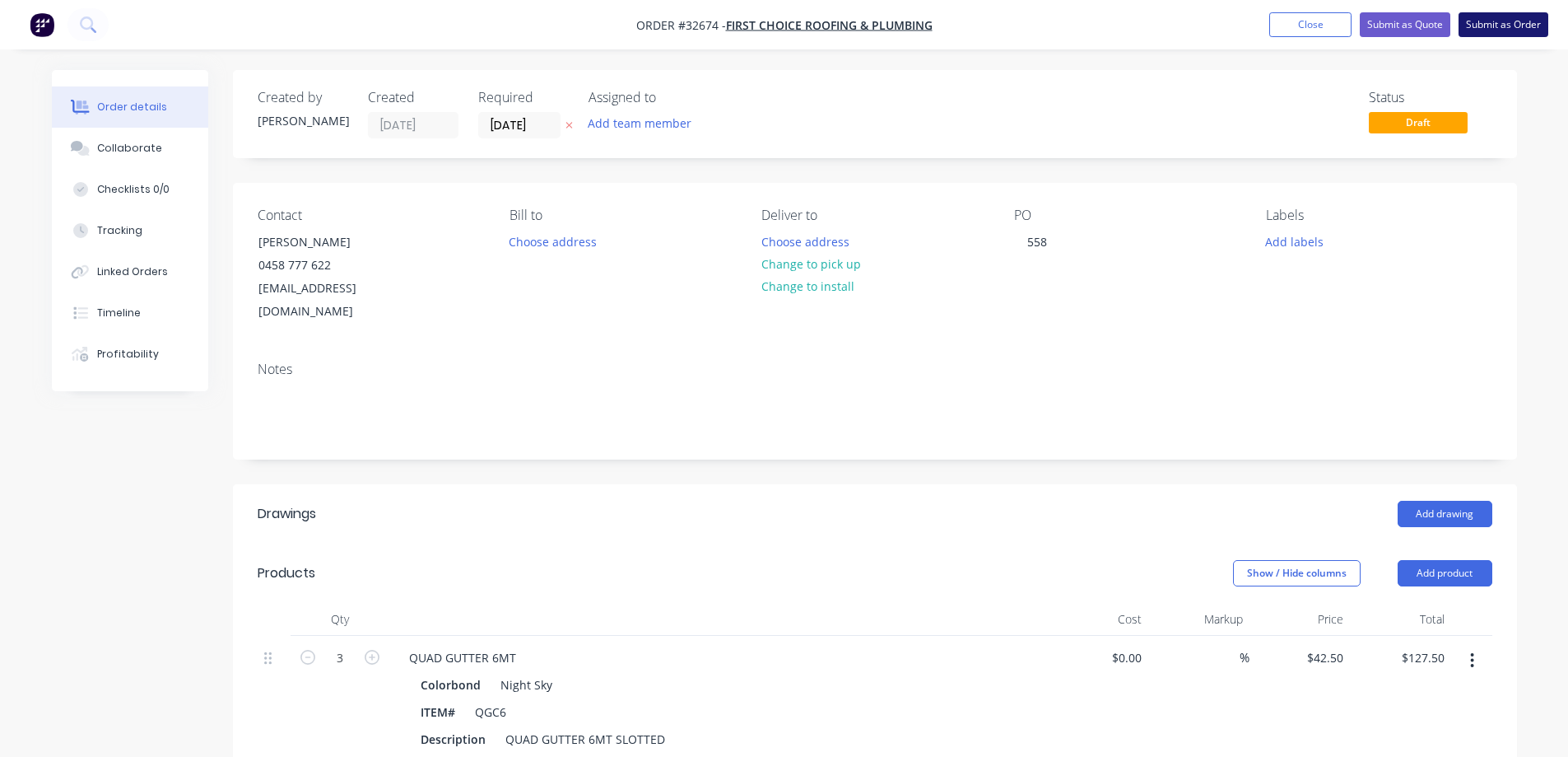
click at [1520, 26] on button "Submit as Order" at bounding box center [1503, 25] width 89 height 25
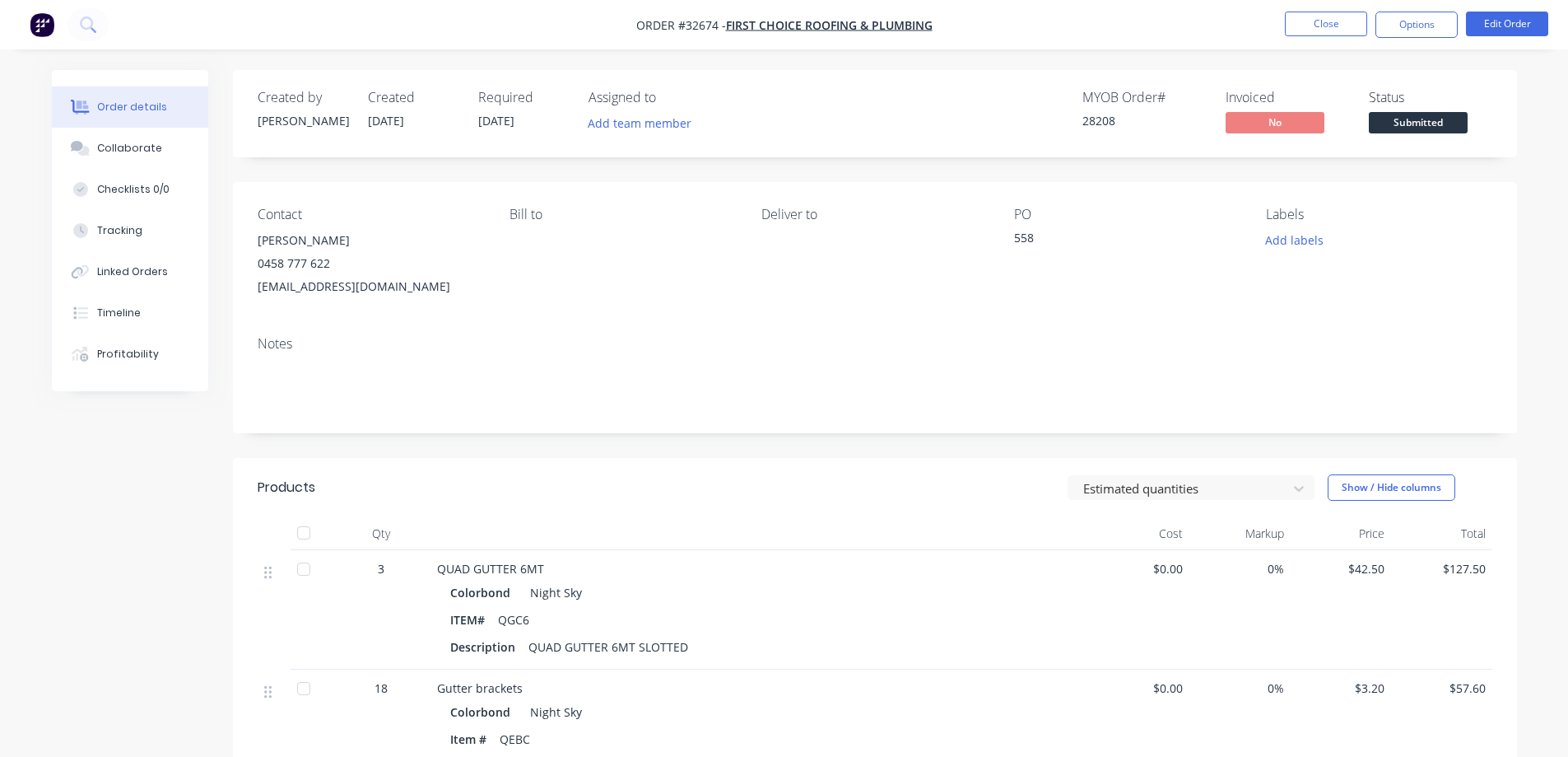
click at [1416, 127] on span "Submitted" at bounding box center [1418, 122] width 99 height 21
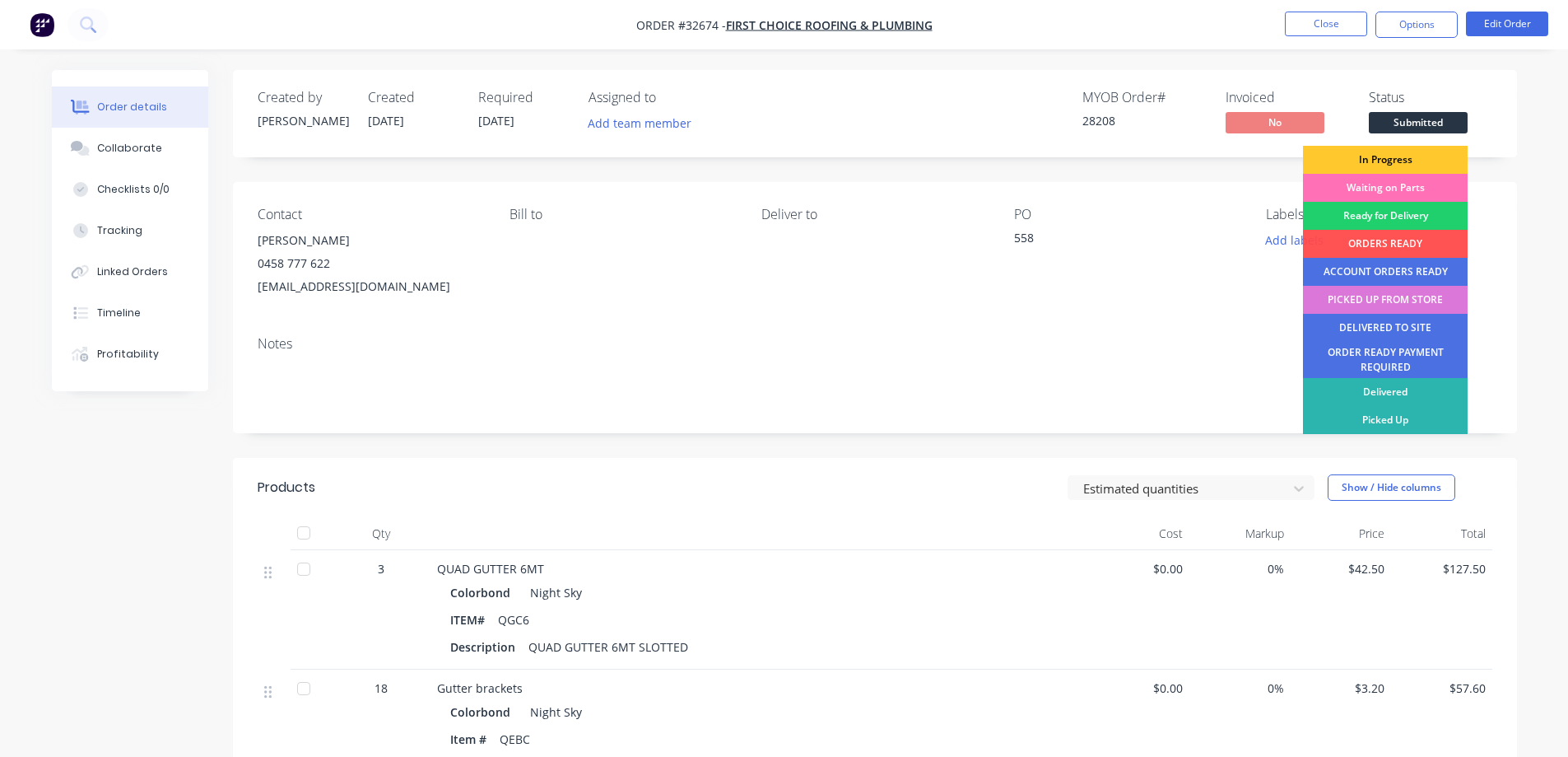
click at [1395, 158] on div "In Progress" at bounding box center [1385, 159] width 165 height 28
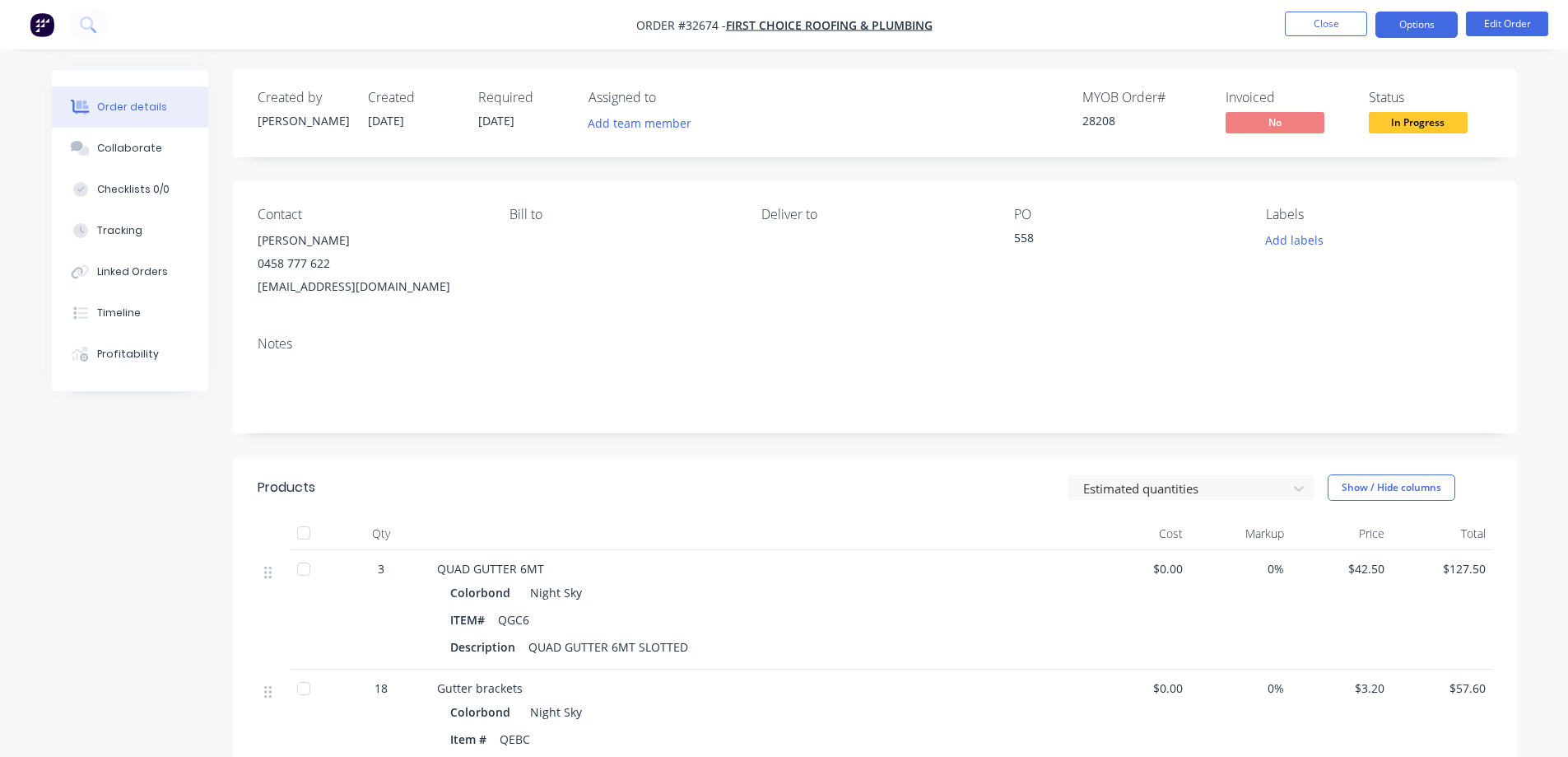
click at [1407, 31] on button "Options" at bounding box center [1417, 24] width 82 height 26
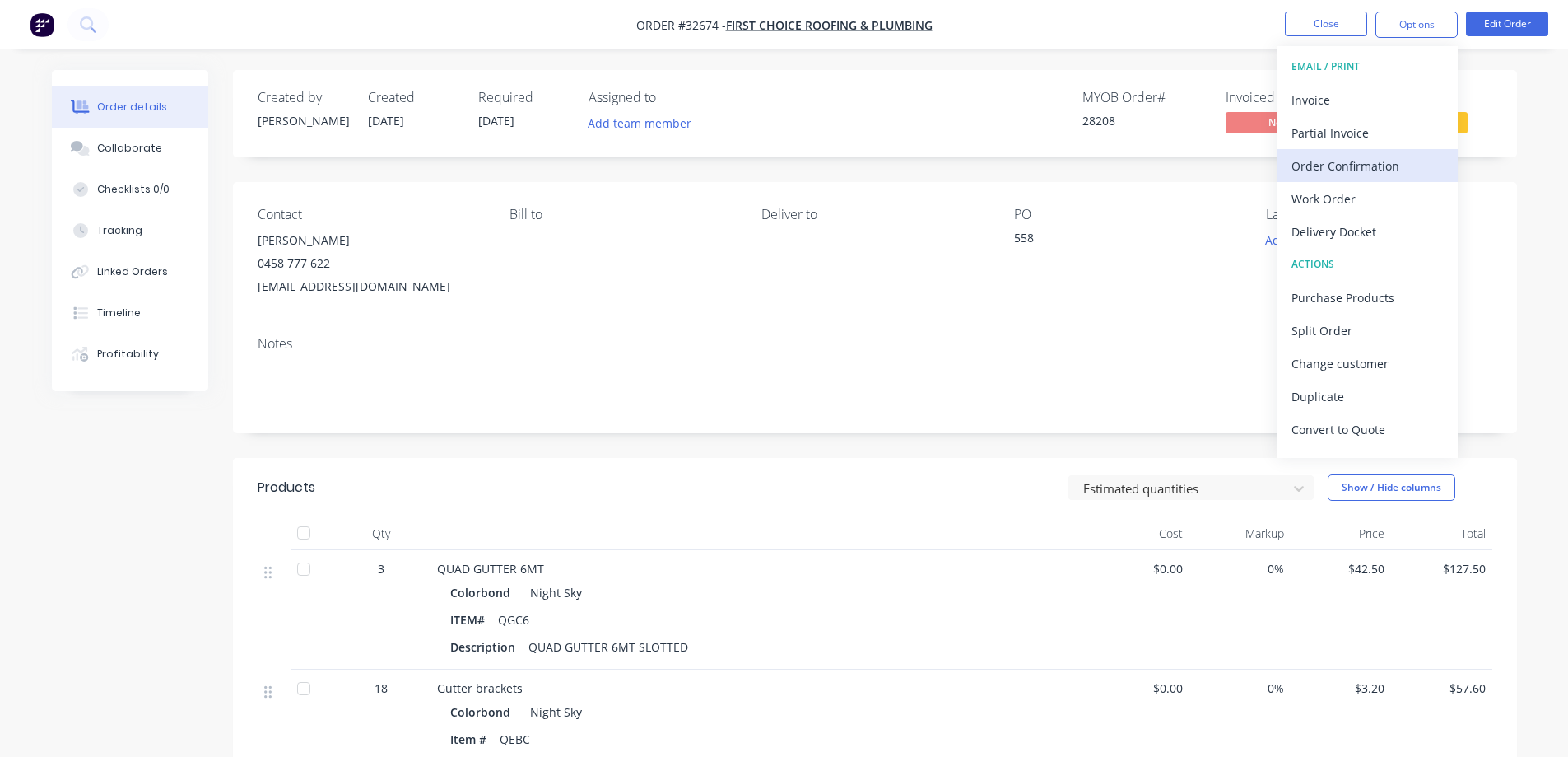
click at [1377, 171] on div "Order Confirmation" at bounding box center [1366, 166] width 151 height 24
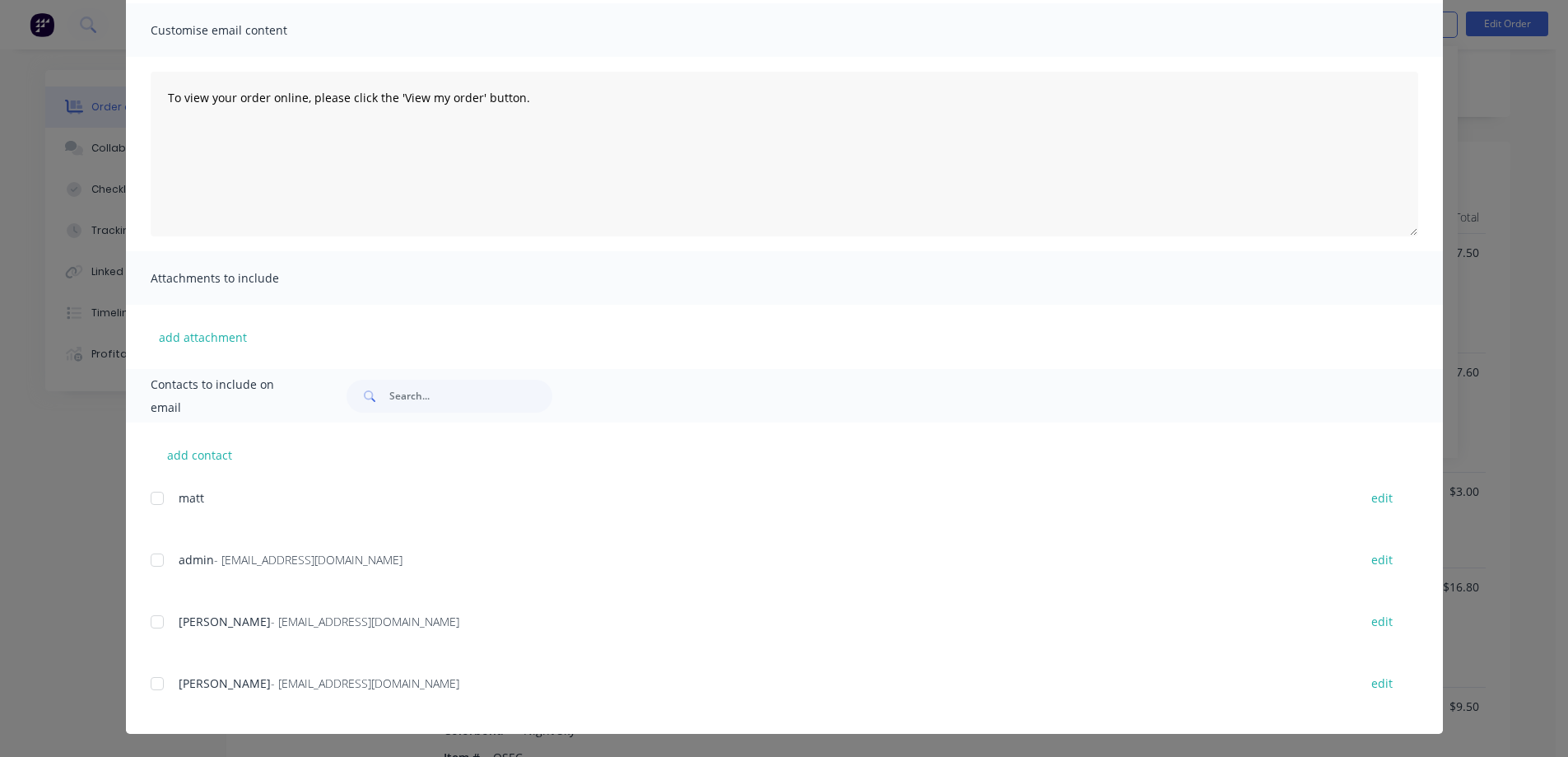
scroll to position [330, 0]
click at [152, 621] on div at bounding box center [156, 621] width 33 height 33
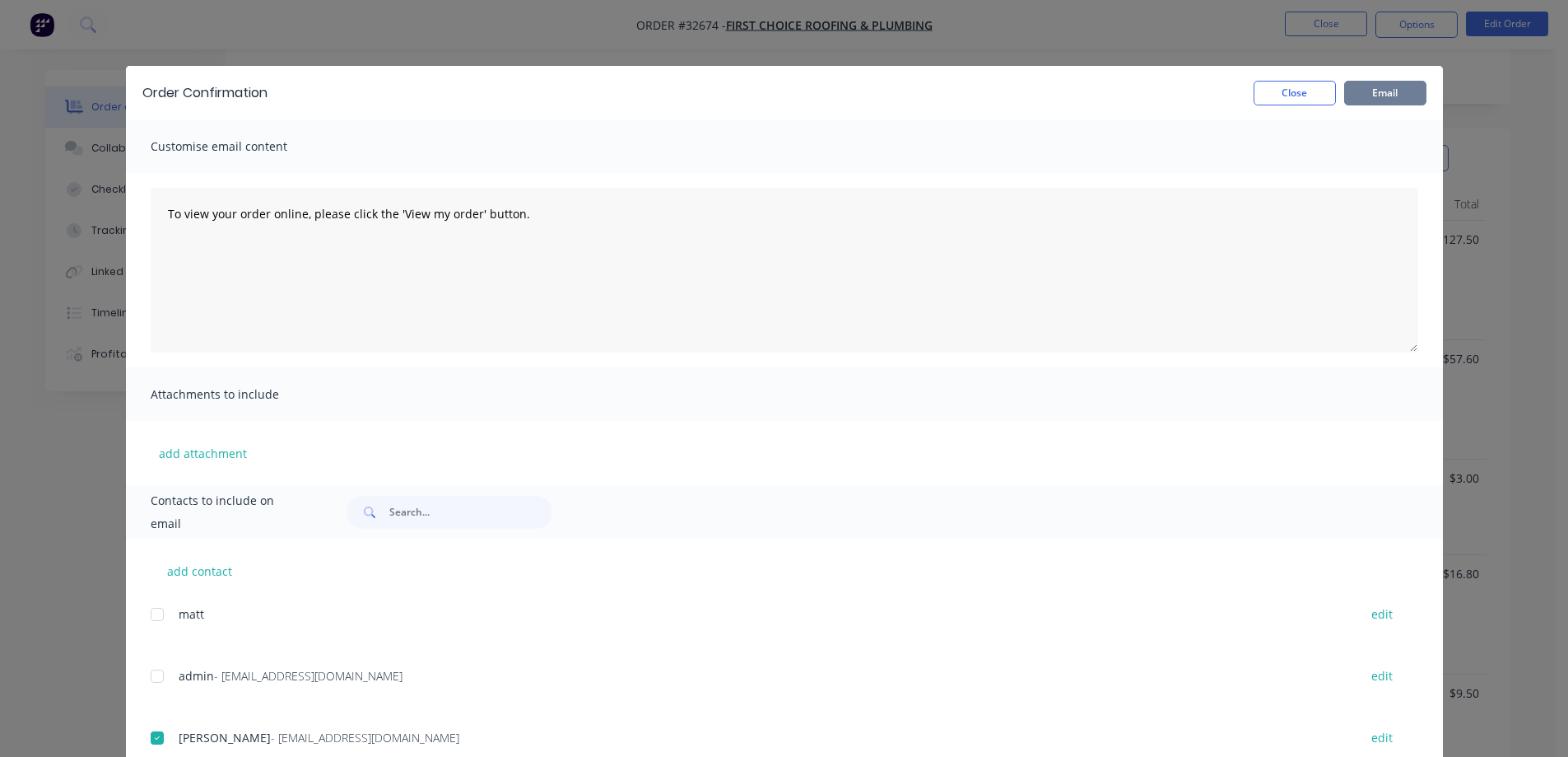
click at [1376, 91] on button "Email" at bounding box center [1385, 93] width 82 height 25
click at [1264, 89] on button "Close" at bounding box center [1295, 93] width 82 height 25
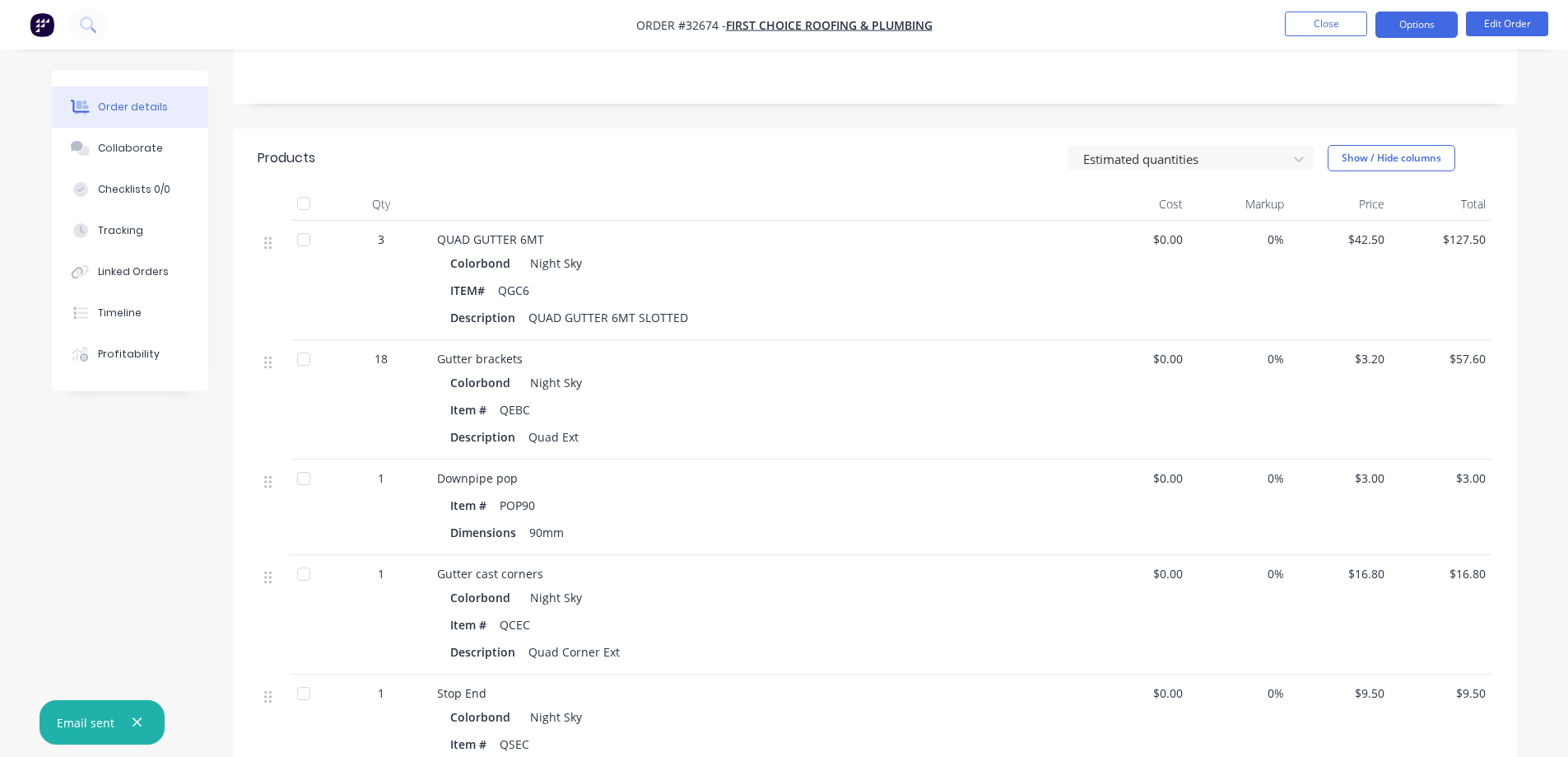
click at [1438, 26] on button "Options" at bounding box center [1417, 24] width 82 height 26
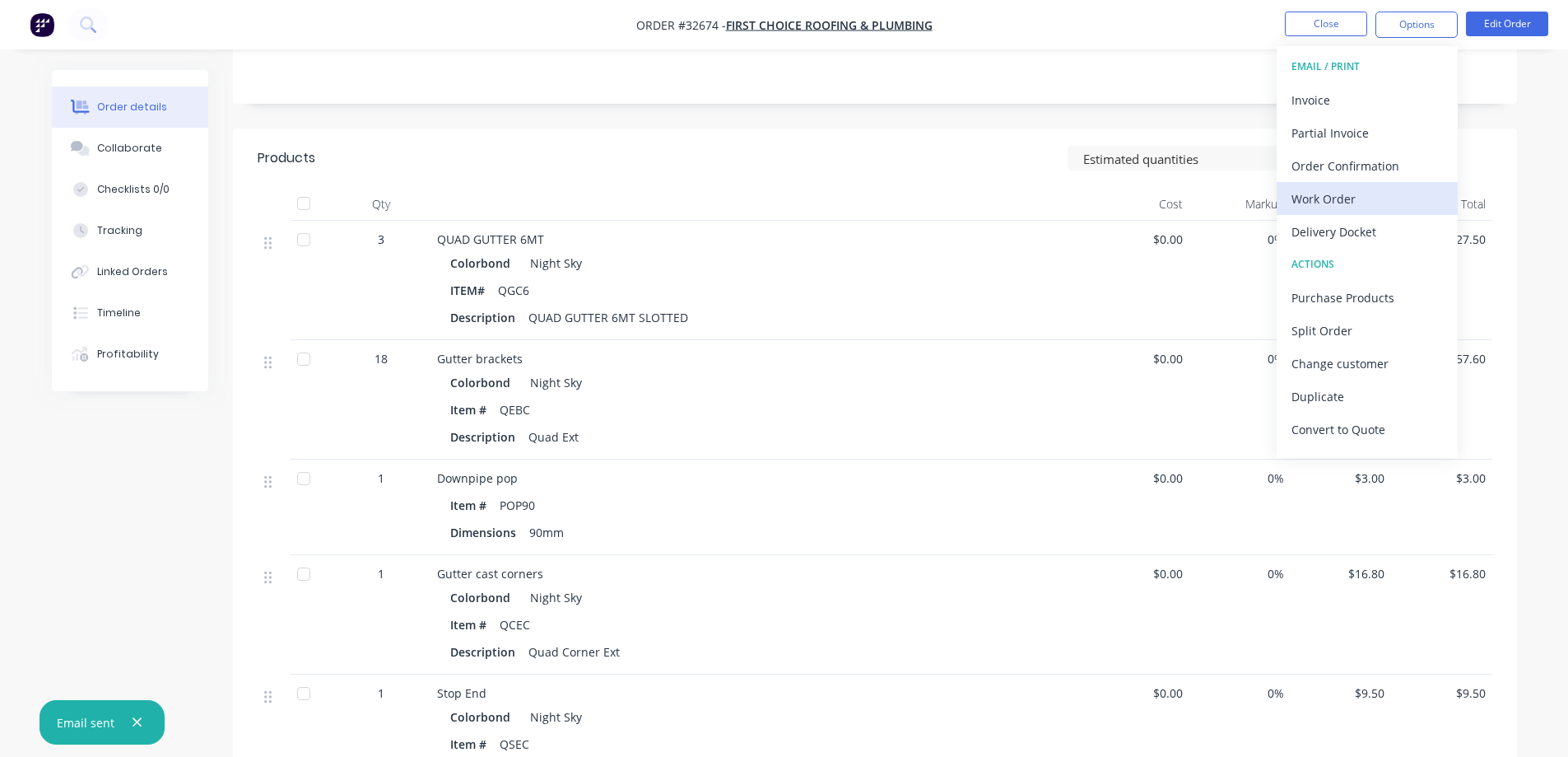
click at [1360, 195] on div "Work Order" at bounding box center [1366, 198] width 151 height 24
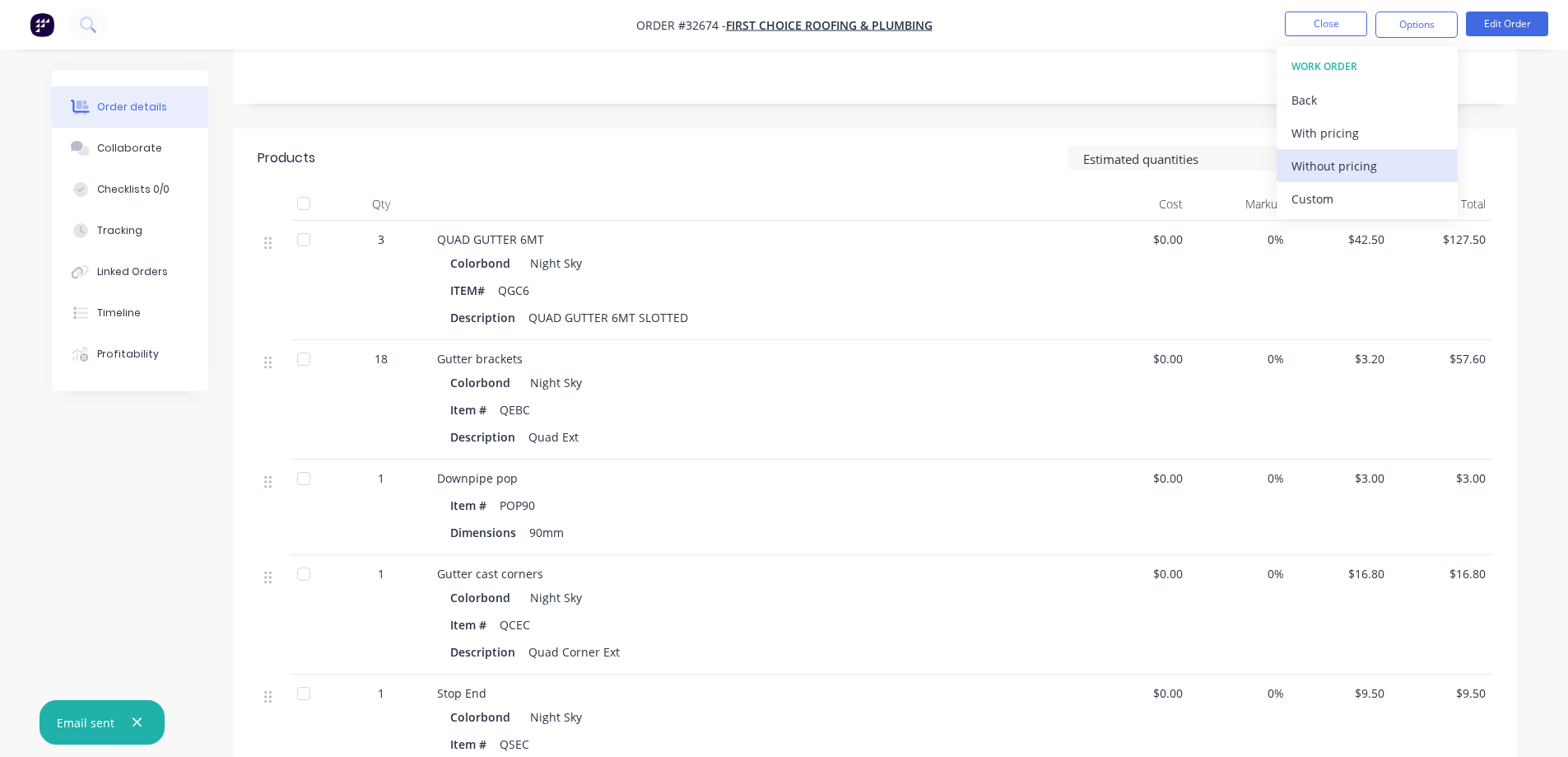
click at [1360, 157] on div "Without pricing" at bounding box center [1366, 166] width 151 height 24
